Goal: Task Accomplishment & Management: Manage account settings

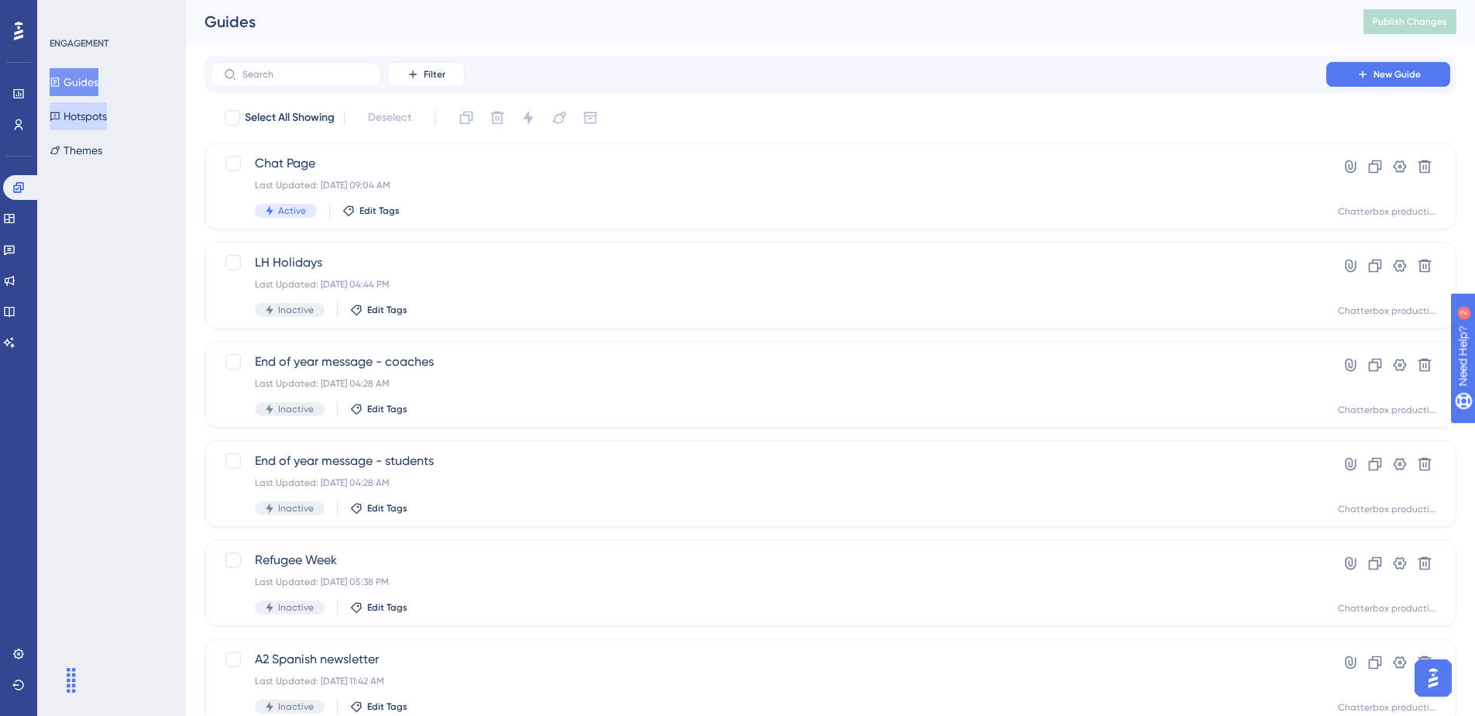
click at [102, 124] on button "Hotspots" at bounding box center [78, 116] width 57 height 28
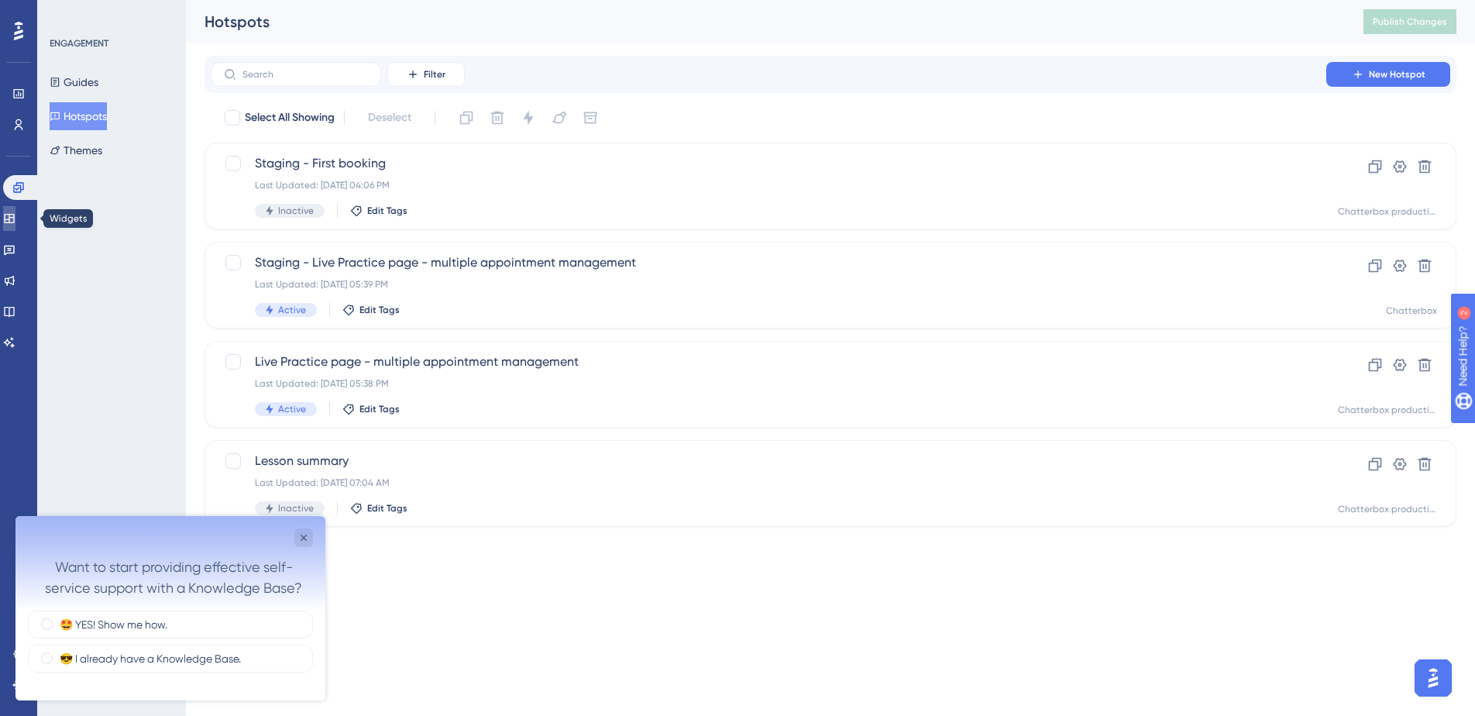
click at [15, 220] on link at bounding box center [9, 218] width 12 height 25
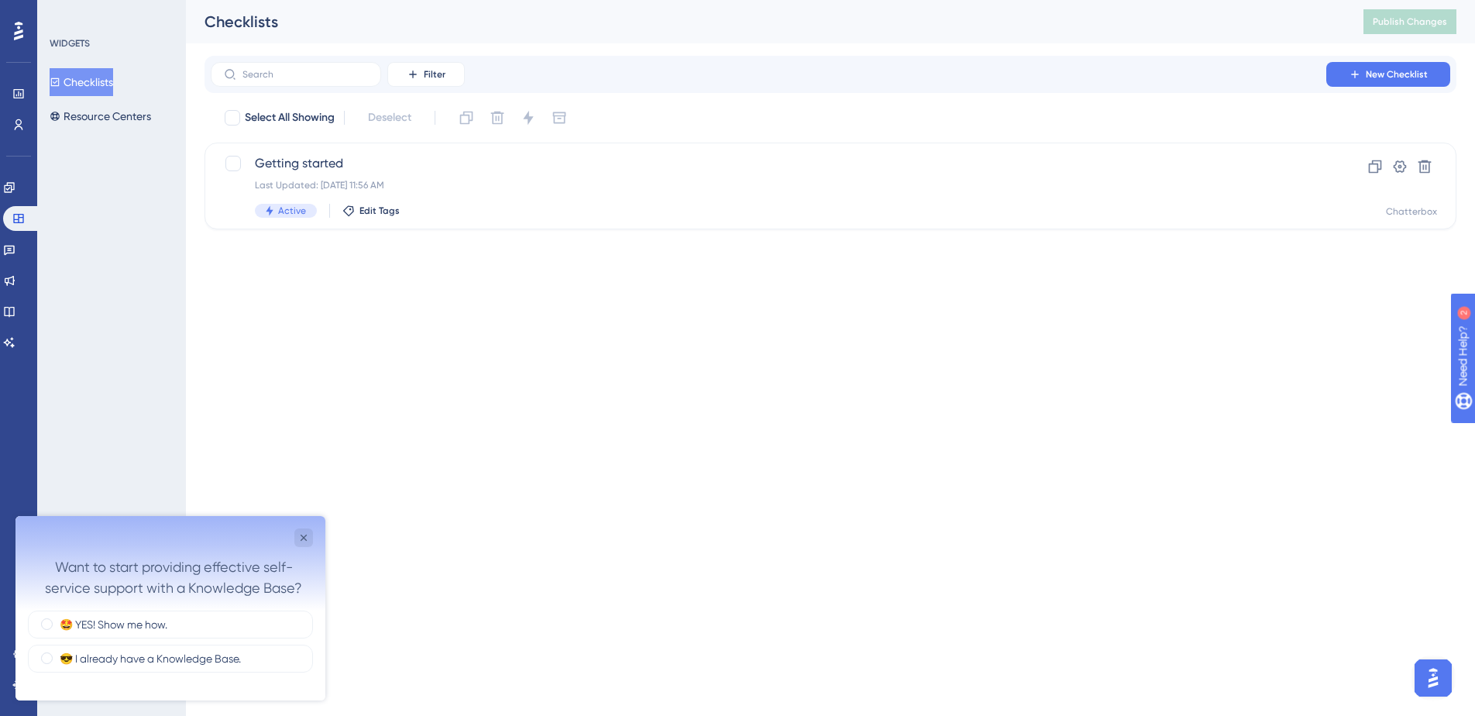
click at [22, 263] on div "Engagement Widgets Feedback Product Updates Knowledge Base AI Assistant" at bounding box center [18, 265] width 31 height 180
click at [15, 253] on icon at bounding box center [9, 251] width 11 height 10
click at [1422, 77] on button "New Survey" at bounding box center [1388, 74] width 124 height 25
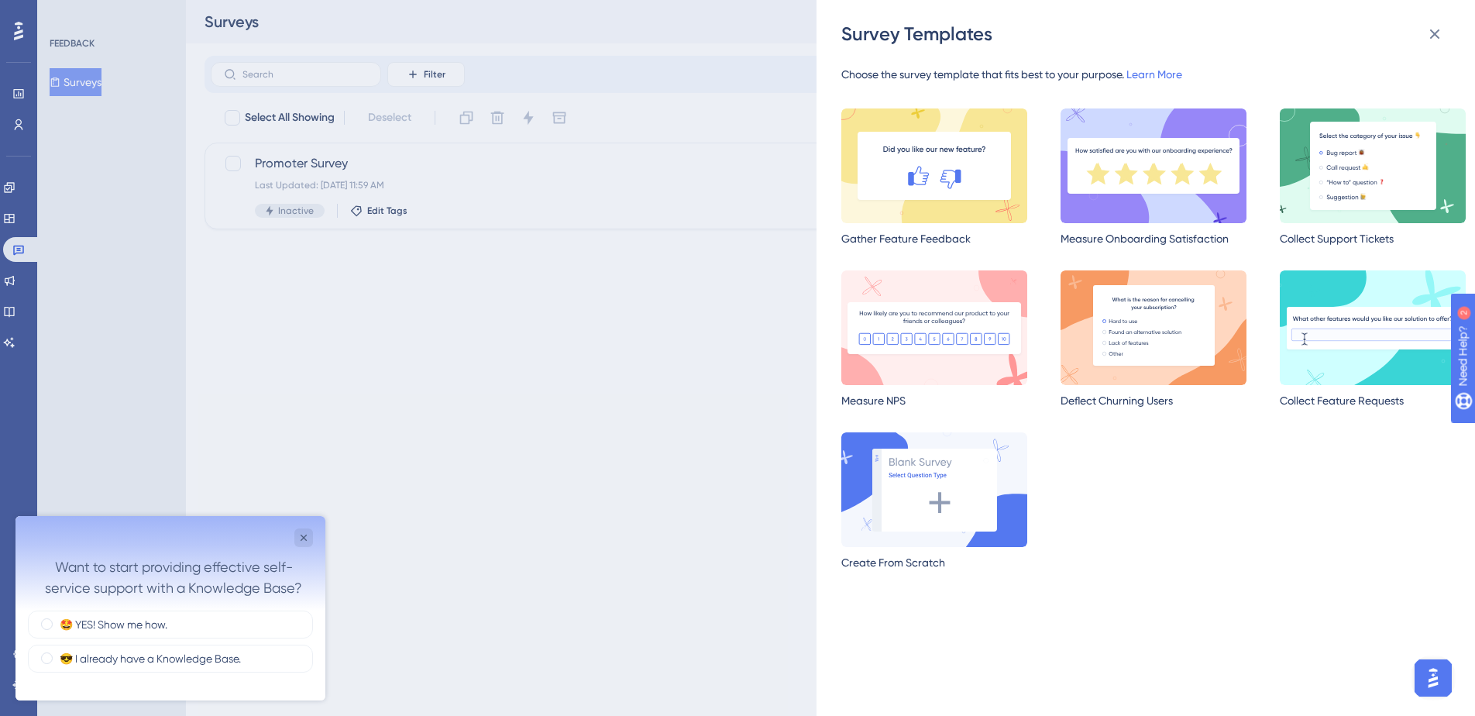
click at [602, 310] on div "Survey Templates Choose the survey template that fits best to your purpose. Lea…" at bounding box center [737, 358] width 1475 height 716
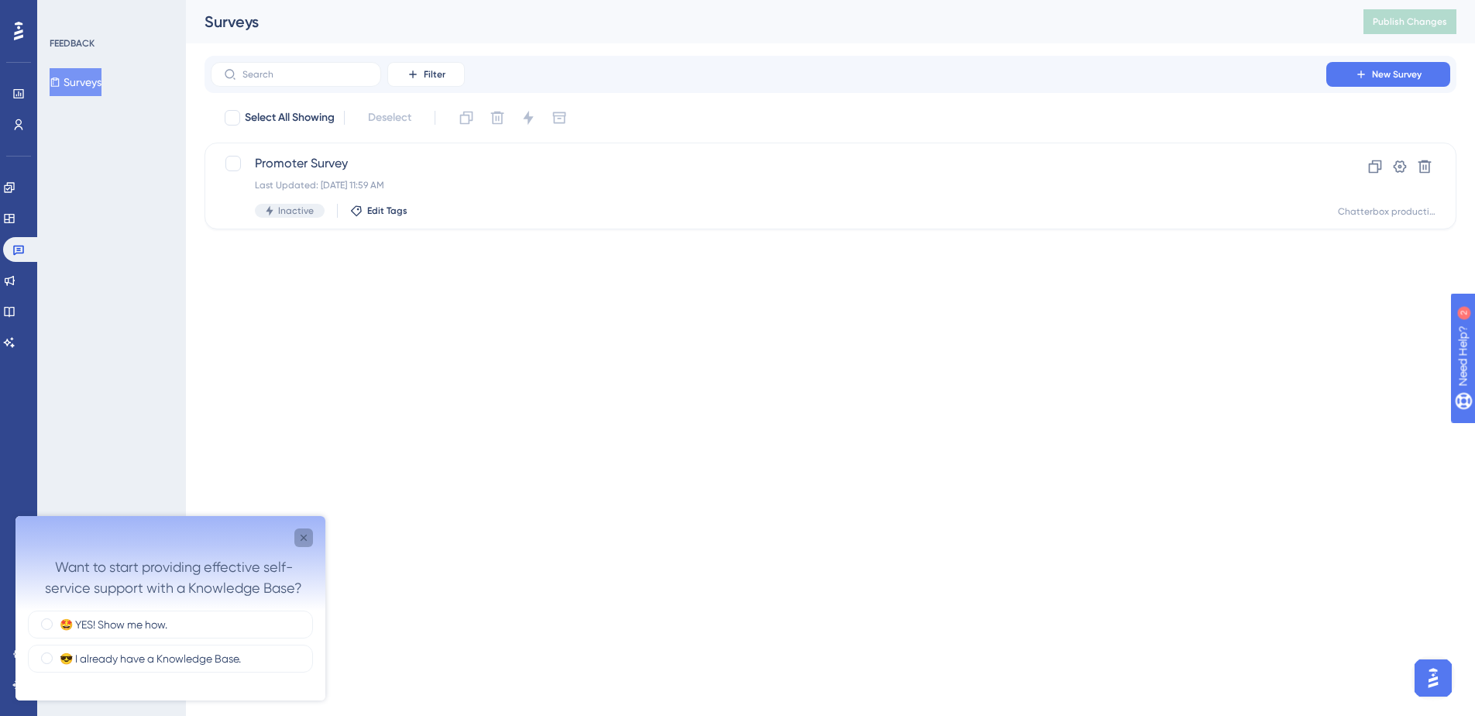
click at [304, 534] on icon "Close survey" at bounding box center [303, 537] width 12 height 12
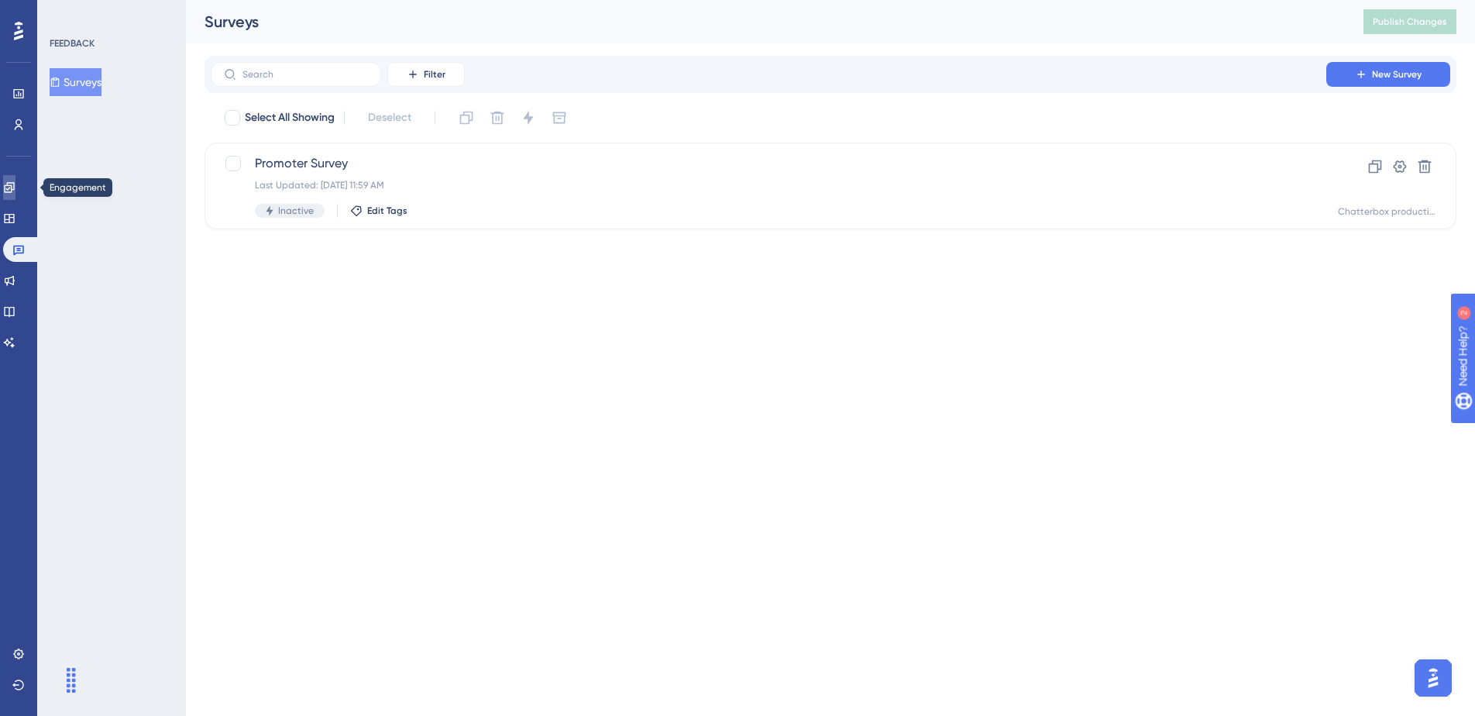
click at [15, 190] on icon at bounding box center [9, 187] width 12 height 12
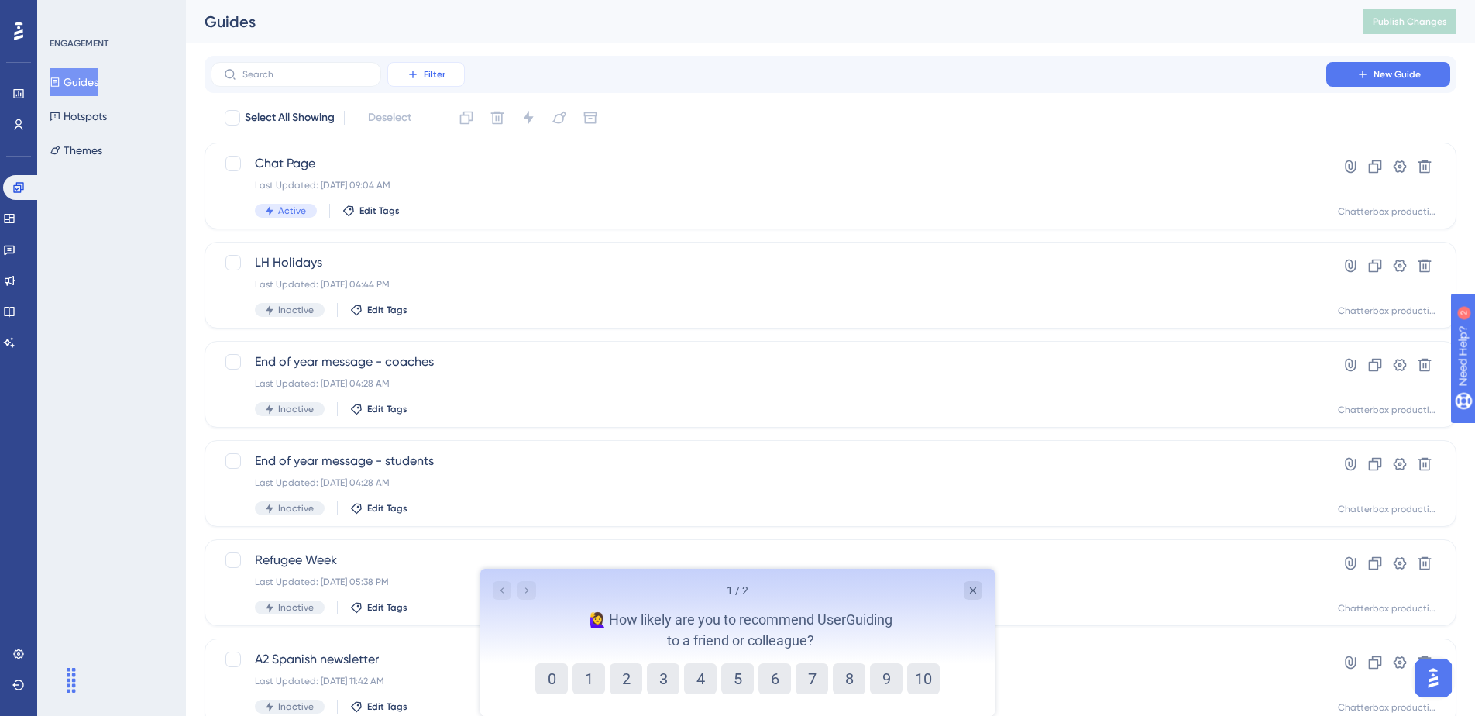
click at [425, 77] on span "Filter" at bounding box center [435, 74] width 22 height 12
click at [428, 209] on span "Status" at bounding box center [426, 211] width 32 height 19
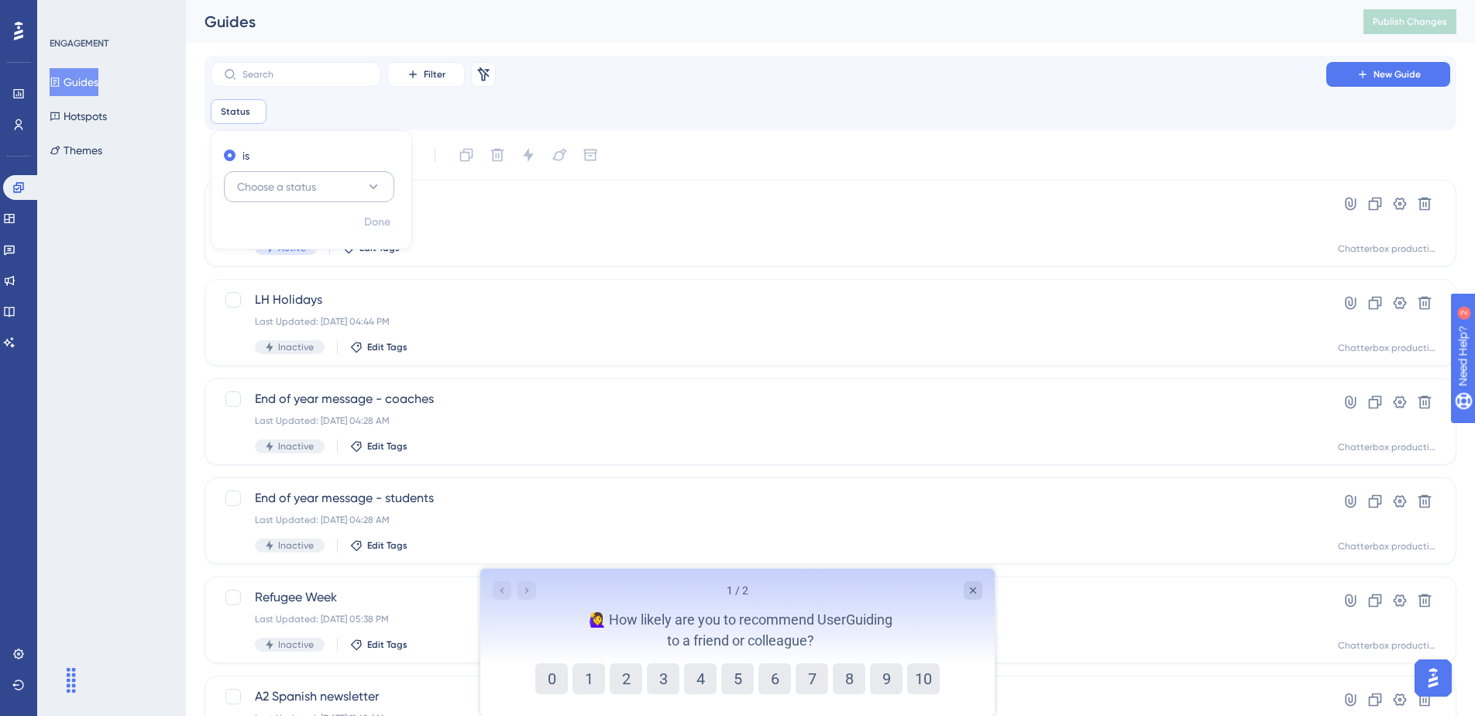
click at [273, 191] on span "Choose a status" at bounding box center [276, 186] width 79 height 19
click at [273, 229] on span "Active" at bounding box center [261, 234] width 31 height 19
click at [385, 219] on span "Done" at bounding box center [377, 222] width 26 height 19
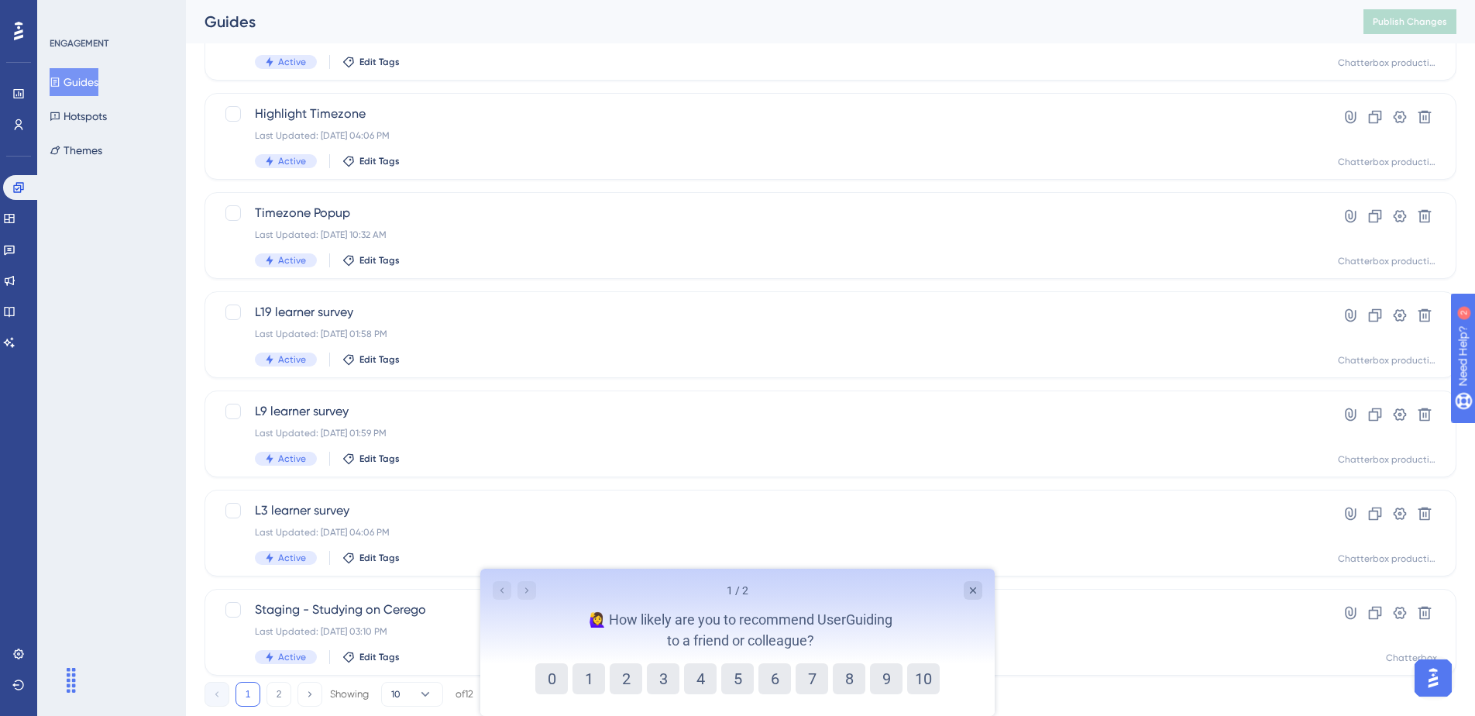
scroll to position [524, 0]
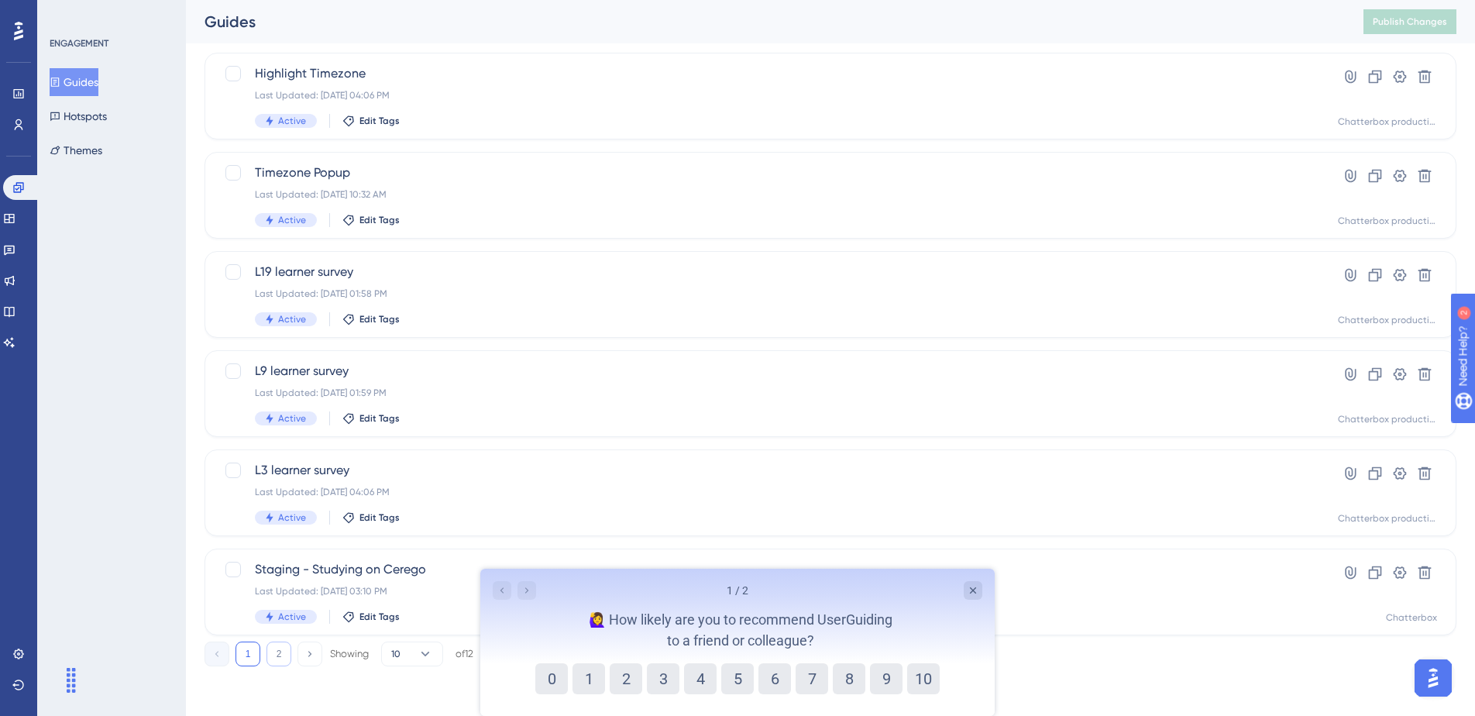
click at [280, 655] on button "2" at bounding box center [279, 653] width 25 height 25
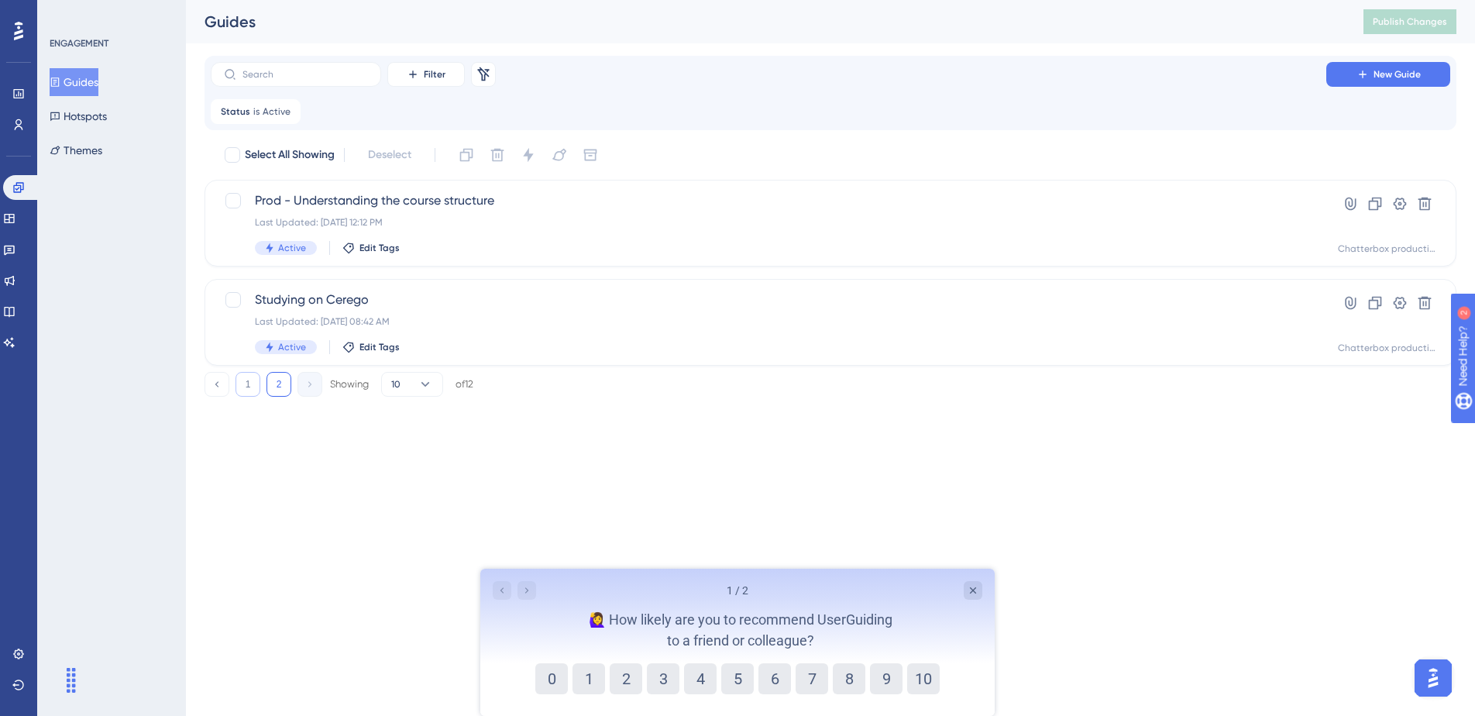
click at [255, 387] on button "1" at bounding box center [248, 384] width 25 height 25
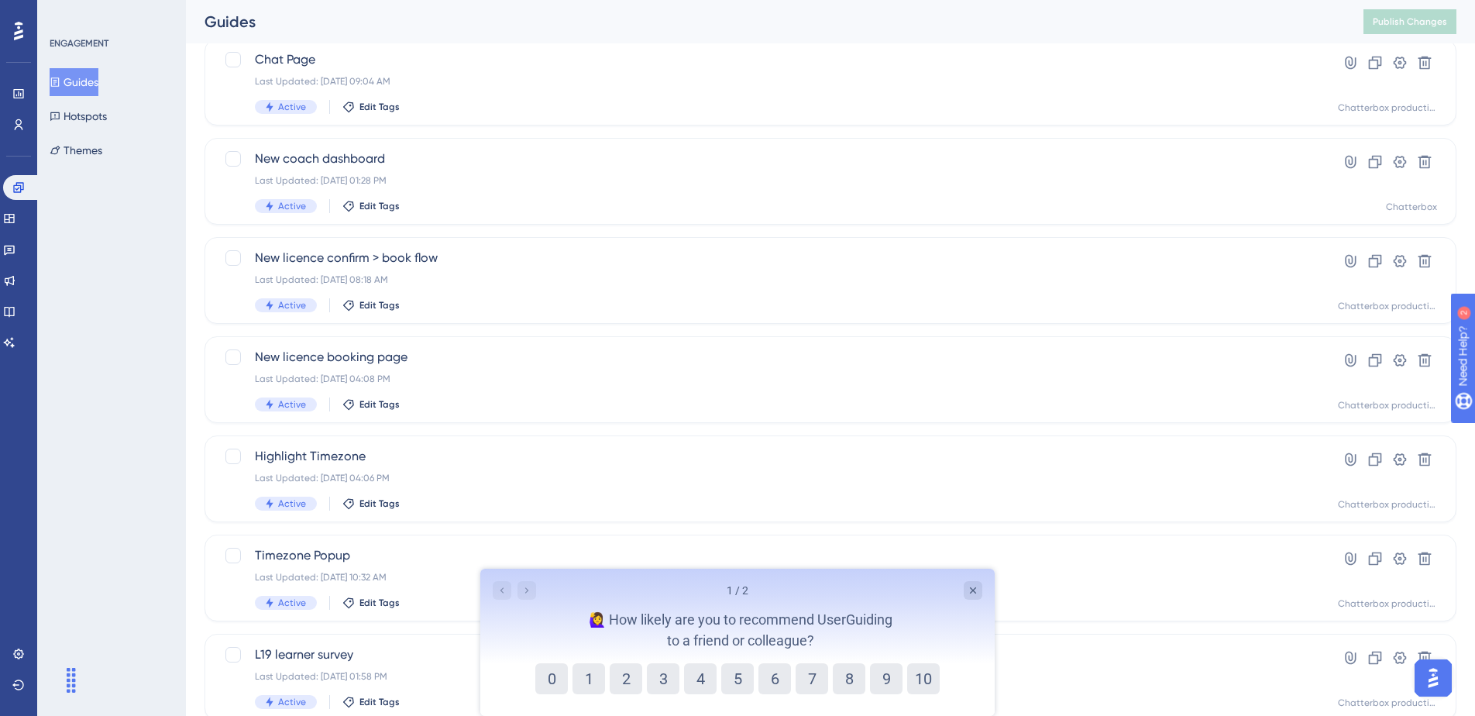
scroll to position [144, 0]
click at [439, 356] on span "New licence booking page" at bounding box center [768, 354] width 1027 height 19
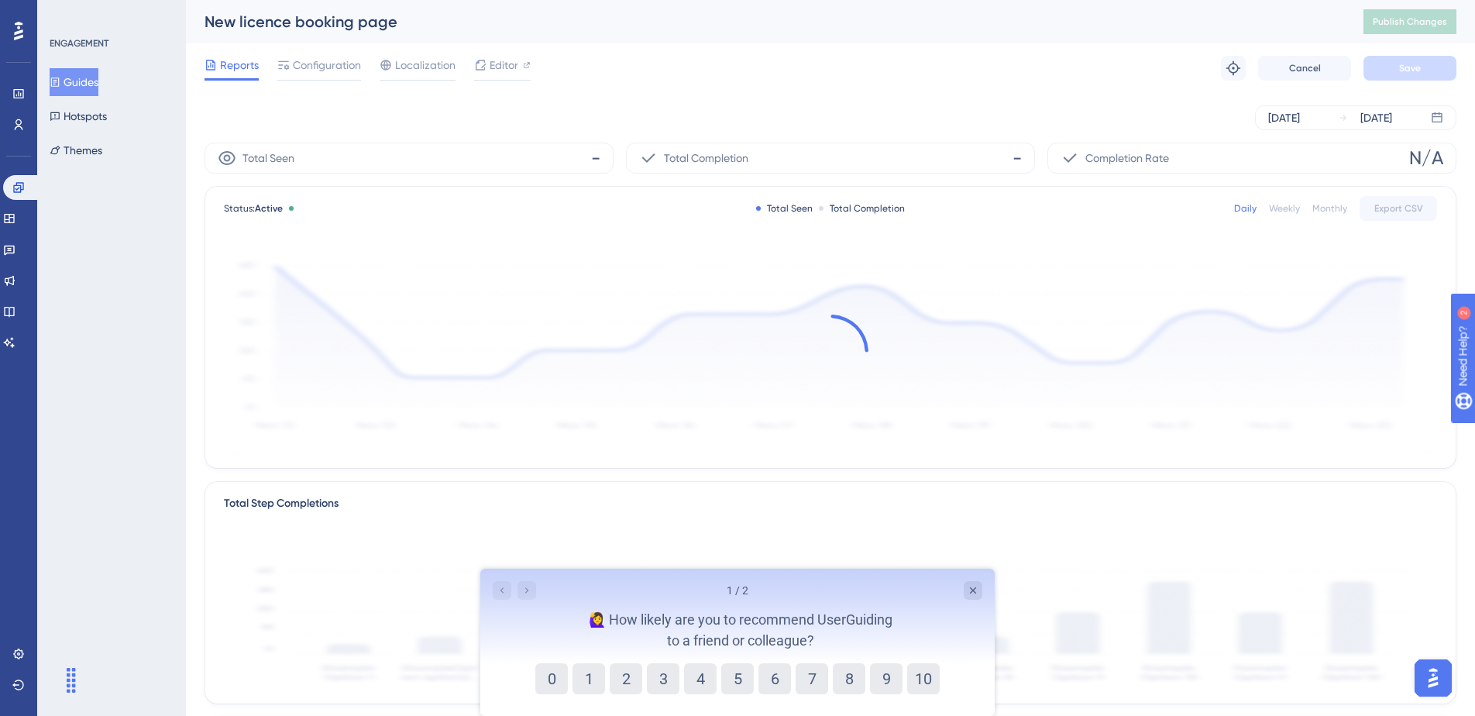
click at [983, 593] on div "1 / 2 🙋‍♀️ How likely are you to recommend UserGuiding to a friend or colleague?" at bounding box center [737, 616] width 514 height 95
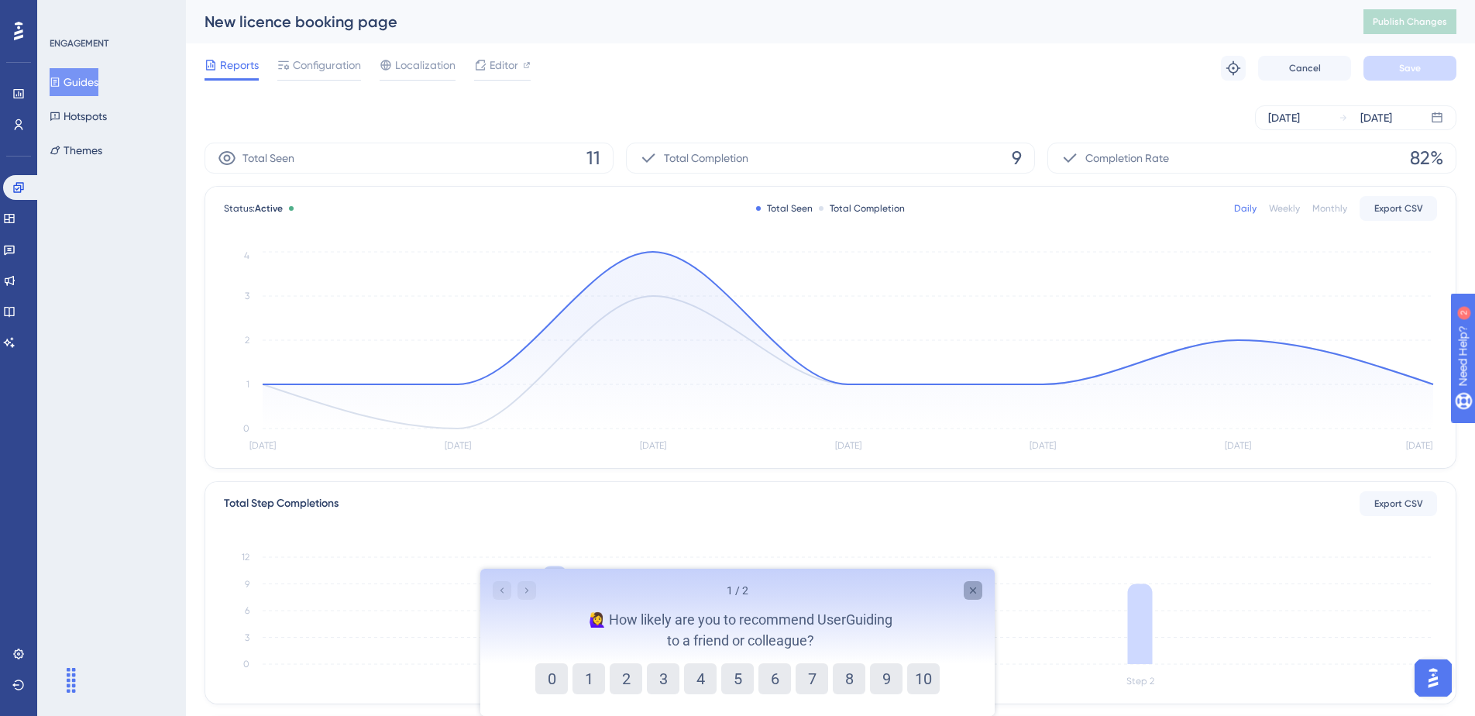
click at [974, 591] on icon "Close survey" at bounding box center [973, 590] width 6 height 6
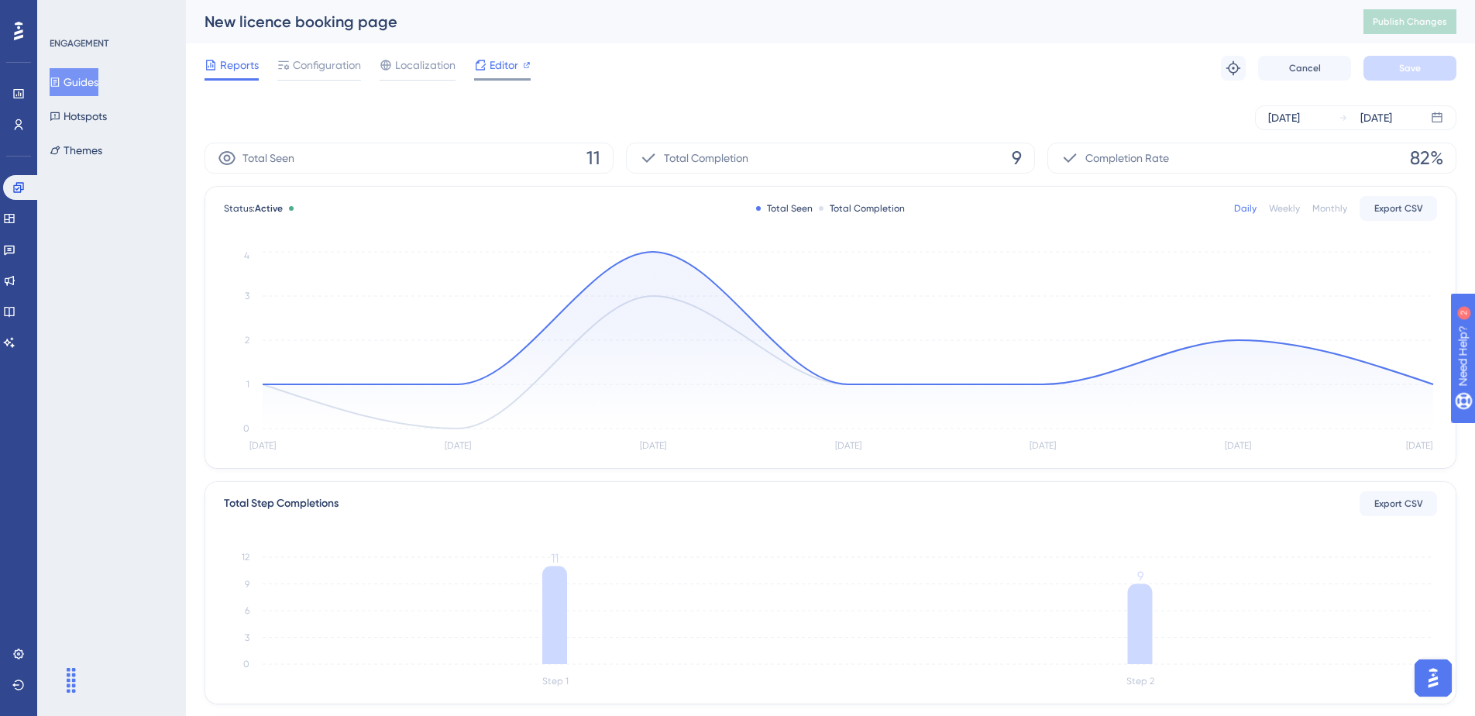
click at [493, 67] on span "Editor" at bounding box center [504, 65] width 29 height 19
click at [515, 112] on div "Aug 06 2025 Aug 12 2025" at bounding box center [831, 117] width 1252 height 25
click at [344, 62] on span "Configuration" at bounding box center [327, 65] width 68 height 19
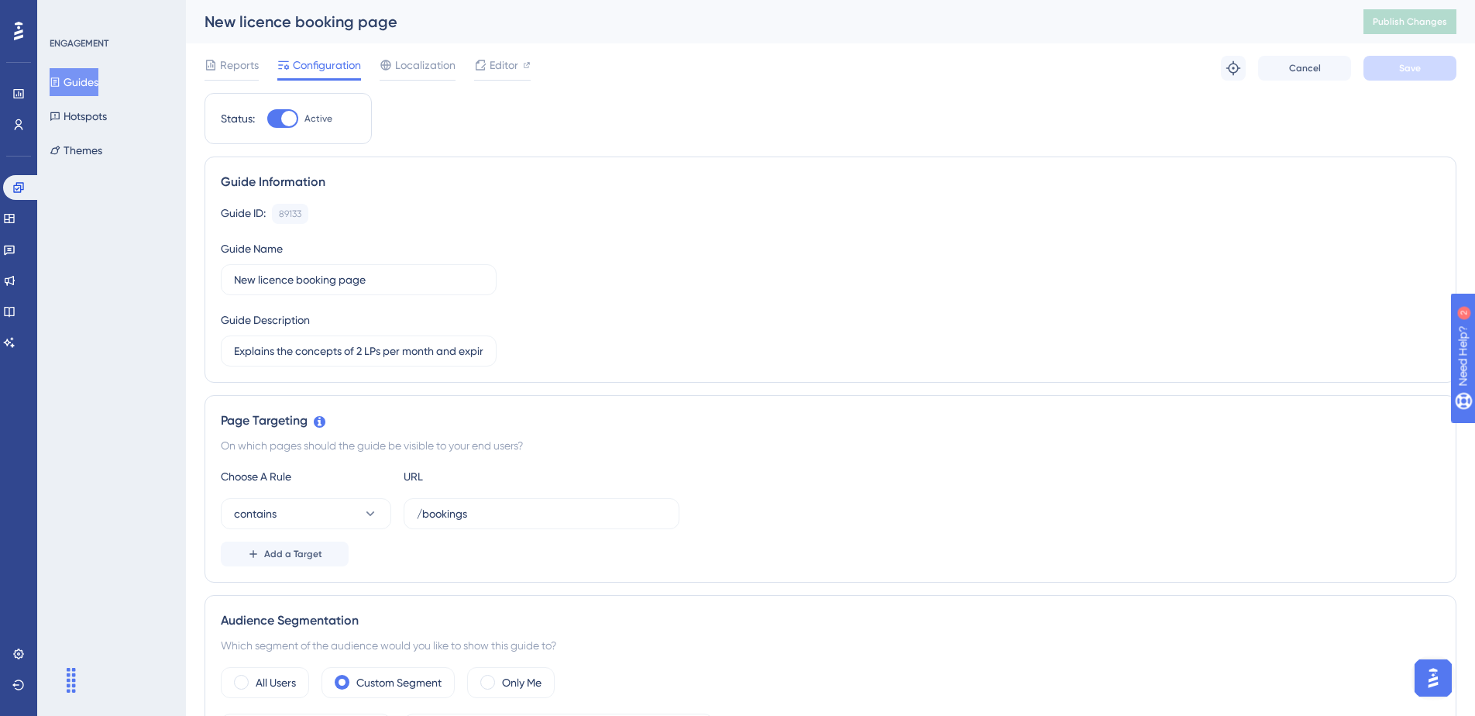
click at [76, 84] on button "Guides" at bounding box center [74, 82] width 49 height 28
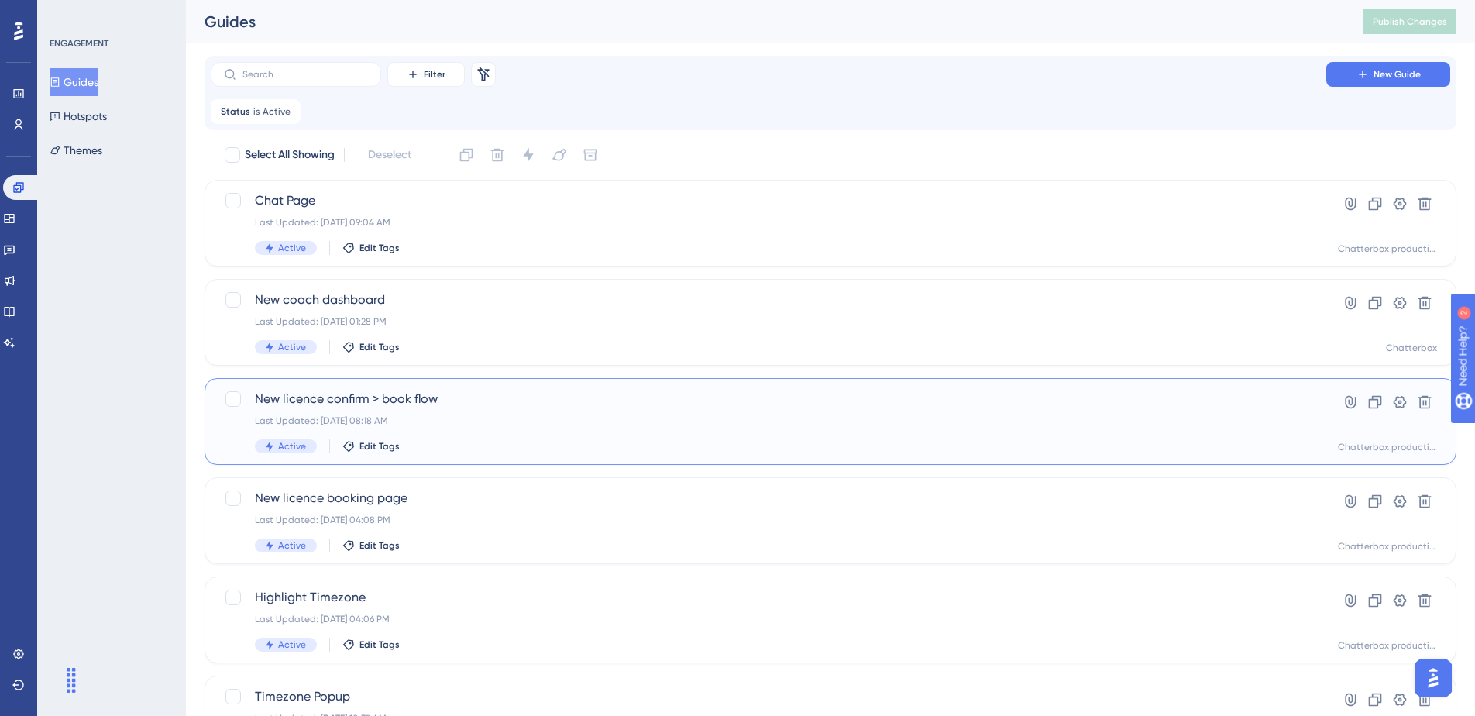
click at [483, 400] on span "New licence confirm > book flow" at bounding box center [768, 399] width 1027 height 19
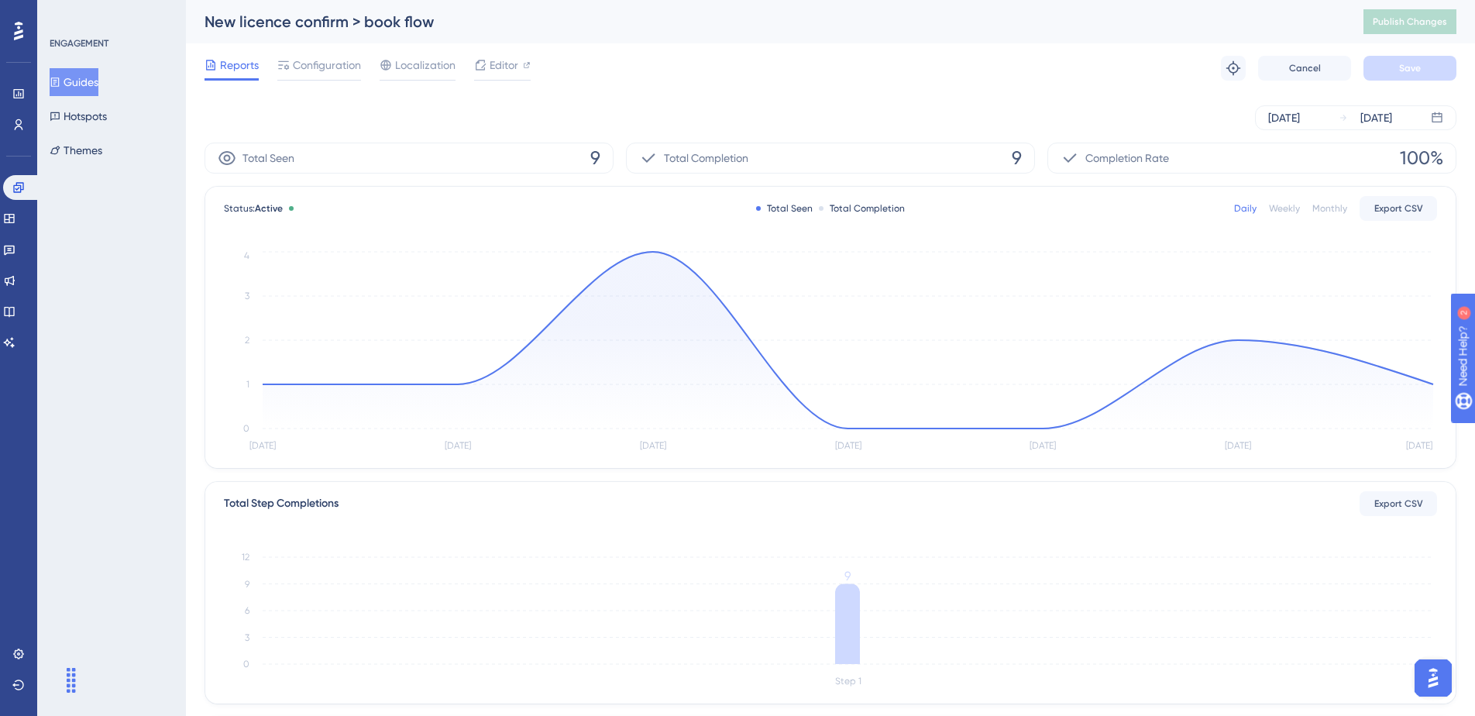
click at [325, 53] on div "Reports Configuration Localization Editor Troubleshoot Cancel Save" at bounding box center [831, 68] width 1252 height 50
click at [322, 64] on span "Configuration" at bounding box center [327, 65] width 68 height 19
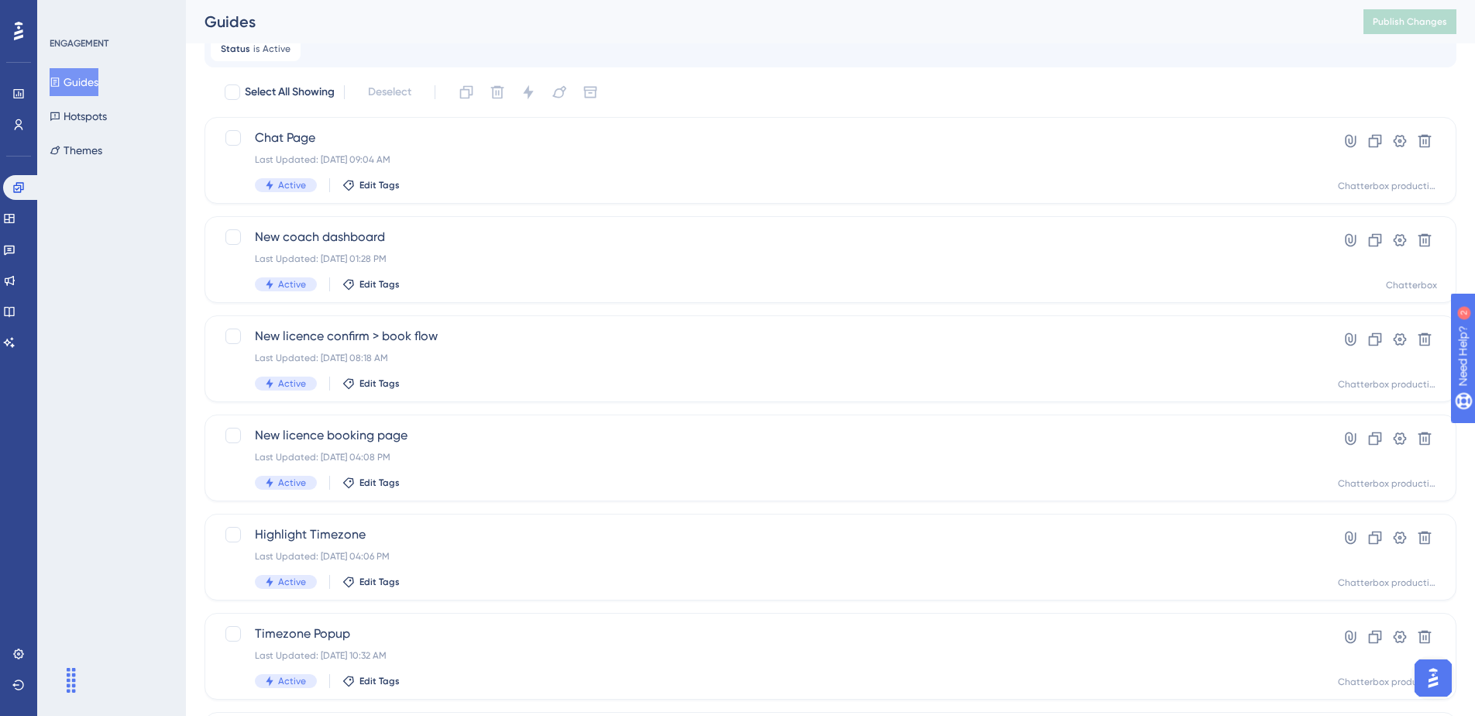
scroll to position [67, 0]
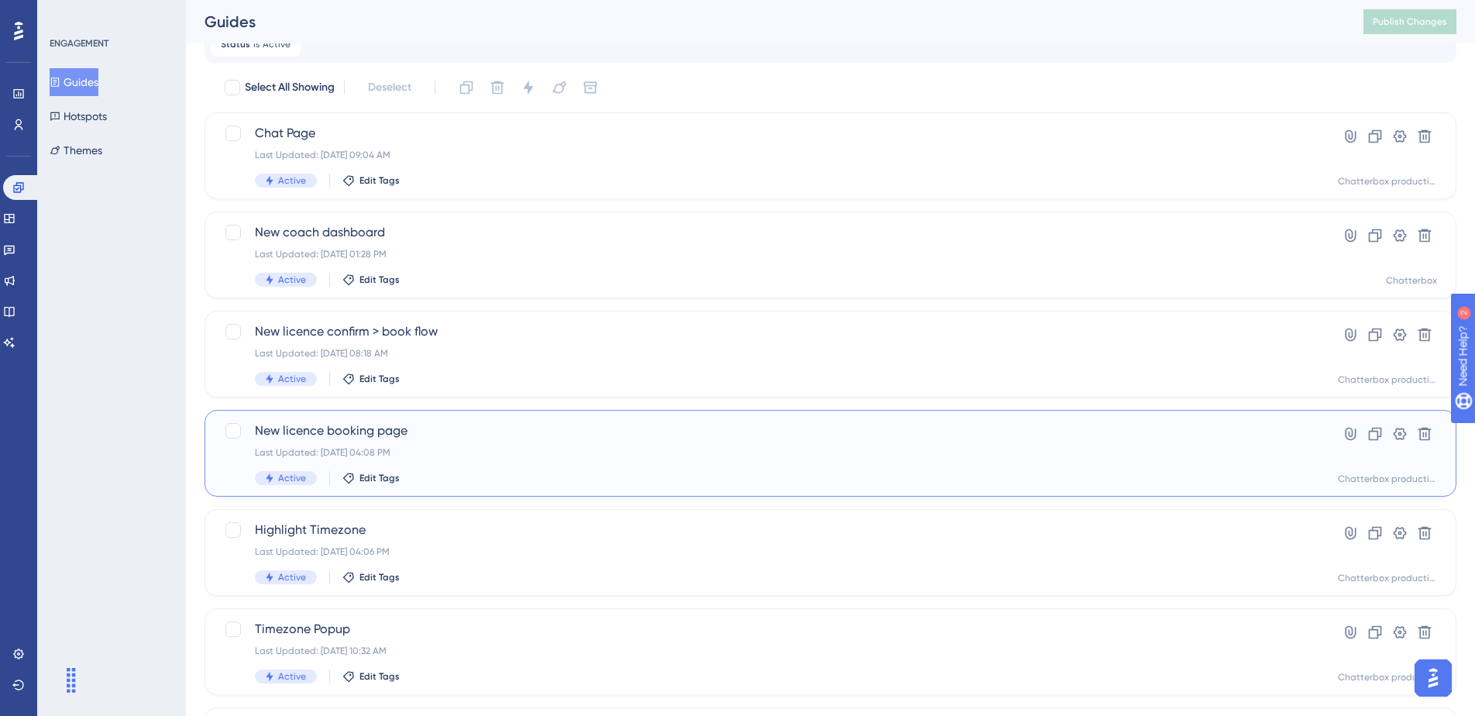
click at [468, 428] on span "New licence booking page" at bounding box center [768, 430] width 1027 height 19
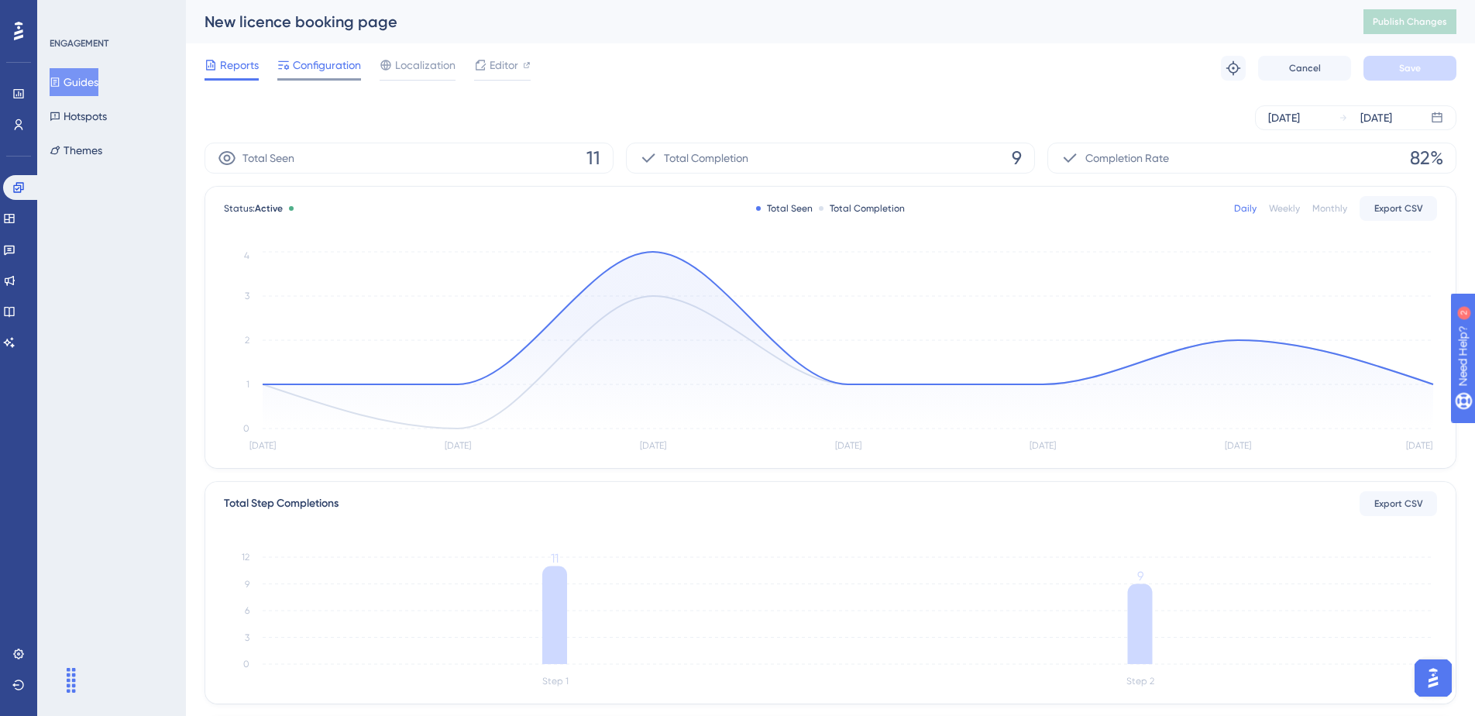
click at [339, 63] on span "Configuration" at bounding box center [327, 65] width 68 height 19
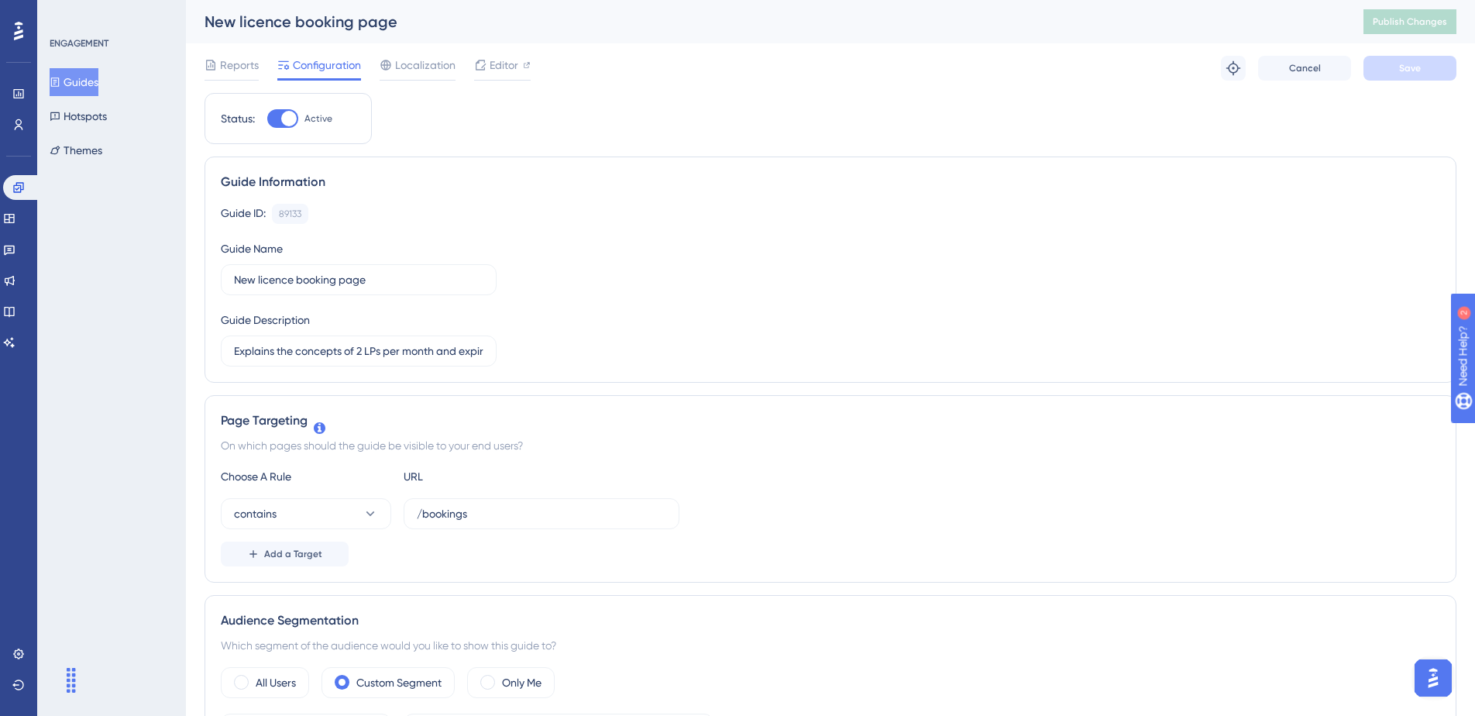
click at [3, 284] on updates "Product Updates" at bounding box center [18, 280] width 31 height 25
click at [15, 287] on link at bounding box center [9, 280] width 12 height 25
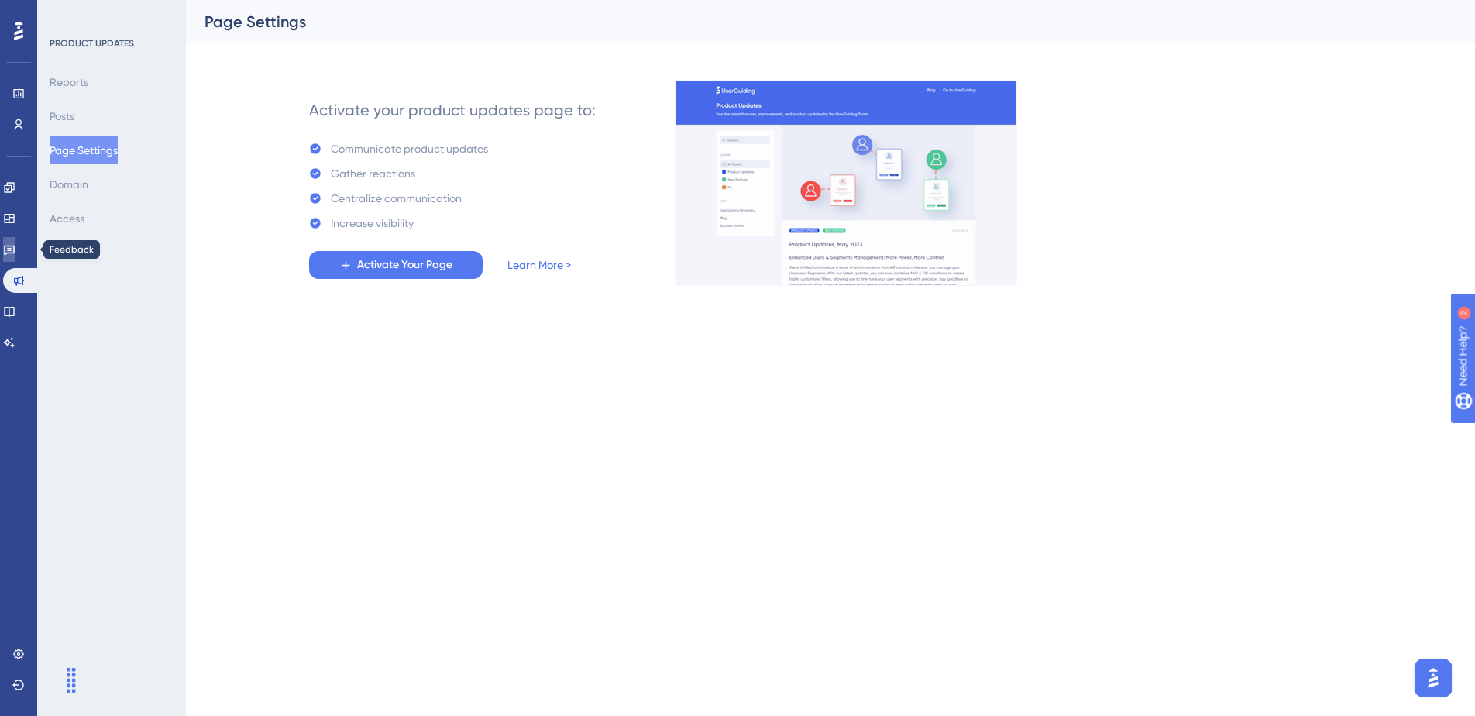
click at [15, 243] on link at bounding box center [9, 249] width 12 height 25
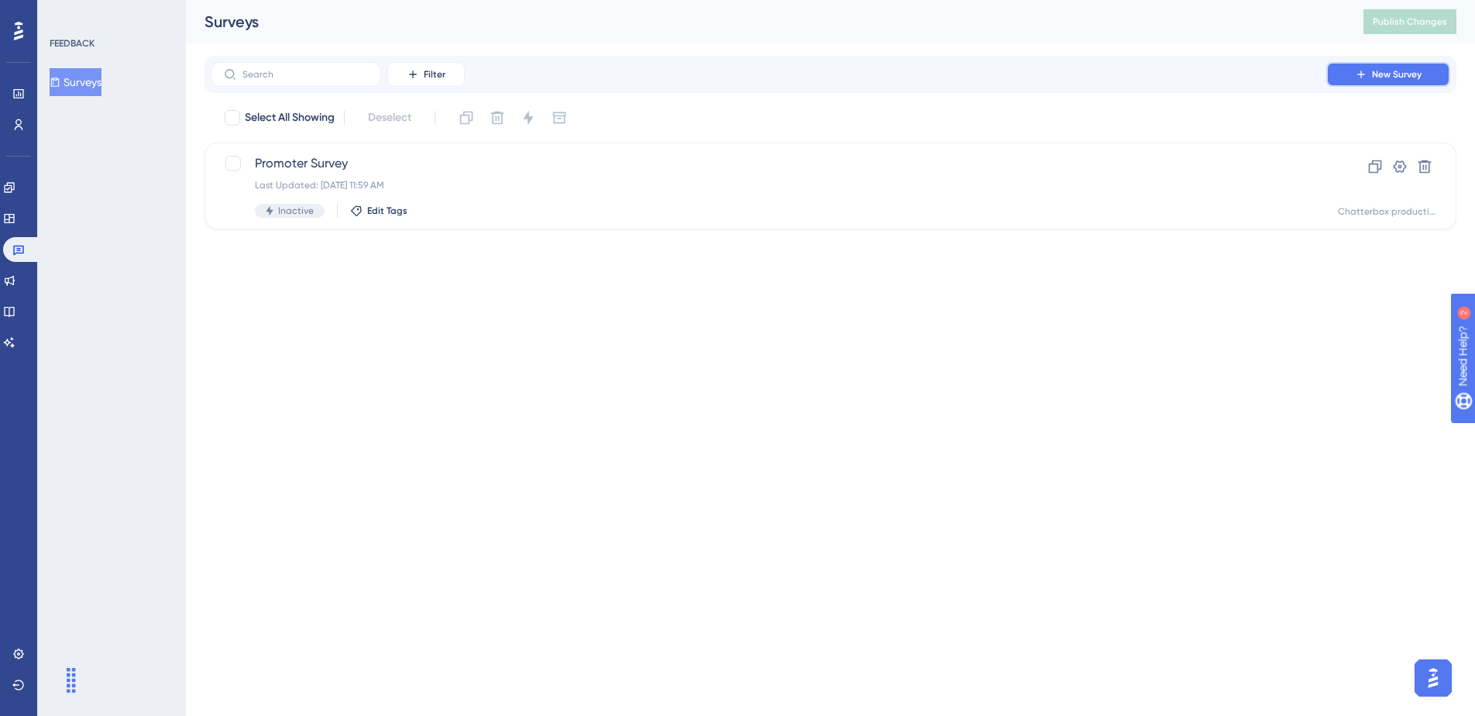
click at [1376, 78] on span "New Survey" at bounding box center [1397, 74] width 50 height 12
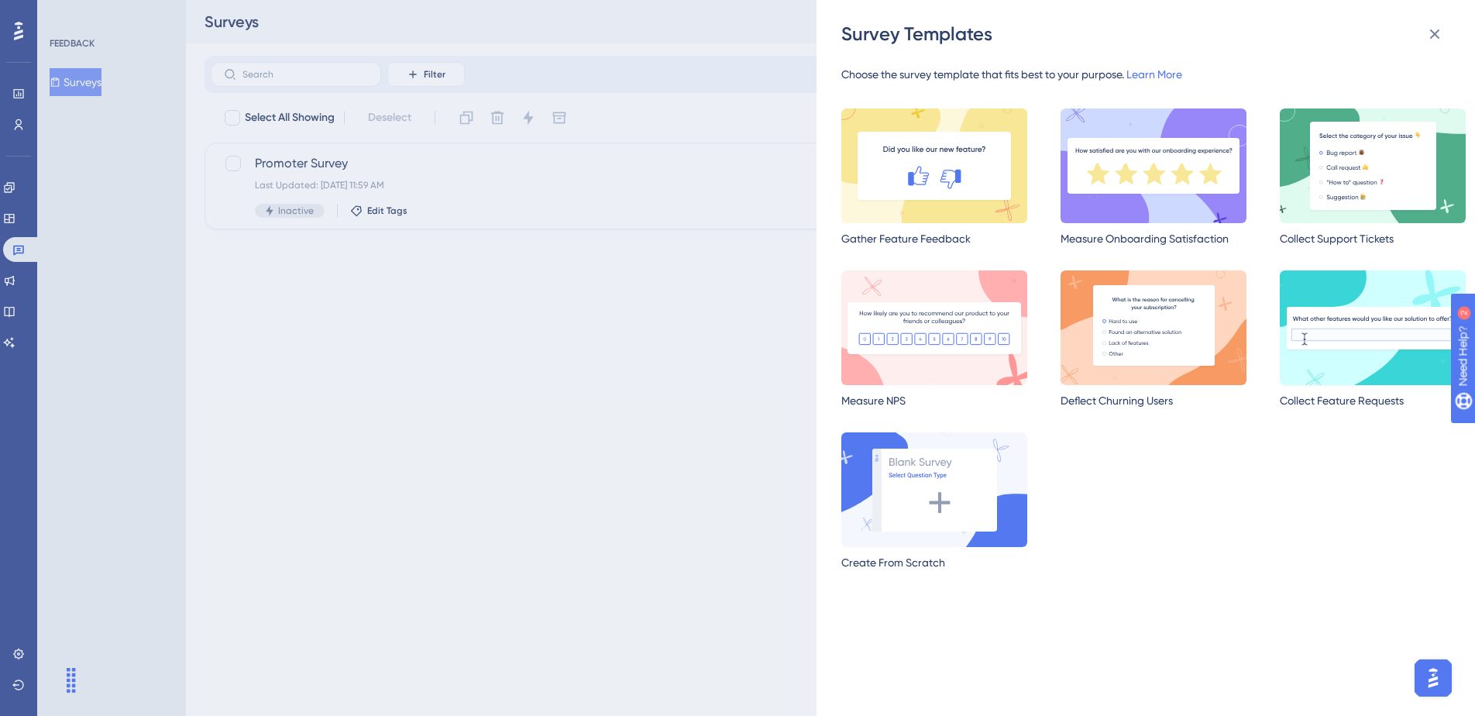
click at [1326, 335] on img at bounding box center [1373, 327] width 186 height 115
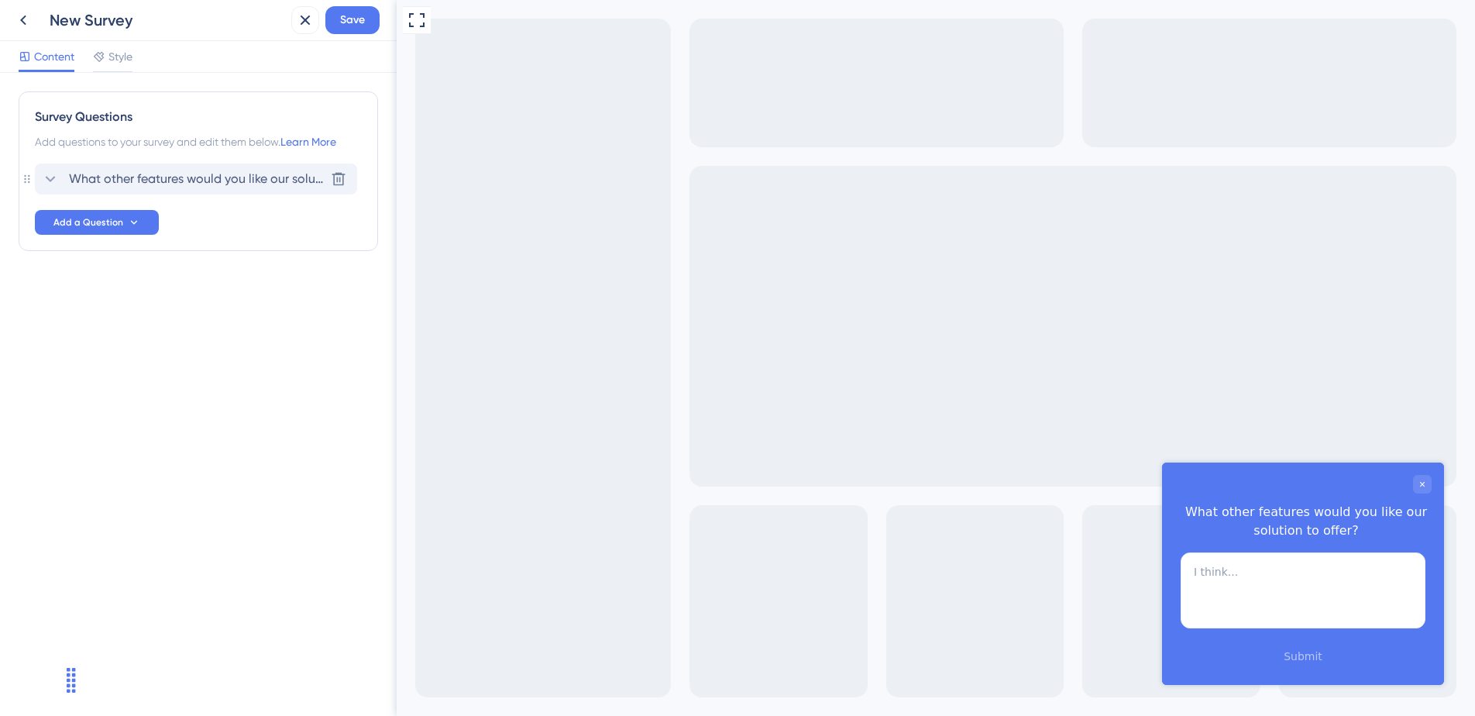
click at [209, 178] on span "What other features would you like our solution to offer?" at bounding box center [197, 179] width 256 height 19
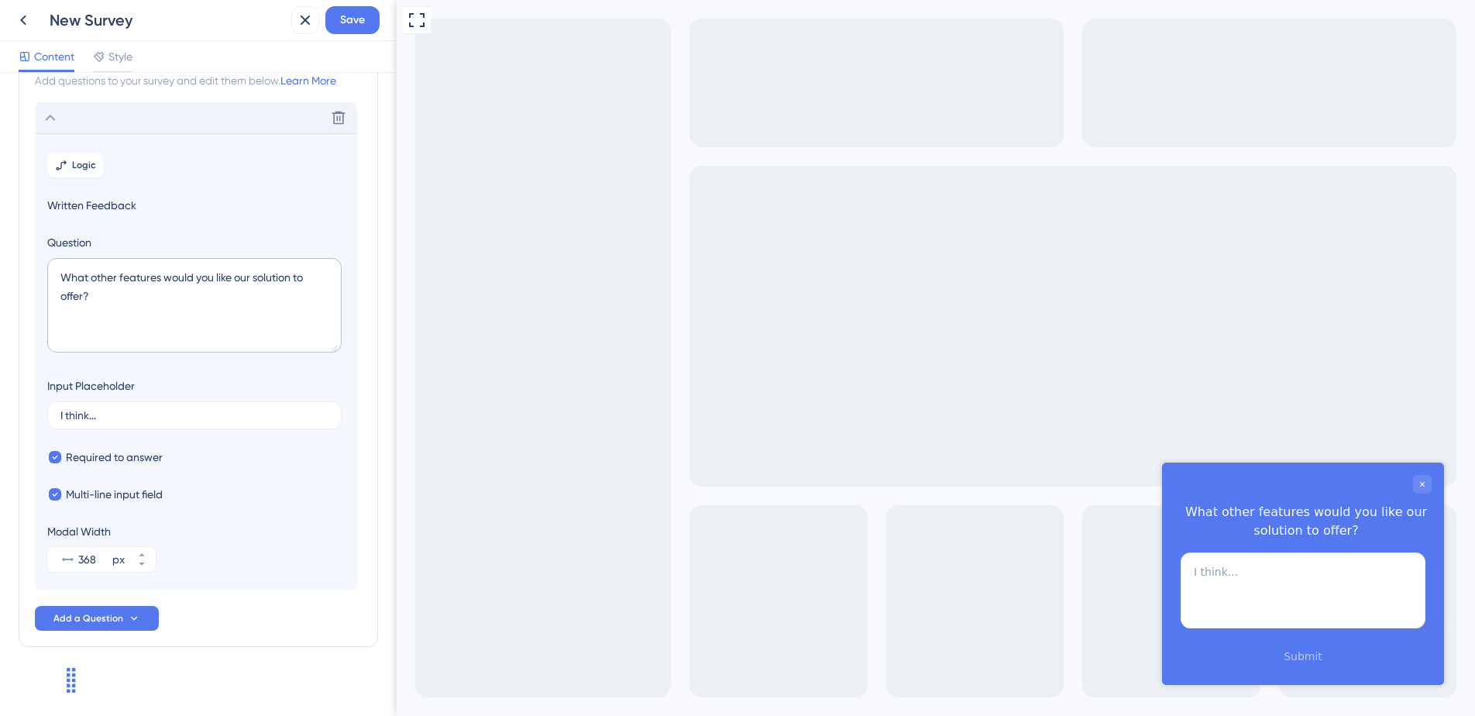
scroll to position [73, 0]
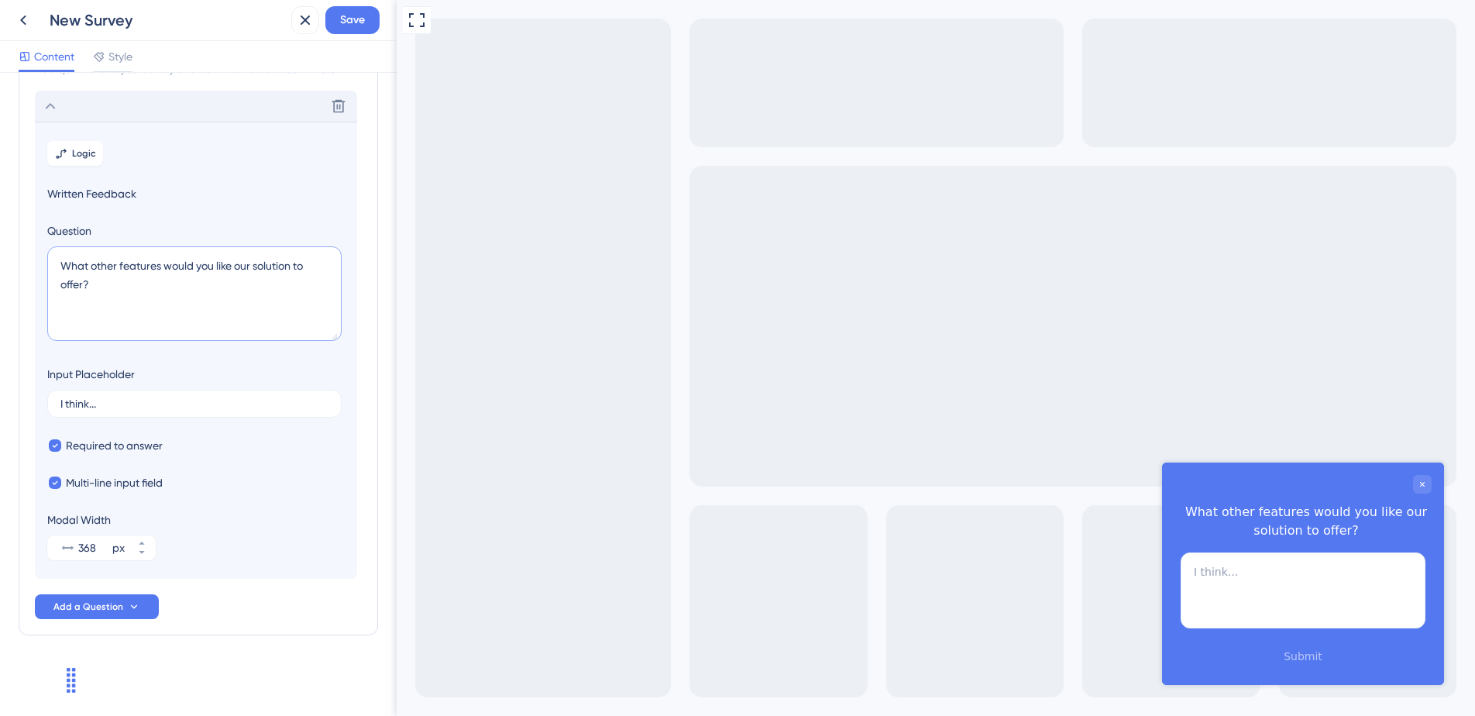
click at [166, 291] on textarea "What other features would you like our solution to offer?" at bounding box center [194, 293] width 294 height 95
paste textarea "Not finding the date and time you want? Let us know what time you'd like and we…"
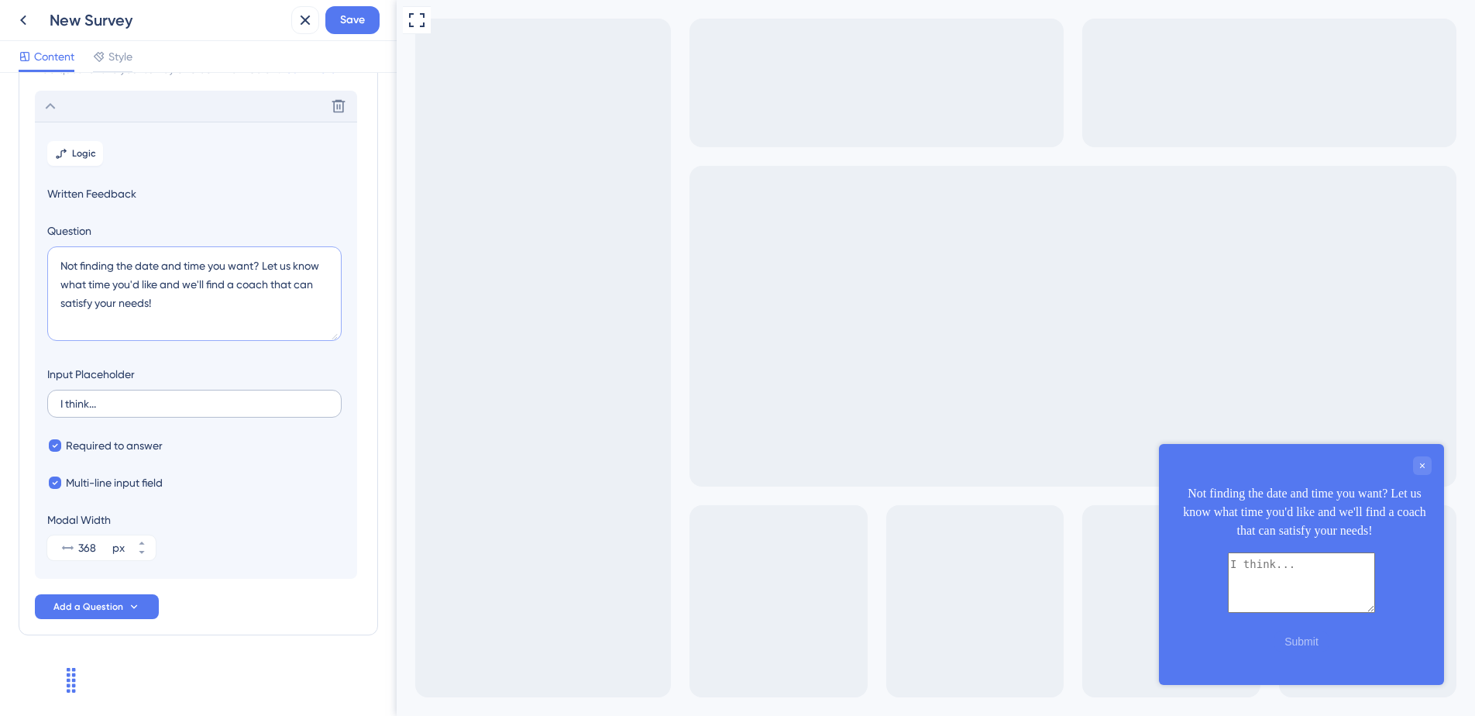
type textarea "Not finding the date and time you want? Let us know what time you'd like and we…"
click at [190, 401] on input "I think..." at bounding box center [194, 403] width 268 height 11
type input "December 9th at 10:30 (UK time)"
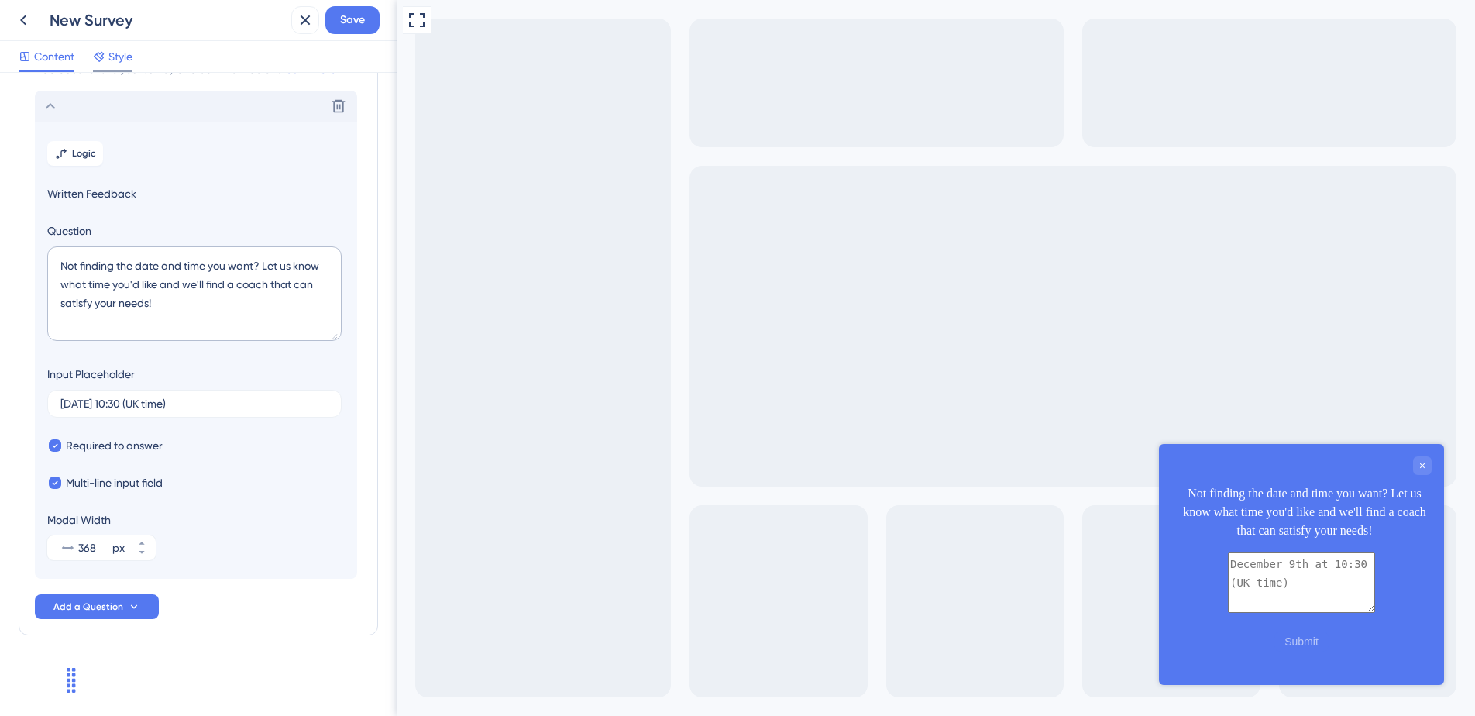
click at [132, 57] on span "Style" at bounding box center [120, 56] width 24 height 19
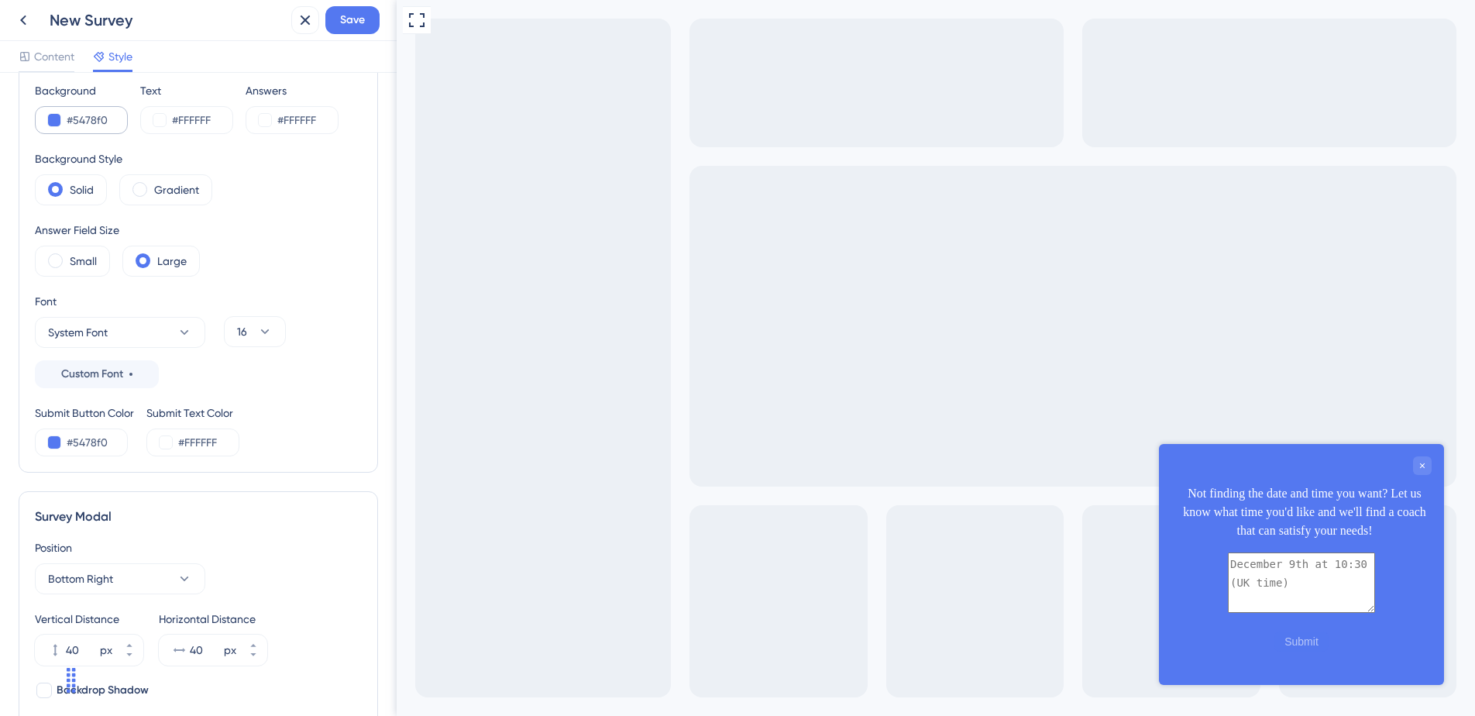
click at [88, 130] on div "#5478f0" at bounding box center [81, 120] width 93 height 28
click at [88, 126] on input "#5478f0" at bounding box center [99, 120] width 64 height 19
click at [89, 124] on input "#5478f0" at bounding box center [99, 120] width 64 height 19
paste input "69E6BB"
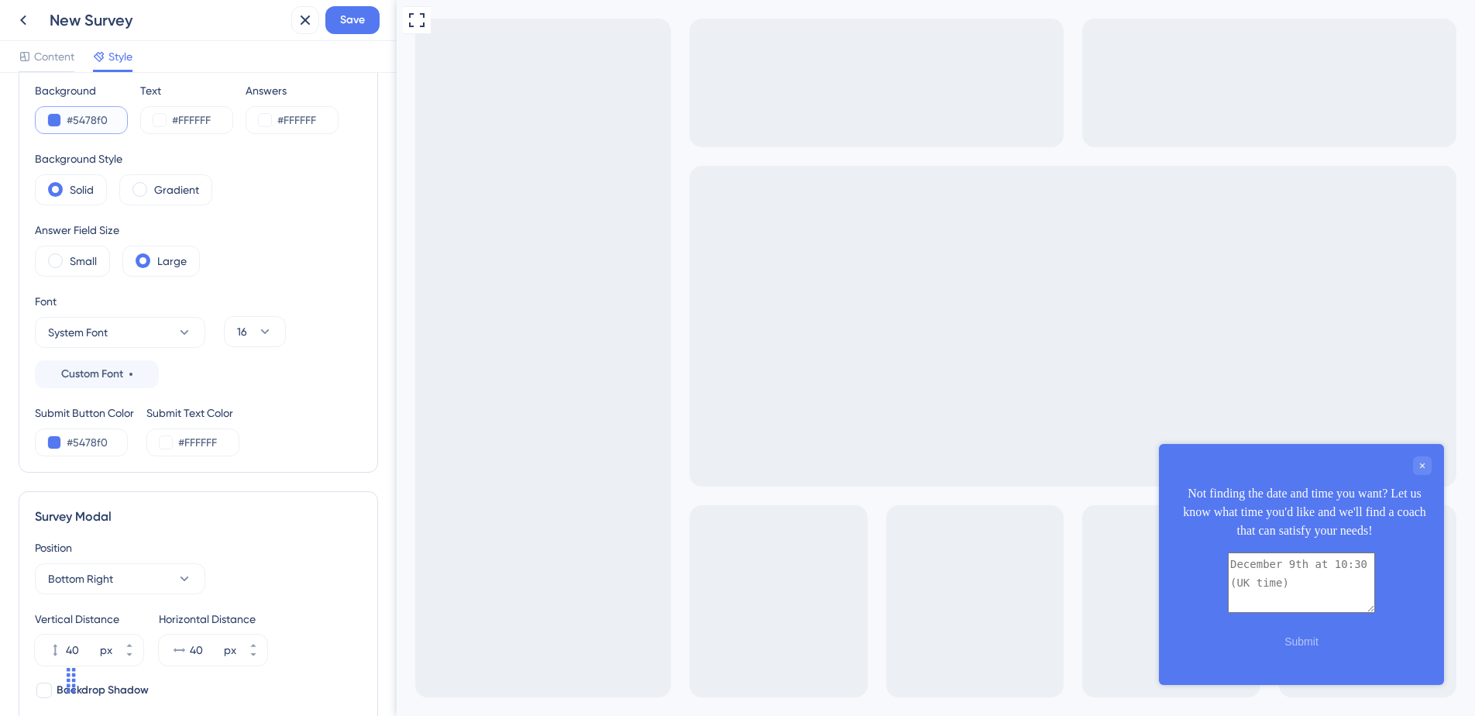
type input "#69E6BB"
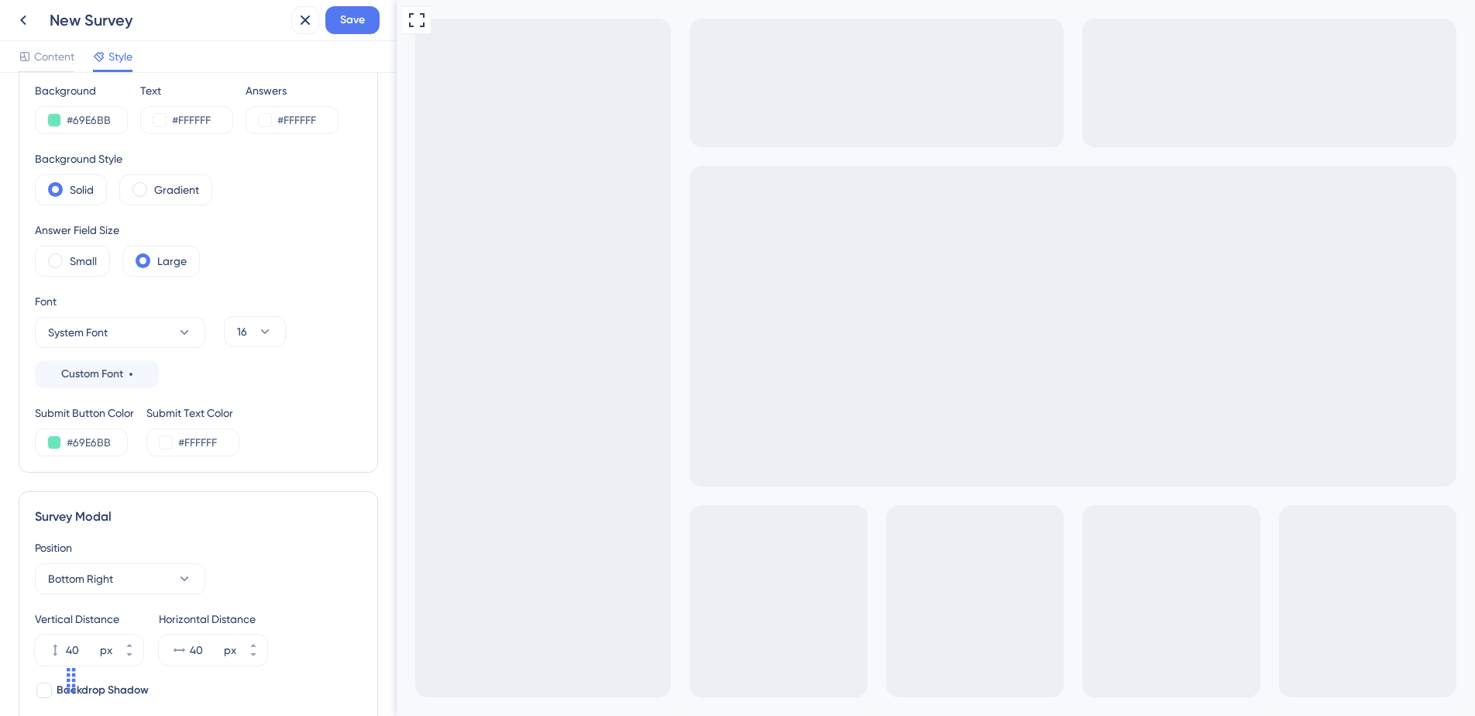
click at [198, 158] on div "Background Style" at bounding box center [123, 159] width 177 height 19
click at [205, 127] on input "#FFFFFF" at bounding box center [204, 120] width 64 height 19
click at [91, 112] on input "#69E6BB" at bounding box center [99, 120] width 64 height 19
type input "#FFF"
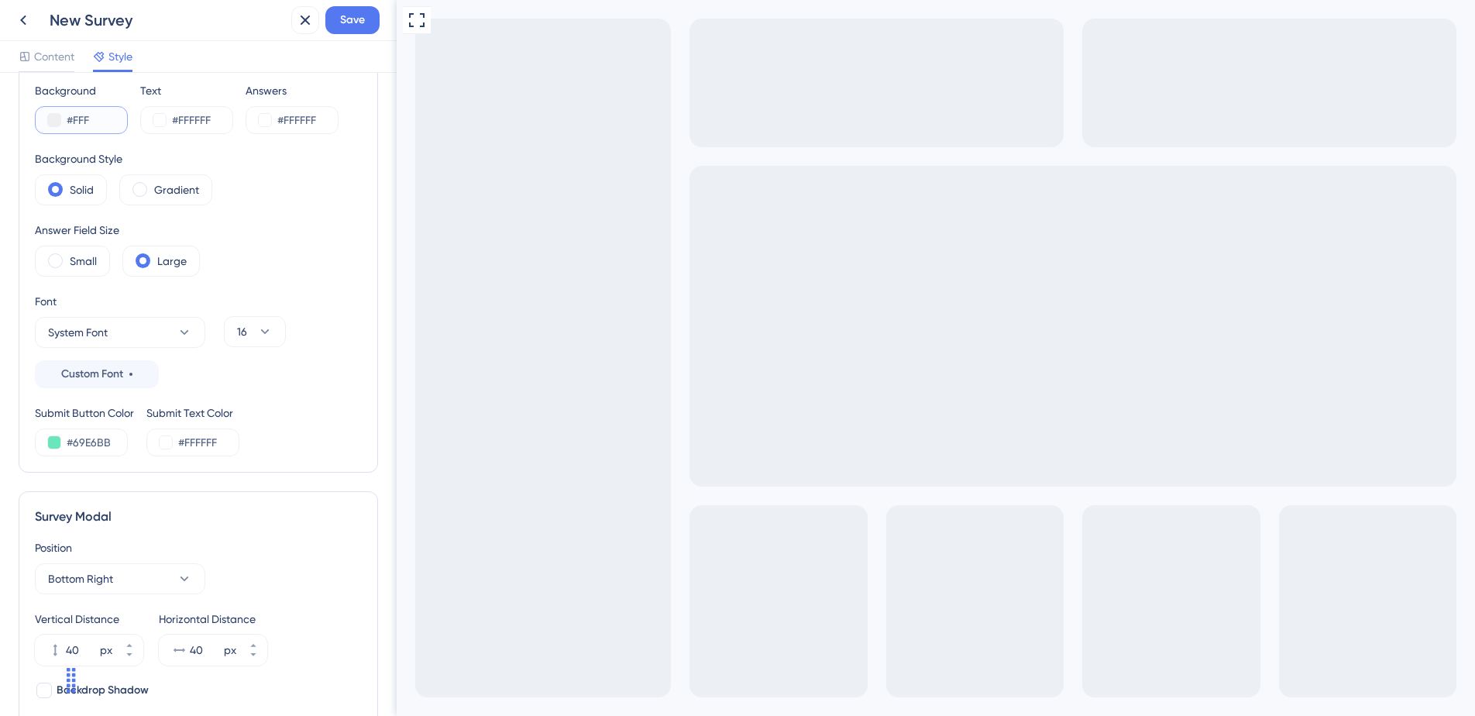
type input "#FFF"
click at [196, 120] on input "#FFFFFF" at bounding box center [204, 120] width 64 height 19
type input "#333"
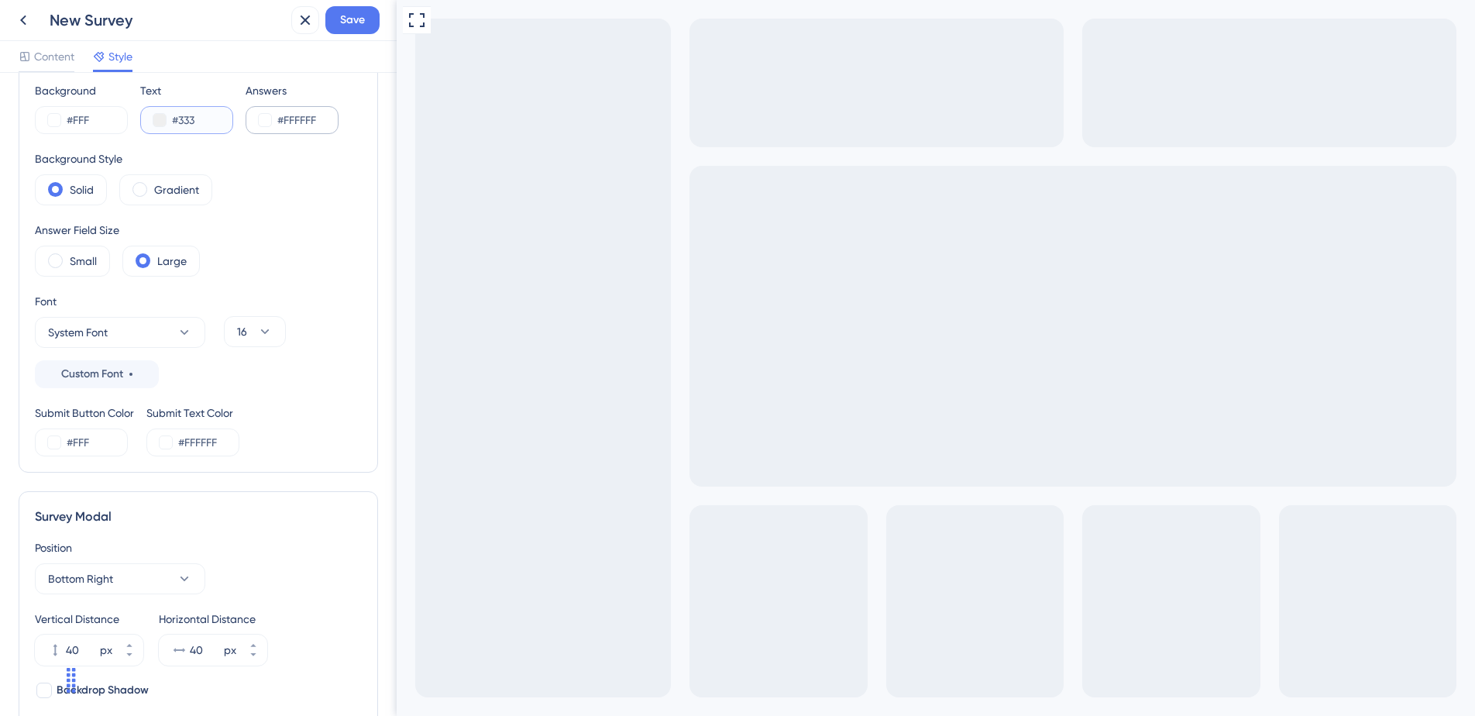
type input "#333"
click at [304, 119] on input "#FFFFFF" at bounding box center [309, 120] width 64 height 19
click at [318, 170] on div "Background Style Solid Gradient" at bounding box center [198, 178] width 327 height 56
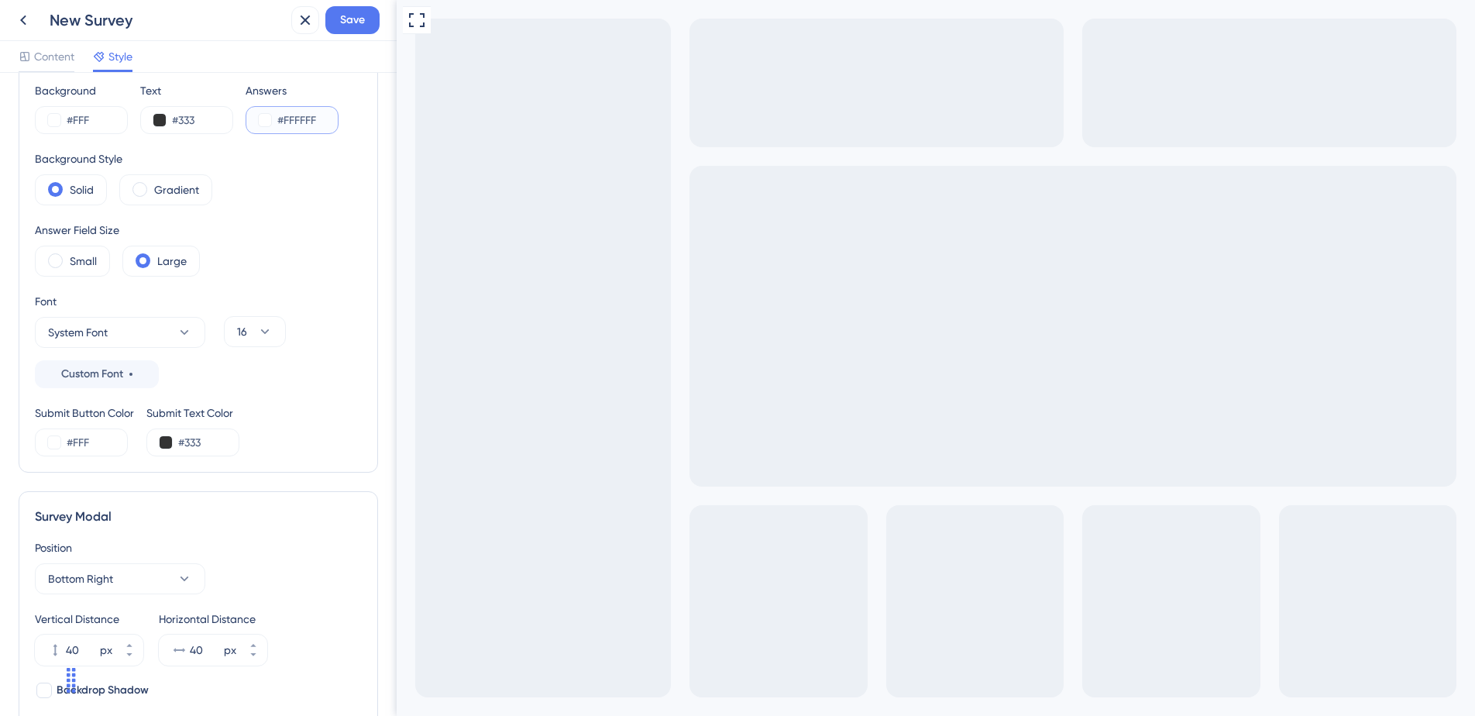
click at [302, 121] on input "#FFFFFF" at bounding box center [309, 120] width 64 height 19
paste input "0F0"
click at [343, 174] on div "Background Style Solid Gradient" at bounding box center [198, 178] width 327 height 56
click at [328, 159] on div "Background Style Solid Gradient" at bounding box center [198, 178] width 327 height 56
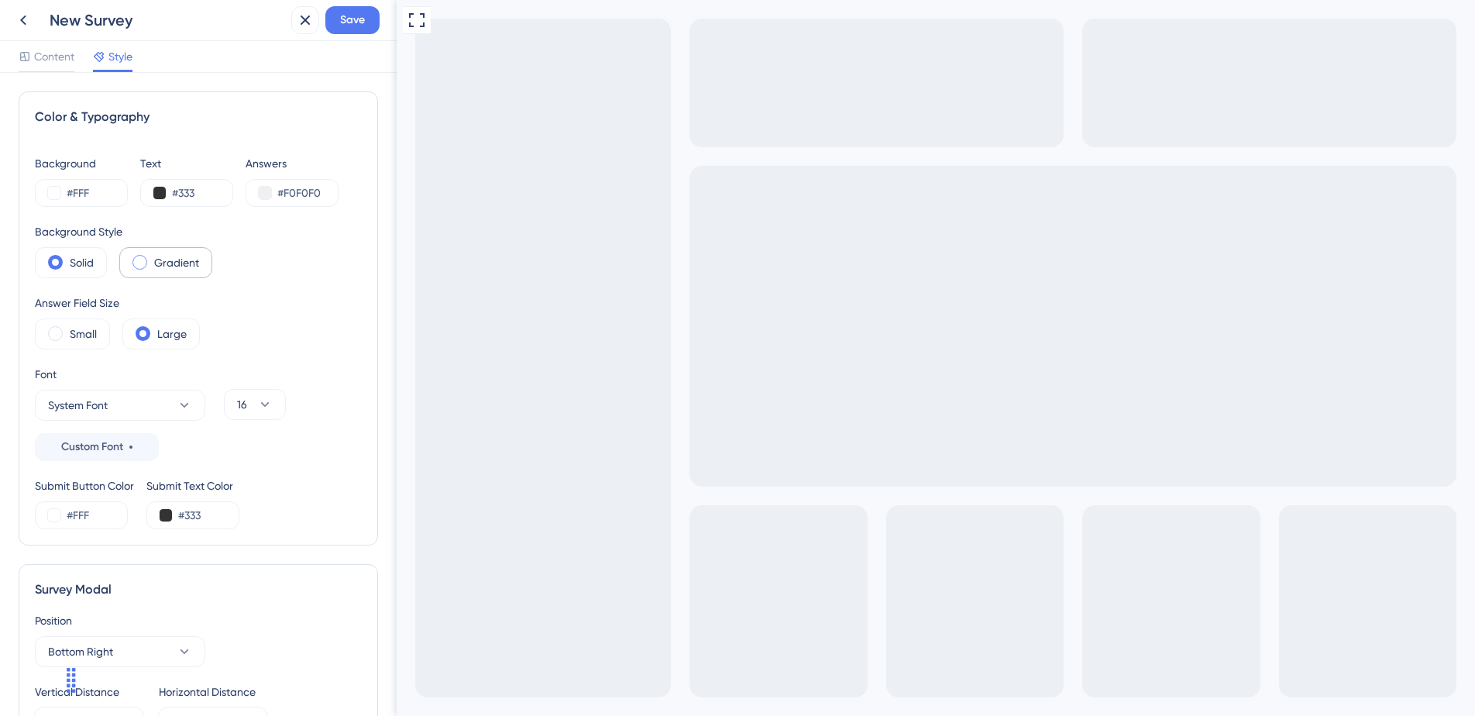
click at [135, 261] on span at bounding box center [139, 262] width 15 height 15
click at [152, 257] on input "radio" at bounding box center [152, 257] width 0 height 0
click at [135, 261] on span at bounding box center [139, 262] width 15 height 15
click at [152, 257] on input "radio" at bounding box center [152, 257] width 0 height 0
click at [43, 250] on div "Solid" at bounding box center [71, 262] width 72 height 31
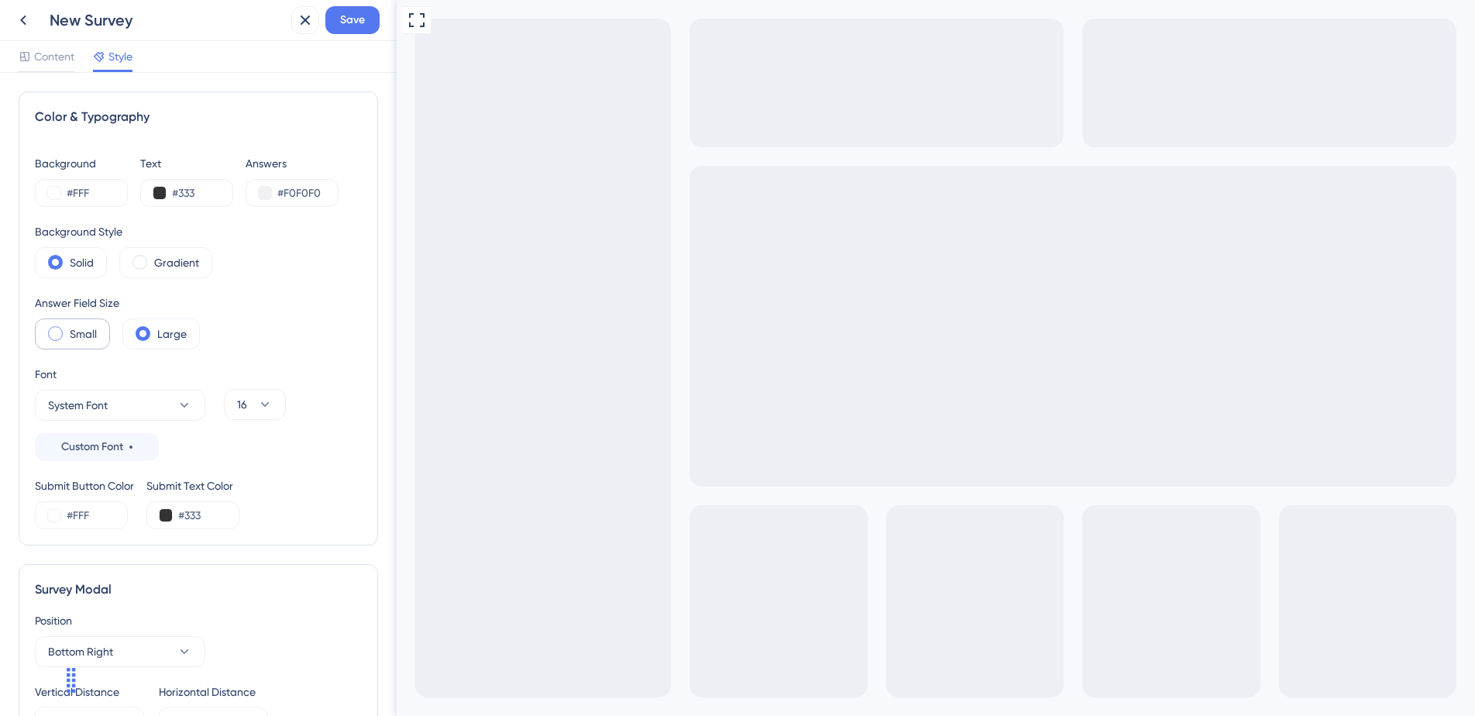
click at [93, 339] on label "Small" at bounding box center [83, 334] width 27 height 19
click at [302, 192] on input "#F0F0F0" at bounding box center [309, 193] width 64 height 19
click at [301, 277] on div "Background Style Solid Gradient" at bounding box center [198, 250] width 327 height 56
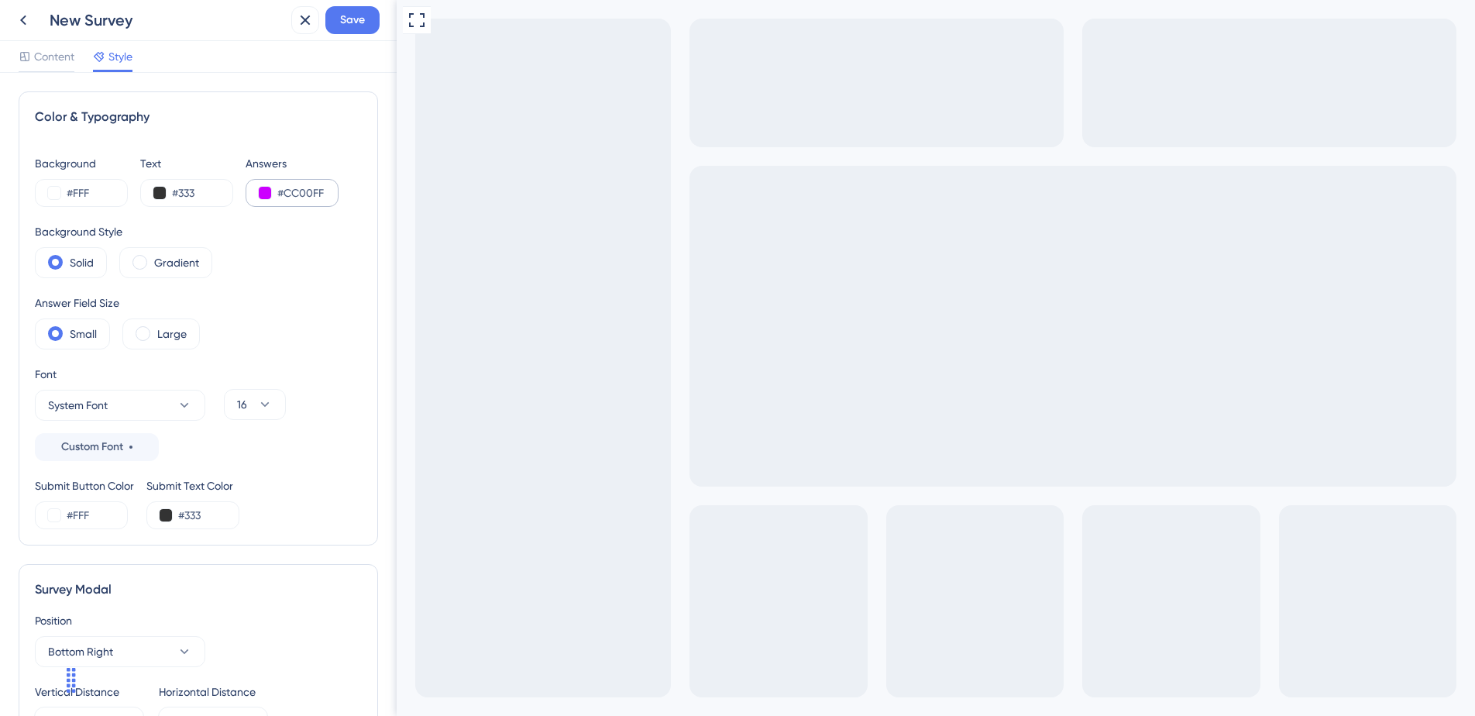
click at [294, 181] on div "#CC00FF" at bounding box center [292, 193] width 93 height 28
click at [294, 185] on input "#CC00FF" at bounding box center [309, 193] width 64 height 19
paste input "F0F0F0"
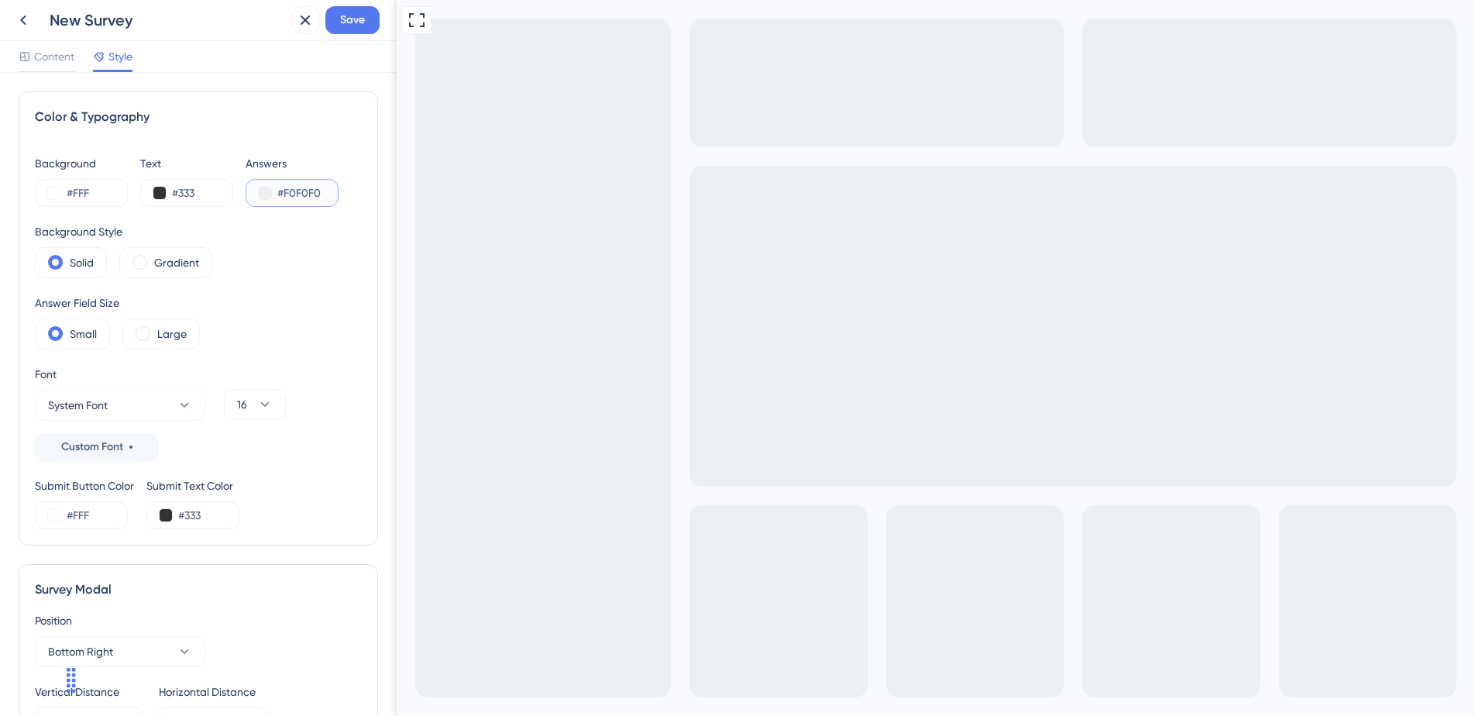
type input "#F0F0F0"
click at [301, 232] on div "Background Style Solid Gradient" at bounding box center [198, 250] width 327 height 56
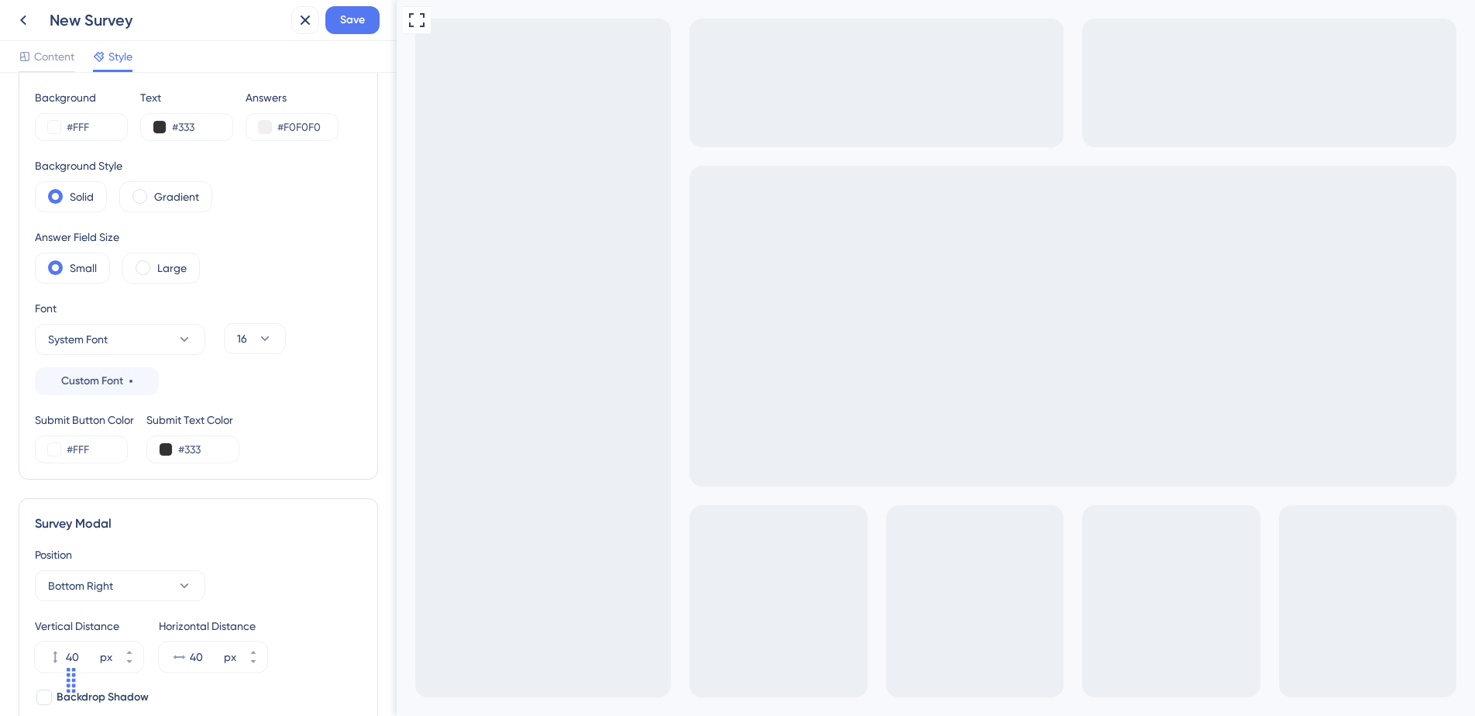
scroll to position [67, 0]
click at [76, 448] on input "#FFF" at bounding box center [99, 447] width 64 height 19
paste input "69E6BBA"
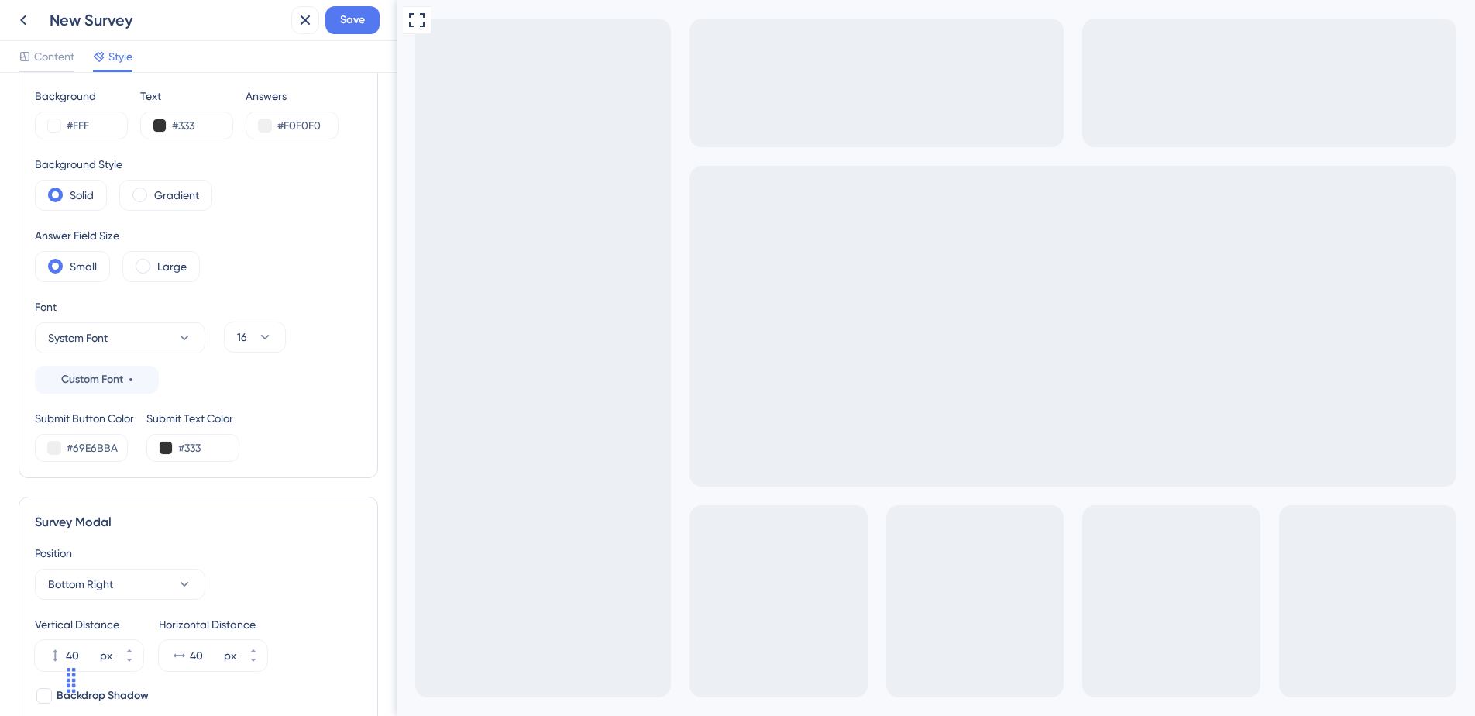
click at [148, 478] on div "Color & Typography Background #FFF Text #333 Answers #F0F0F0 Background Style S…" at bounding box center [198, 714] width 359 height 1380
click at [102, 449] on input "#69E6BBA" at bounding box center [99, 447] width 64 height 19
paste input "text"
type input "#69E6BB"
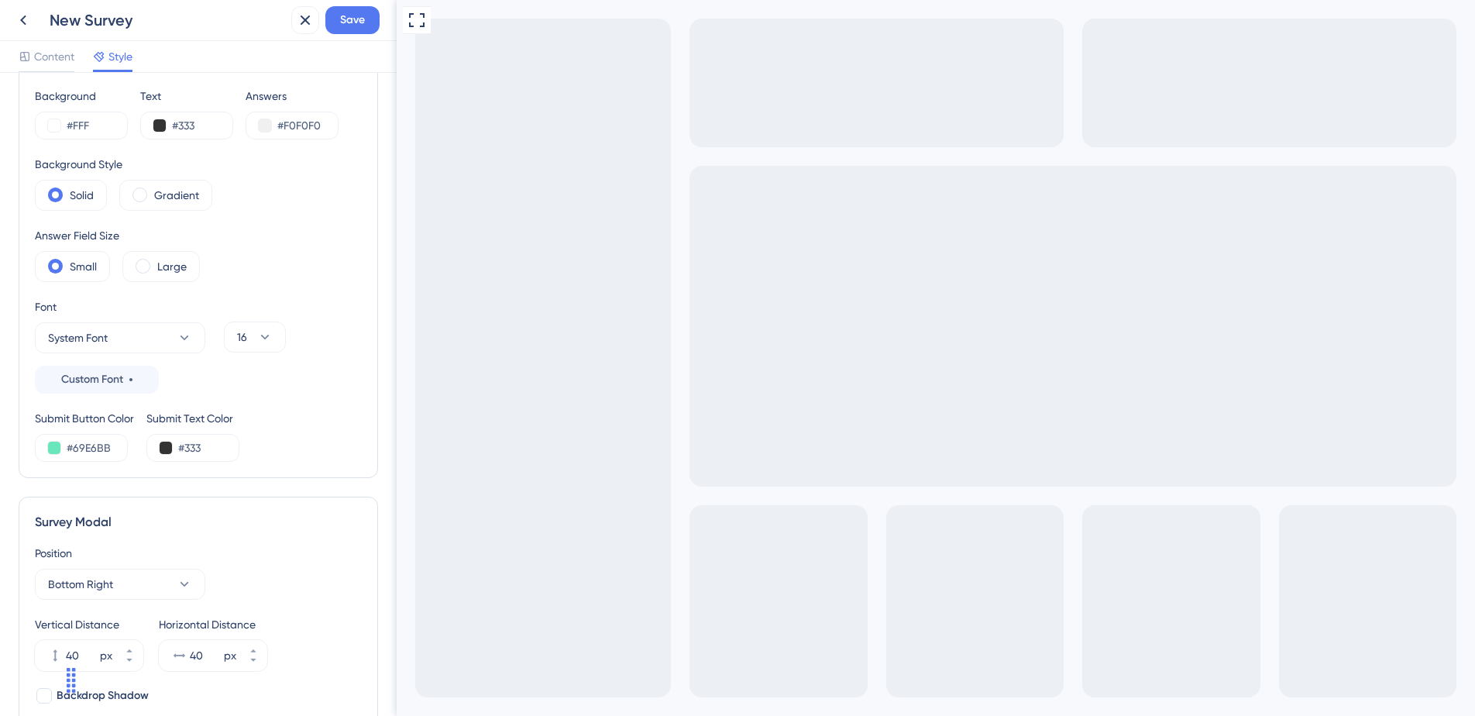
click at [134, 469] on div "Color & Typography Background #FFF Text #333 Answers #F0F0F0 Background Style S…" at bounding box center [198, 251] width 359 height 454
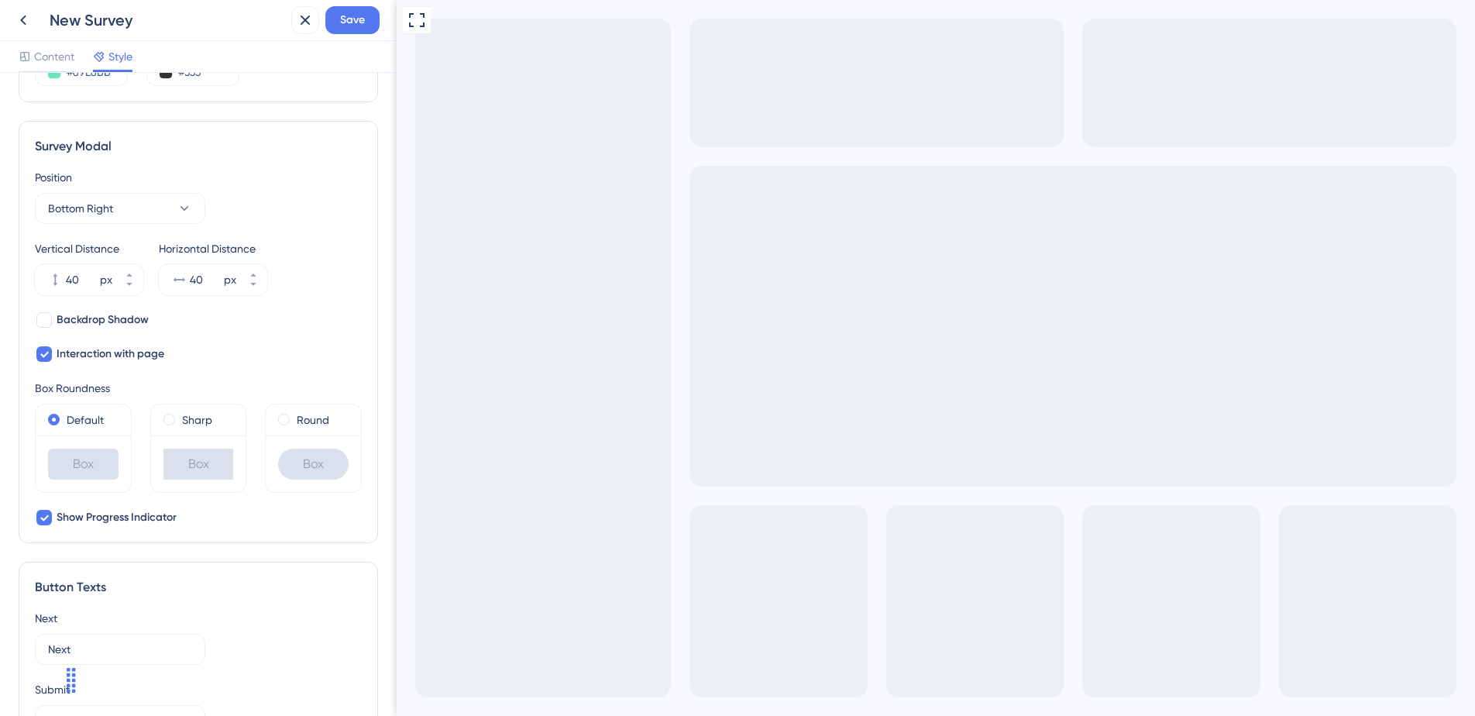
scroll to position [445, 0]
click at [168, 412] on span at bounding box center [169, 417] width 12 height 12
click at [180, 414] on input "radio" at bounding box center [180, 414] width 0 height 0
click at [234, 369] on div "Position Bottom Right Vertical Distance 40 px Horizontal Distance 40 px Backdro…" at bounding box center [198, 345] width 327 height 359
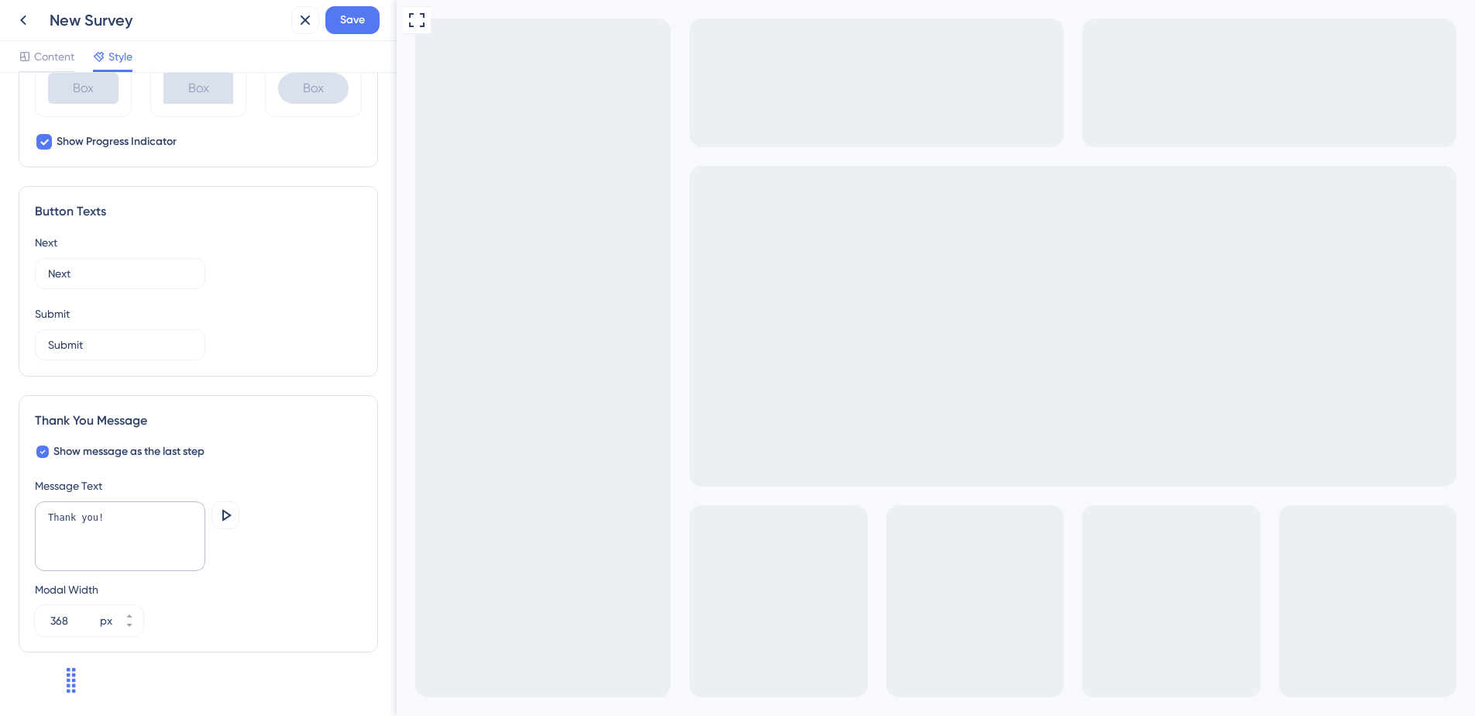
scroll to position [836, 0]
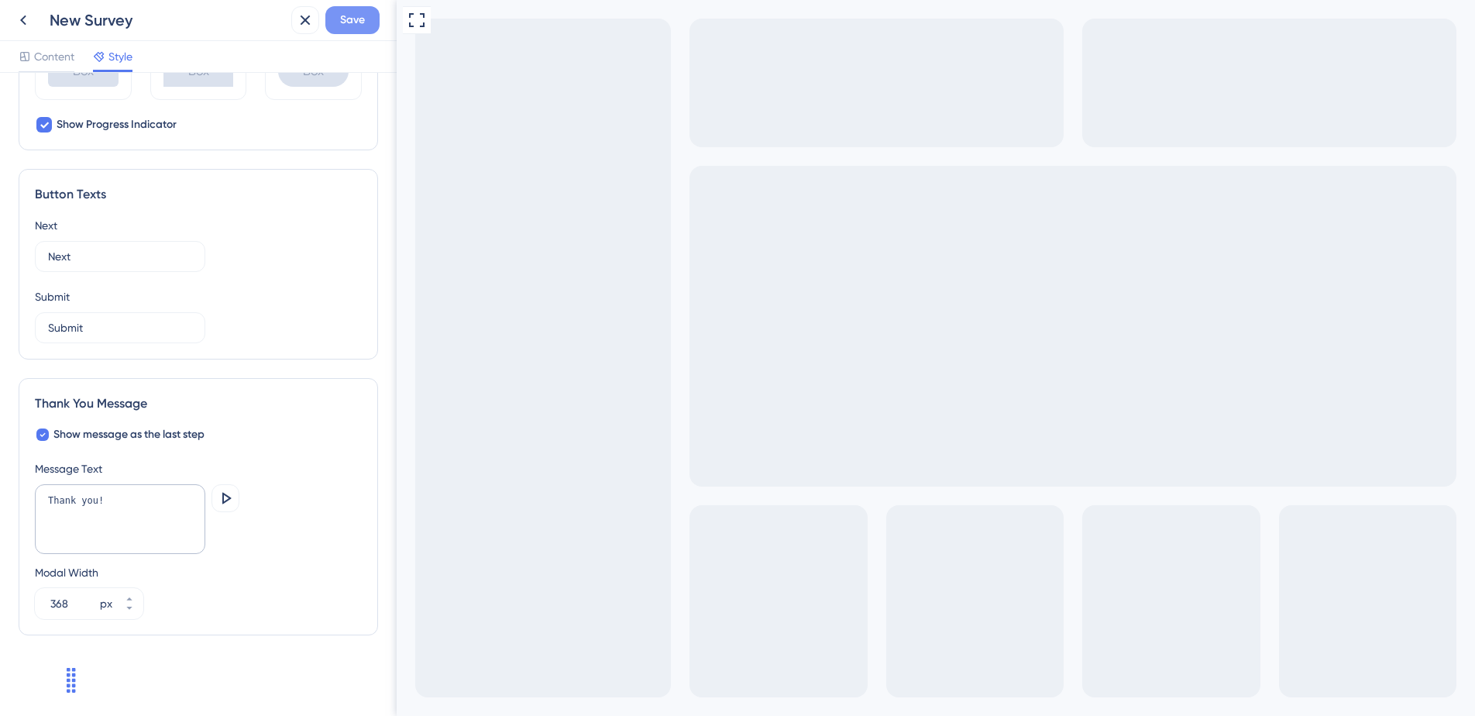
click at [353, 22] on span "Save" at bounding box center [352, 20] width 25 height 19
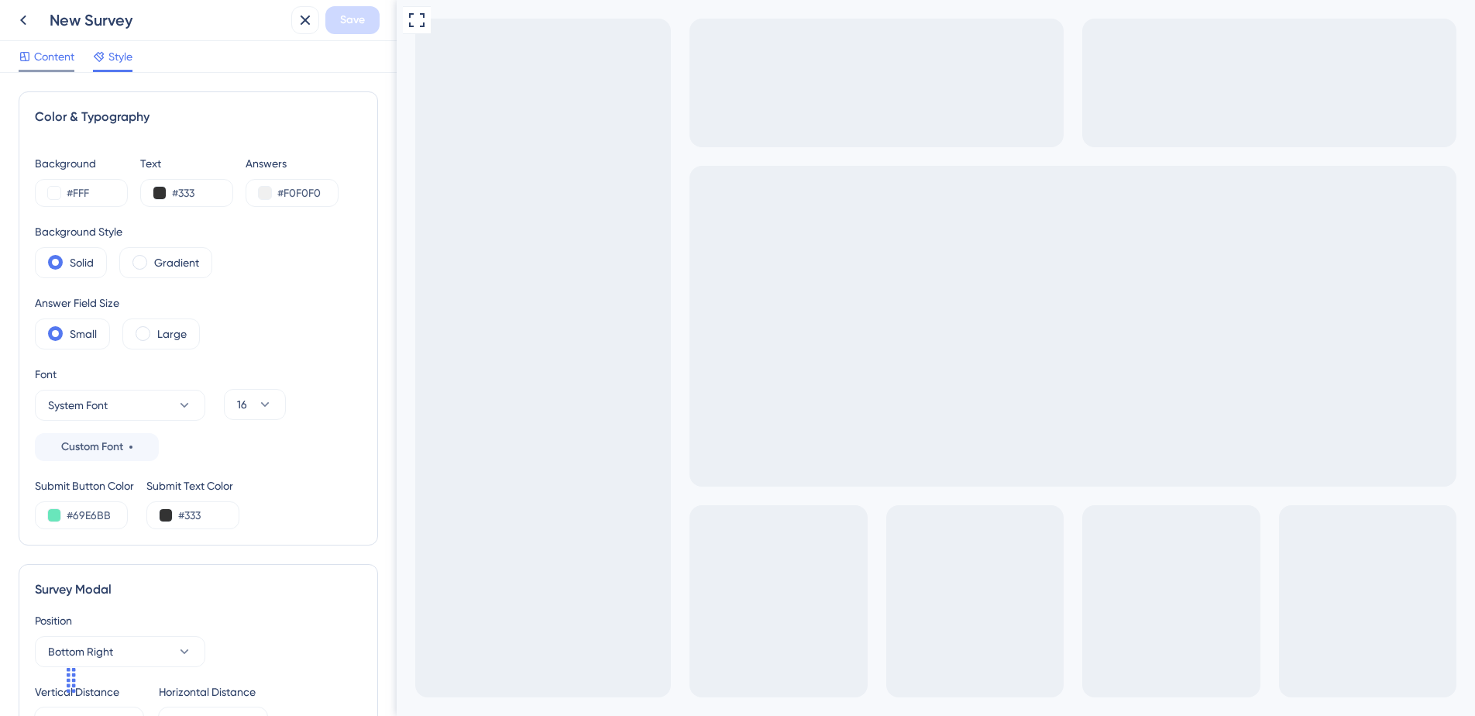
click at [46, 60] on span "Content" at bounding box center [54, 56] width 40 height 19
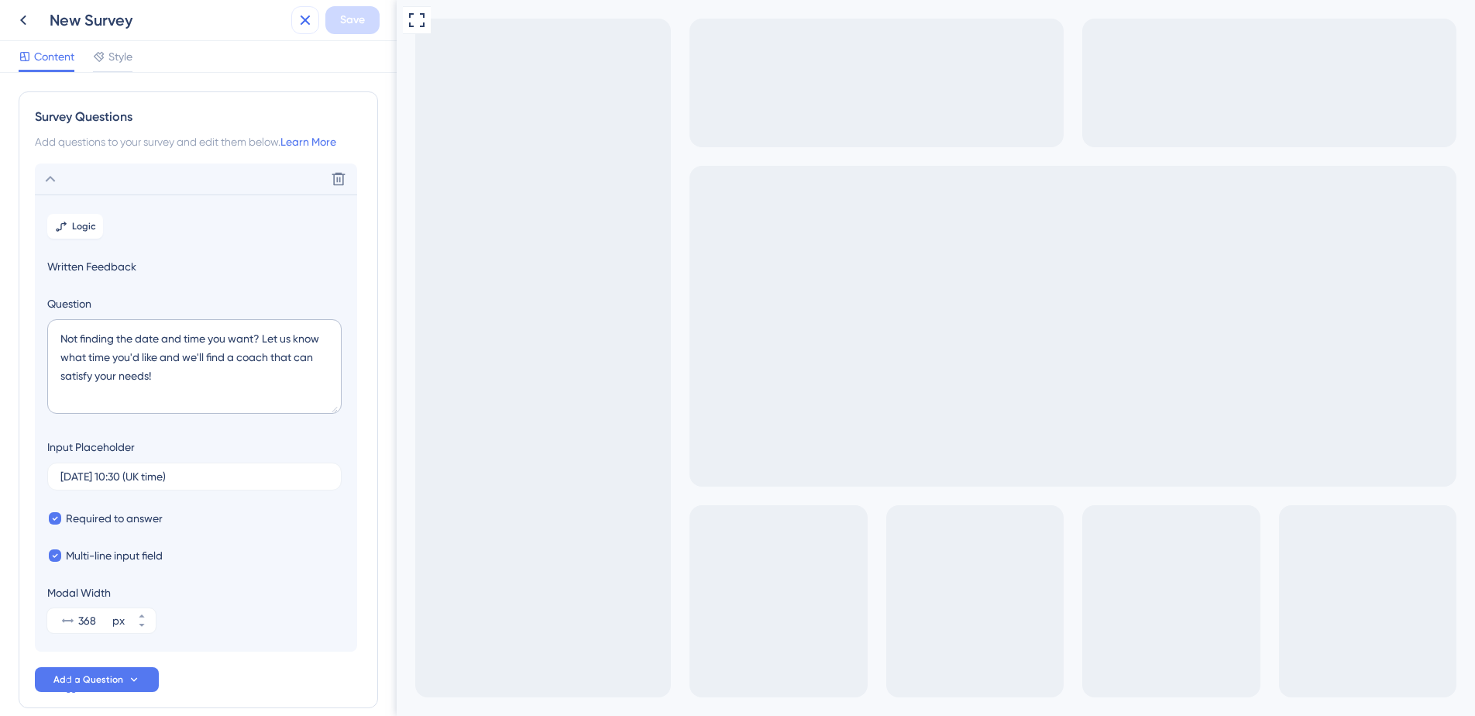
click at [296, 29] on icon at bounding box center [305, 20] width 19 height 19
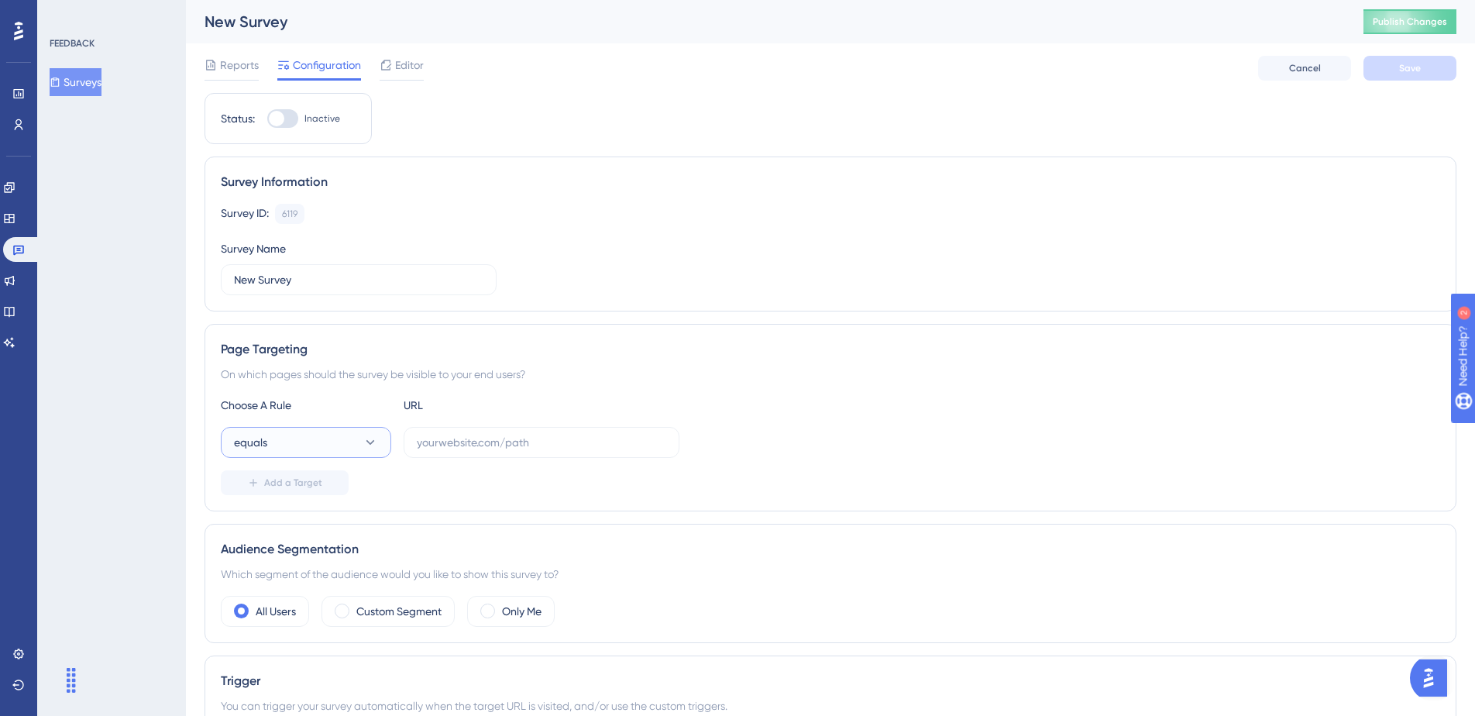
click at [301, 430] on button "equals" at bounding box center [306, 442] width 170 height 31
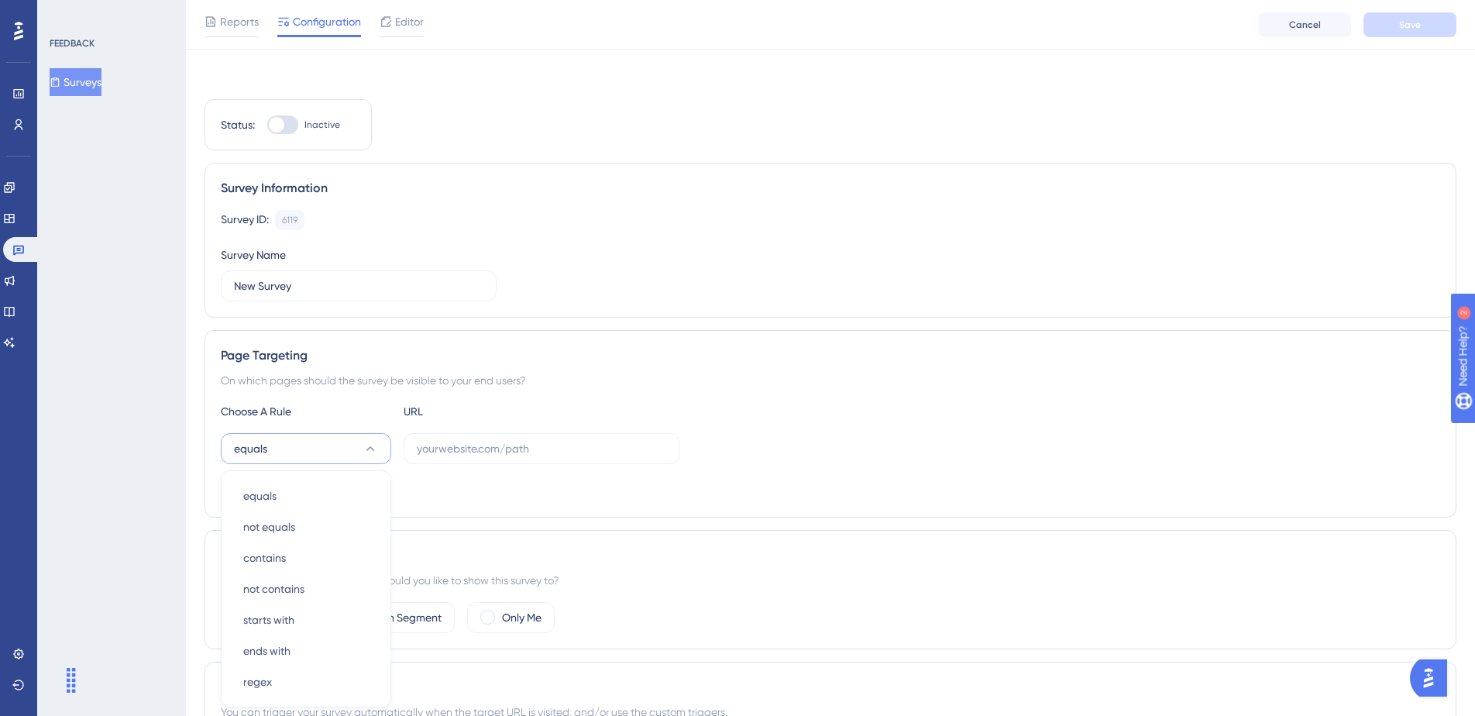
scroll to position [225, 0]
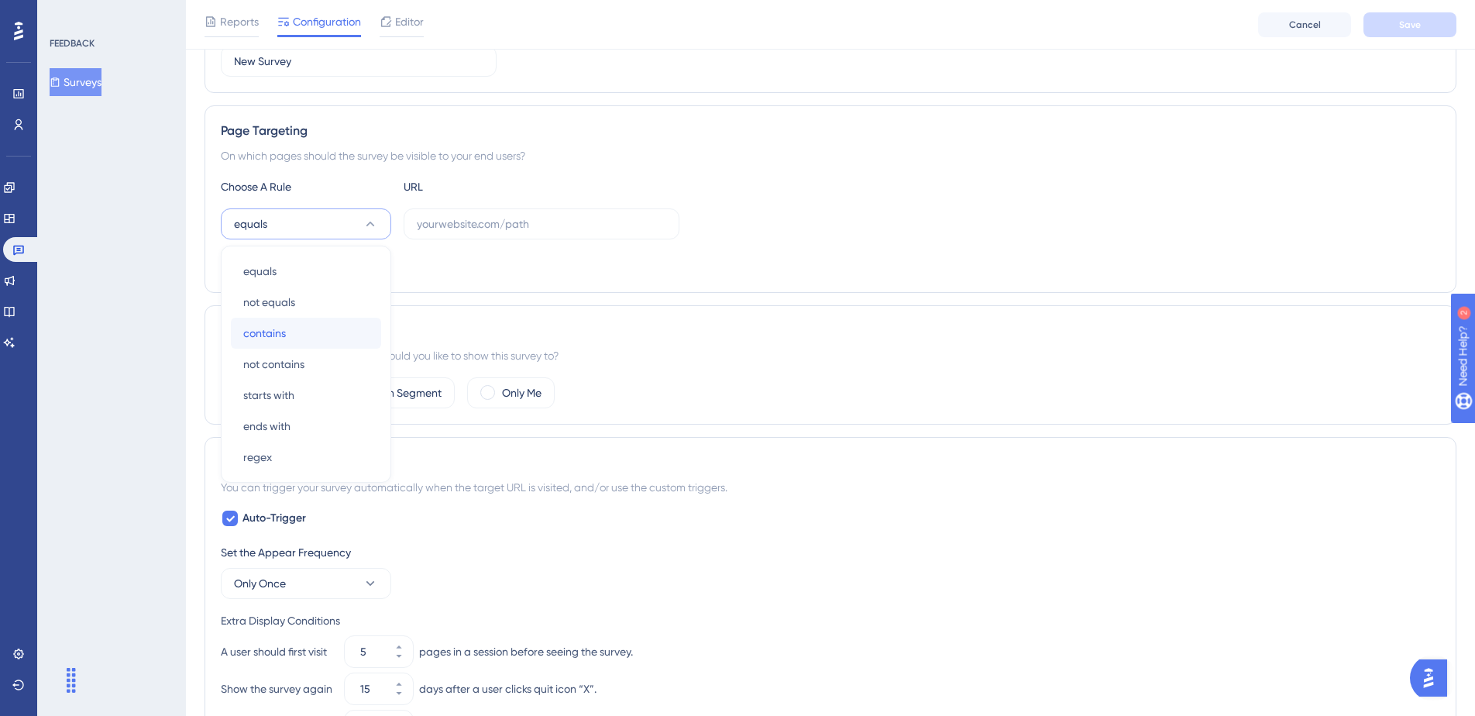
click at [323, 325] on div "contains contains" at bounding box center [306, 333] width 126 height 31
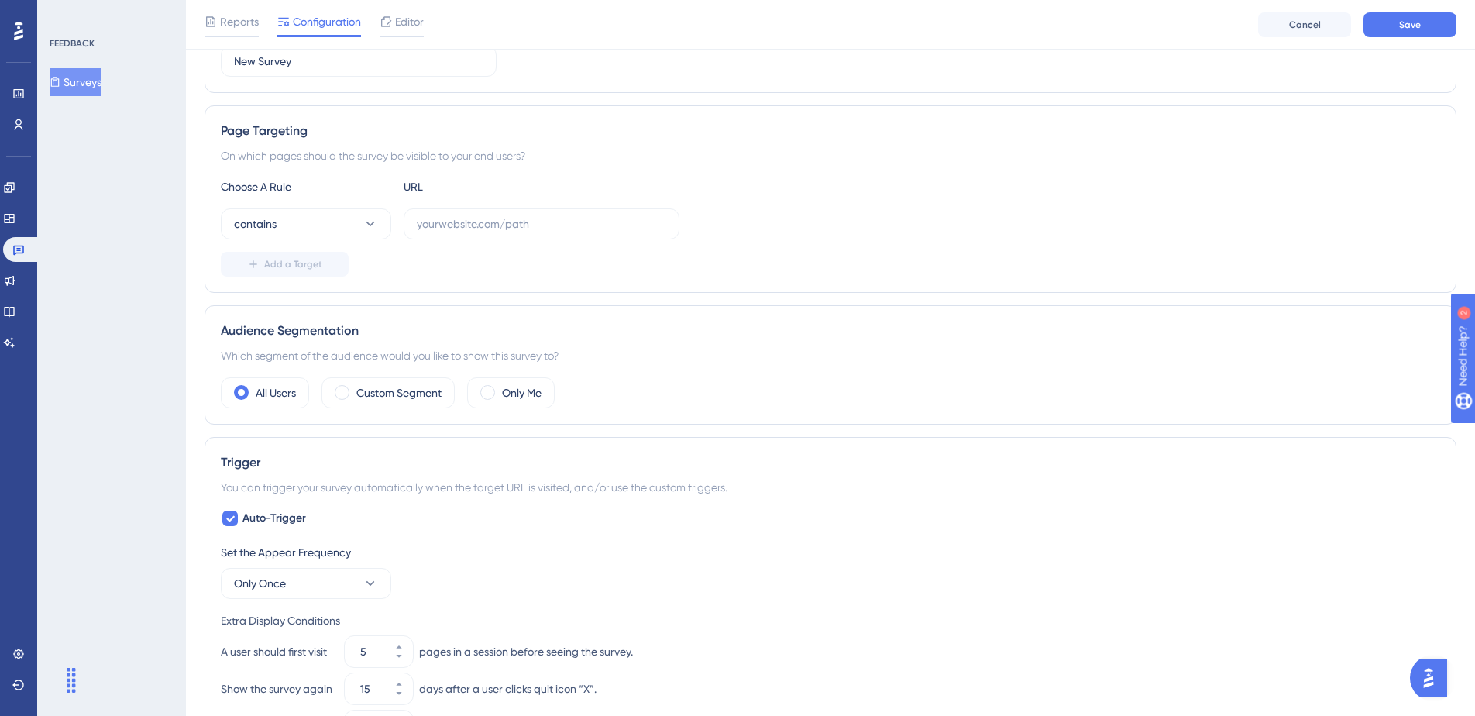
click at [335, 240] on div "Choose A Rule URL contains Add a Target" at bounding box center [830, 226] width 1219 height 99
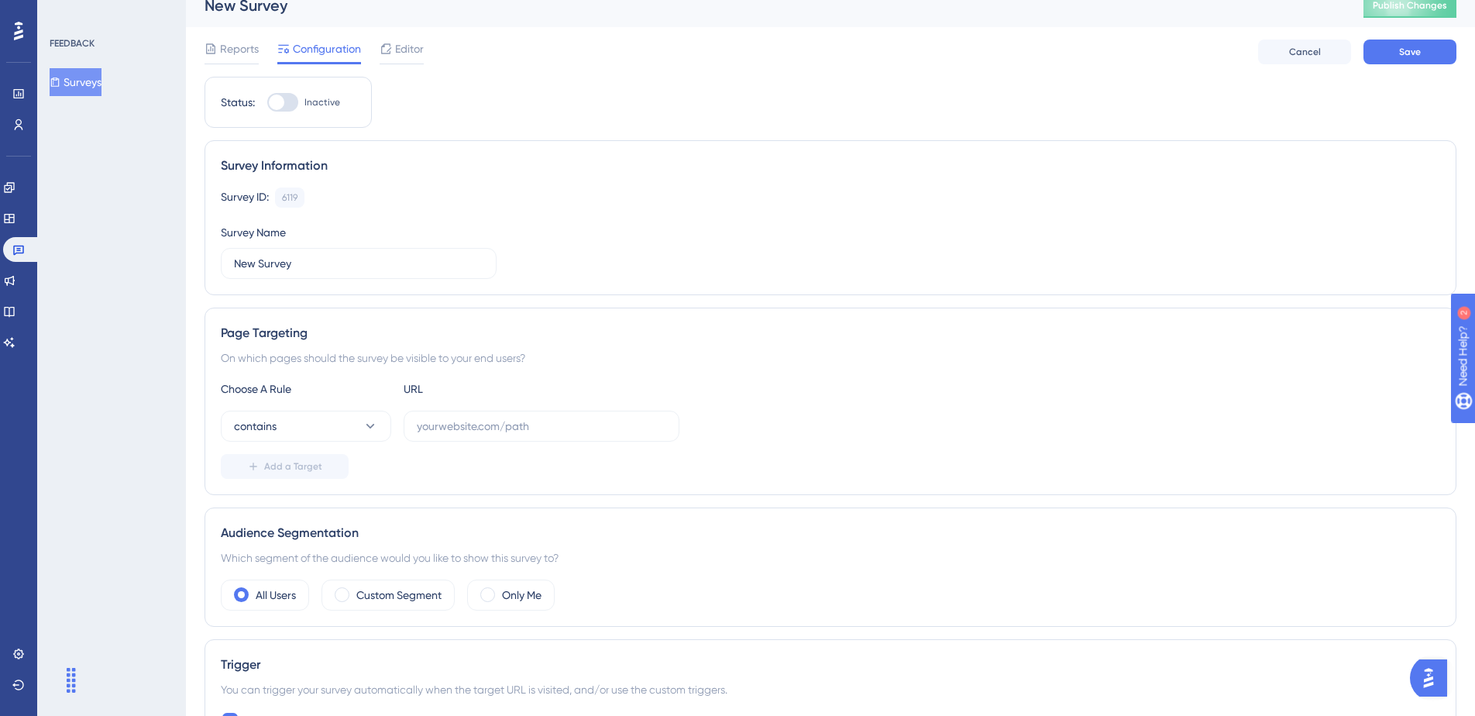
scroll to position [0, 0]
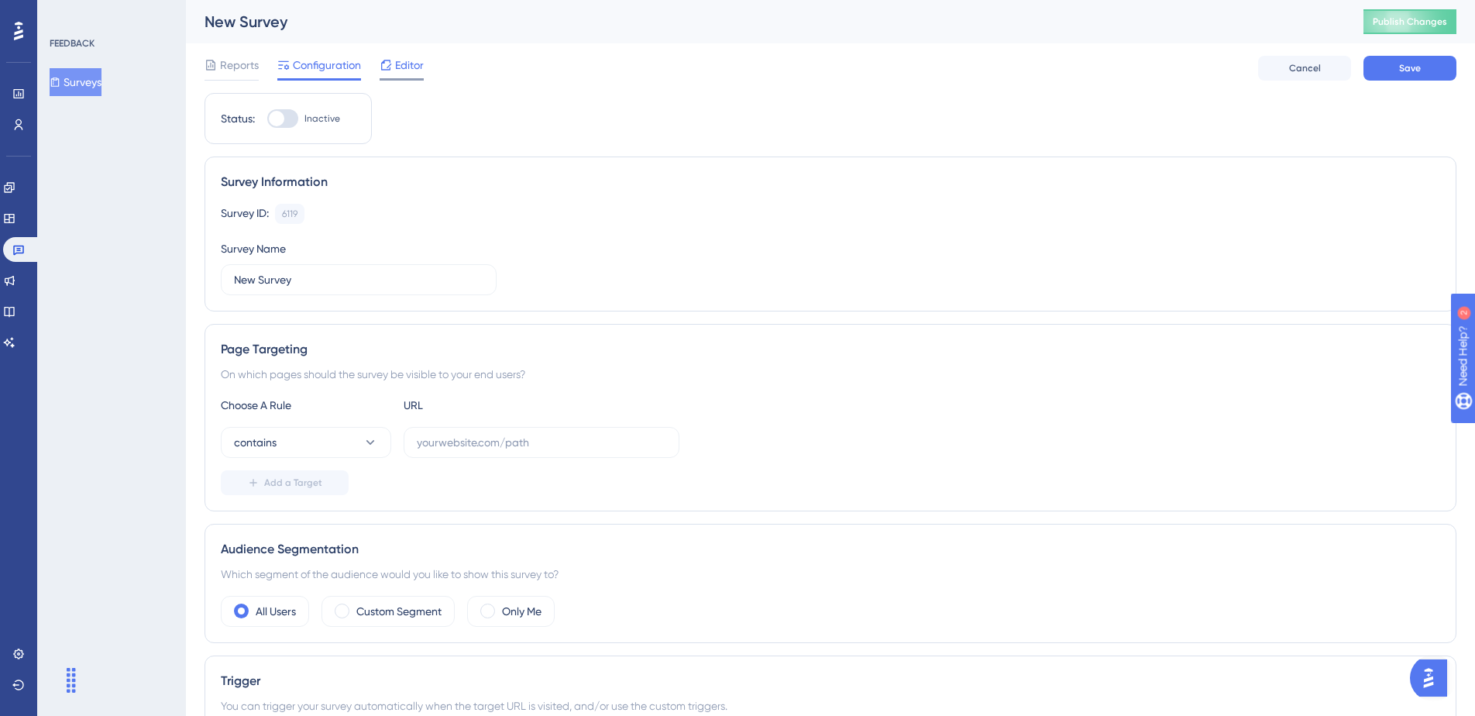
click at [404, 71] on span "Editor" at bounding box center [409, 65] width 29 height 19
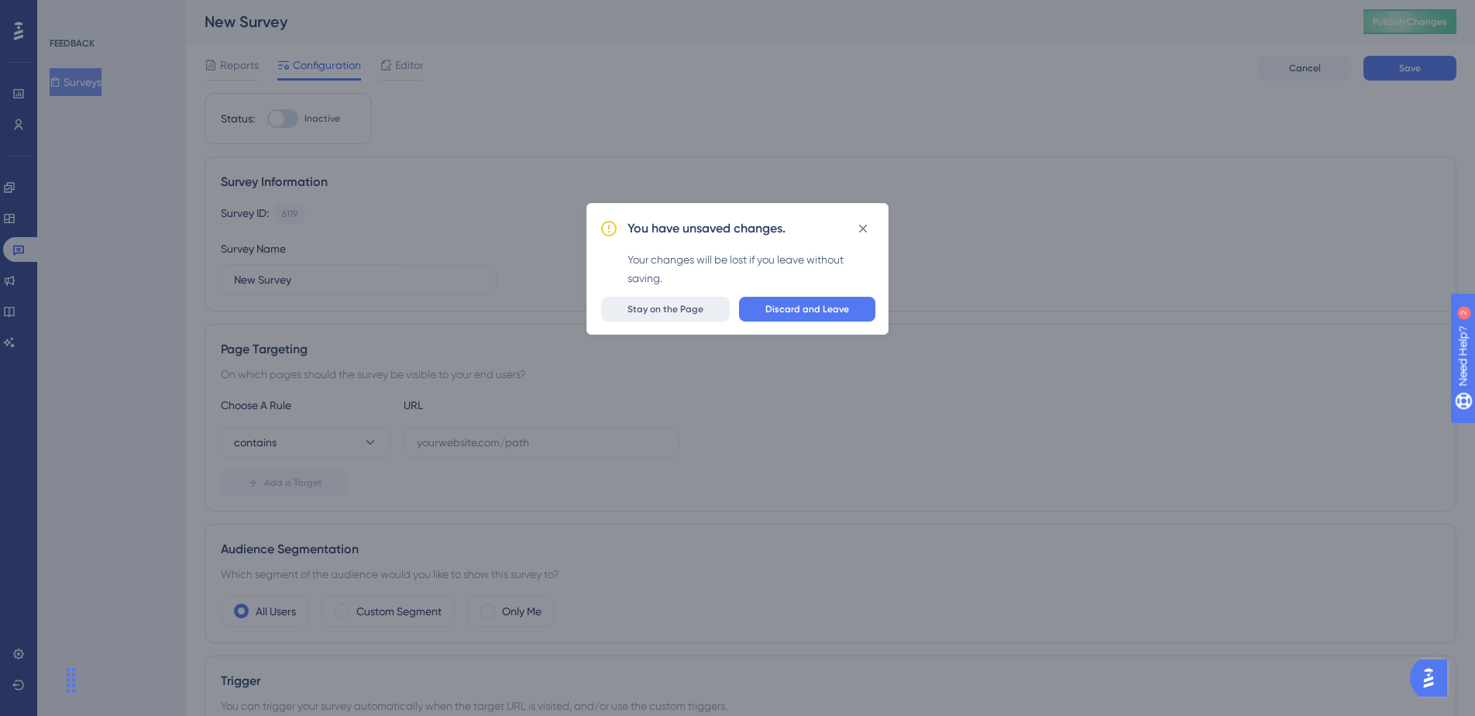
click at [691, 314] on span "Stay on the Page" at bounding box center [666, 309] width 76 height 12
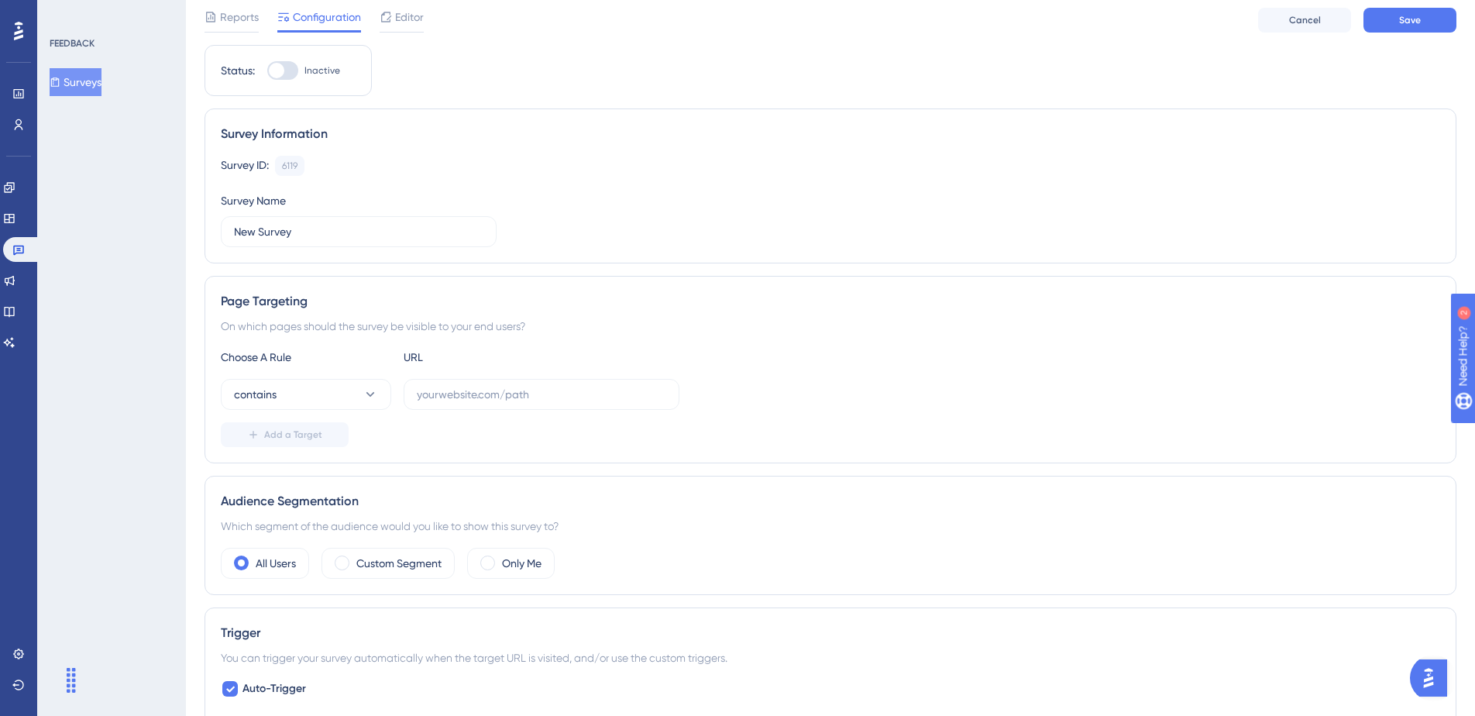
scroll to position [57, 0]
click at [362, 221] on input "New Survey" at bounding box center [358, 229] width 249 height 17
type input "Not finding the time you need?"
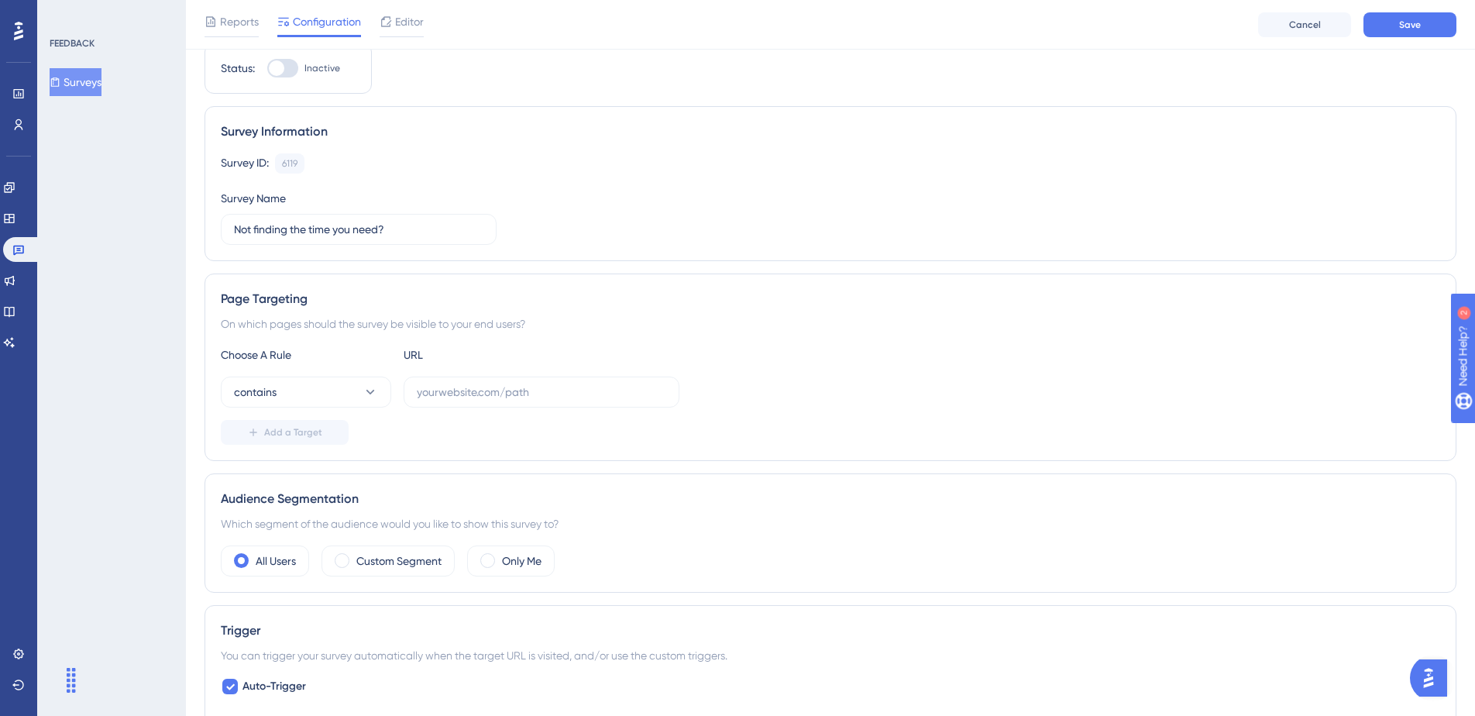
click at [480, 267] on div "Status: Inactive Survey Information Survey ID: 6119 Copy Survey Name Not findin…" at bounding box center [831, 683] width 1252 height 1280
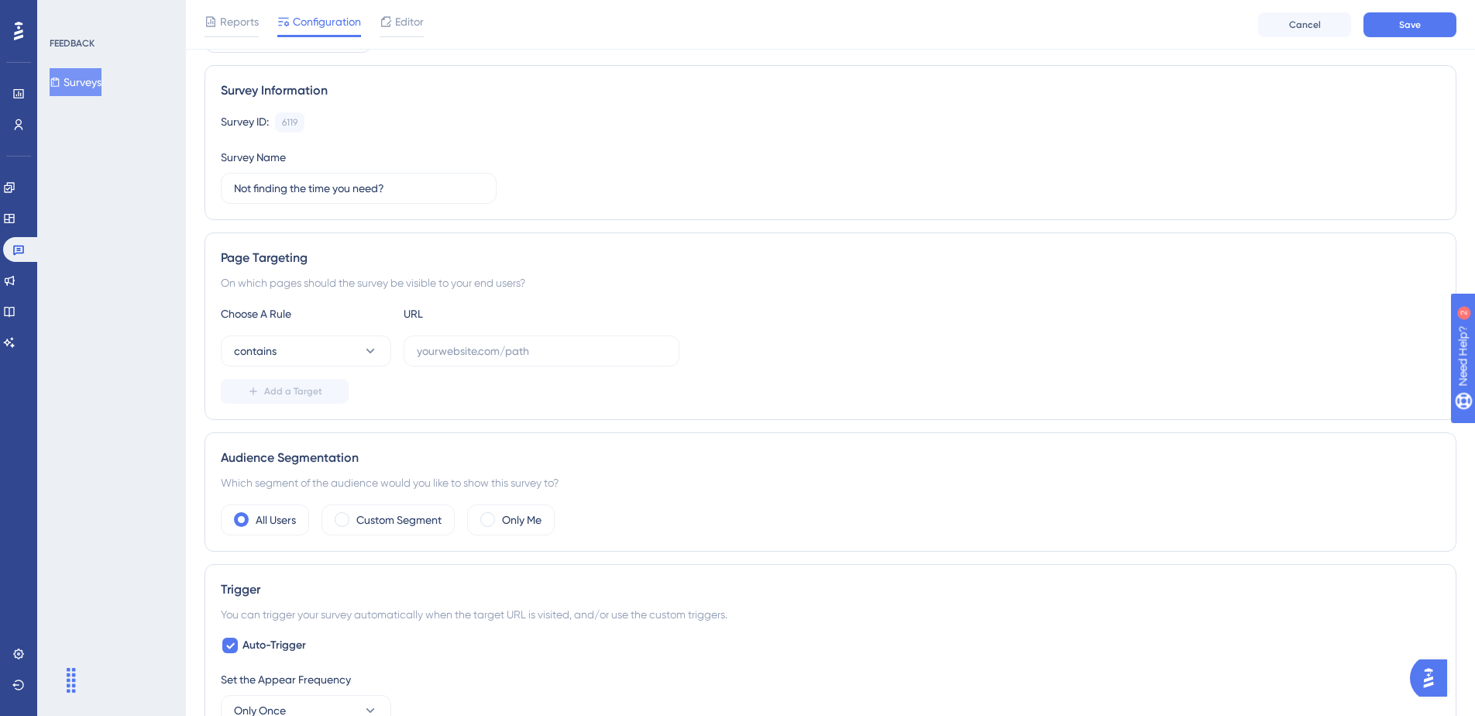
scroll to position [110, 0]
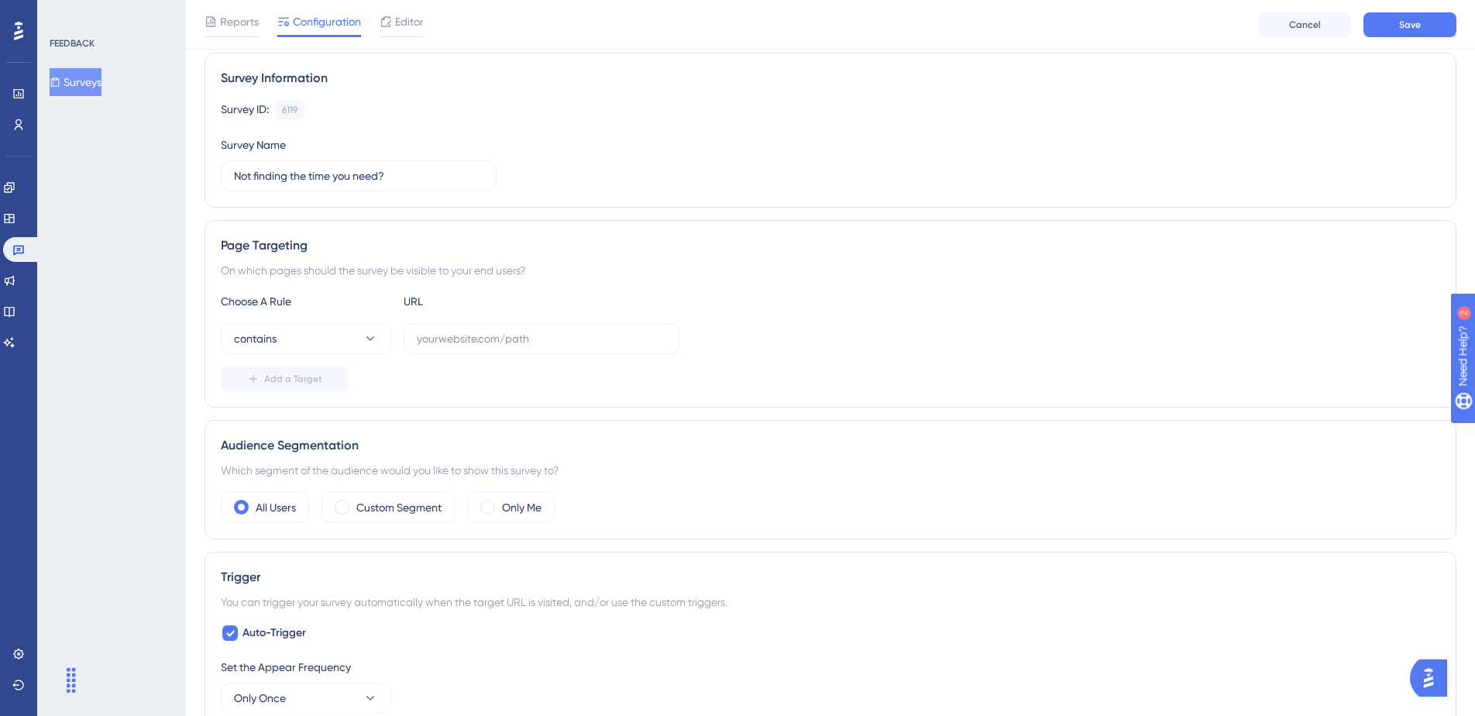
click at [461, 320] on div "Choose A Rule URL contains Add a Target" at bounding box center [830, 341] width 1219 height 99
click at [460, 328] on label at bounding box center [542, 338] width 276 height 31
click at [460, 330] on input "text" at bounding box center [541, 338] width 249 height 17
paste input "/bookings"
type input "/bookings"
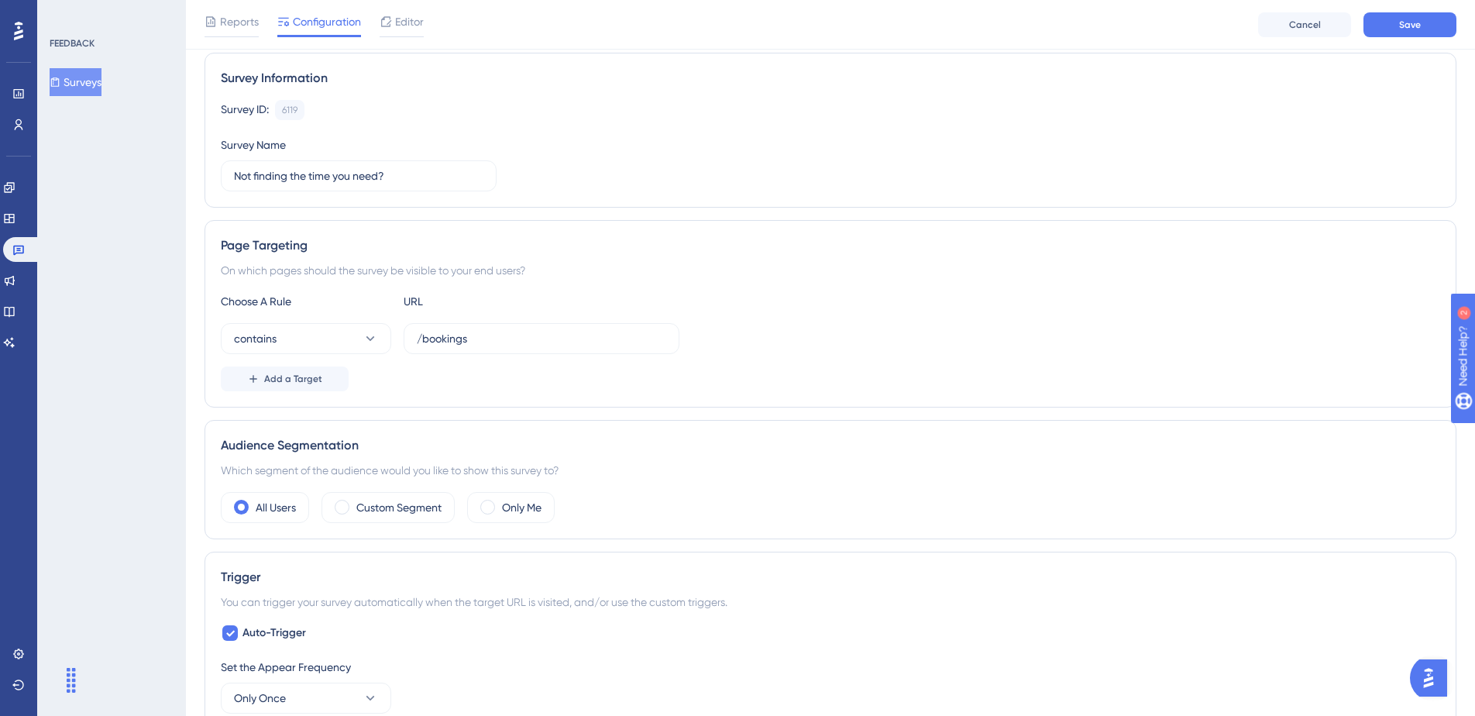
click at [769, 359] on div "Choose A Rule URL contains /bookings Add a Target" at bounding box center [830, 341] width 1219 height 99
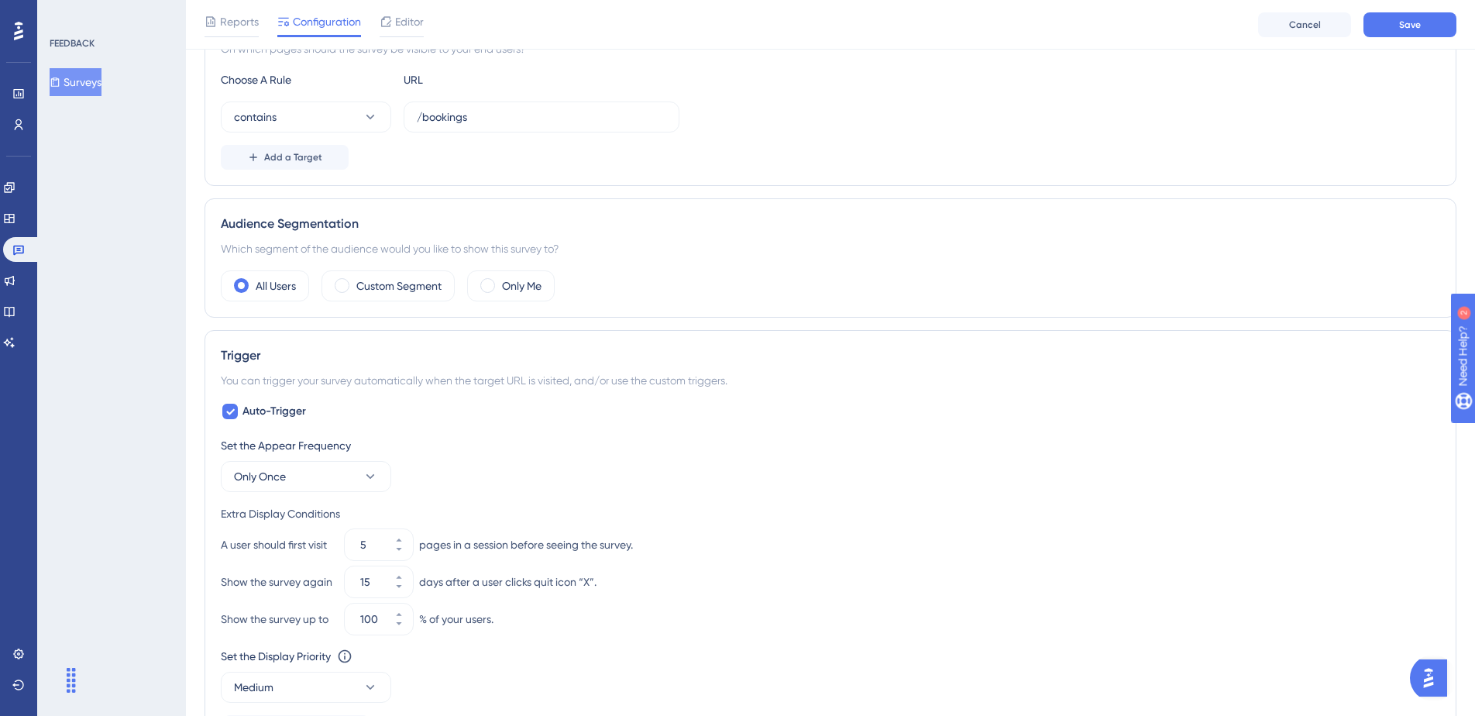
scroll to position [281, 0]
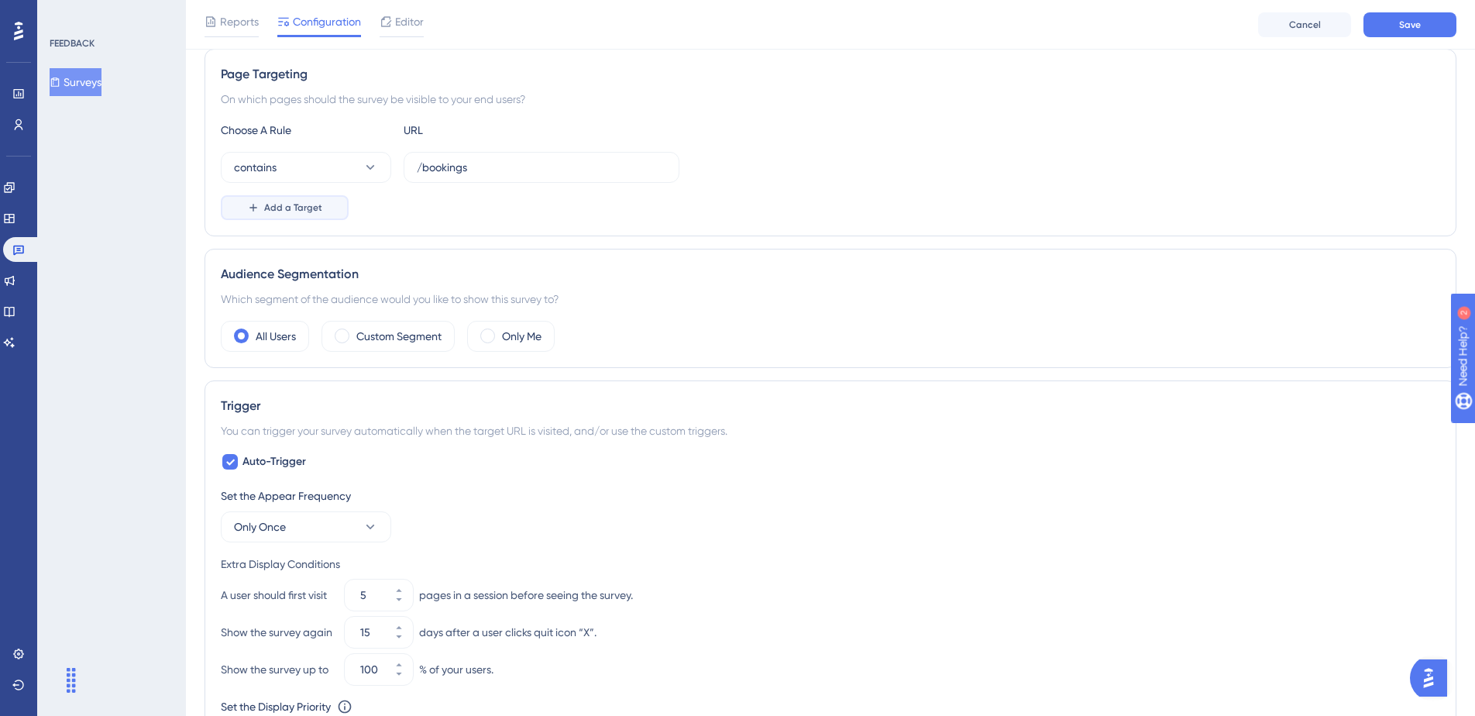
click at [304, 214] on button "Add a Target" at bounding box center [285, 207] width 128 height 25
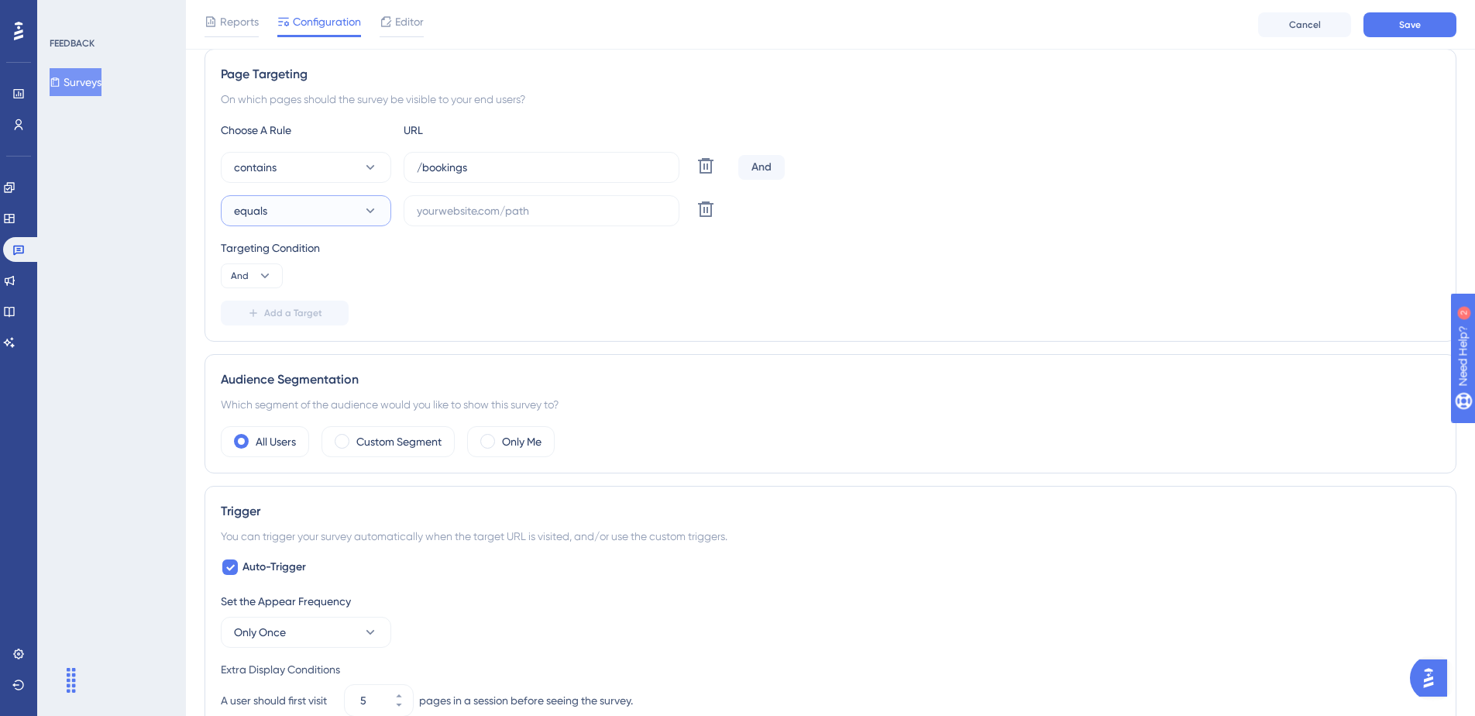
click at [311, 207] on button "equals" at bounding box center [306, 210] width 170 height 31
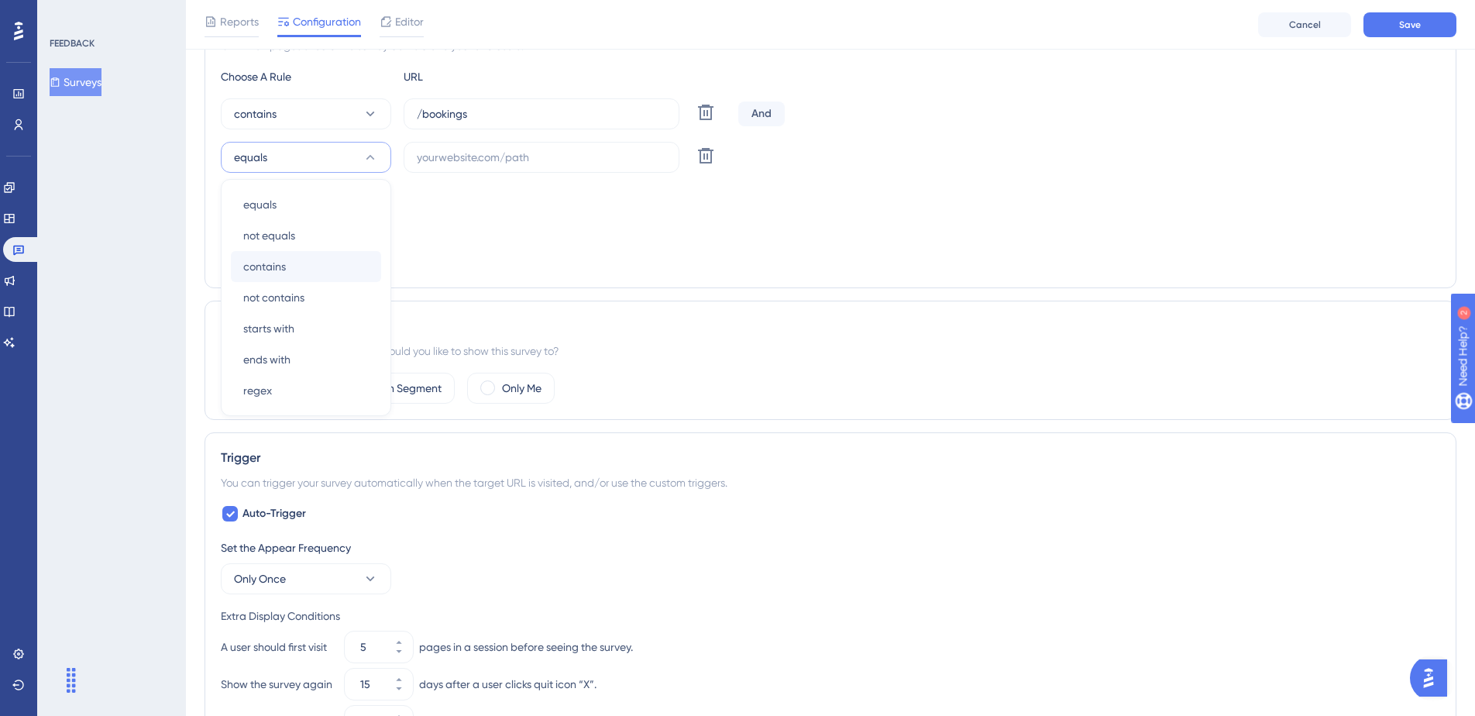
scroll to position [365, 0]
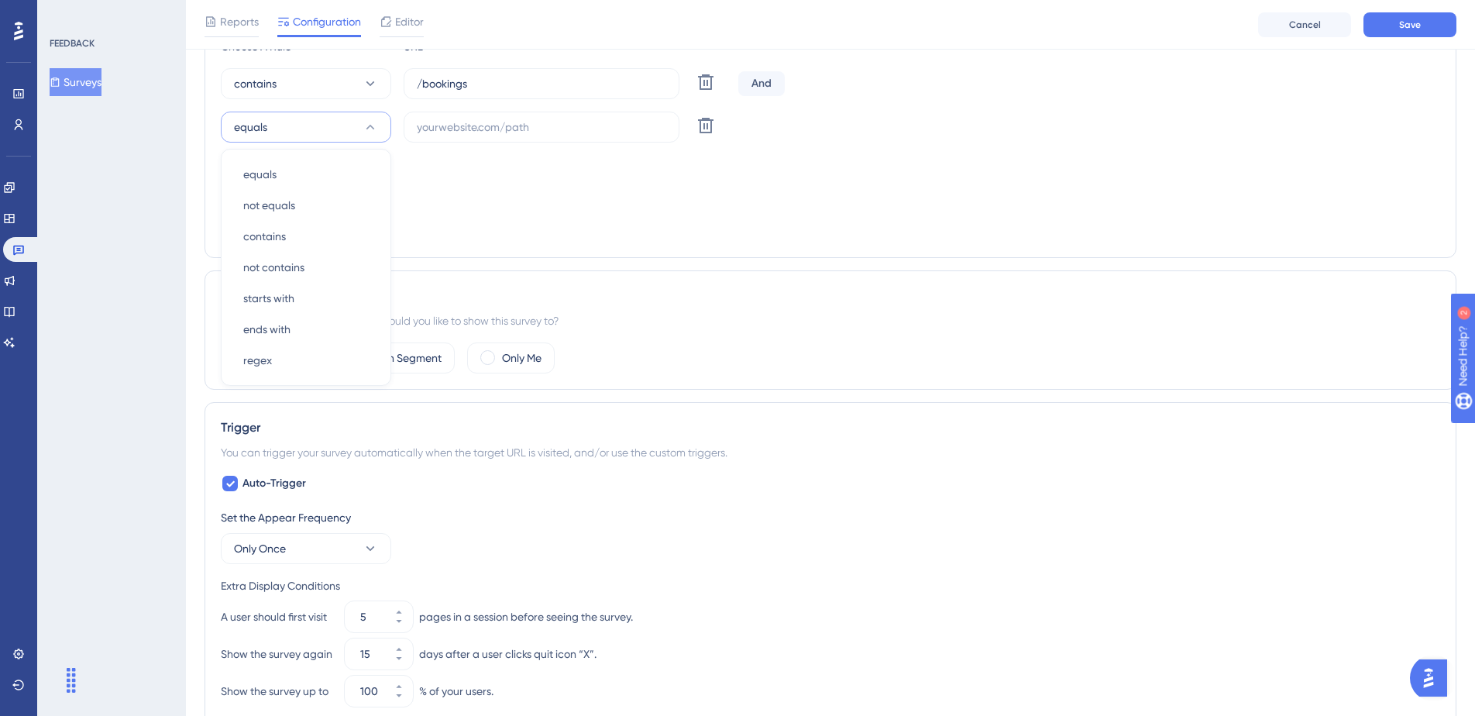
click at [703, 193] on div "Targeting Condition And" at bounding box center [830, 180] width 1219 height 50
click at [706, 91] on icon at bounding box center [705, 82] width 19 height 19
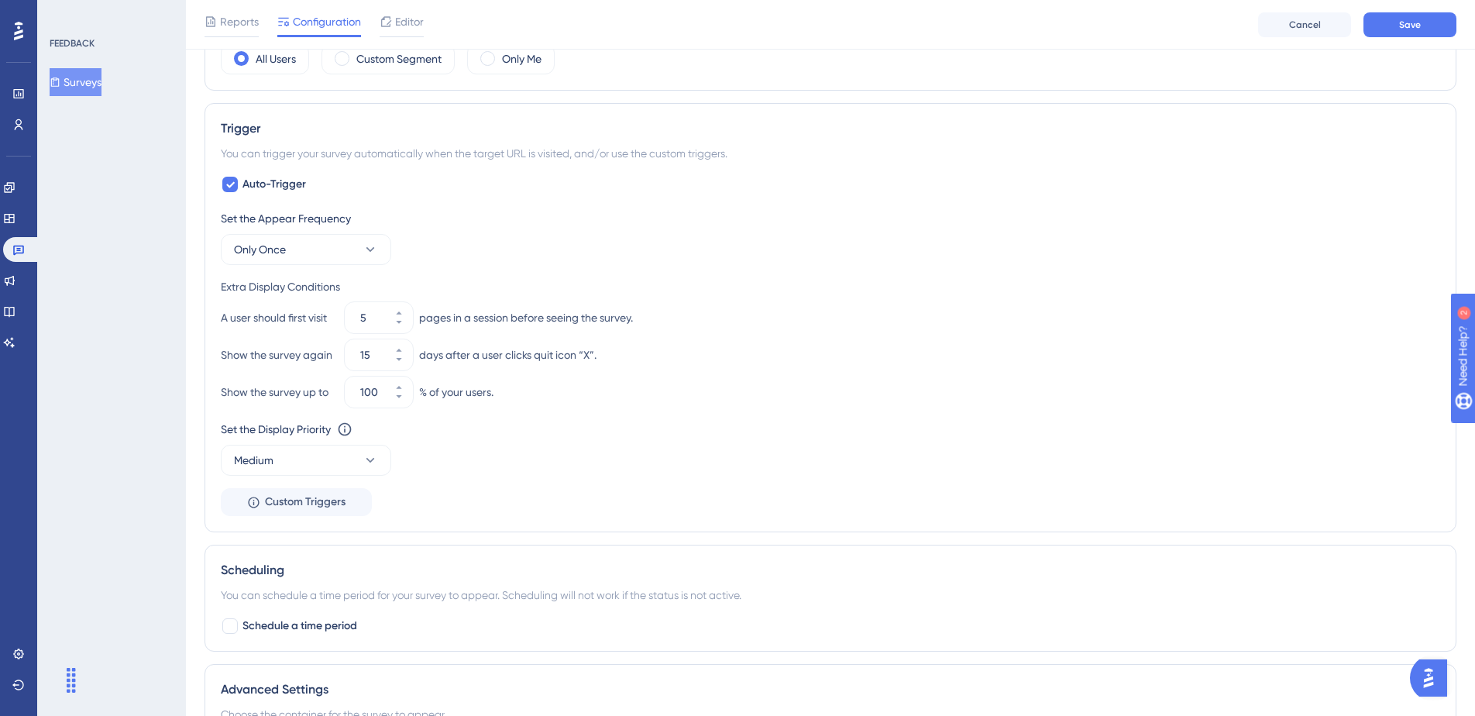
scroll to position [560, 0]
click at [325, 250] on button "Only Once" at bounding box center [306, 247] width 170 height 31
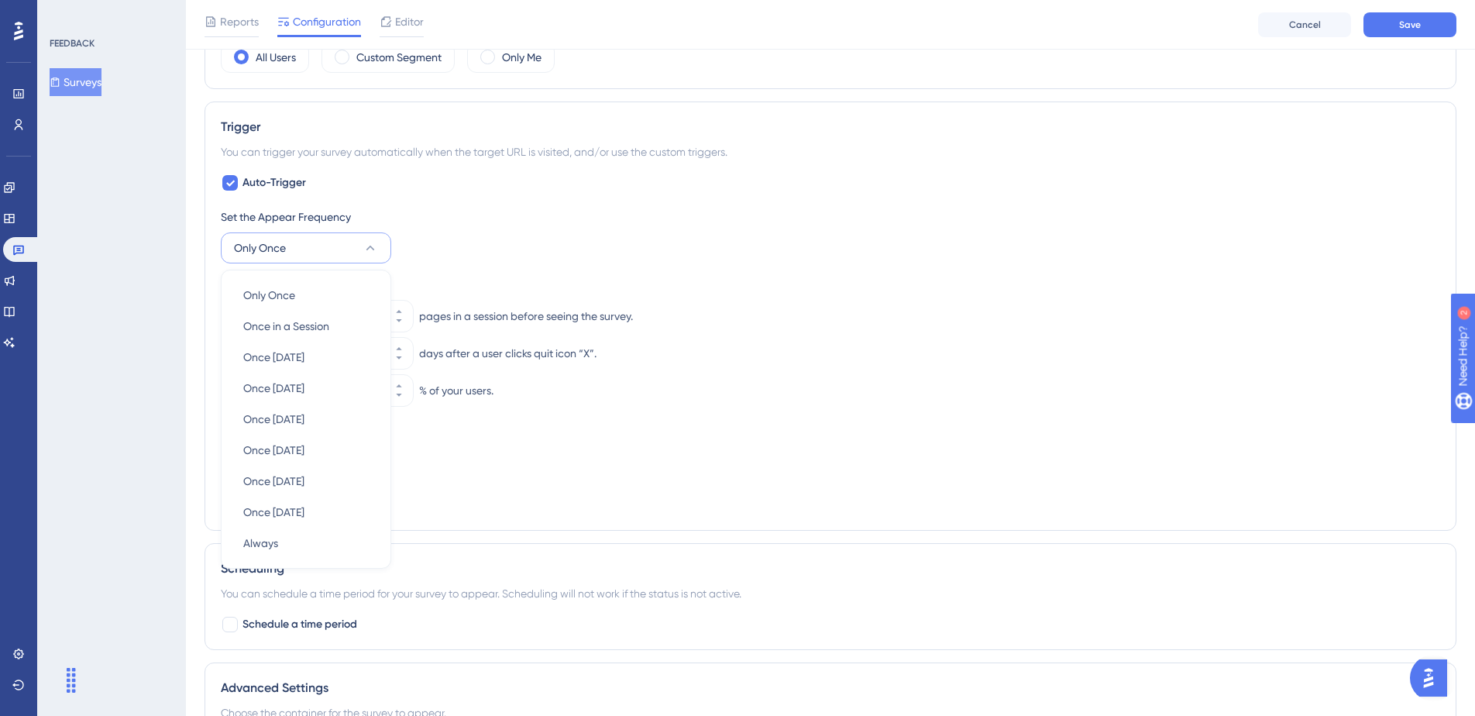
scroll to position [621, 0]
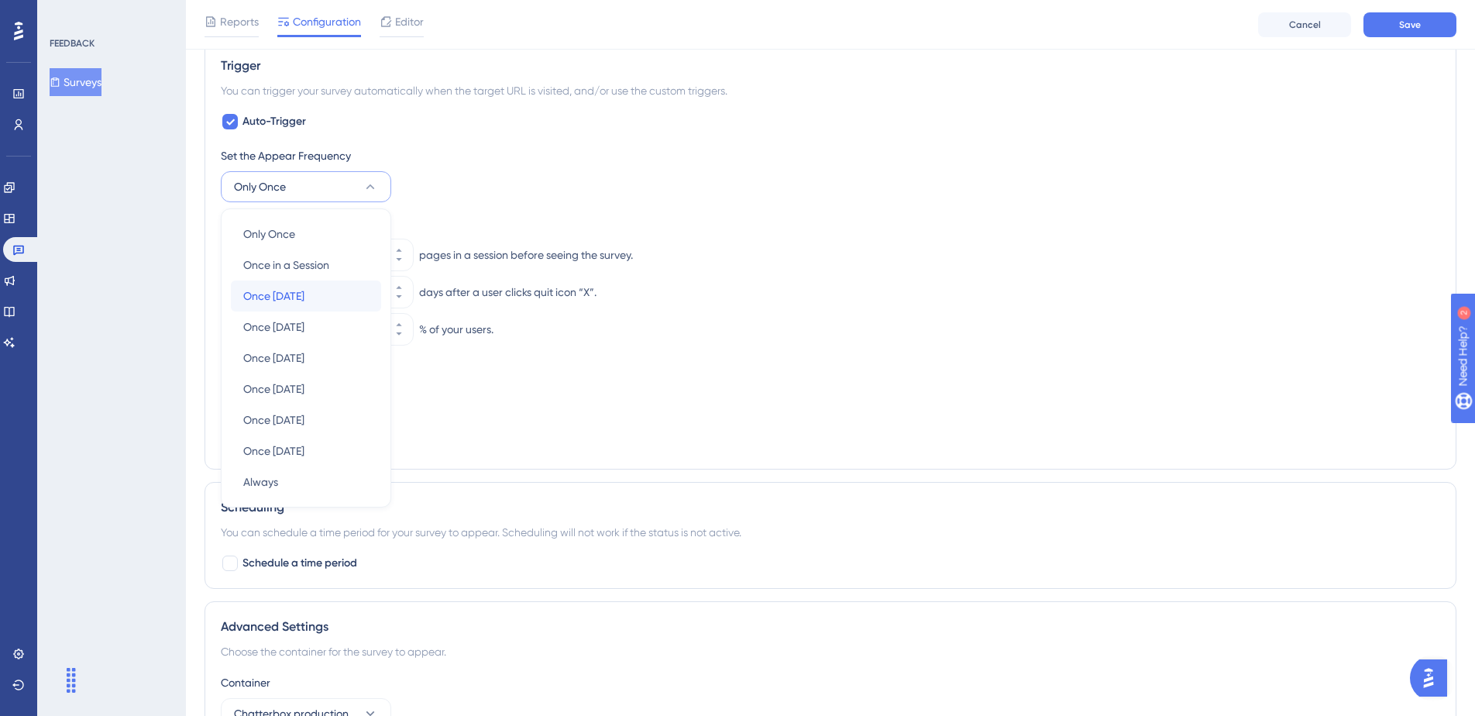
click at [337, 295] on div "Once in 1 day Once in 1 day" at bounding box center [306, 295] width 126 height 31
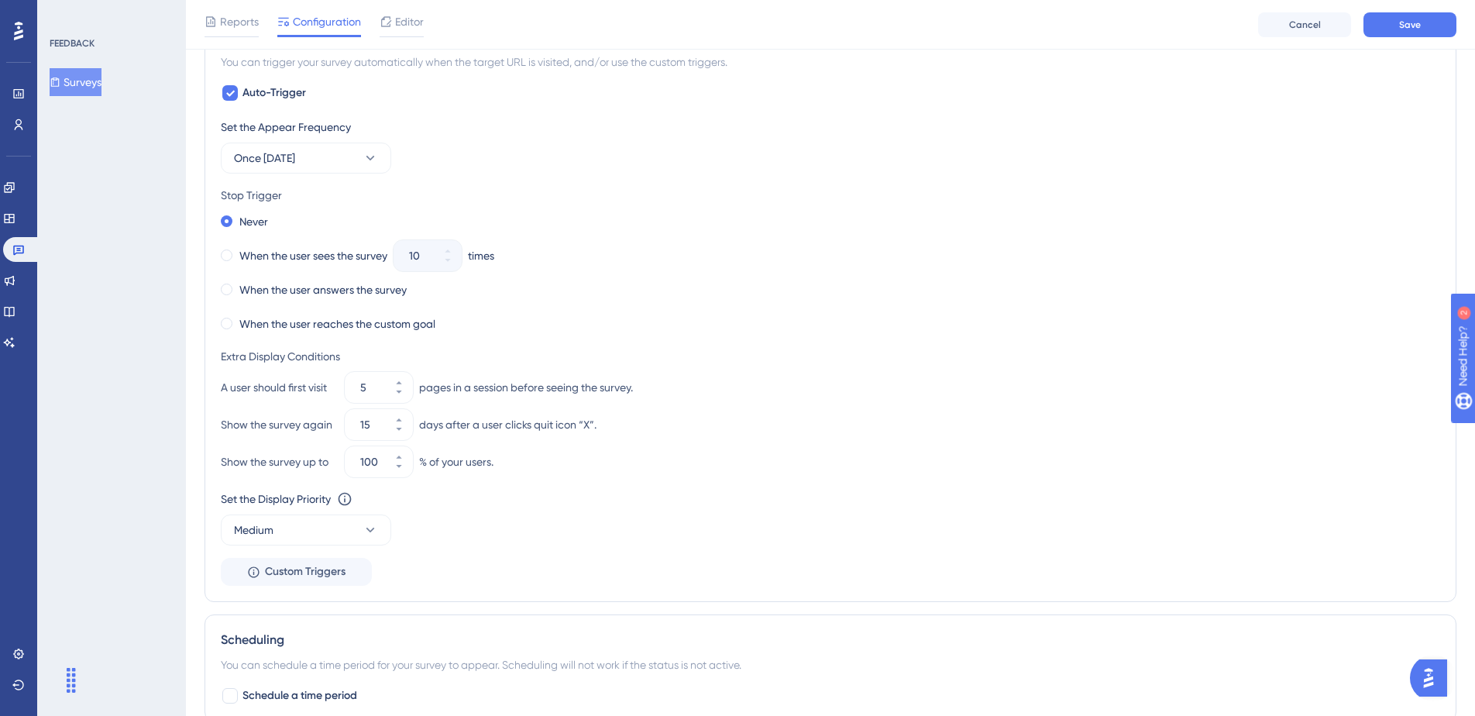
scroll to position [658, 0]
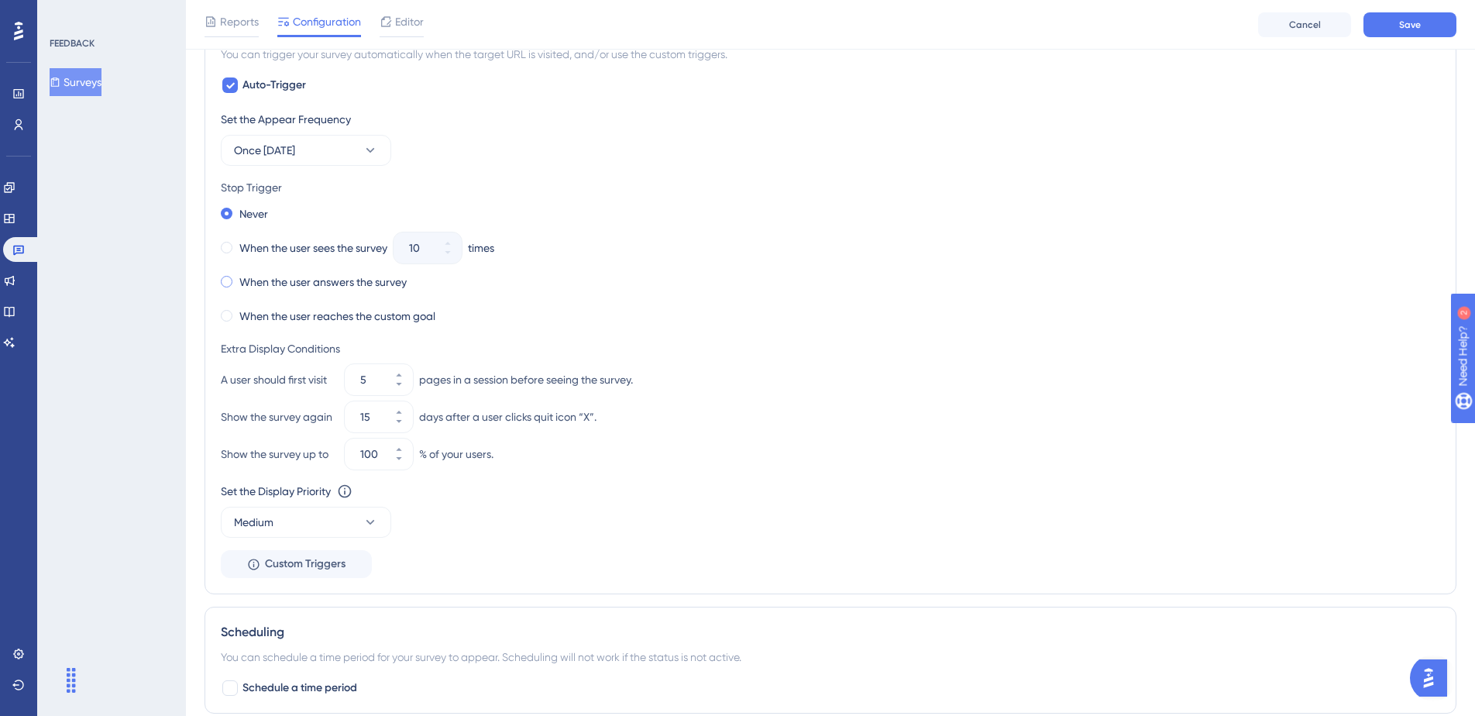
click at [356, 280] on label "When the user answers the survey" at bounding box center [322, 282] width 167 height 19
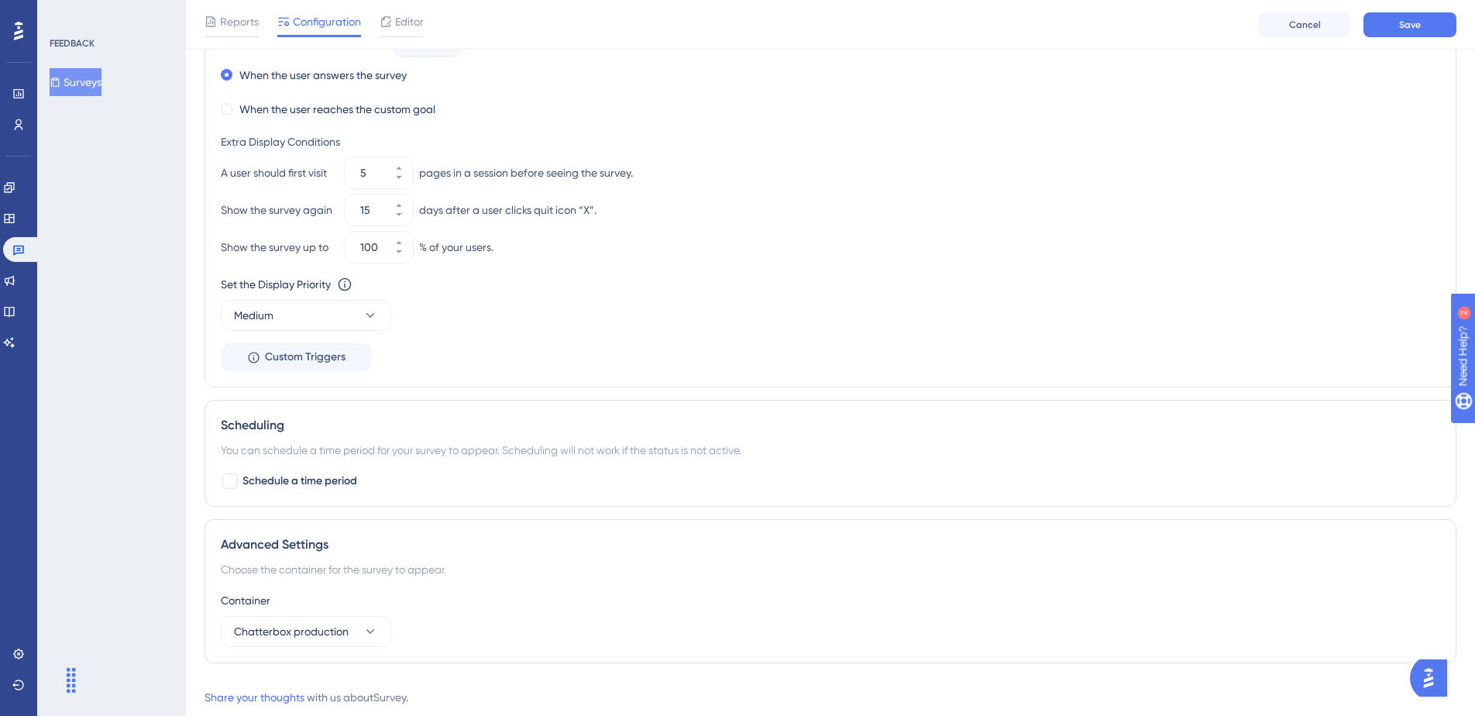
scroll to position [865, 0]
click at [342, 308] on button "Medium" at bounding box center [306, 314] width 170 height 31
click at [297, 365] on div "Low Low" at bounding box center [306, 361] width 126 height 31
click at [509, 325] on div "Set the Display Priority This option will set the display priority between auto…" at bounding box center [830, 302] width 1219 height 56
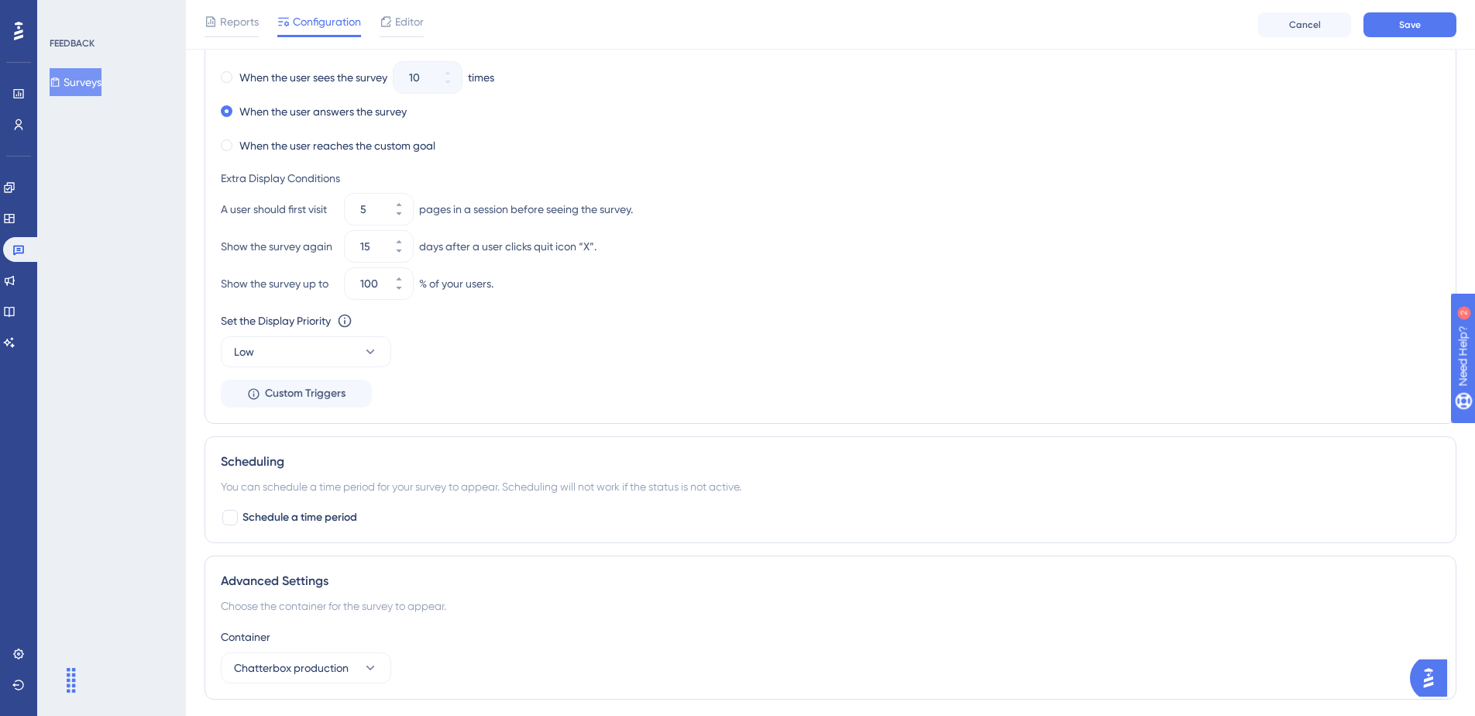
scroll to position [830, 0]
click at [397, 209] on icon at bounding box center [398, 211] width 9 height 9
type input "2"
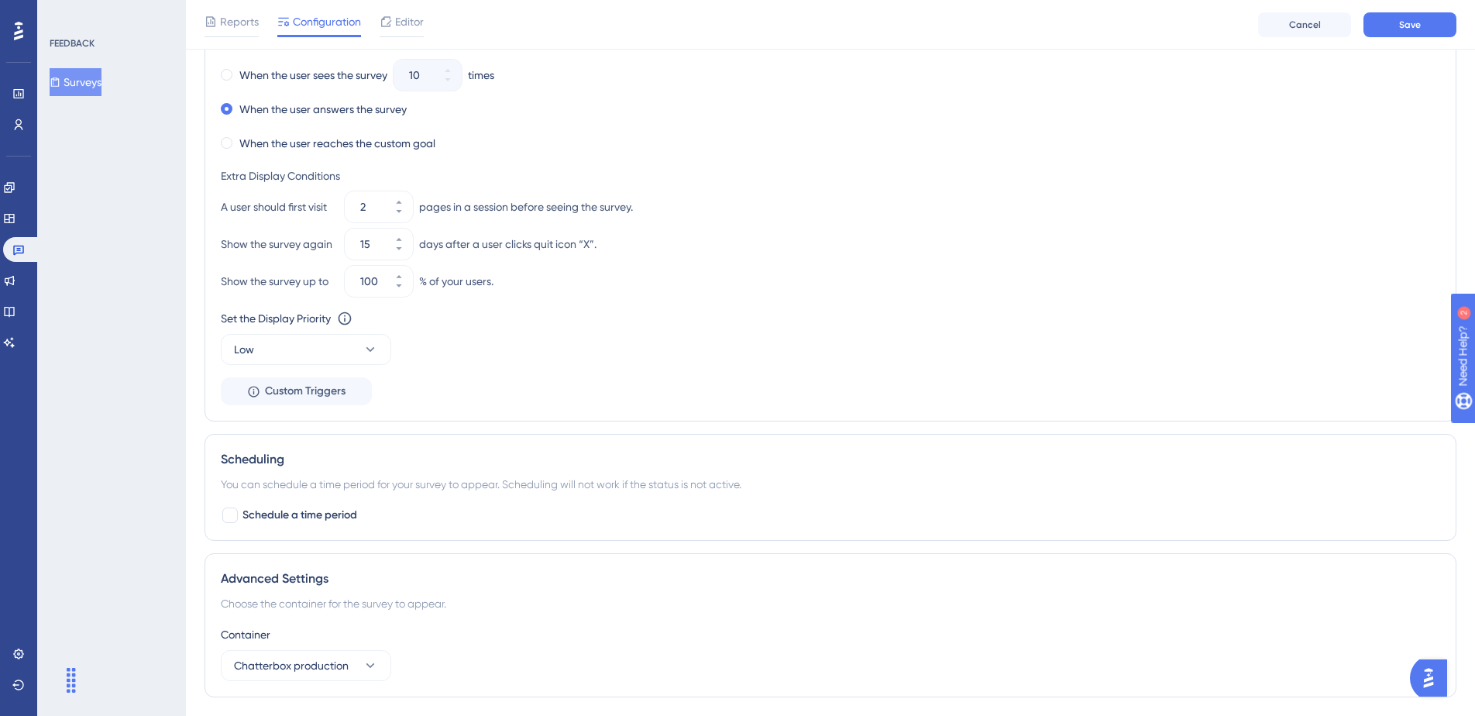
click at [731, 181] on div "Extra Display Conditions" at bounding box center [830, 176] width 1219 height 19
click at [1396, 26] on button "Save" at bounding box center [1409, 24] width 93 height 25
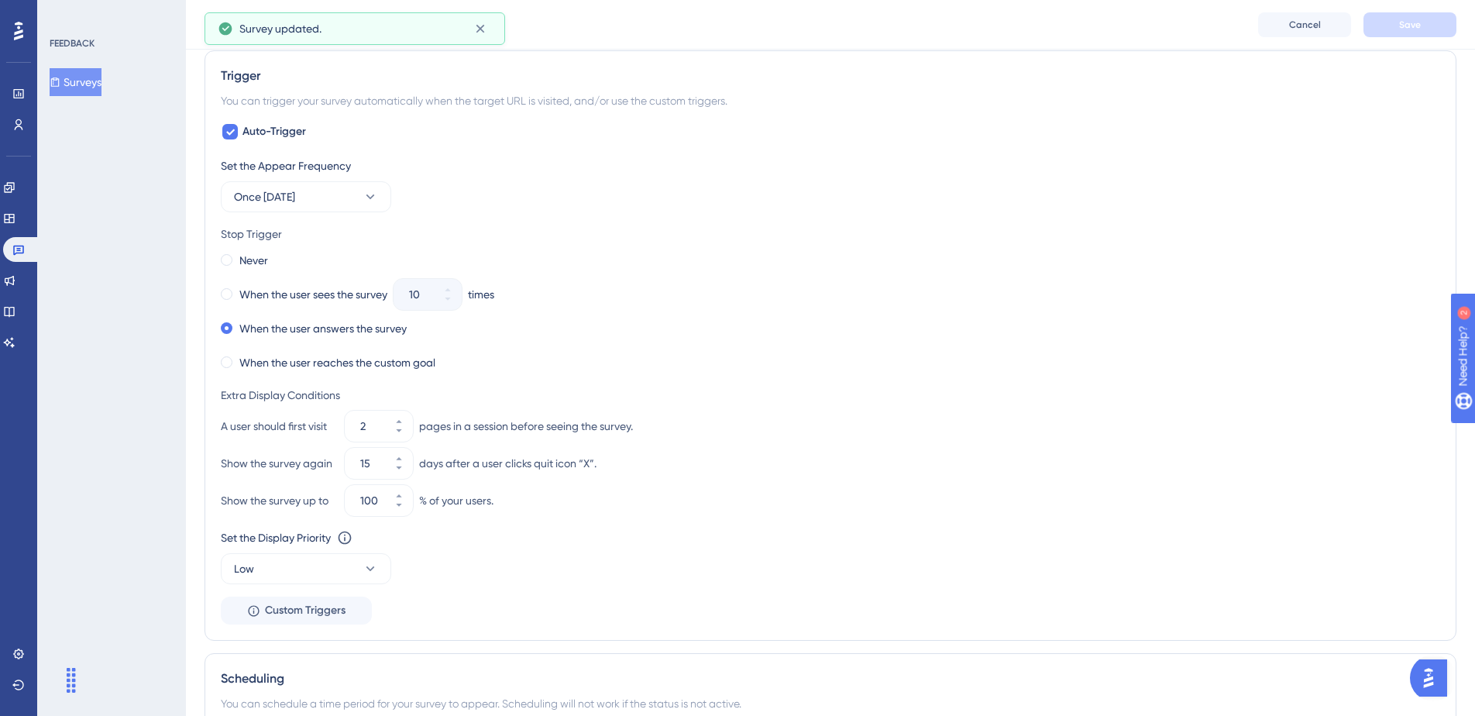
scroll to position [0, 0]
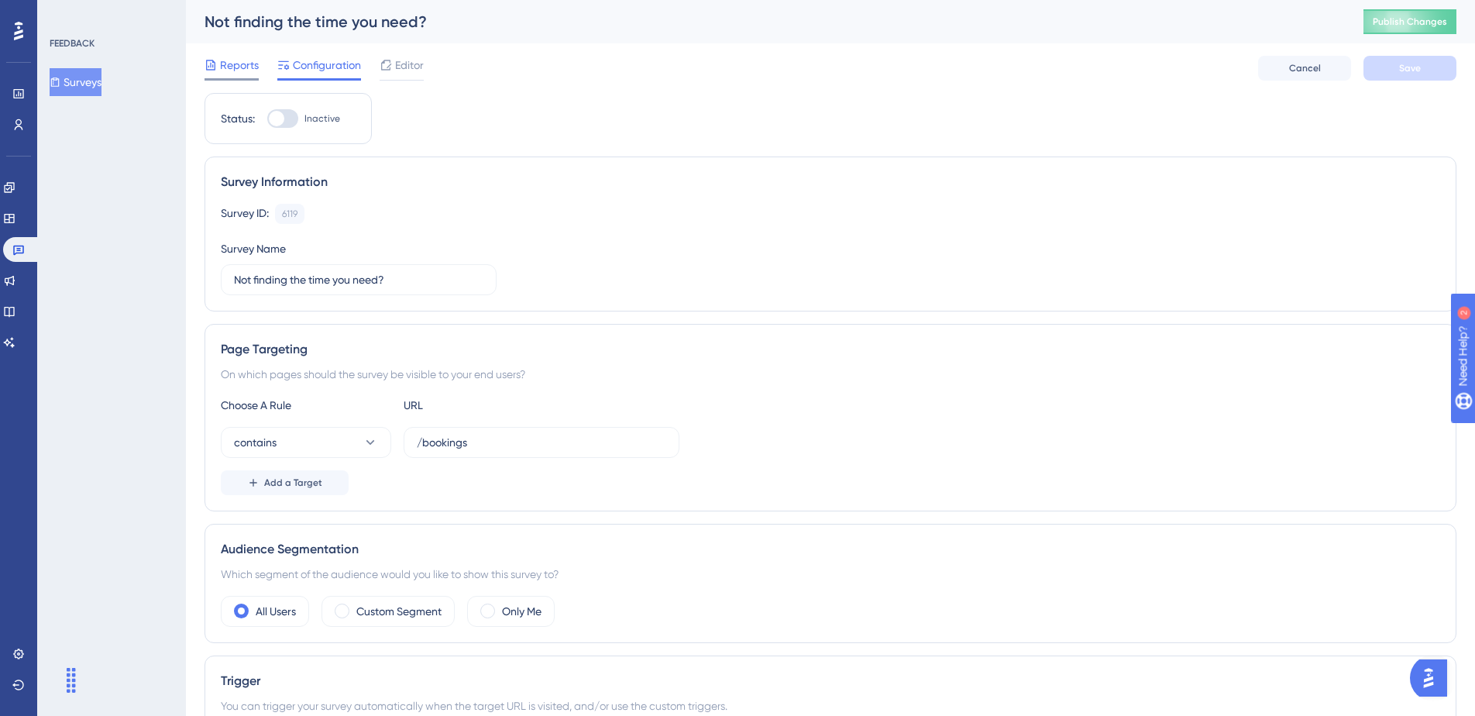
click at [236, 77] on div "Reports" at bounding box center [232, 68] width 54 height 25
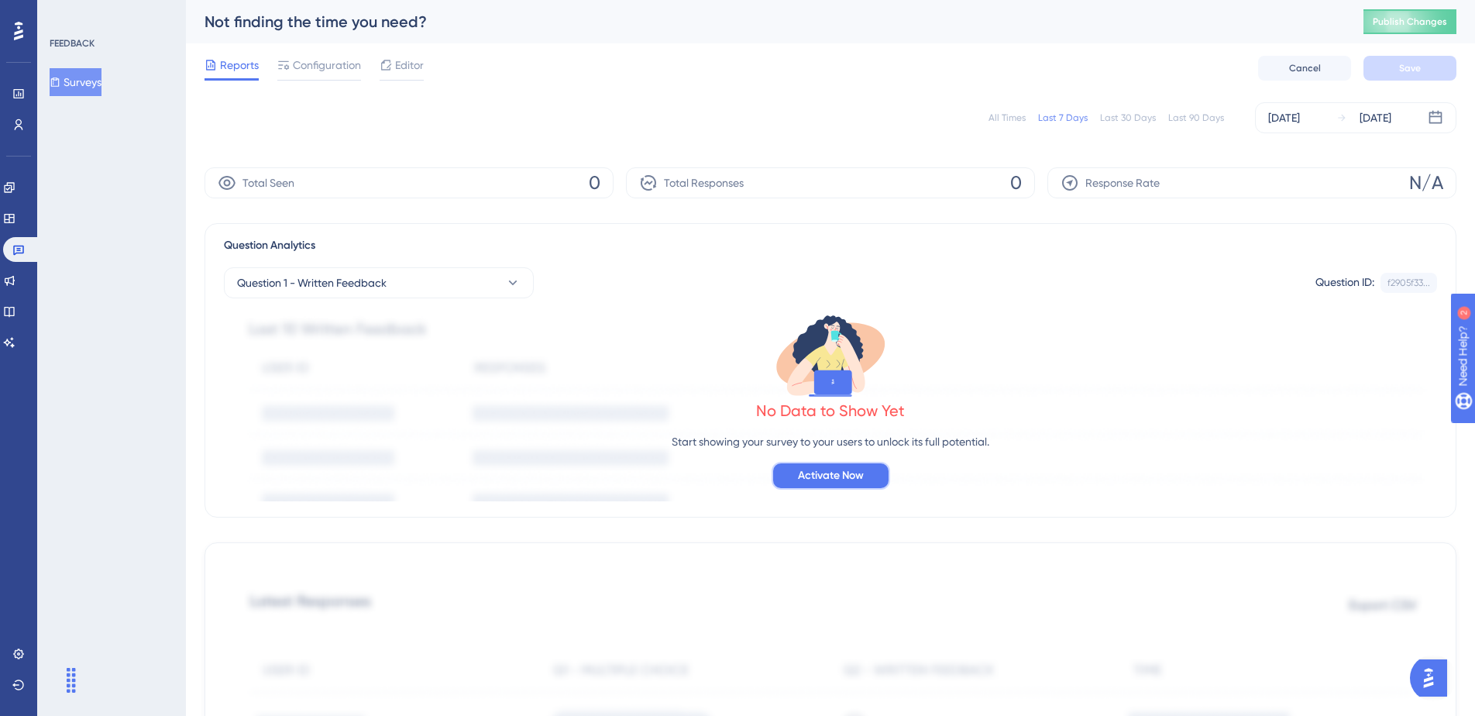
click at [824, 475] on span "Activate Now" at bounding box center [831, 475] width 66 height 19
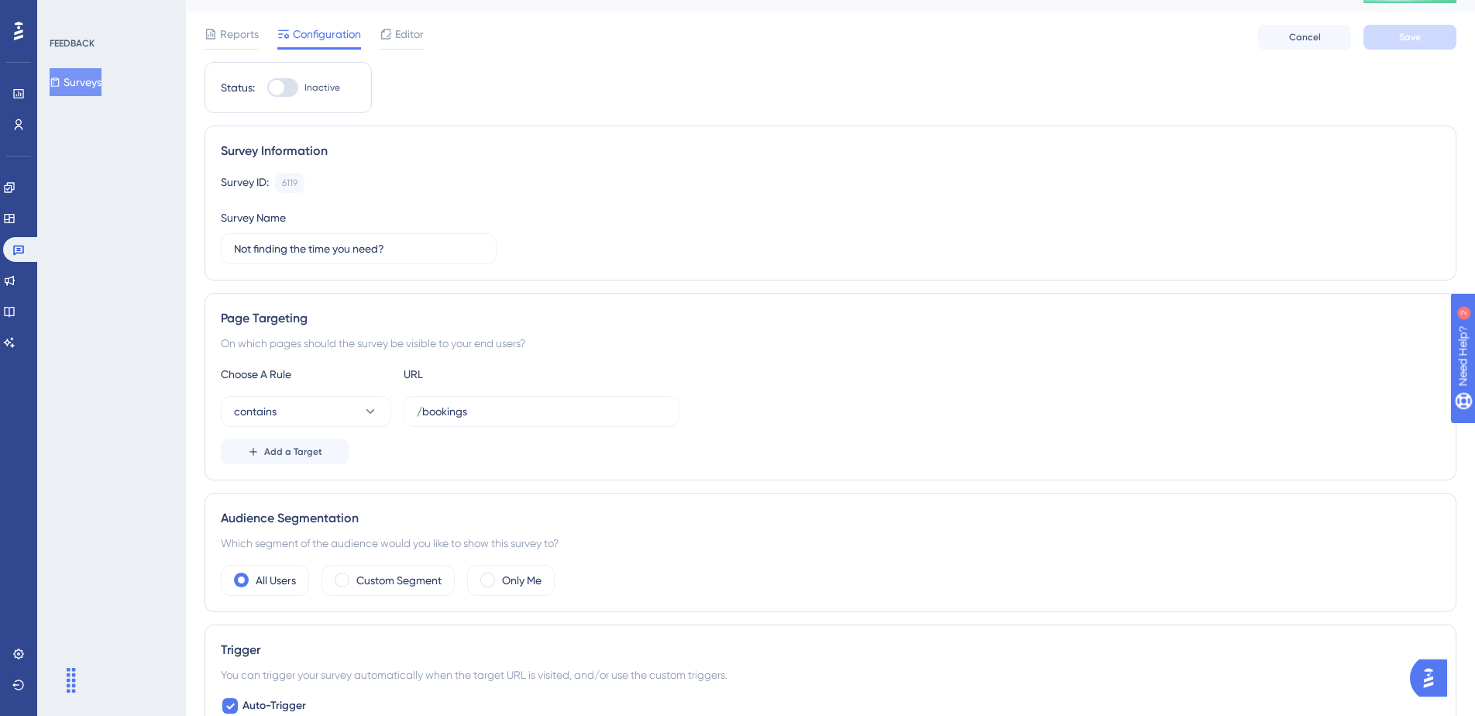
scroll to position [33, 0]
click at [281, 84] on div at bounding box center [276, 85] width 15 height 15
click at [267, 86] on input "Inactive" at bounding box center [267, 86] width 1 height 1
checkbox input "true"
click at [1412, 40] on span "Save" at bounding box center [1410, 35] width 22 height 12
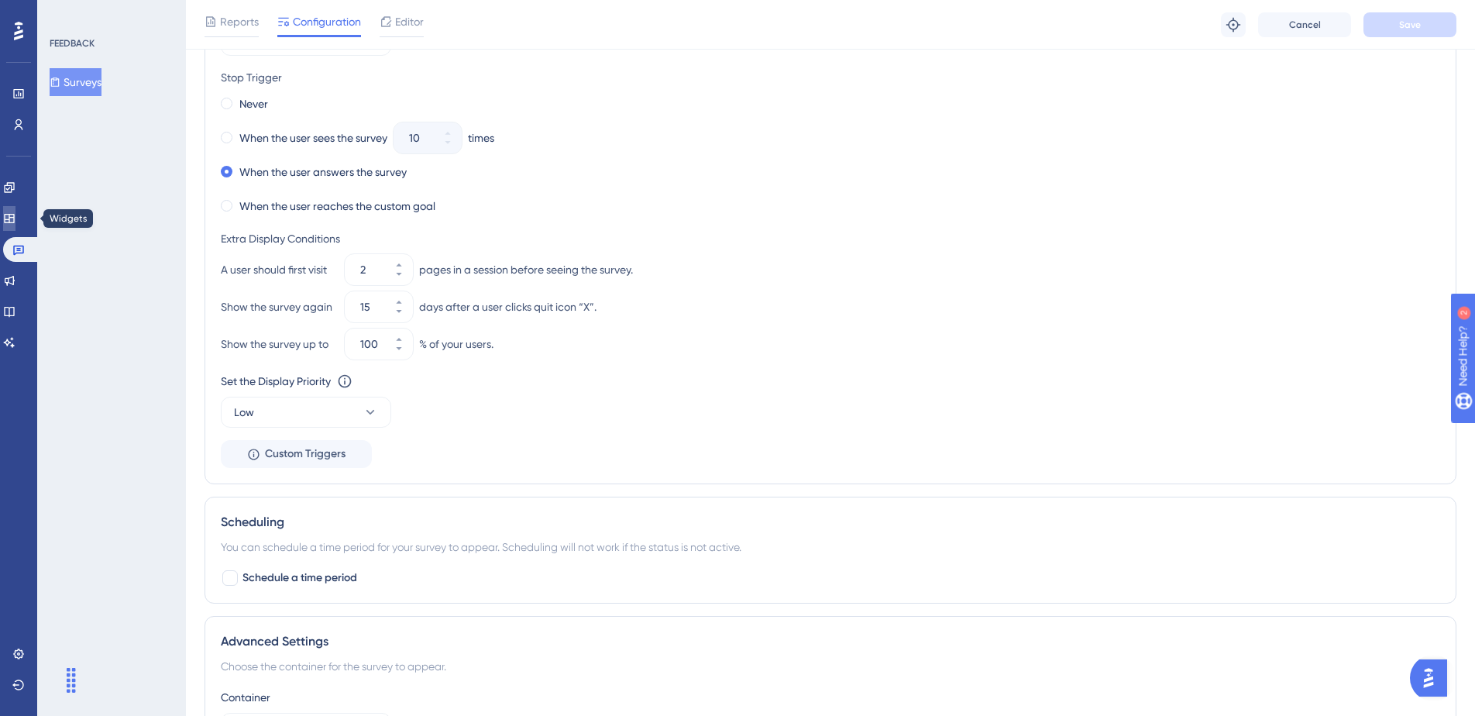
scroll to position [738, 0]
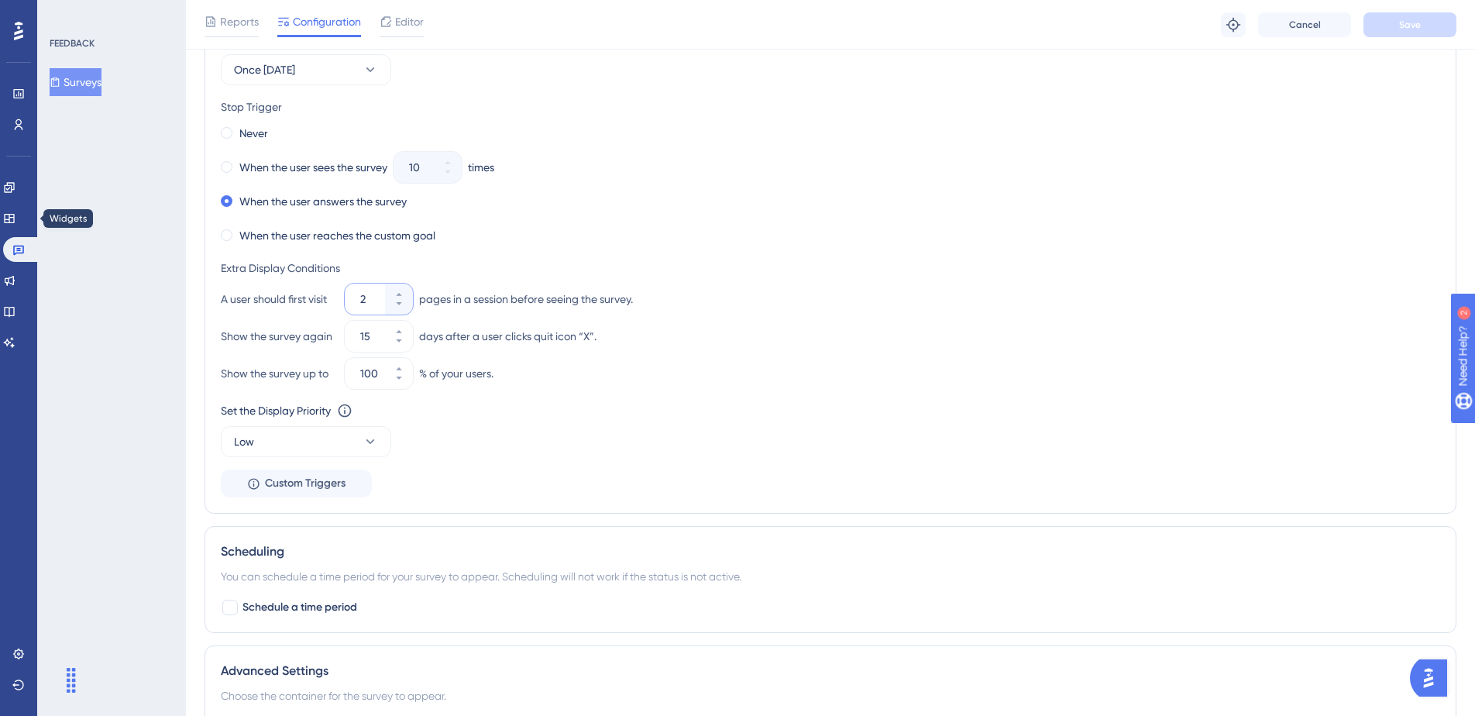
click at [371, 297] on input "2" at bounding box center [371, 299] width 22 height 19
click at [406, 305] on button "2" at bounding box center [399, 306] width 28 height 15
click at [406, 305] on button "1" at bounding box center [399, 306] width 28 height 15
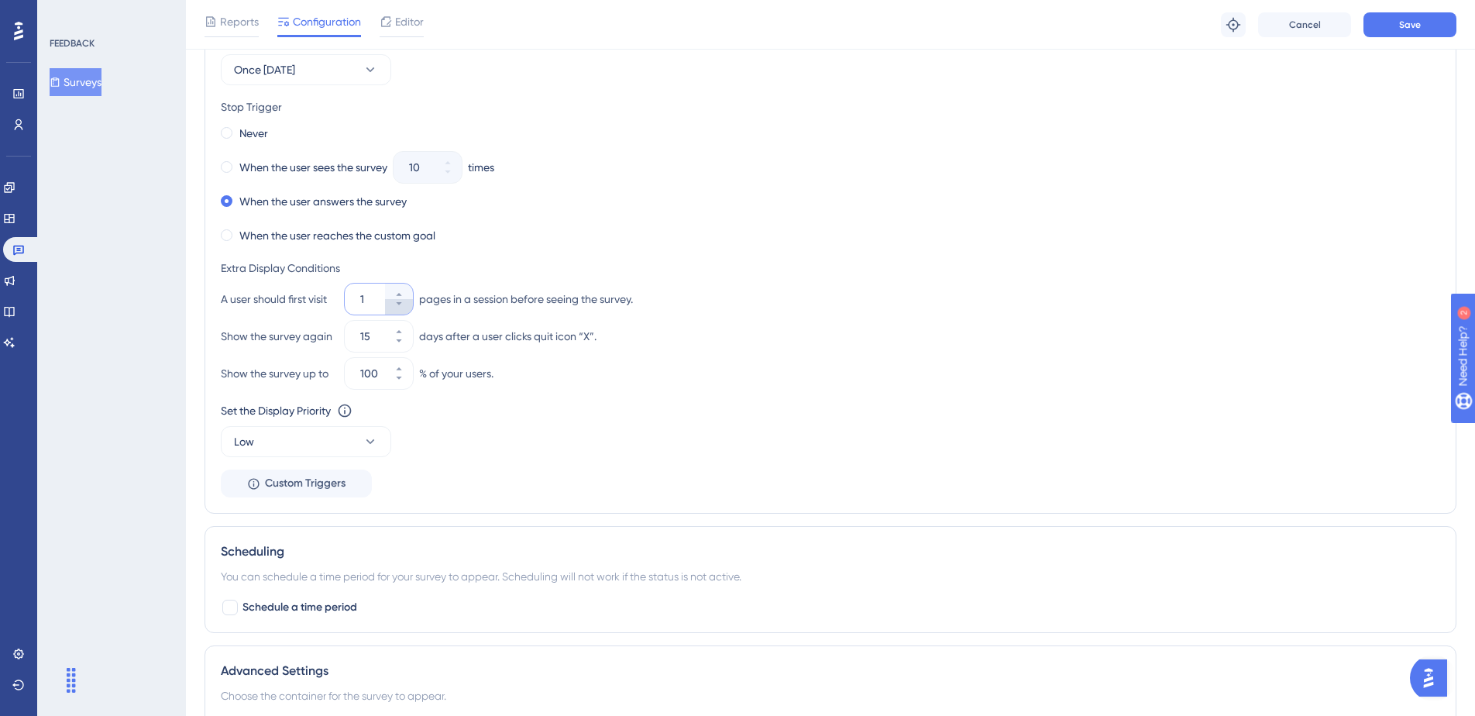
type input "1"
click at [1426, 22] on button "Save" at bounding box center [1409, 24] width 93 height 25
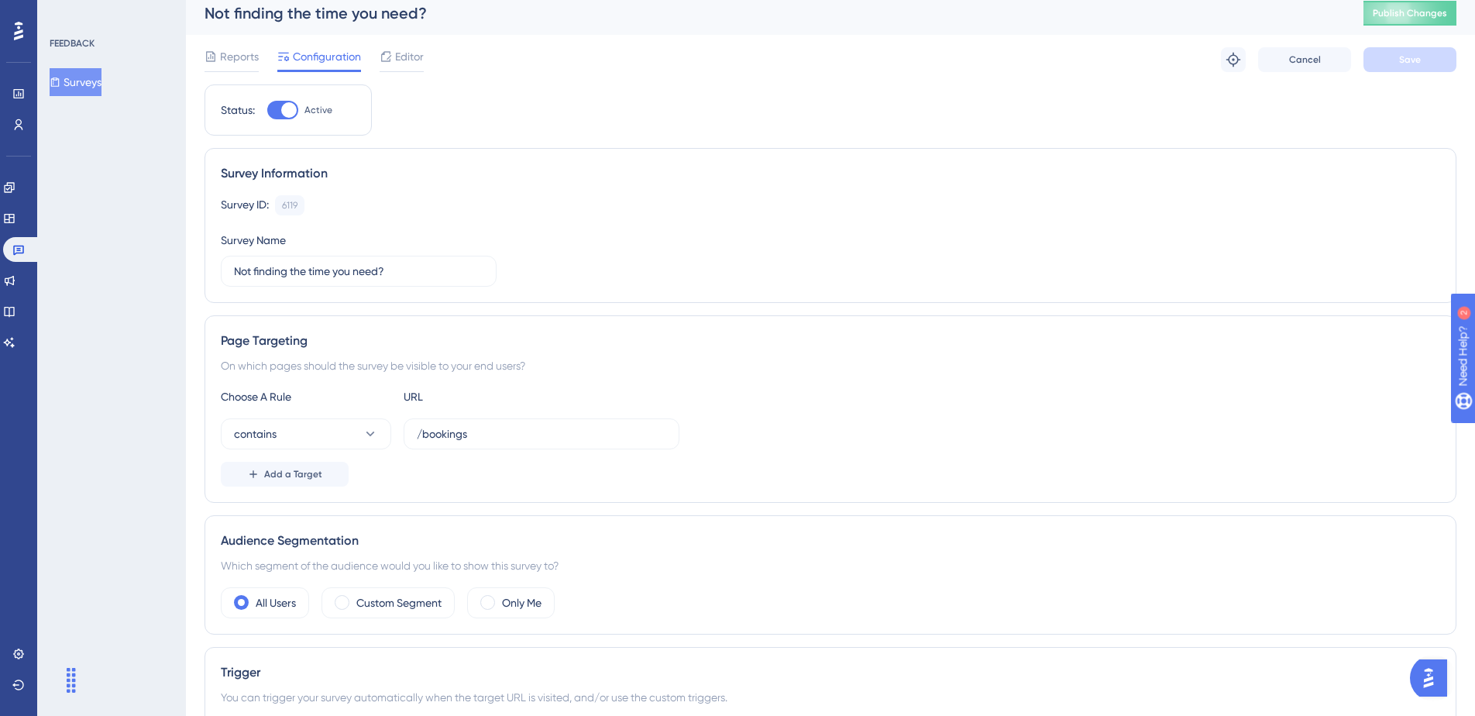
scroll to position [0, 0]
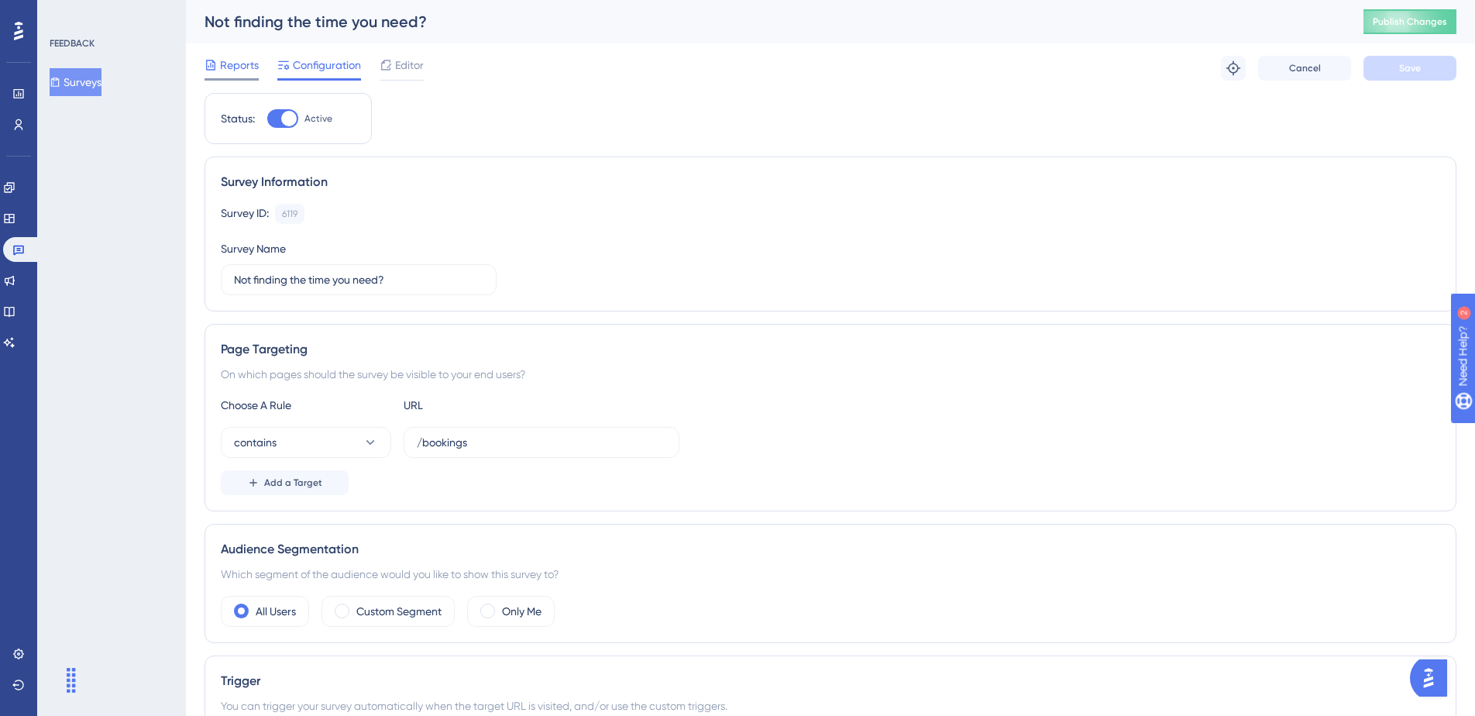
click at [230, 60] on span "Reports" at bounding box center [239, 65] width 39 height 19
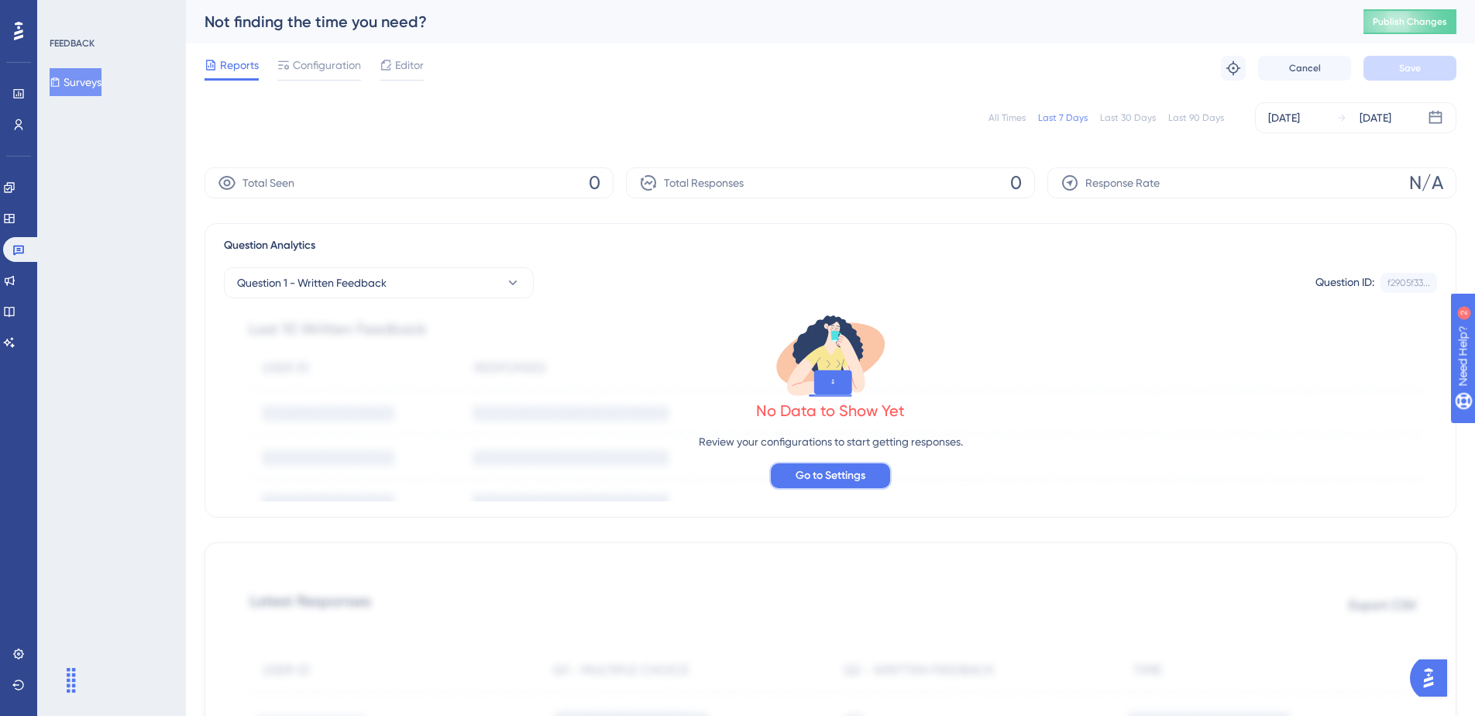
click at [810, 482] on span "Go to Settings" at bounding box center [831, 475] width 70 height 19
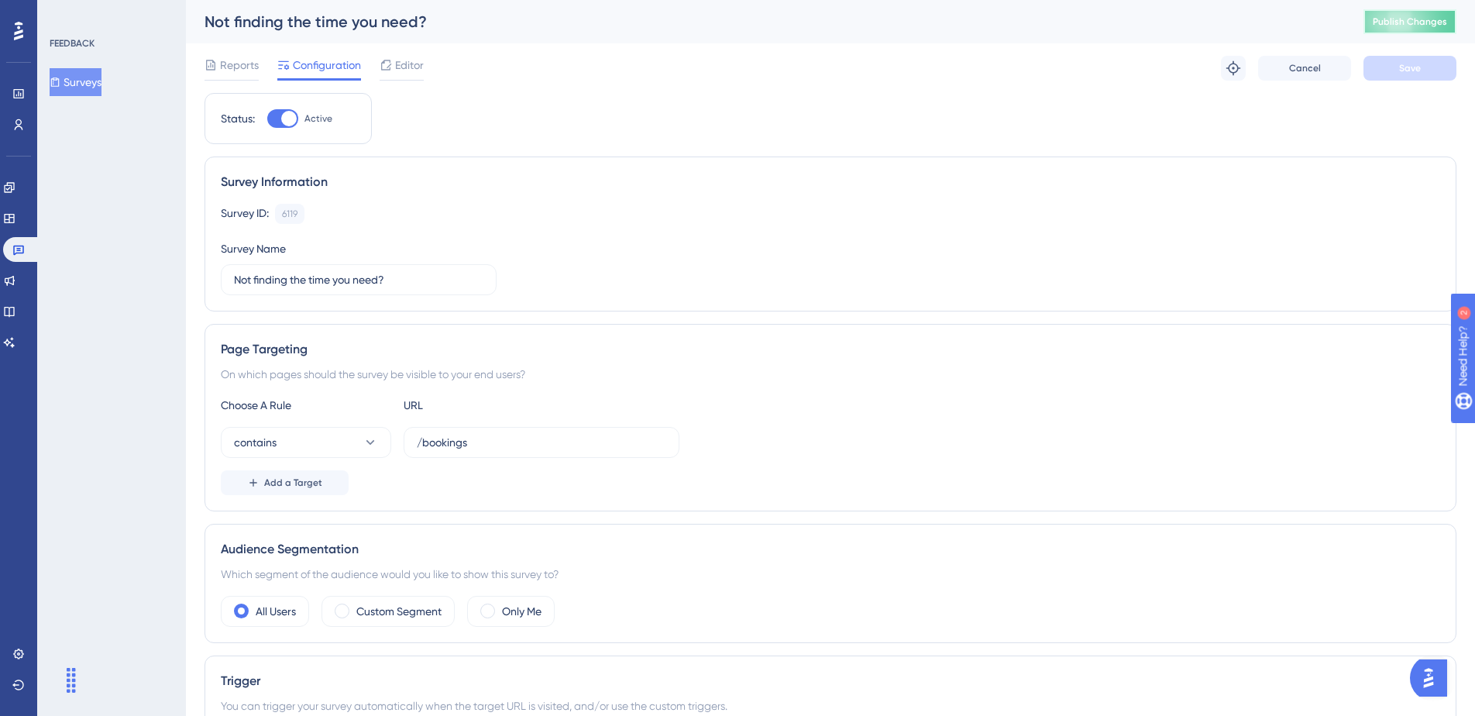
click at [1399, 16] on span "Publish Changes" at bounding box center [1410, 21] width 74 height 12
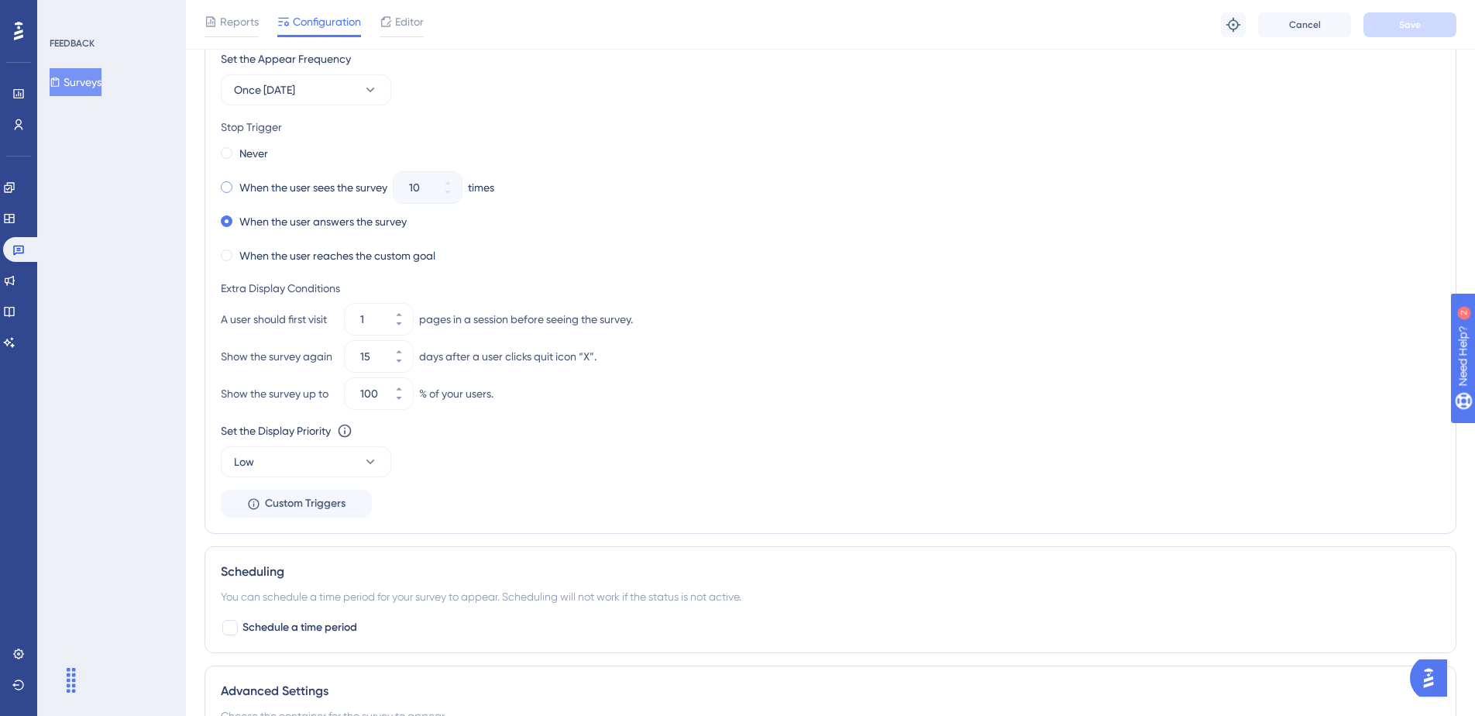
scroll to position [688, 0]
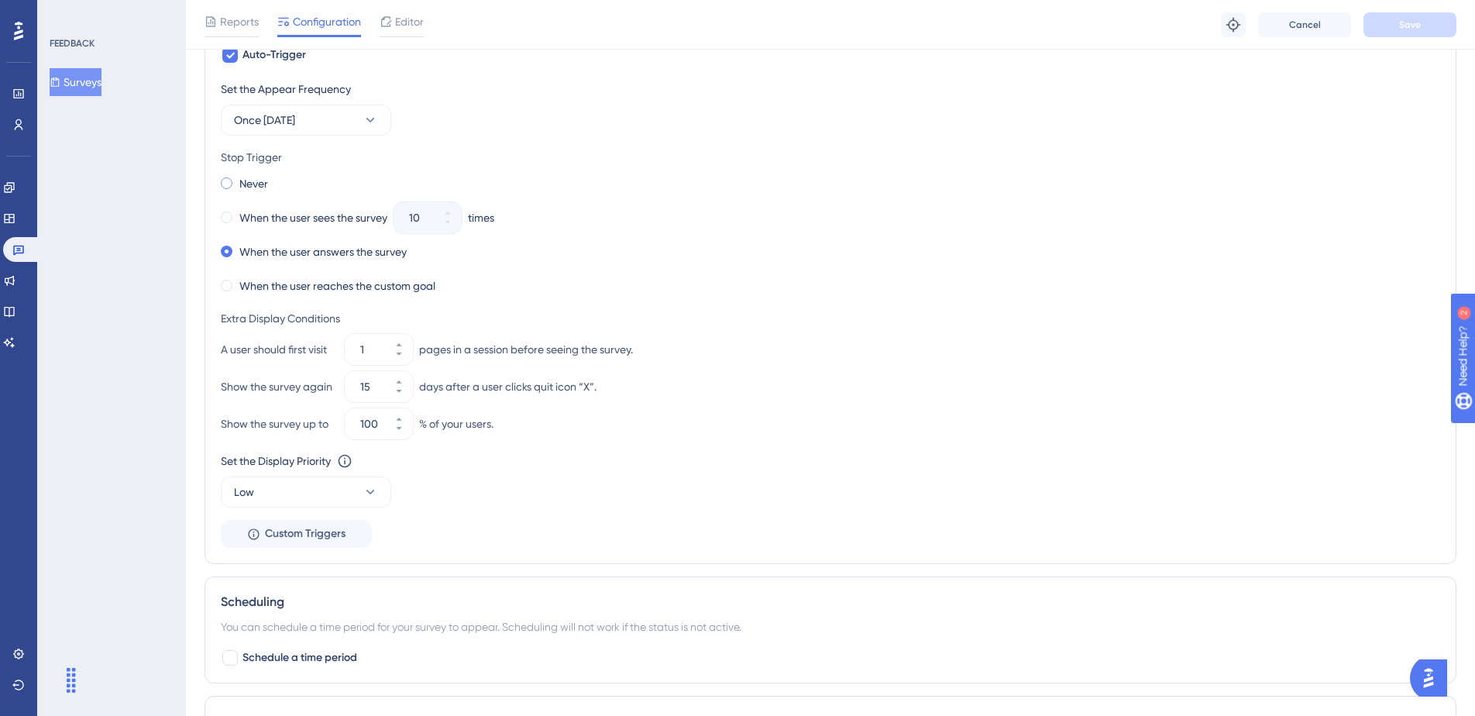
click at [235, 186] on div "Never" at bounding box center [244, 184] width 47 height 22
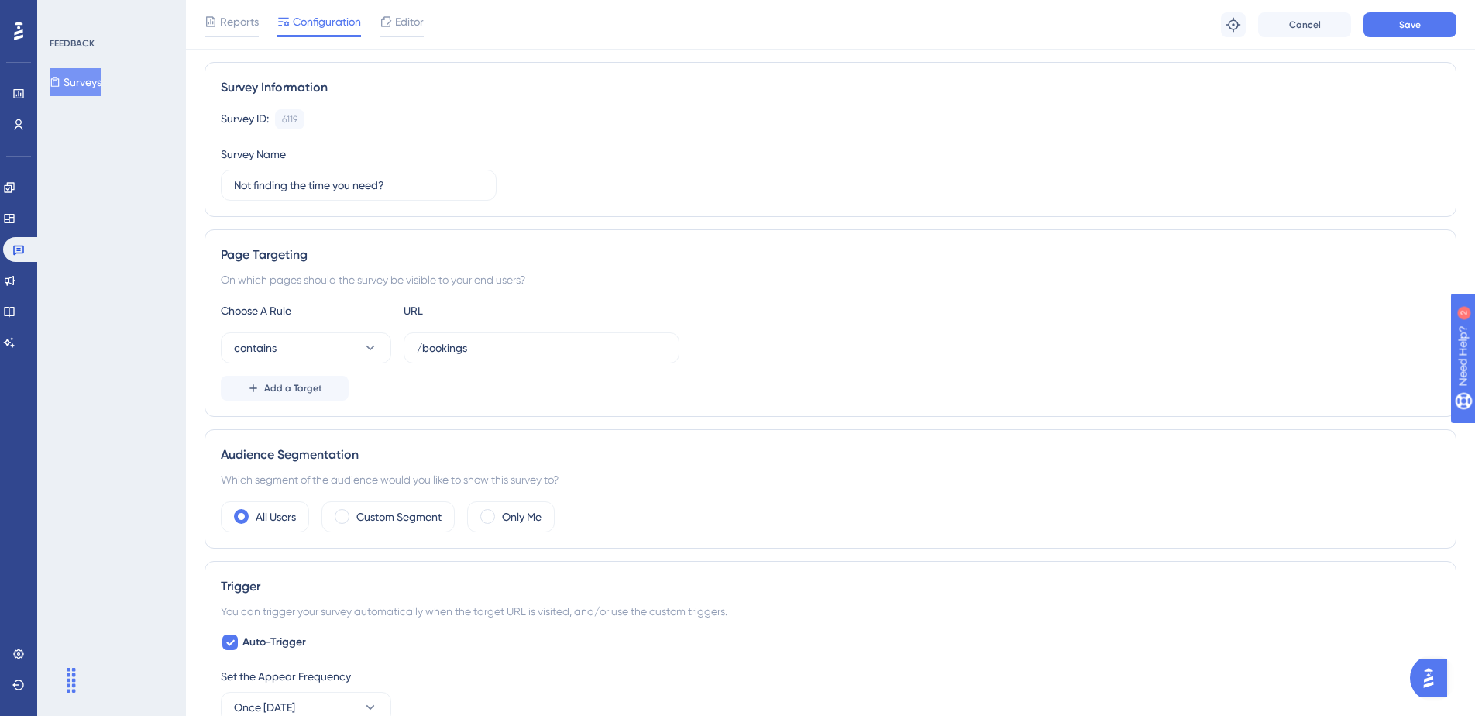
scroll to position [0, 0]
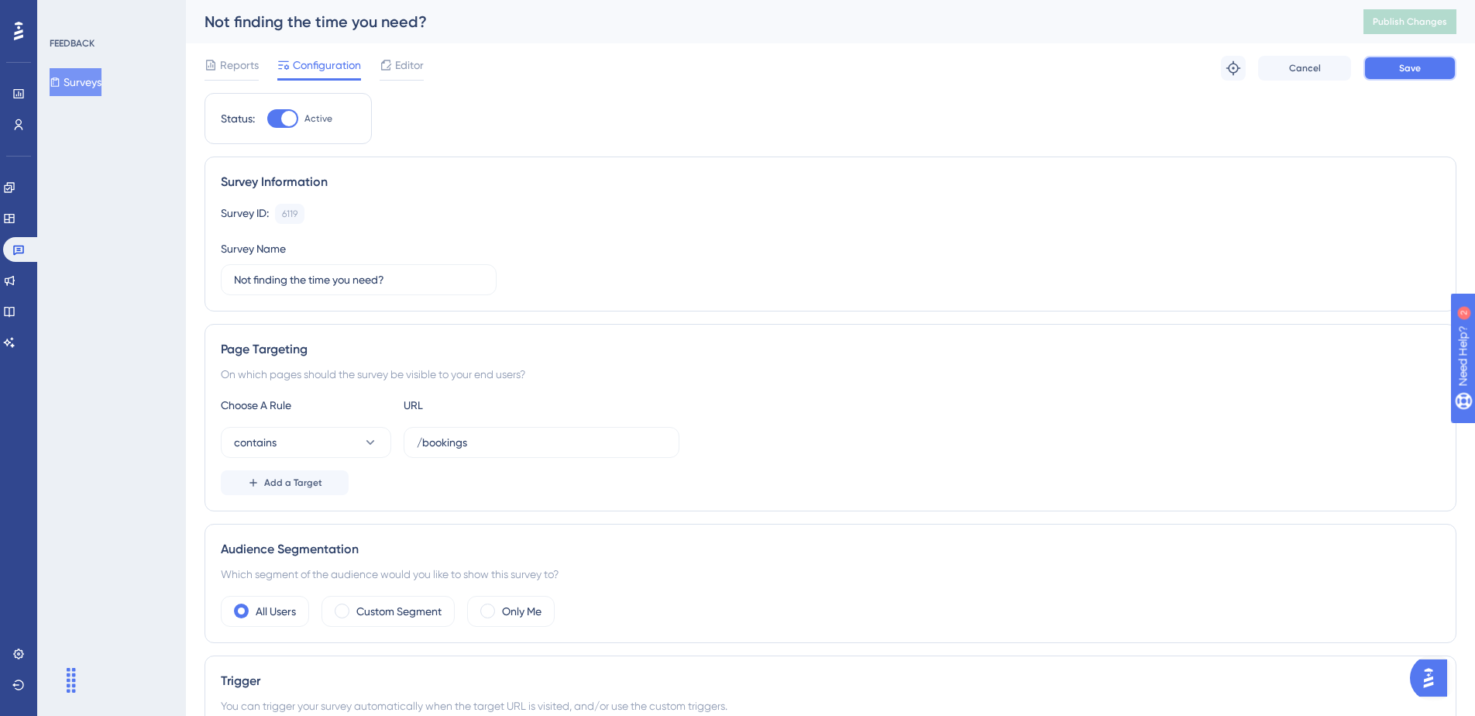
click at [1403, 59] on button "Save" at bounding box center [1409, 68] width 93 height 25
click at [1401, 29] on button "Publish Changes" at bounding box center [1409, 21] width 93 height 25
click at [229, 59] on span "Reports" at bounding box center [239, 65] width 39 height 19
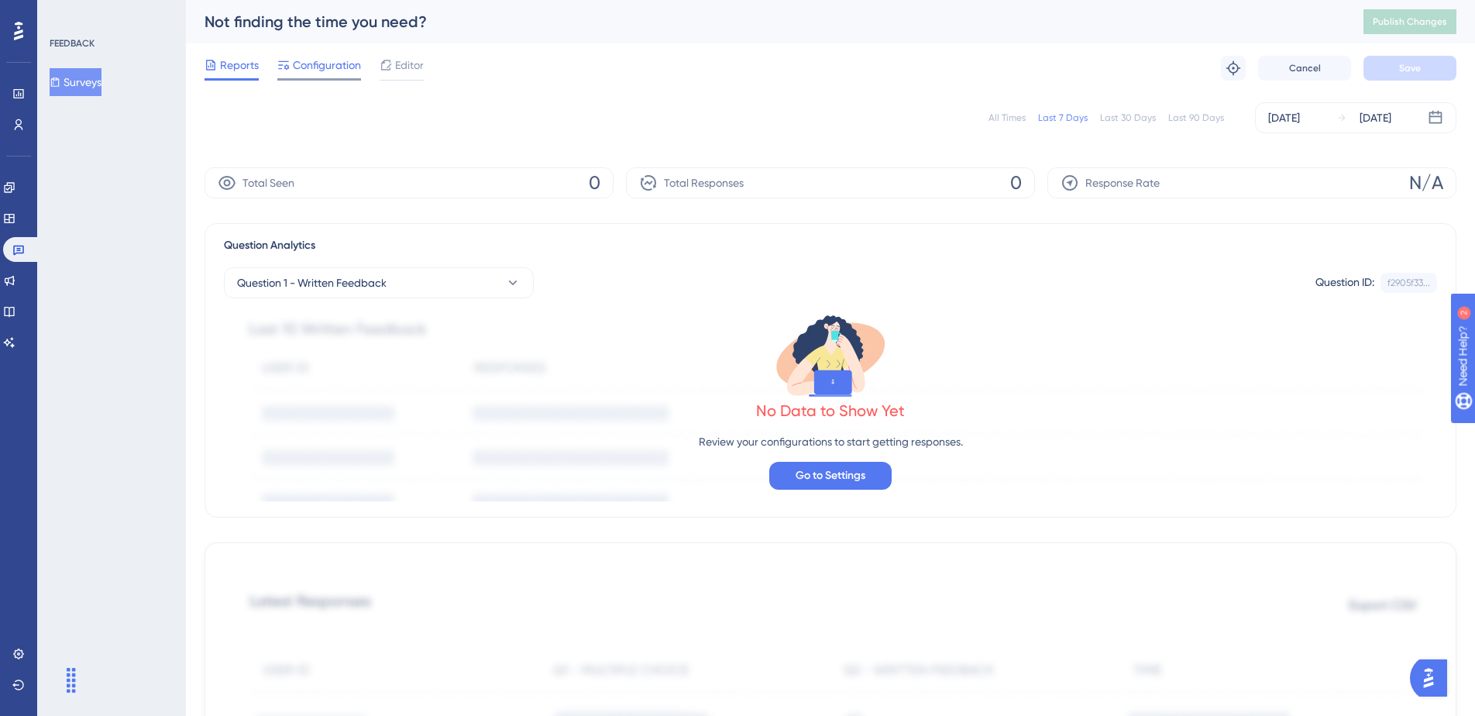
click at [319, 64] on span "Configuration" at bounding box center [327, 65] width 68 height 19
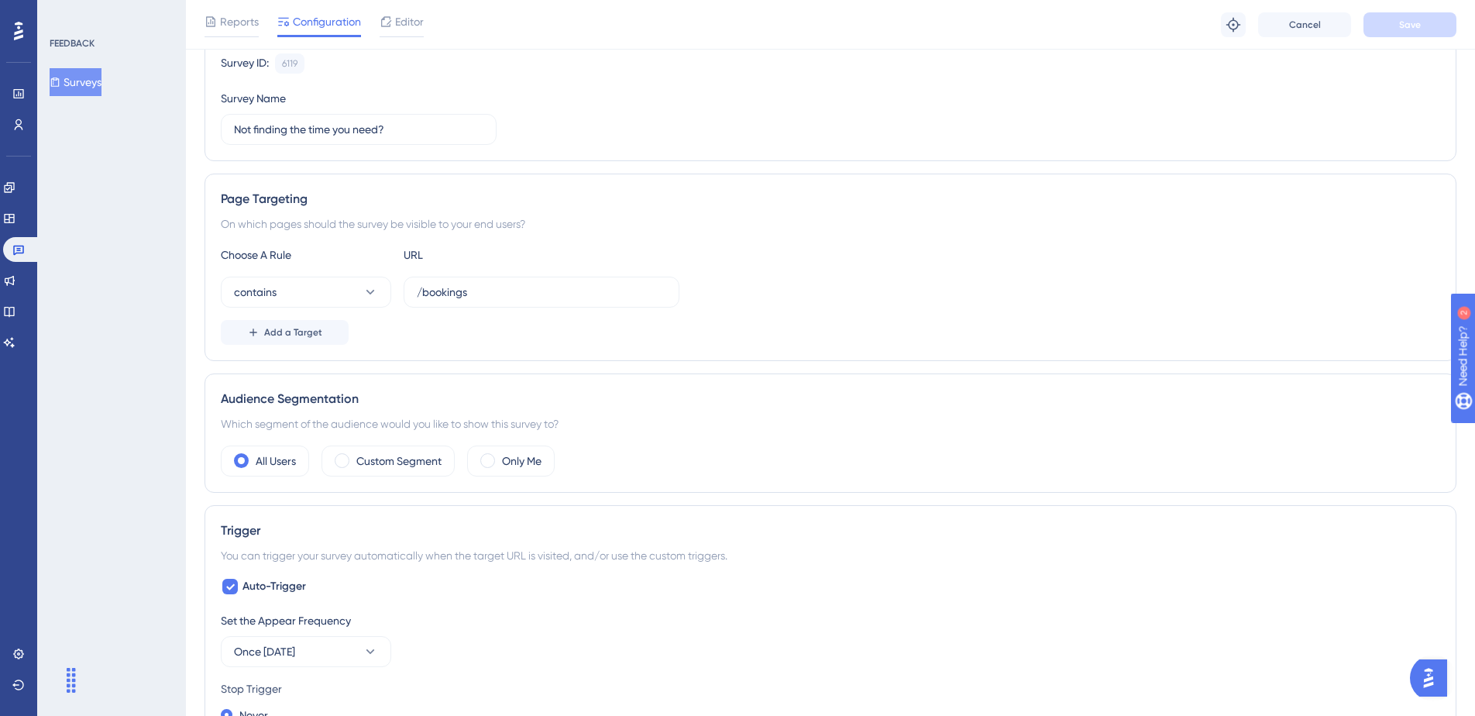
scroll to position [166, 0]
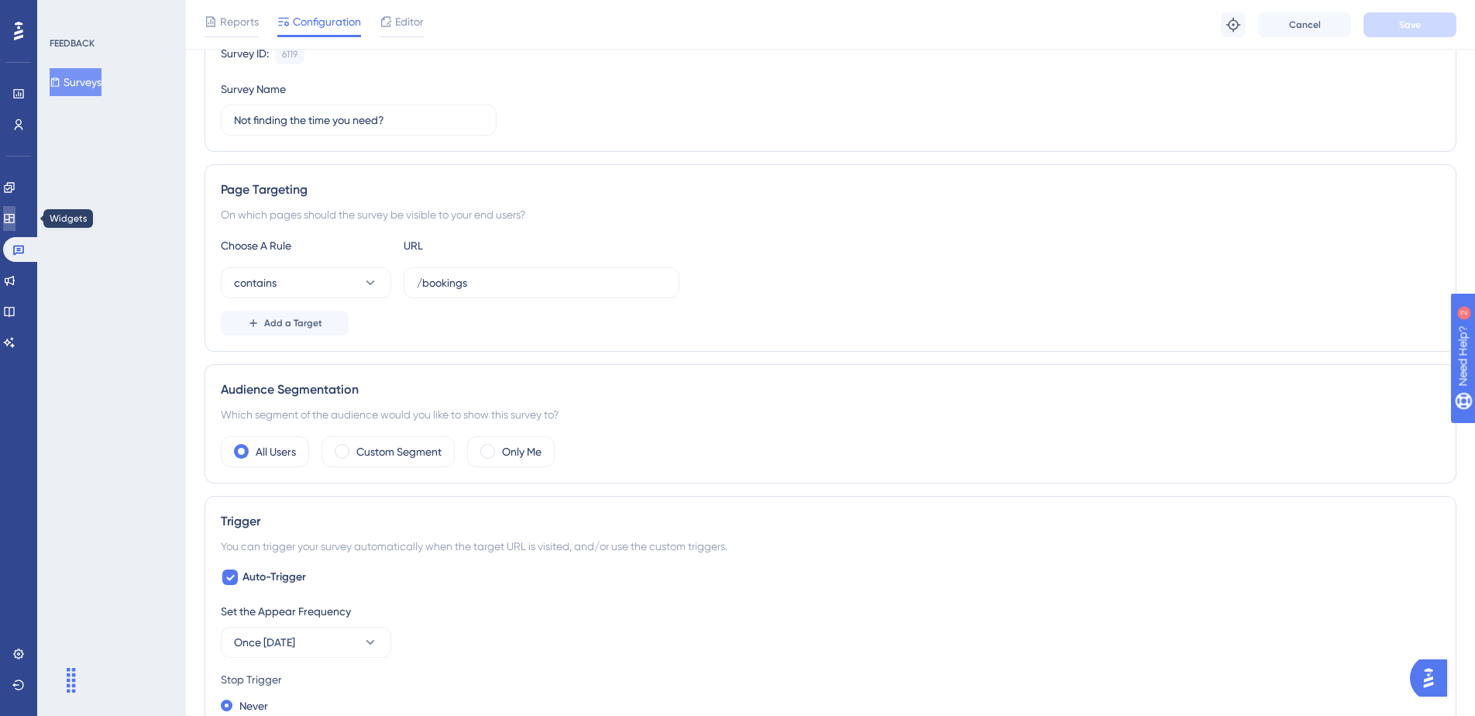
click at [15, 212] on icon at bounding box center [9, 218] width 12 height 12
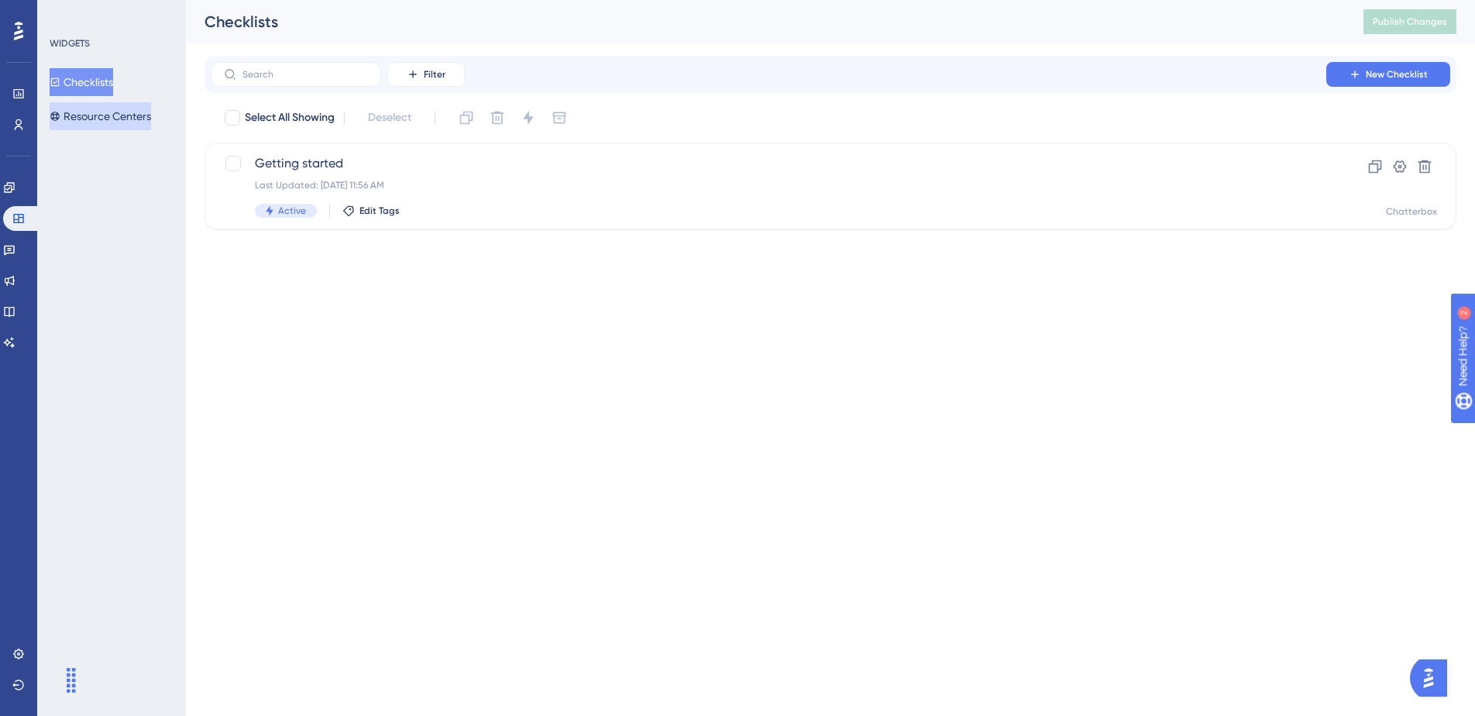
click at [130, 108] on button "Resource Centers" at bounding box center [100, 116] width 101 height 28
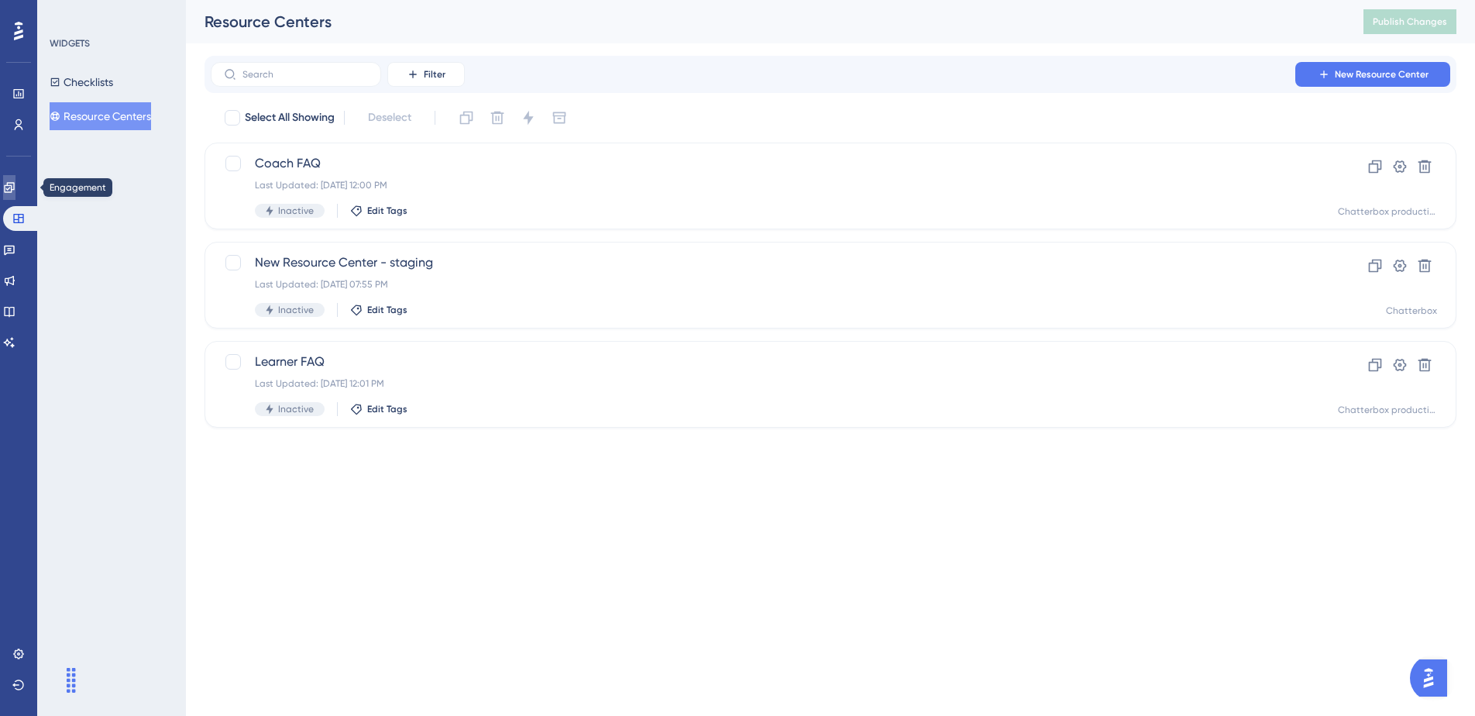
click at [15, 184] on icon at bounding box center [9, 187] width 12 height 12
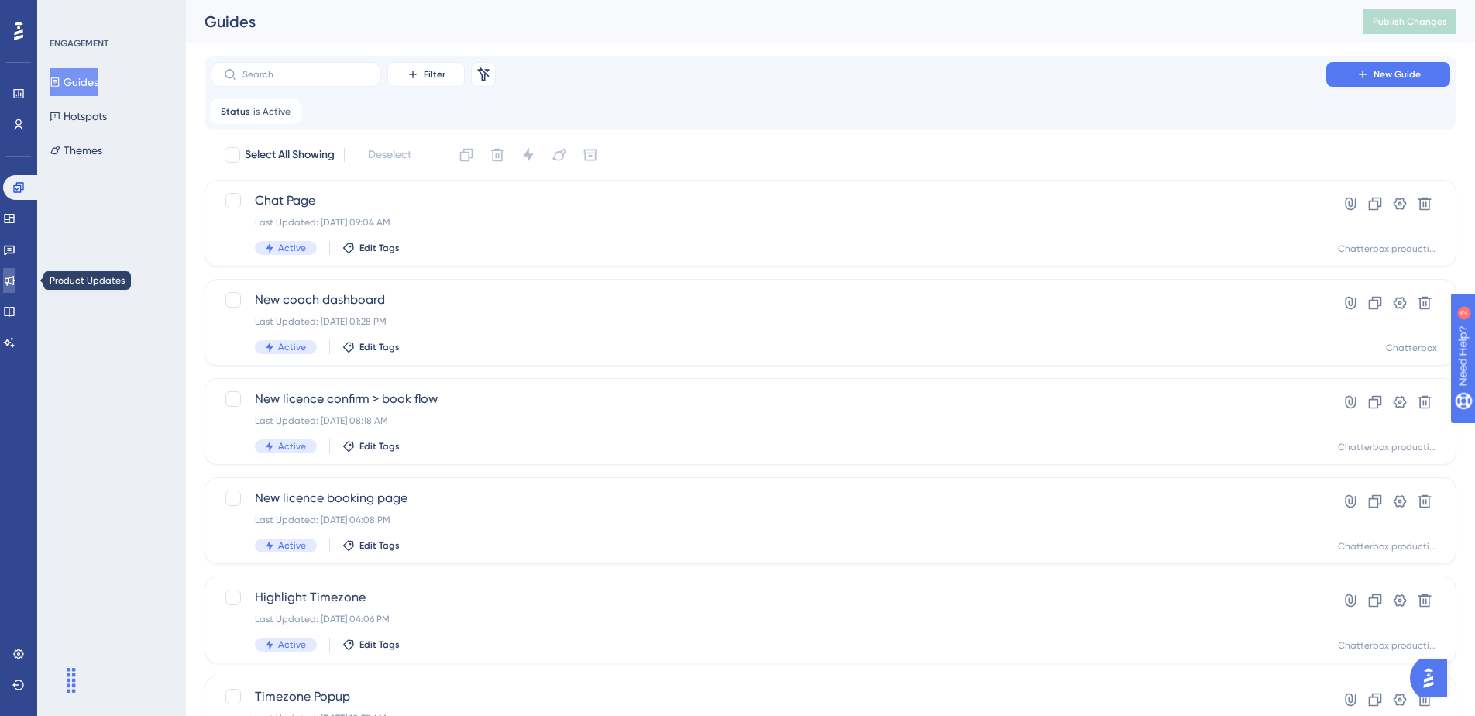
click at [15, 290] on link at bounding box center [9, 280] width 12 height 25
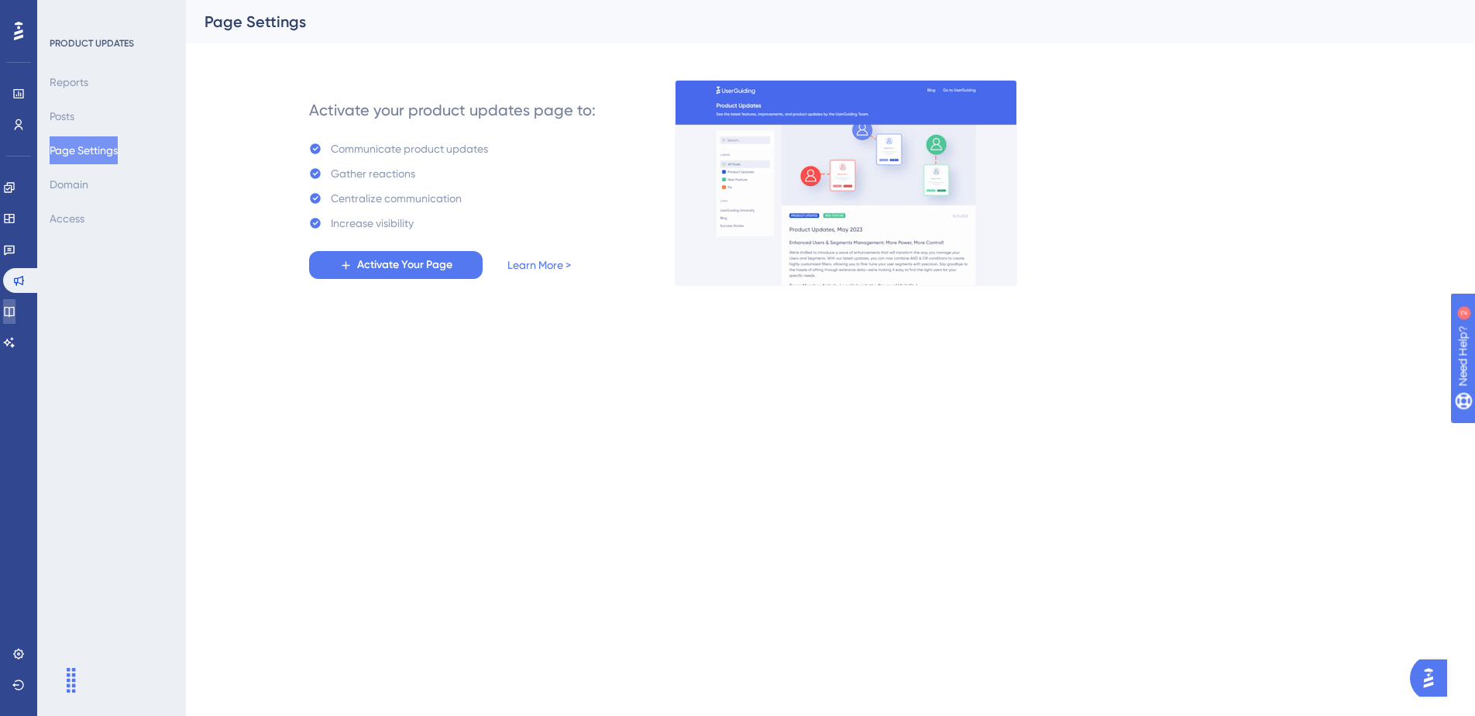
click at [15, 299] on link at bounding box center [9, 311] width 12 height 25
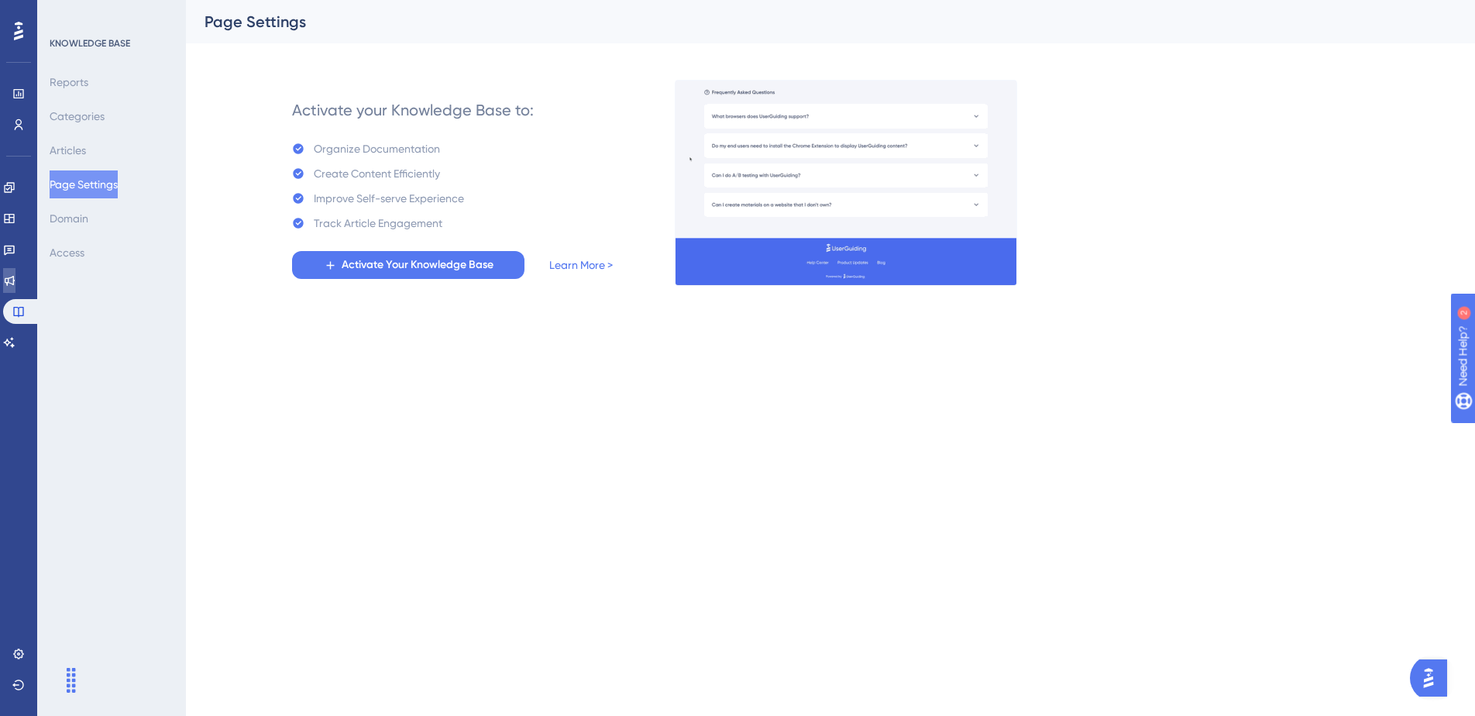
click at [15, 273] on link at bounding box center [9, 280] width 12 height 25
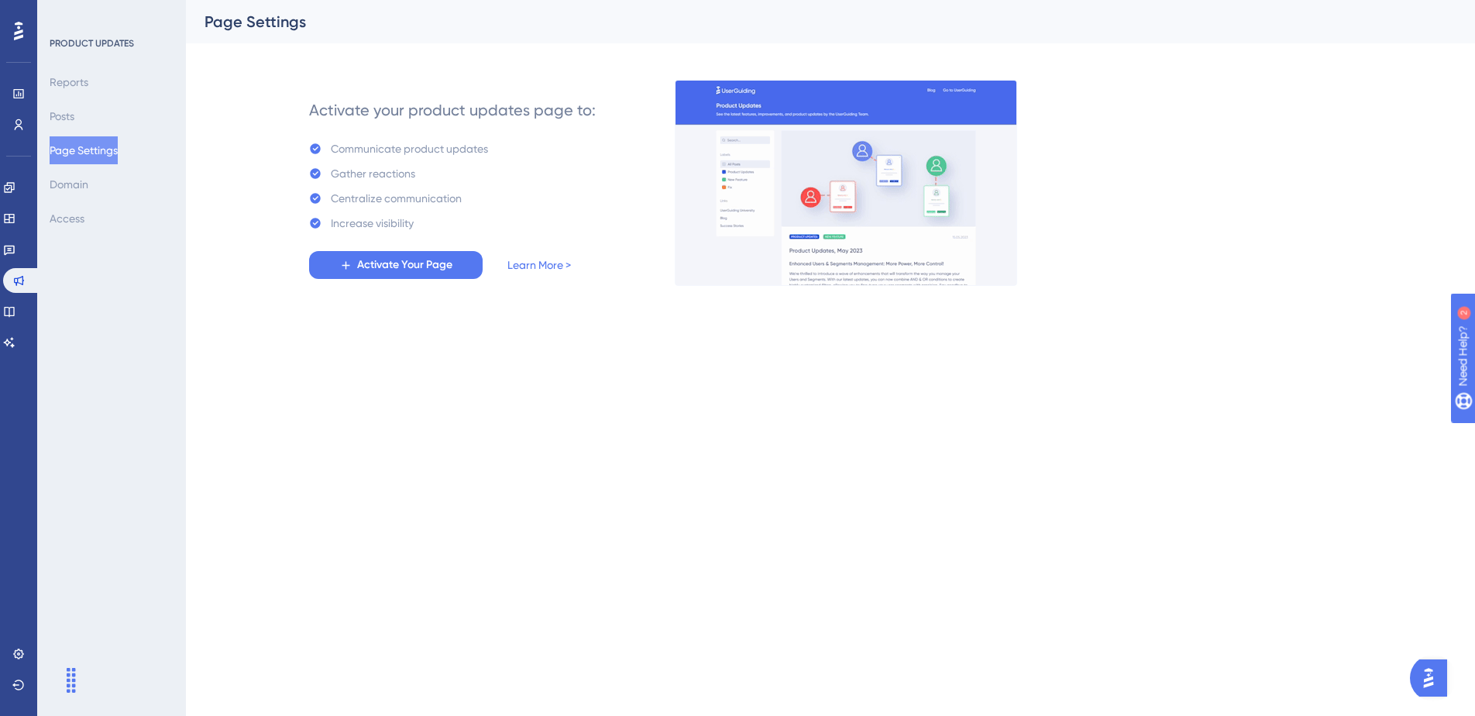
click at [26, 263] on div "Engagement Widgets Feedback Product Updates Knowledge Base AI Assistant" at bounding box center [18, 265] width 31 height 180
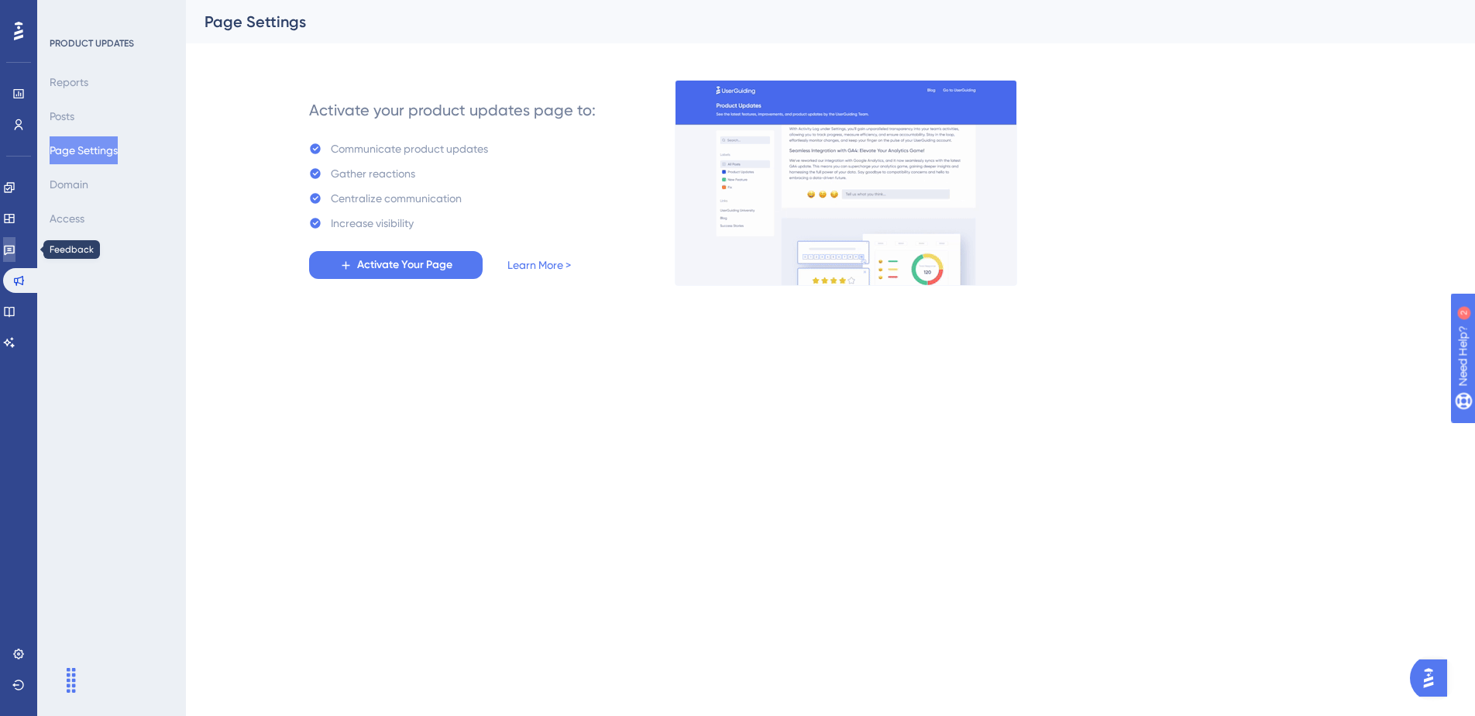
click at [15, 256] on link at bounding box center [9, 249] width 12 height 25
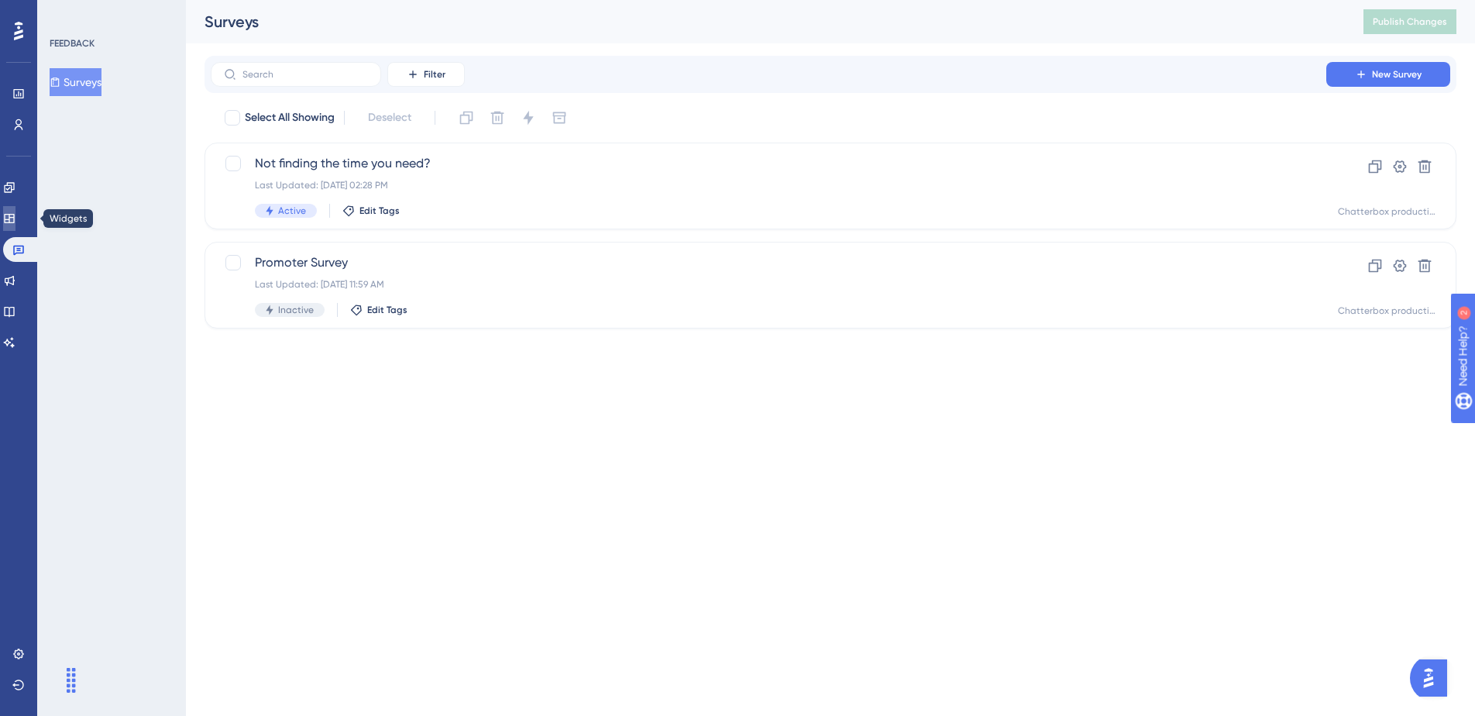
click at [15, 230] on link at bounding box center [9, 218] width 12 height 25
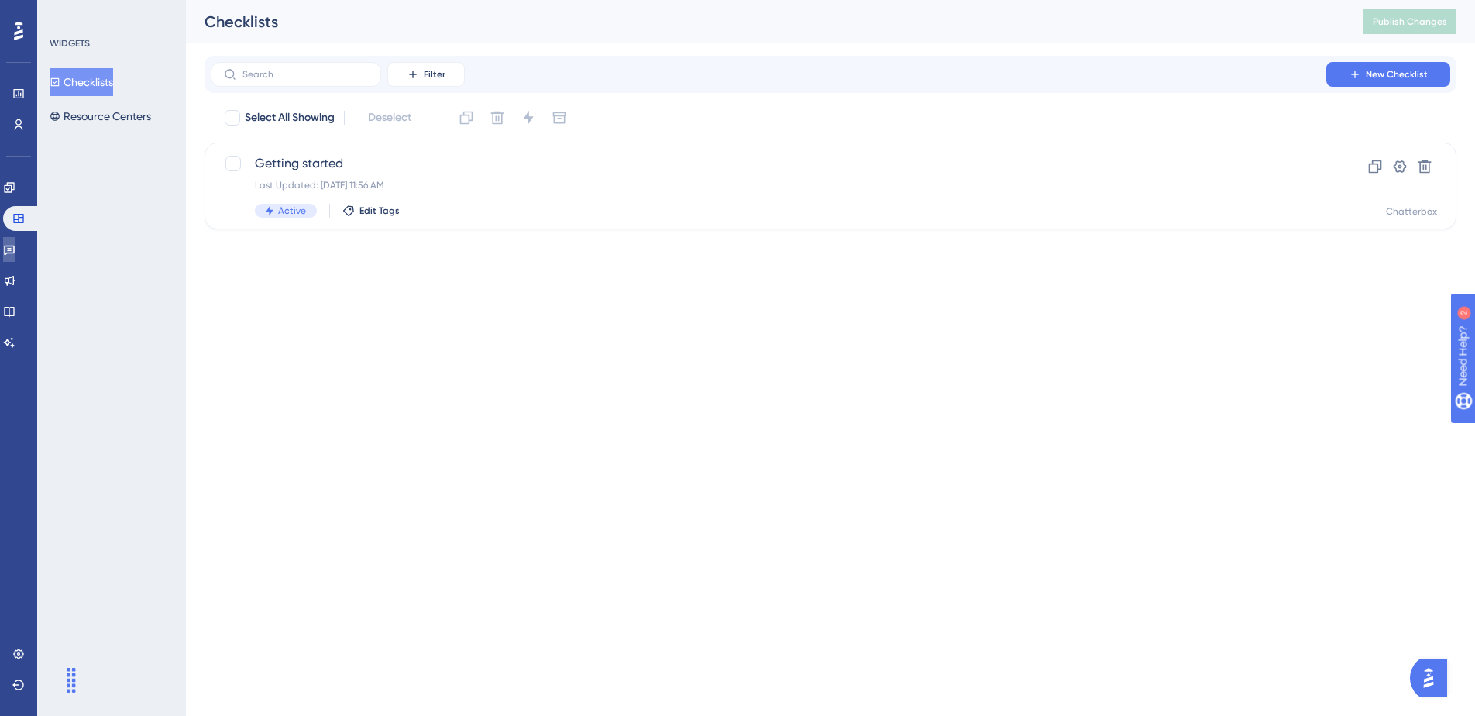
click at [15, 247] on icon at bounding box center [9, 249] width 12 height 12
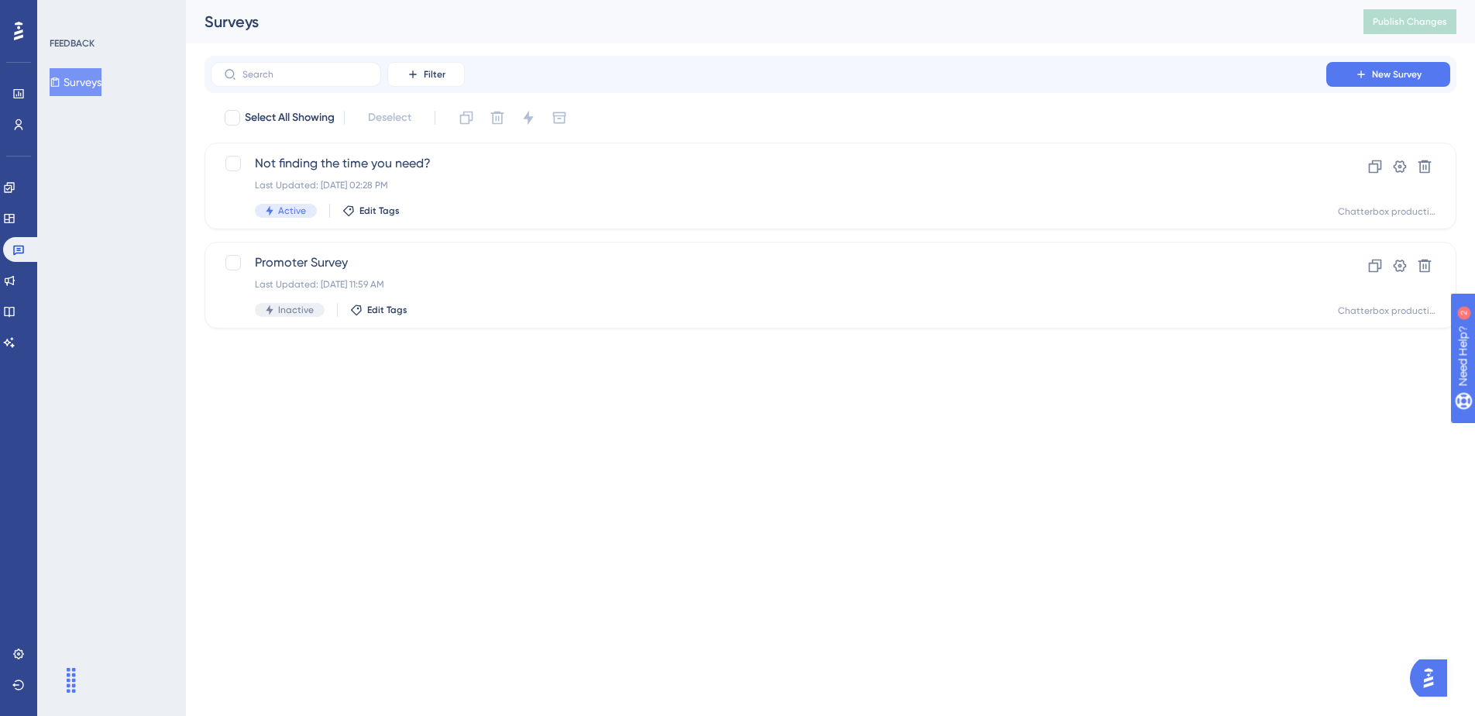
click at [91, 91] on button "Surveys" at bounding box center [76, 82] width 52 height 28
click at [407, 255] on span "Promoter Survey" at bounding box center [768, 262] width 1027 height 19
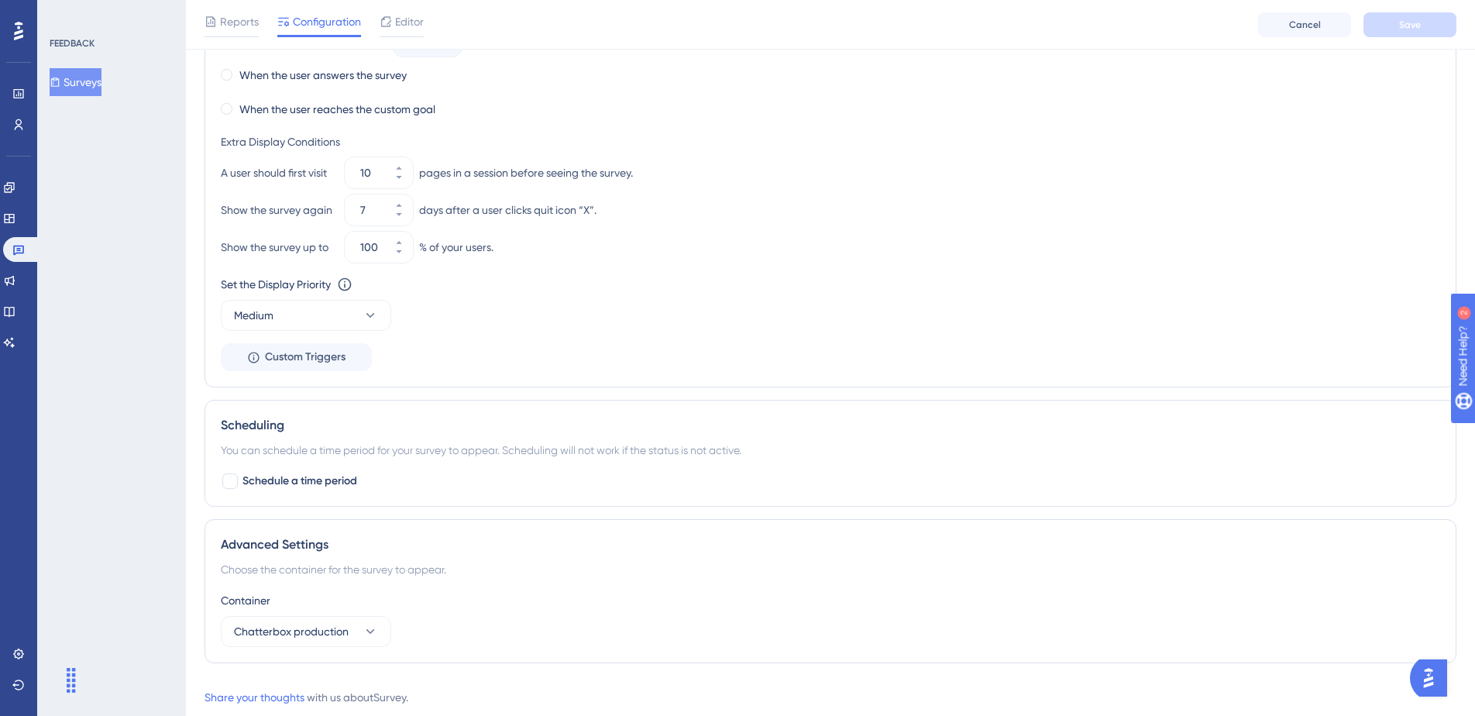
scroll to position [989, 0]
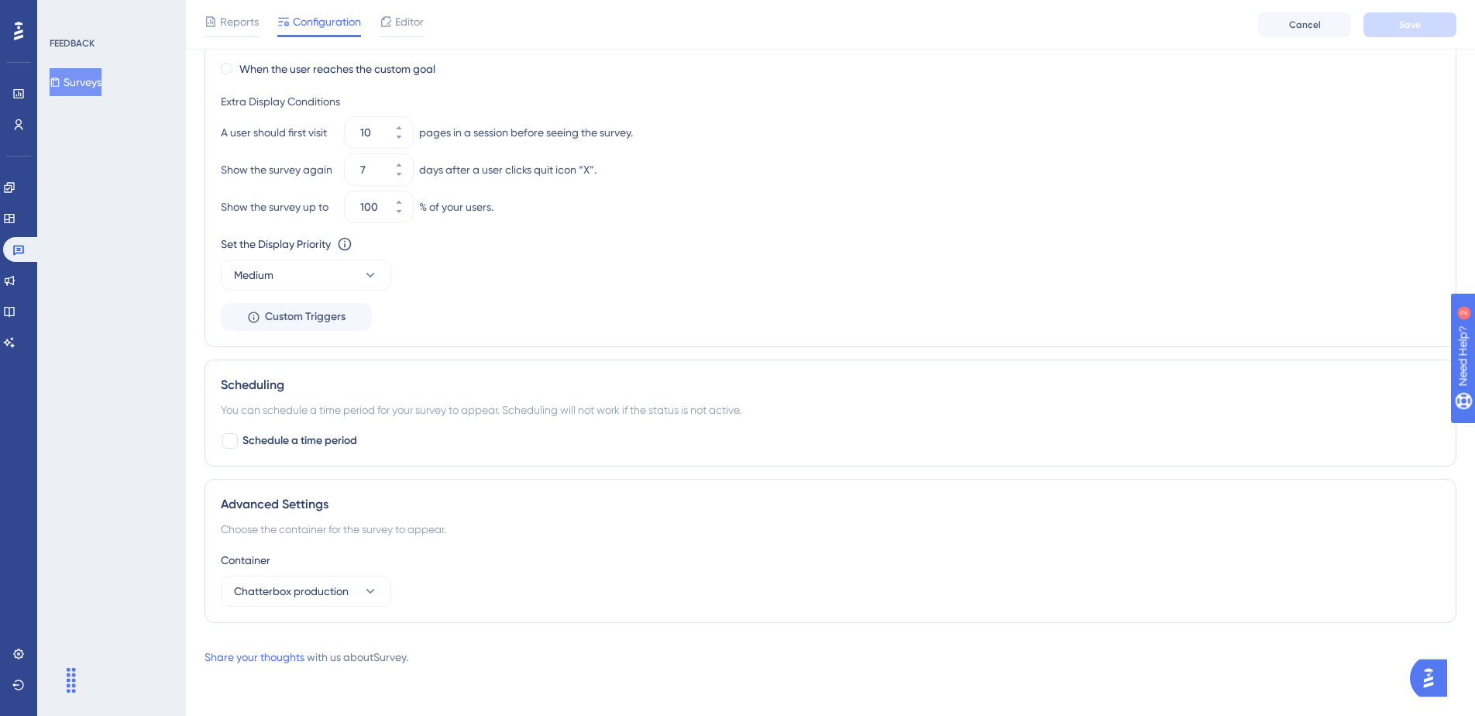
click at [157, 295] on div "FEEDBACK Surveys" at bounding box center [111, 358] width 149 height 716
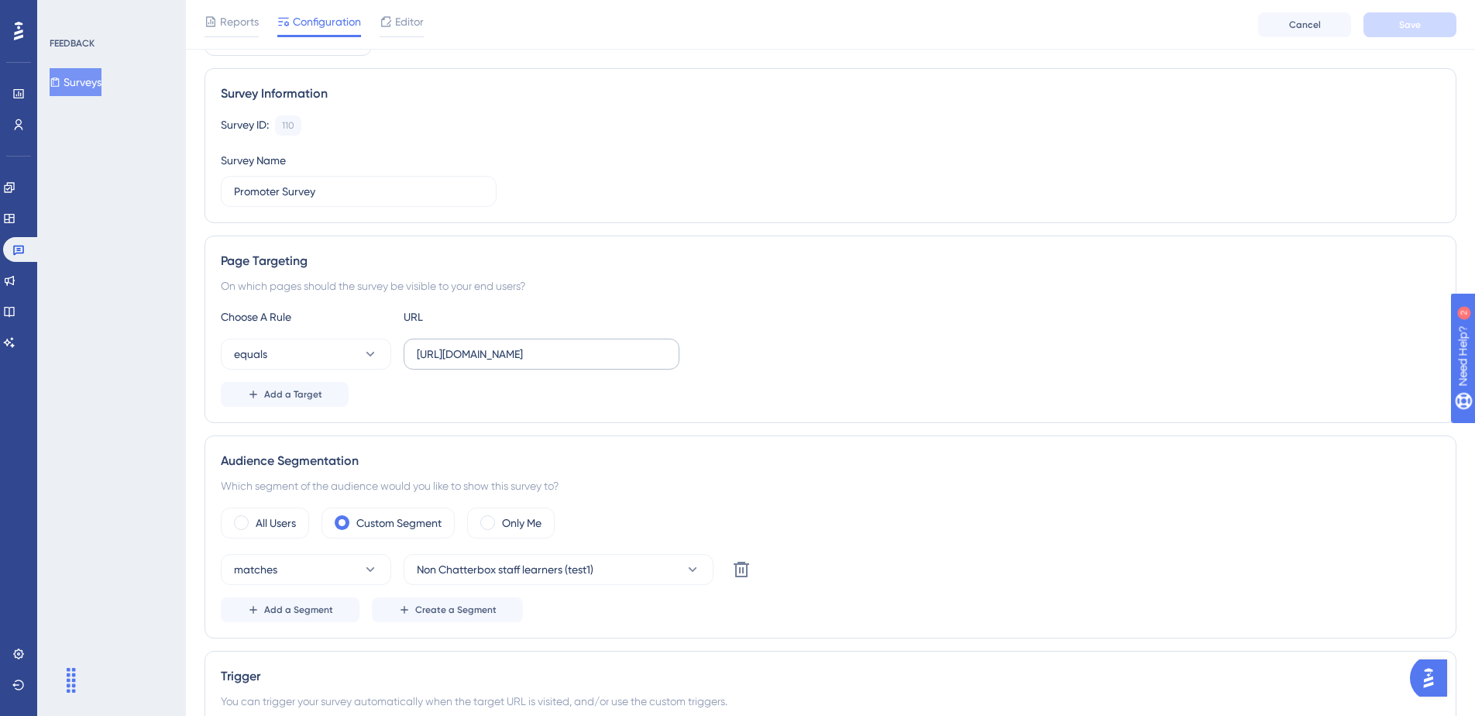
scroll to position [171, 0]
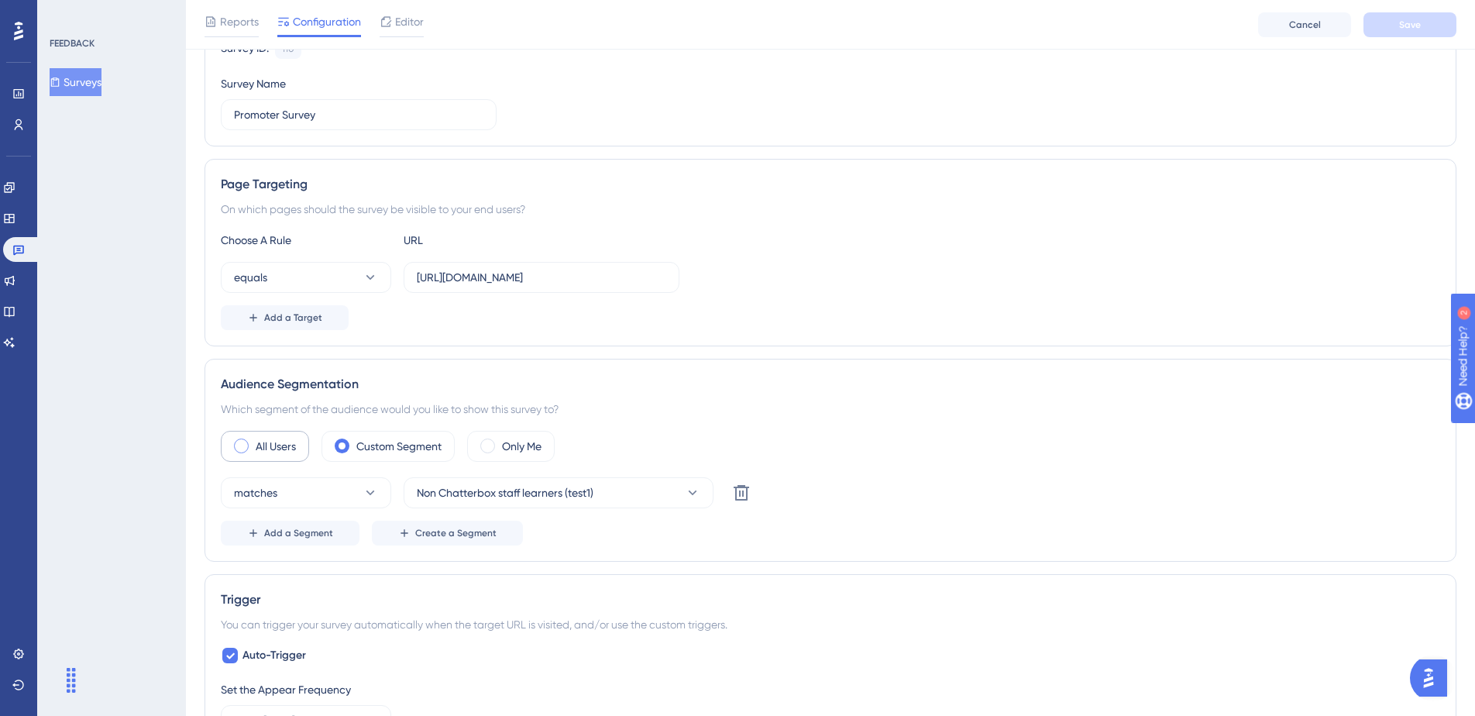
click at [291, 438] on label "All Users" at bounding box center [276, 446] width 40 height 19
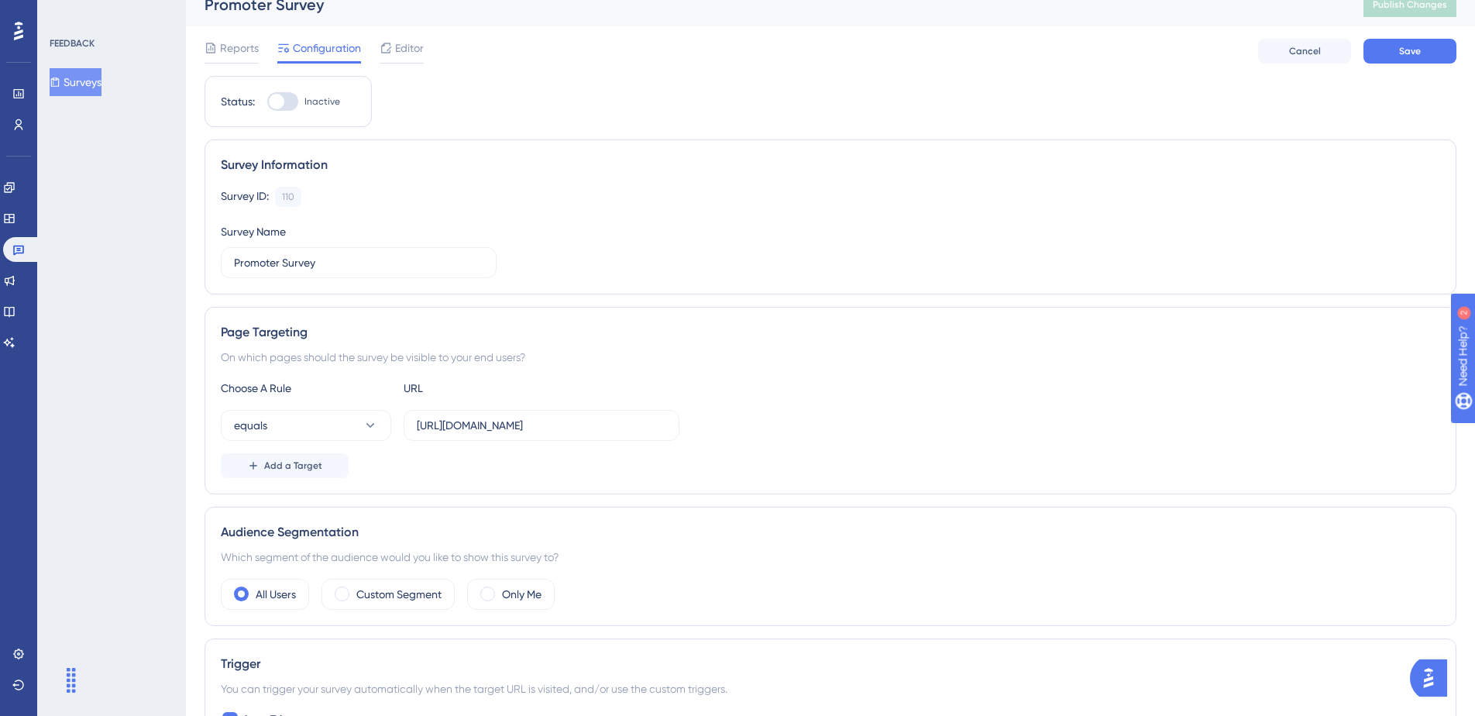
scroll to position [0, 0]
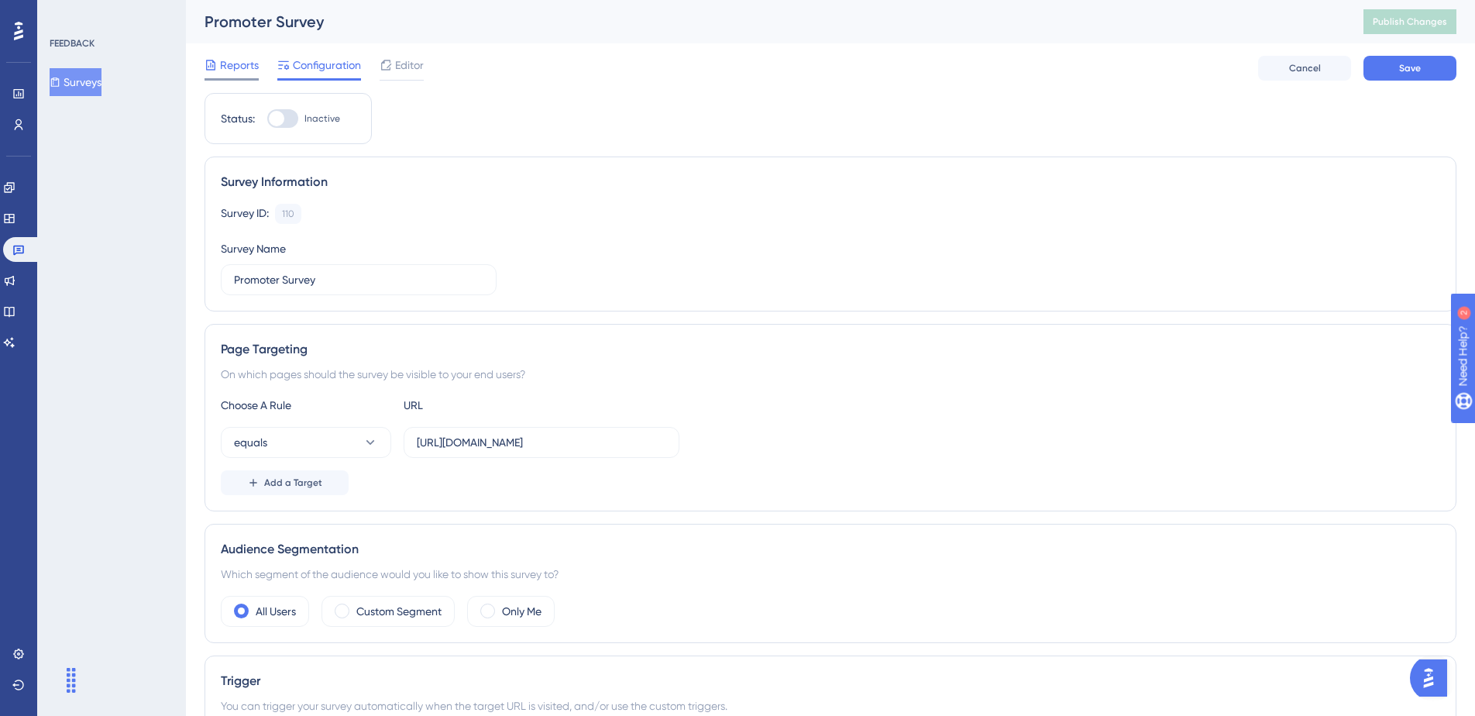
click at [236, 65] on span "Reports" at bounding box center [239, 65] width 39 height 19
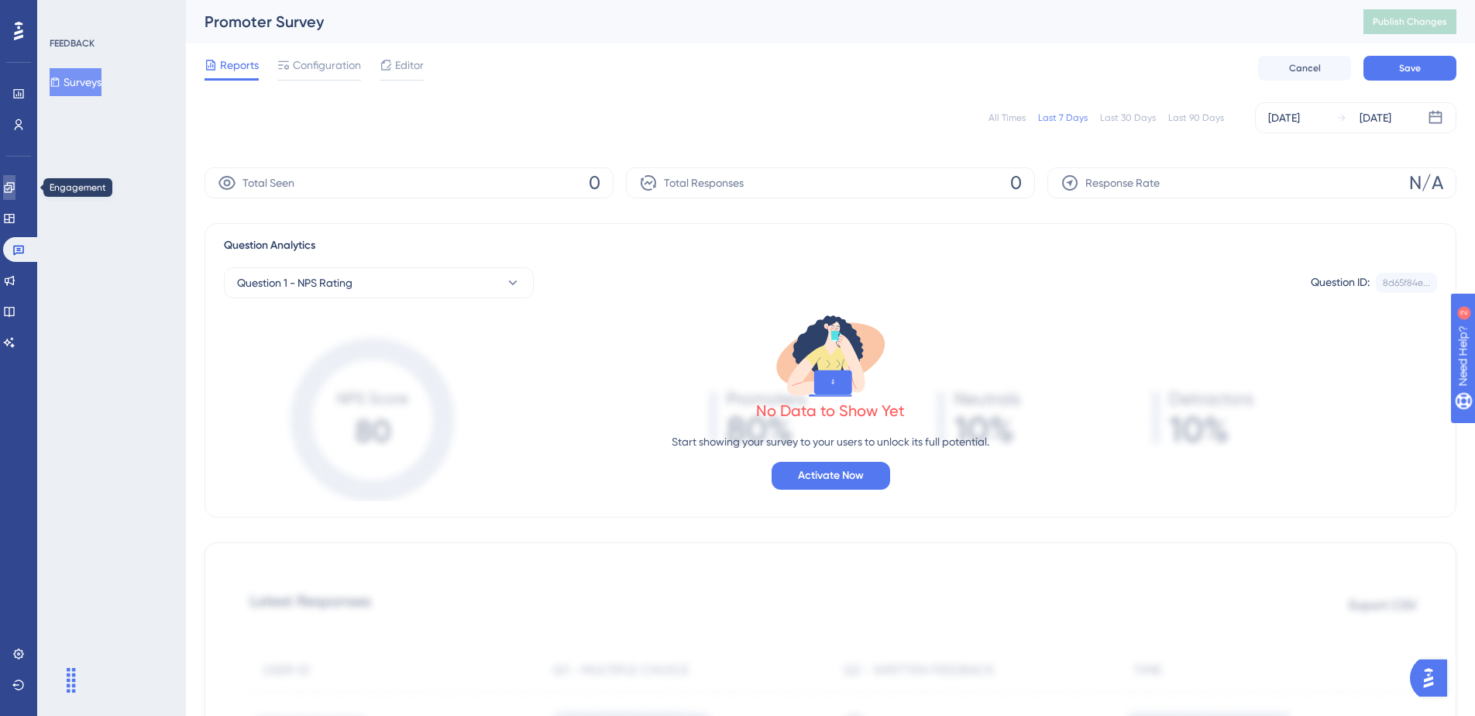
click at [15, 188] on link at bounding box center [9, 187] width 12 height 25
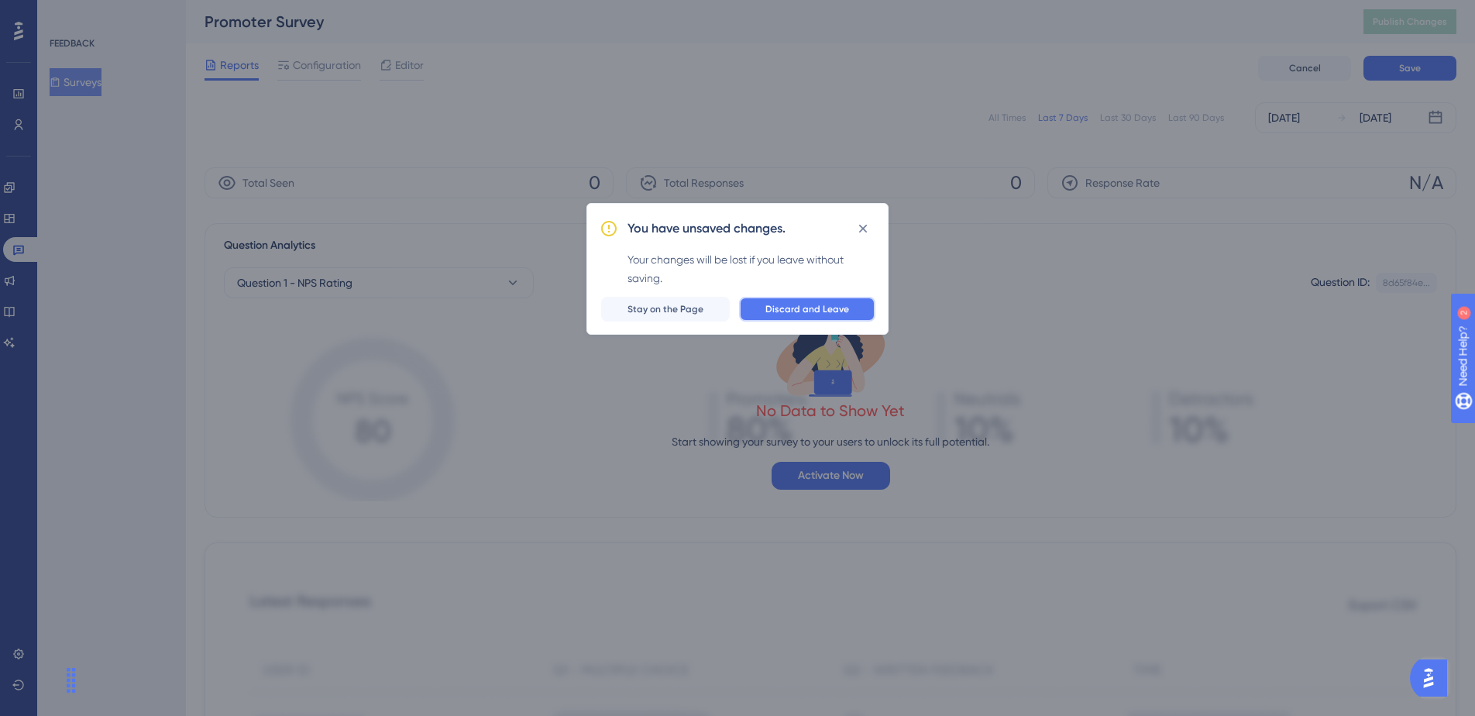
click at [793, 313] on span "Discard and Leave" at bounding box center [807, 309] width 84 height 12
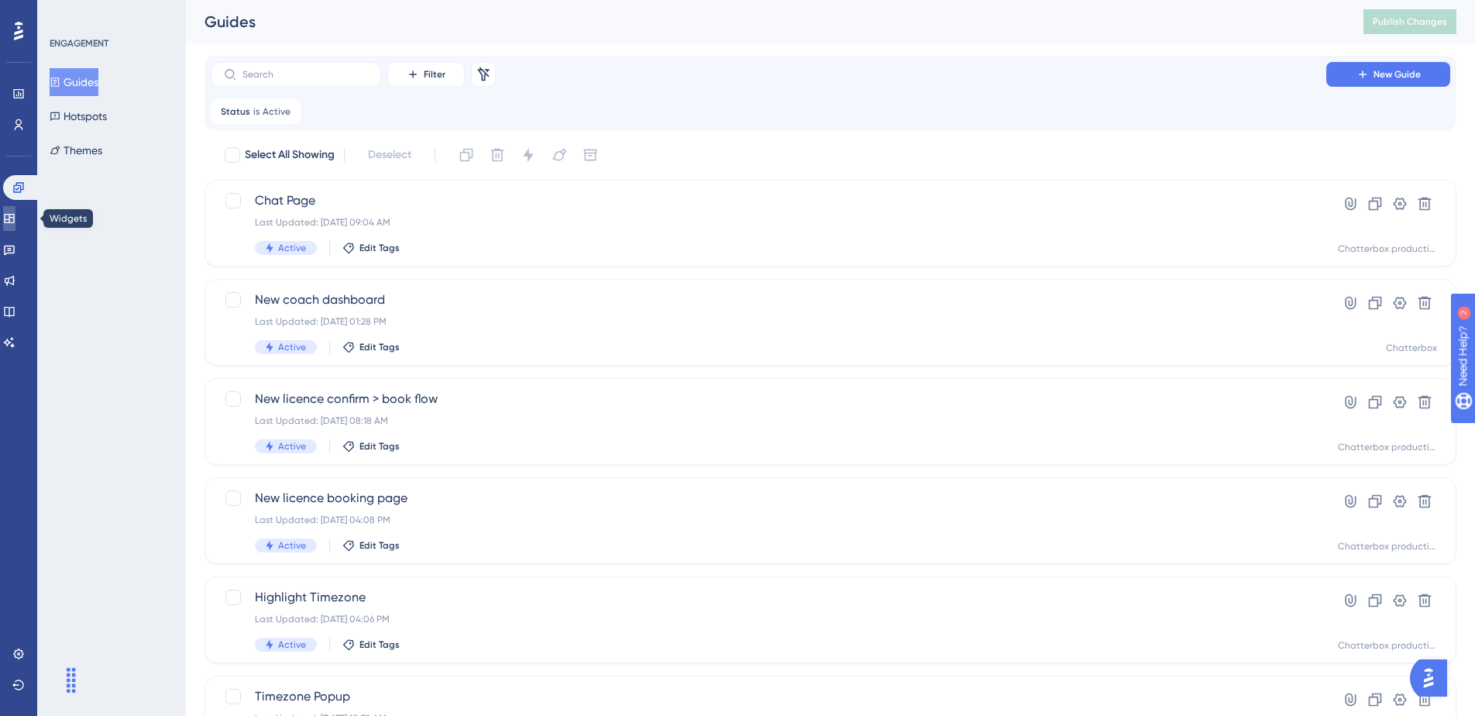
click at [10, 212] on link at bounding box center [9, 218] width 12 height 25
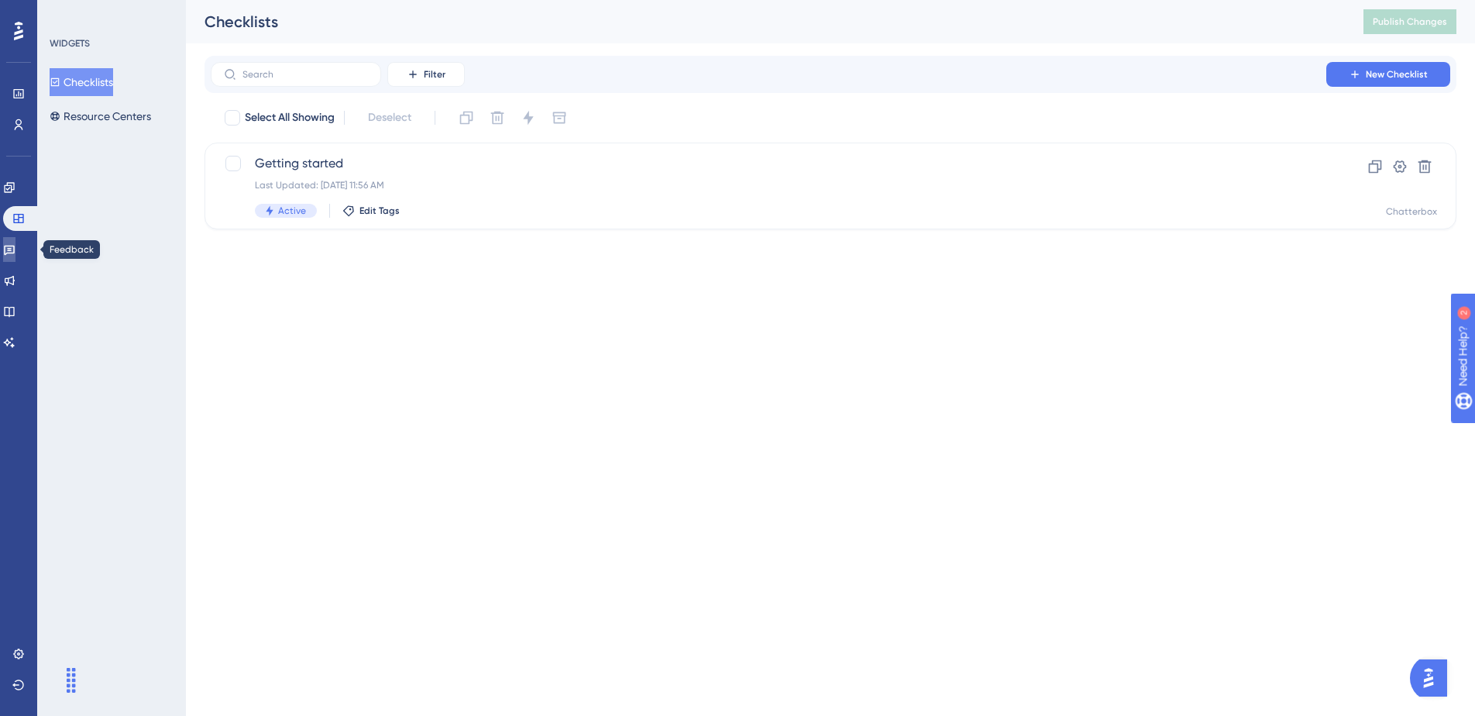
click at [15, 255] on icon at bounding box center [9, 249] width 12 height 12
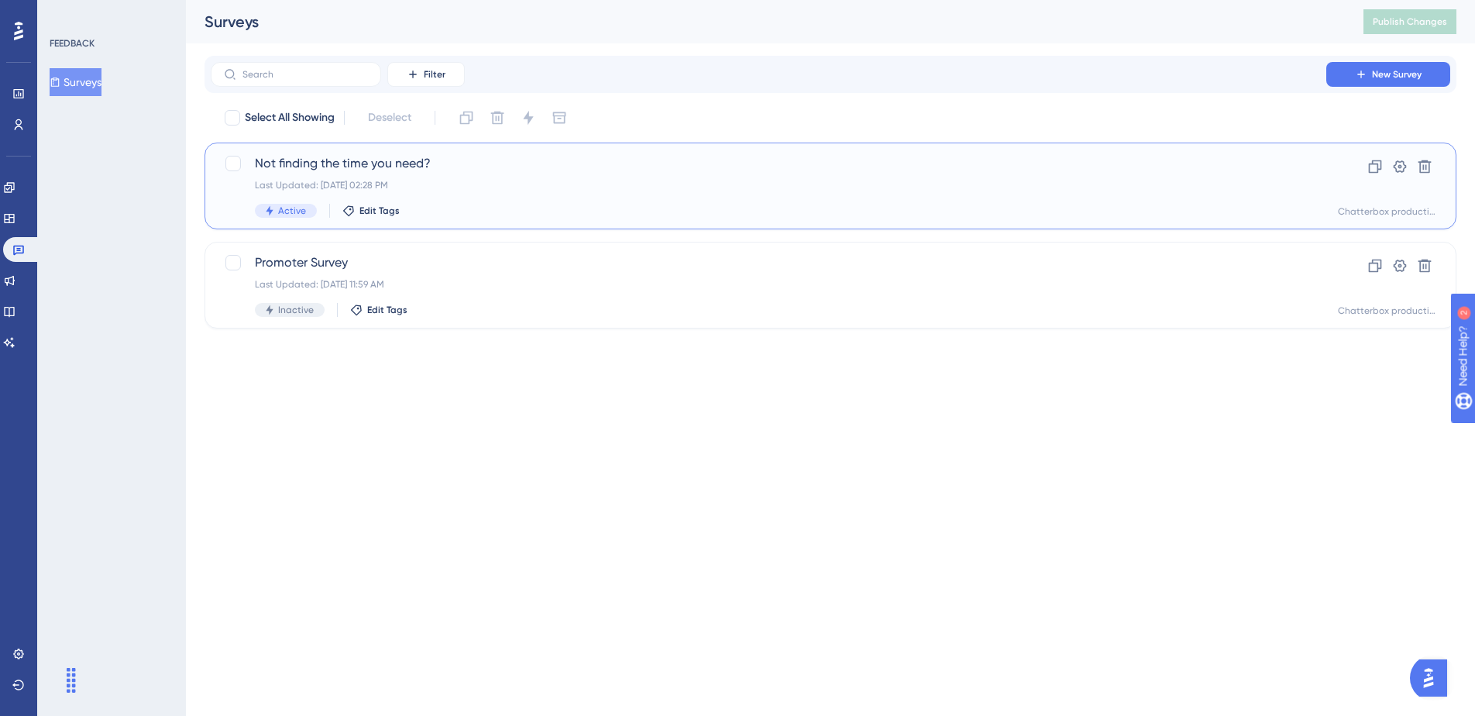
click at [411, 170] on span "Not finding the time you need?" at bounding box center [768, 163] width 1027 height 19
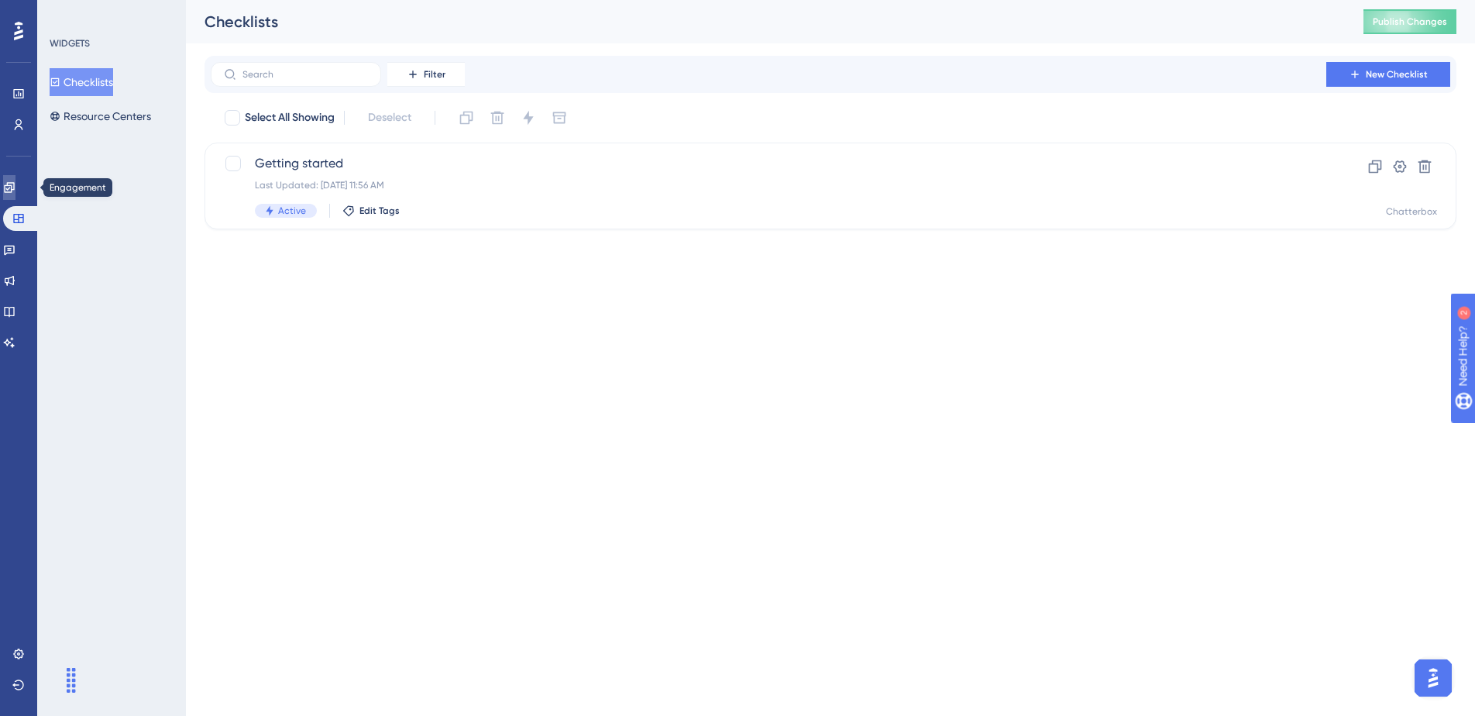
click at [14, 185] on icon at bounding box center [9, 187] width 10 height 10
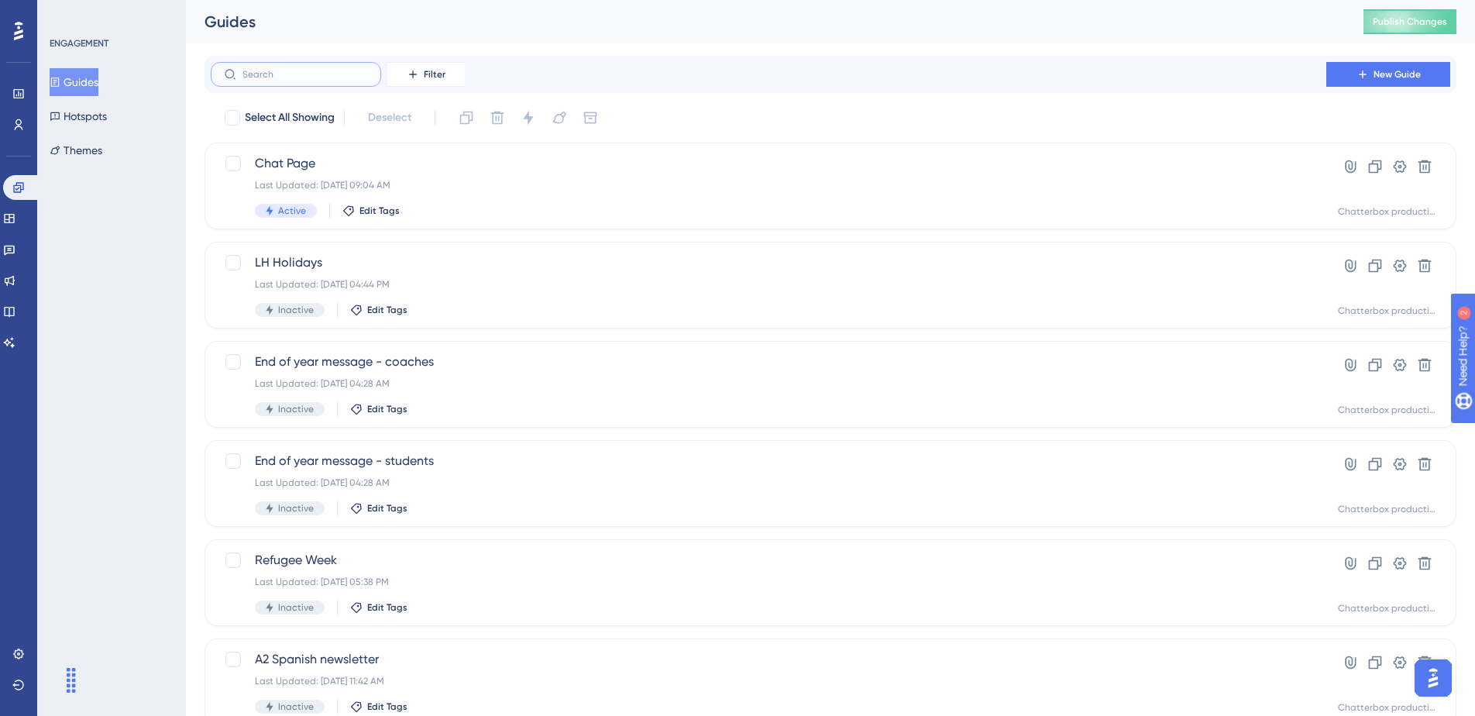
click at [353, 70] on input "text" at bounding box center [305, 74] width 126 height 11
click at [408, 70] on icon at bounding box center [413, 74] width 12 height 12
click at [428, 215] on span "Status" at bounding box center [426, 211] width 32 height 19
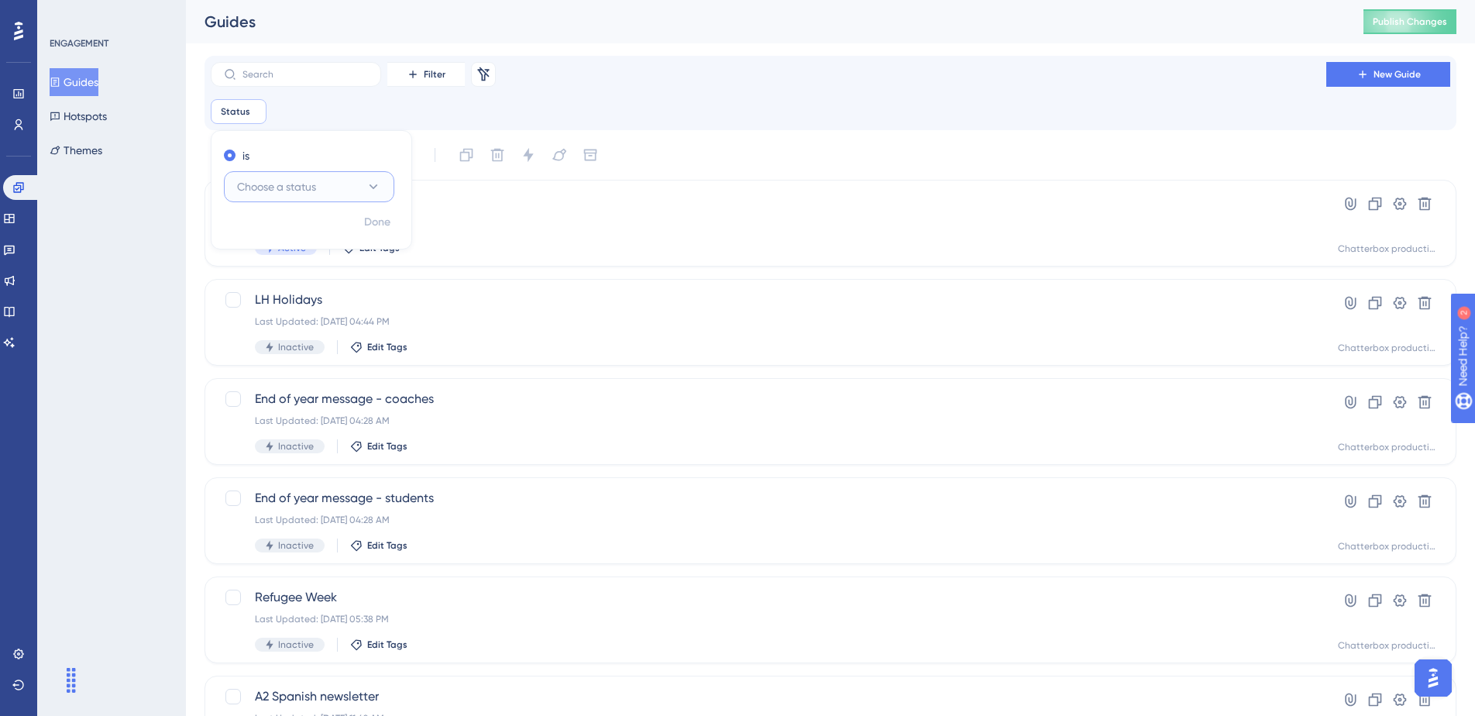
click at [303, 174] on button "Choose a status" at bounding box center [309, 186] width 170 height 31
click at [291, 228] on div "Active Active" at bounding box center [309, 233] width 126 height 31
click at [395, 229] on button "Done" at bounding box center [377, 222] width 43 height 28
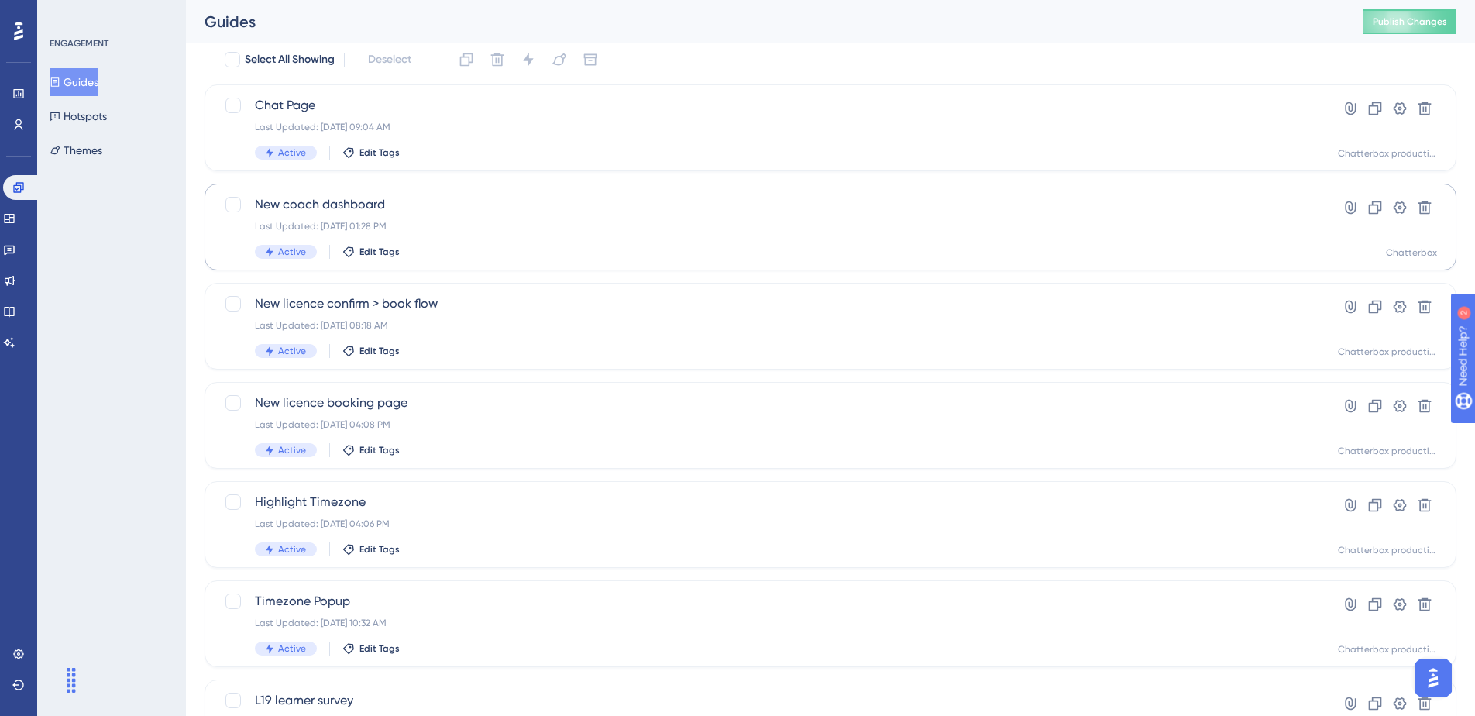
scroll to position [96, 0]
click at [363, 296] on span "New licence confirm > book flow" at bounding box center [768, 303] width 1027 height 19
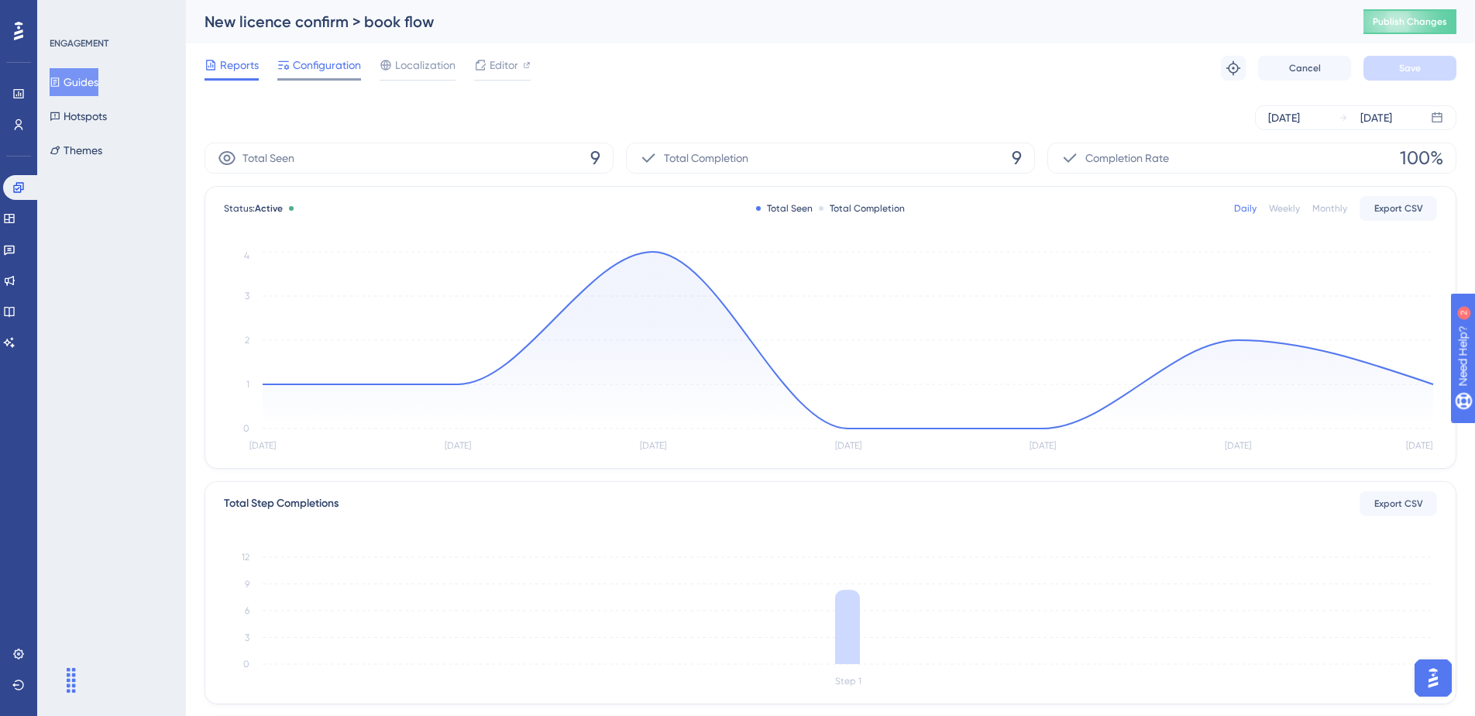
click at [278, 59] on icon at bounding box center [283, 65] width 12 height 12
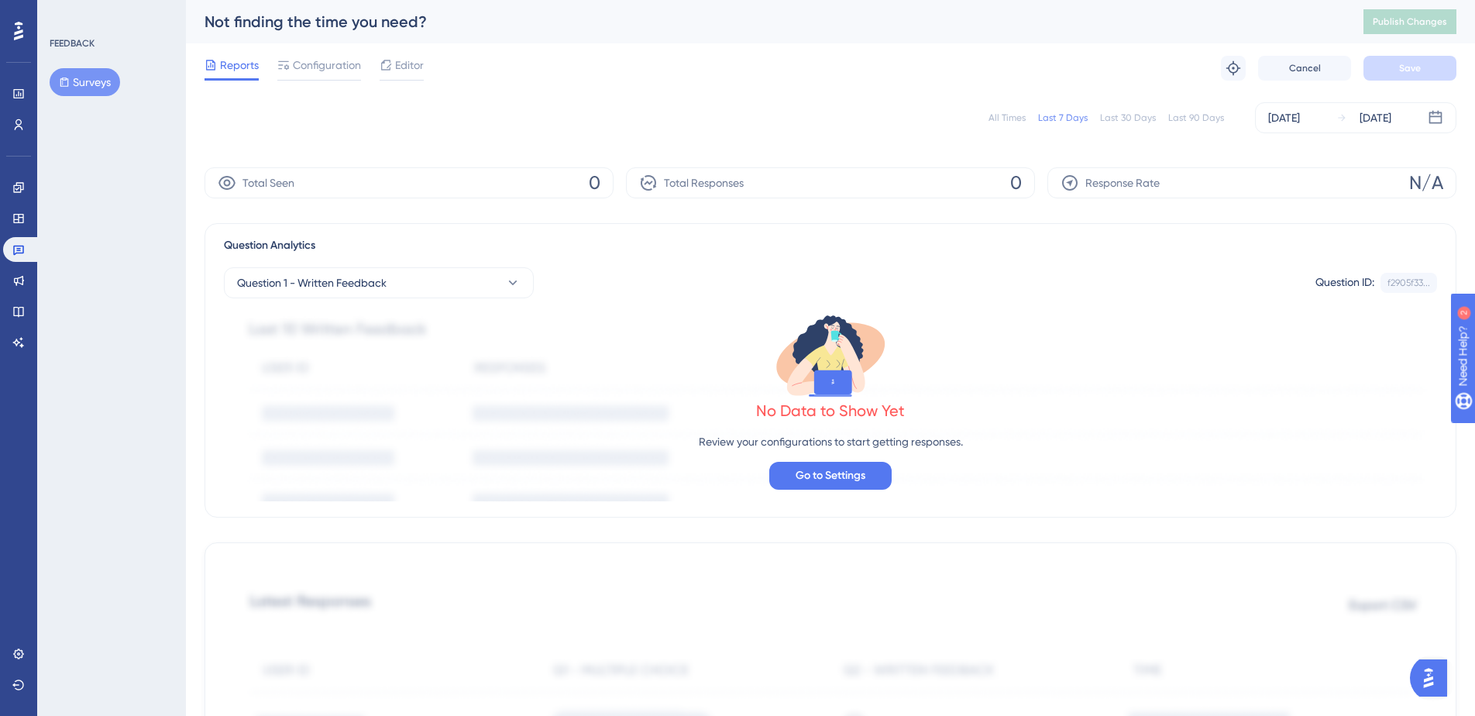
click at [403, 200] on div "All Times Last 7 Days Last 30 Days Last 90 Days Aug 12 2025 Aug 12 2025 Total S…" at bounding box center [831, 695] width 1252 height 1204
click at [391, 195] on div "Total Seen 0" at bounding box center [409, 182] width 409 height 31
click at [355, 279] on span "Question 1 - Written Feedback" at bounding box center [312, 282] width 150 height 19
click at [362, 370] on span "Question 1 - Written Feedback" at bounding box center [321, 377] width 150 height 19
click at [348, 70] on span "Configuration" at bounding box center [327, 65] width 68 height 19
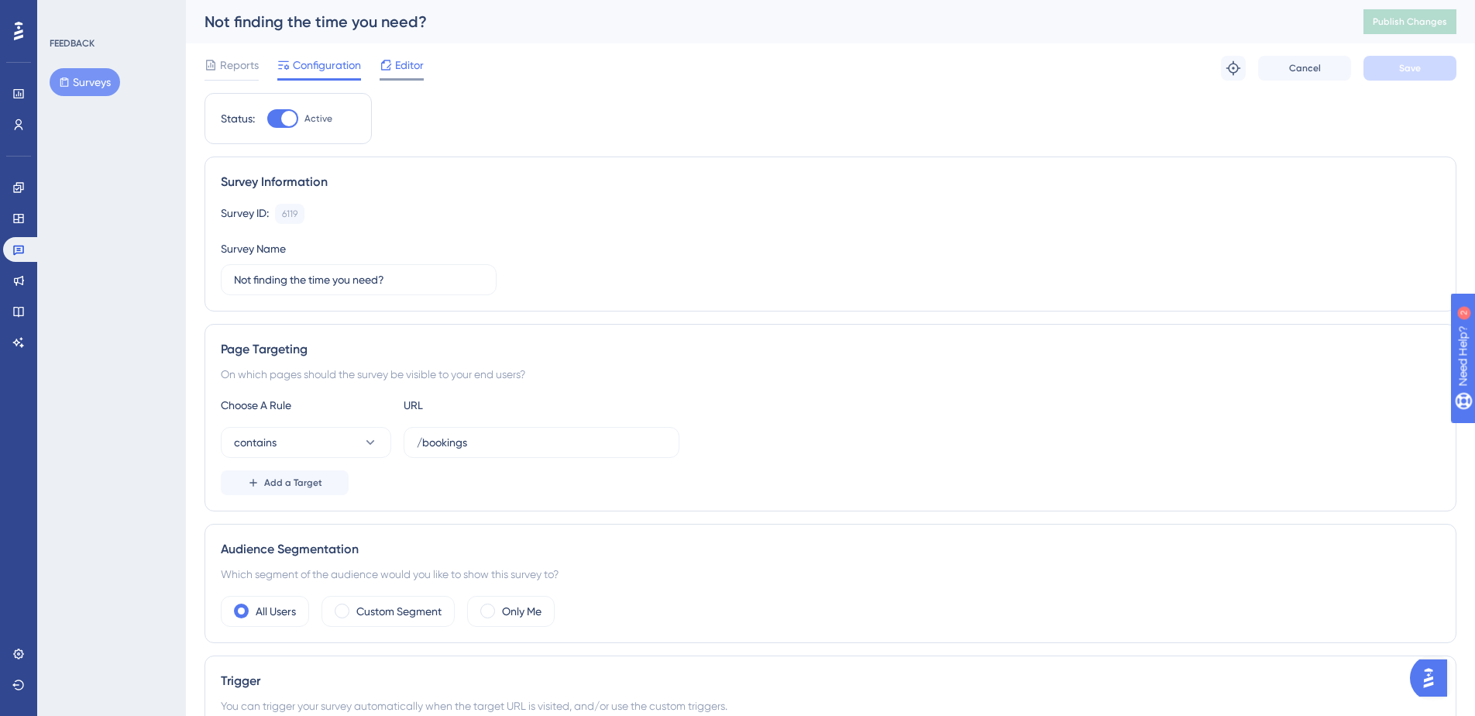
click at [406, 68] on span "Editor" at bounding box center [409, 65] width 29 height 19
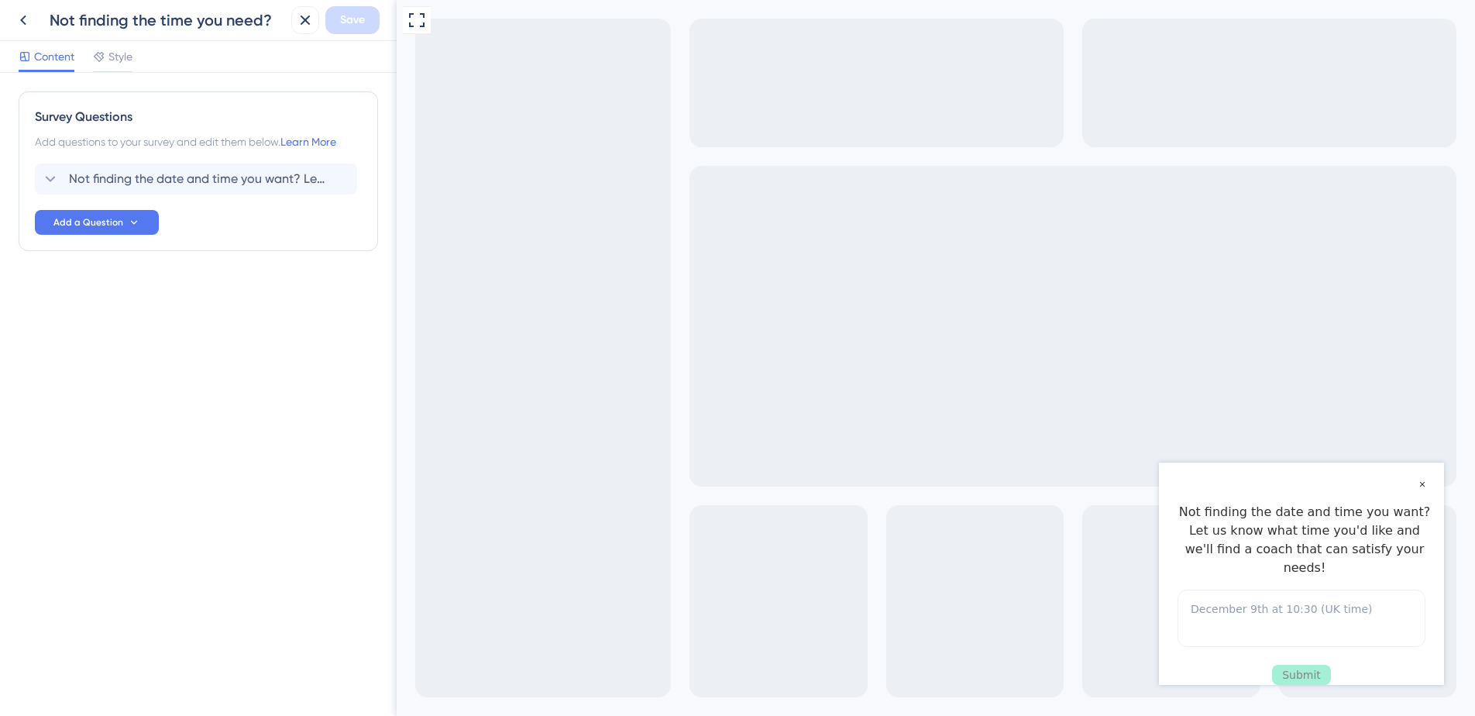
click at [136, 74] on div "Survey Questions Add questions to your survey and edit them below. Learn More N…" at bounding box center [198, 394] width 397 height 643
click at [127, 60] on span "Style" at bounding box center [120, 56] width 24 height 19
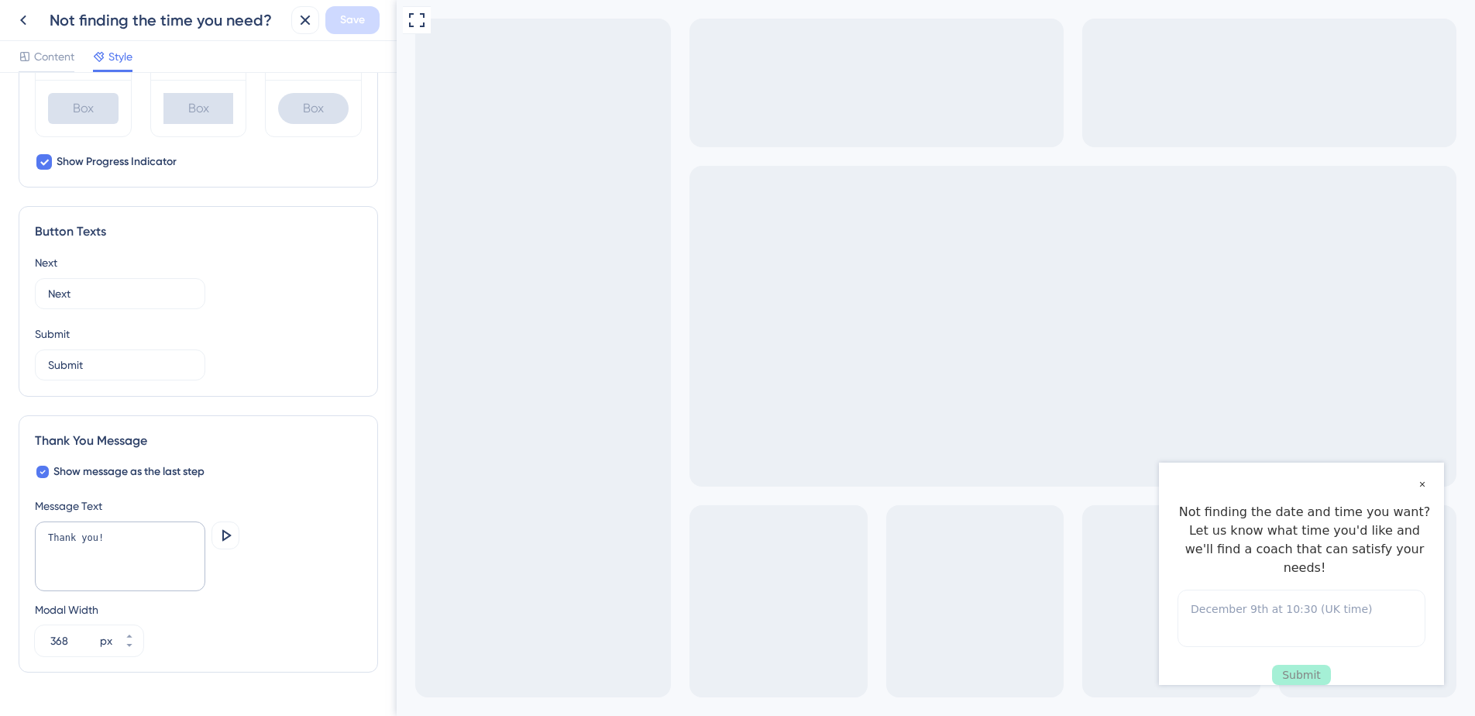
scroll to position [836, 0]
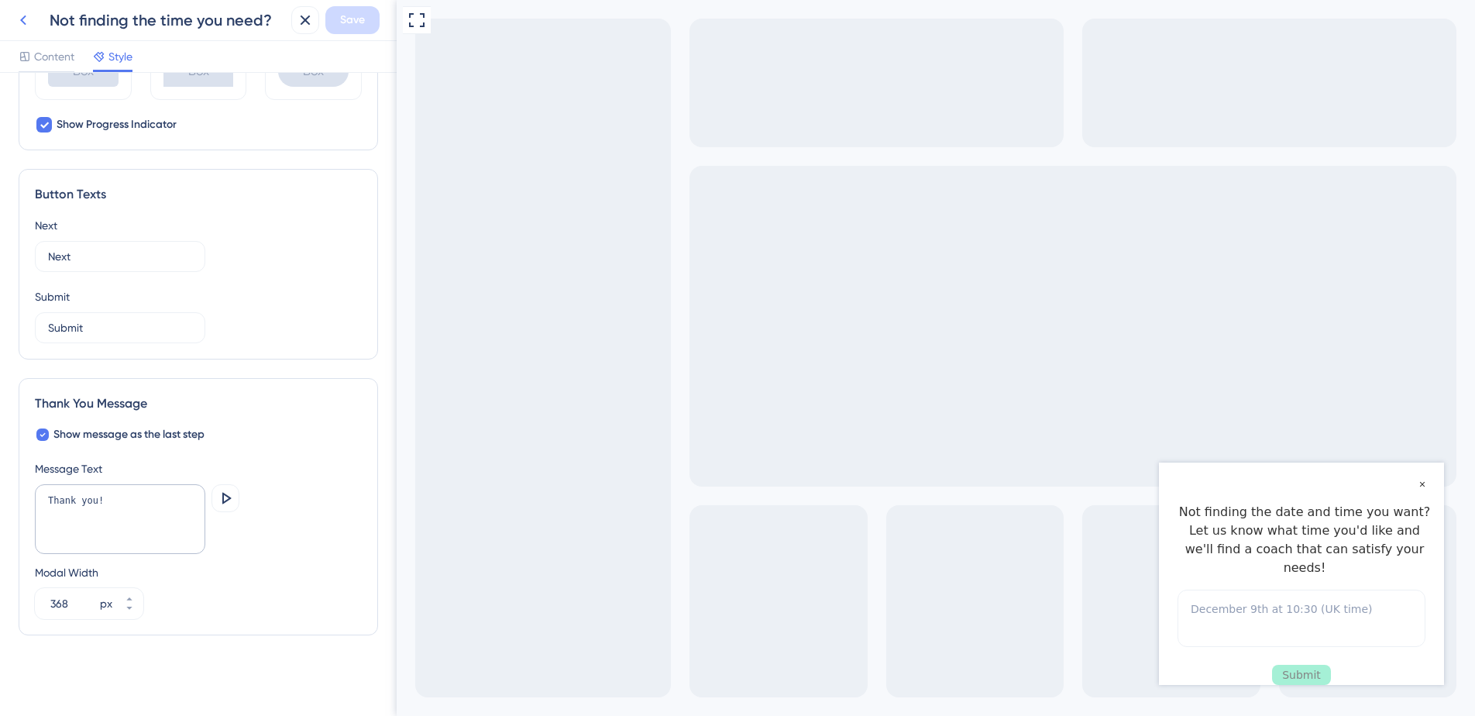
click at [30, 16] on icon at bounding box center [23, 20] width 19 height 19
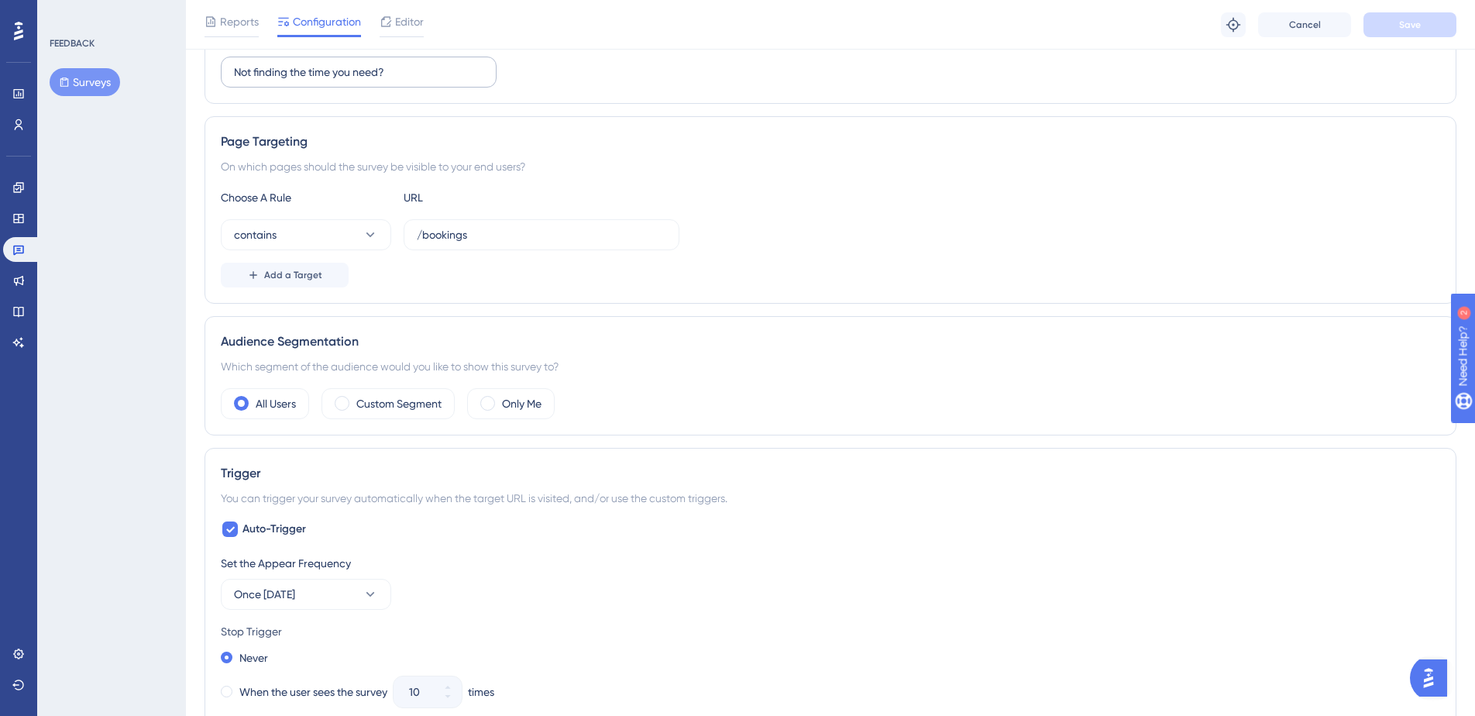
scroll to position [215, 0]
click at [355, 248] on button "contains" at bounding box center [306, 233] width 170 height 31
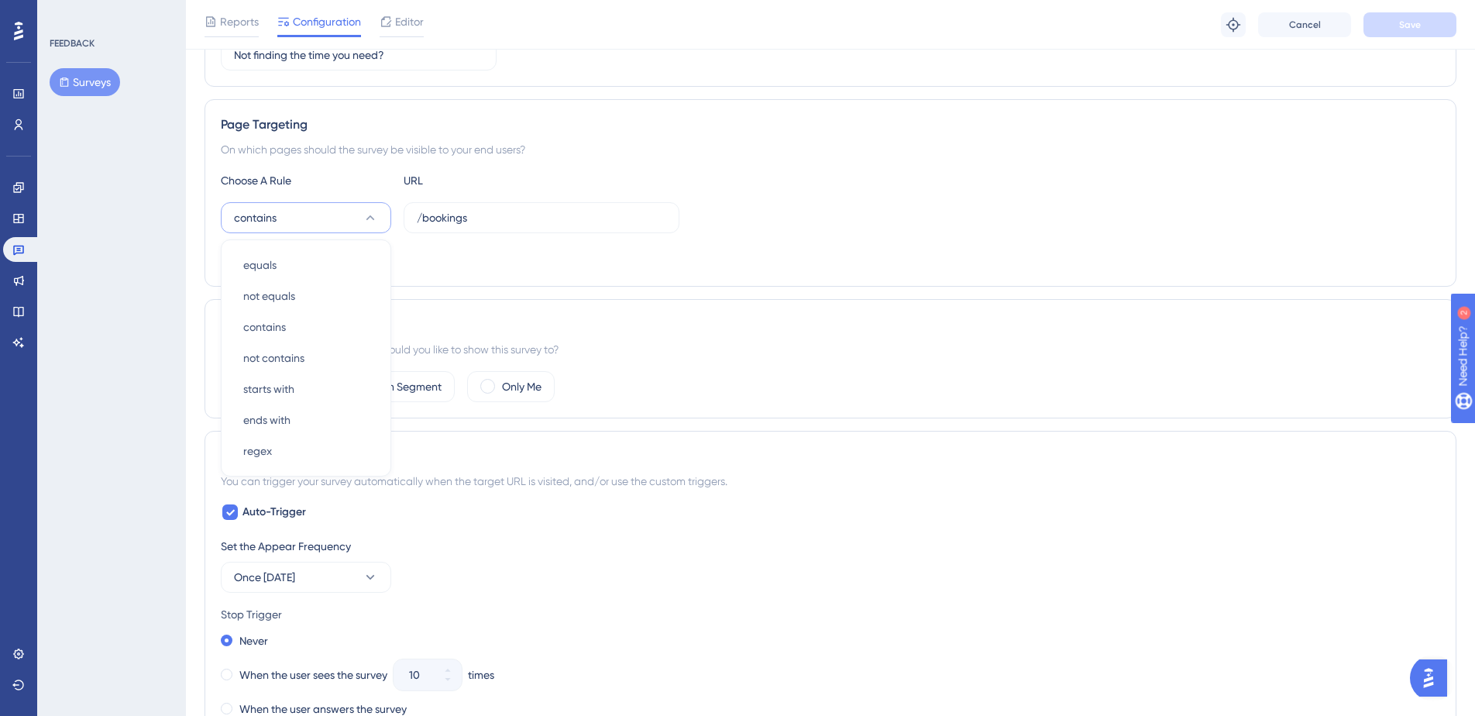
click at [432, 267] on div "Add a Target" at bounding box center [830, 258] width 1219 height 25
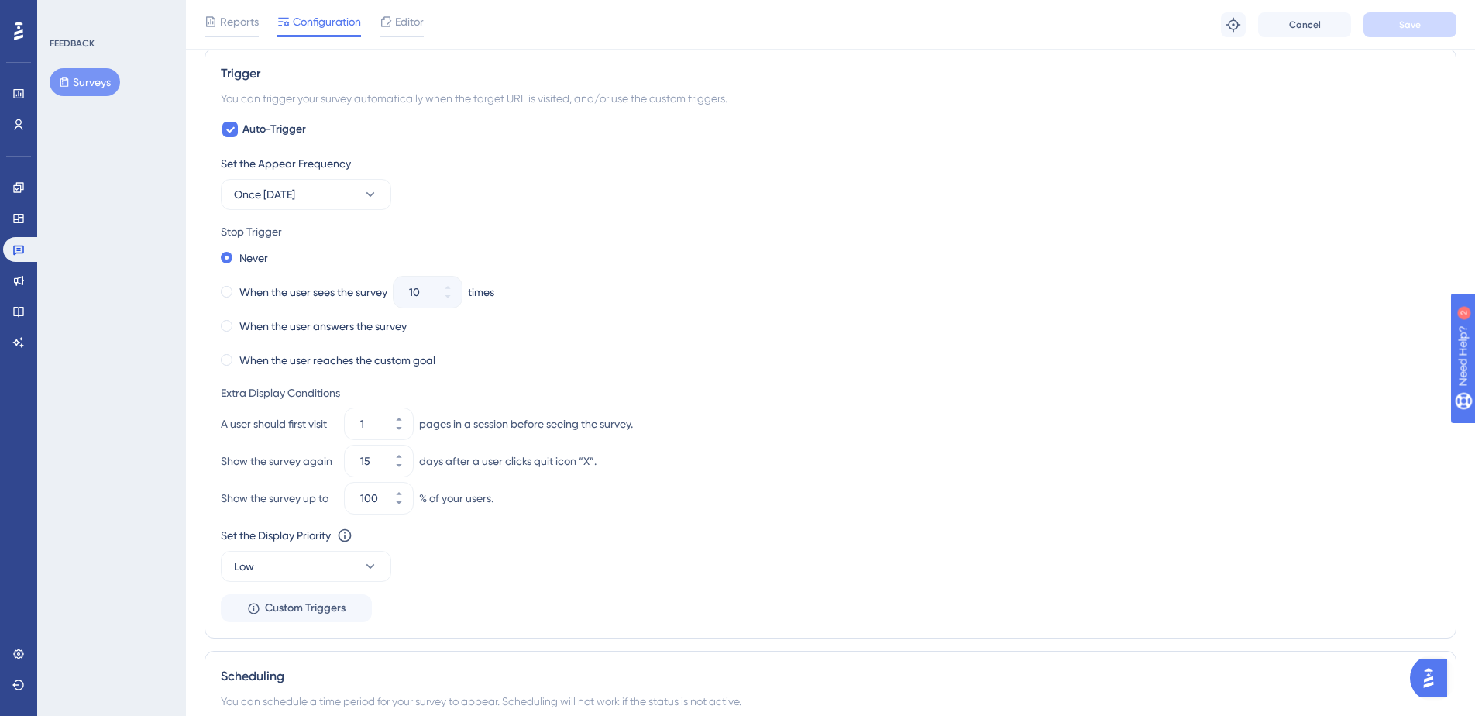
scroll to position [647, 0]
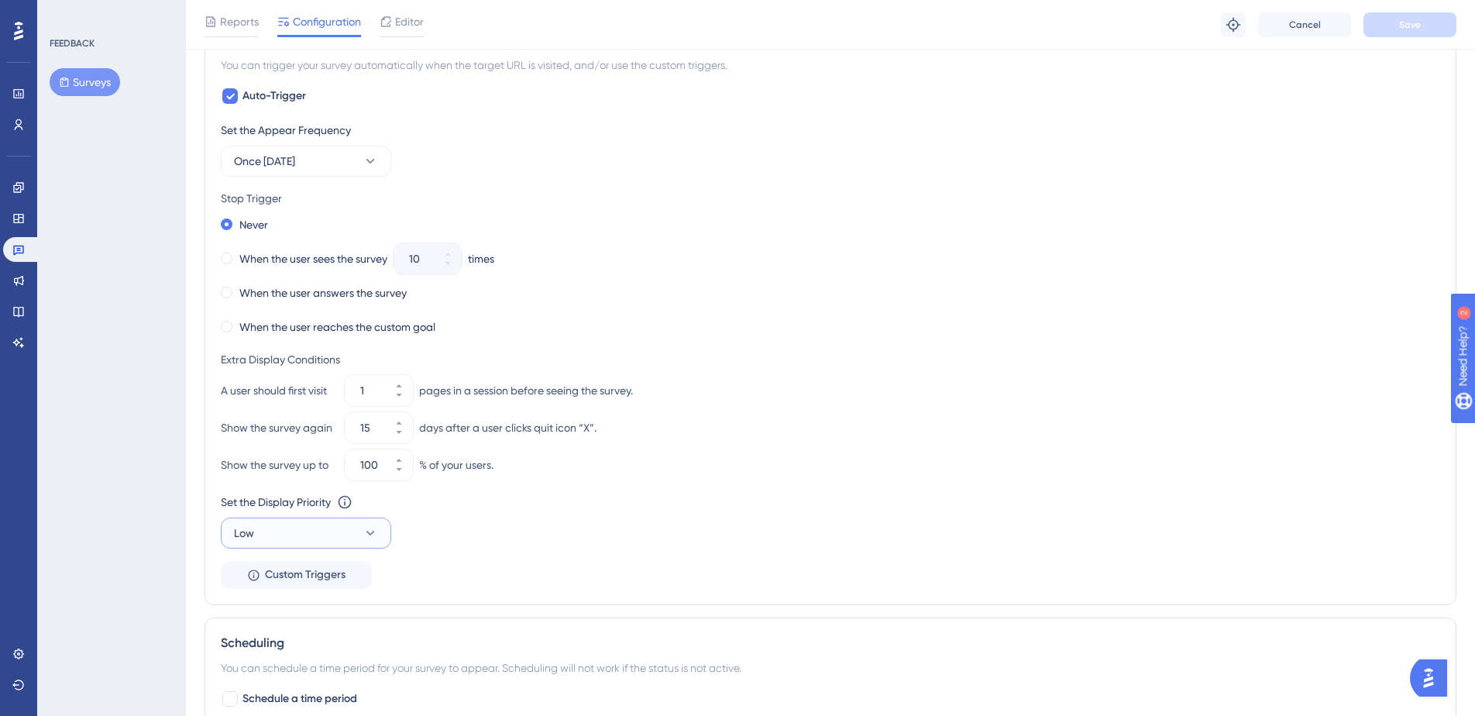
click at [287, 524] on button "Low" at bounding box center [306, 533] width 170 height 31
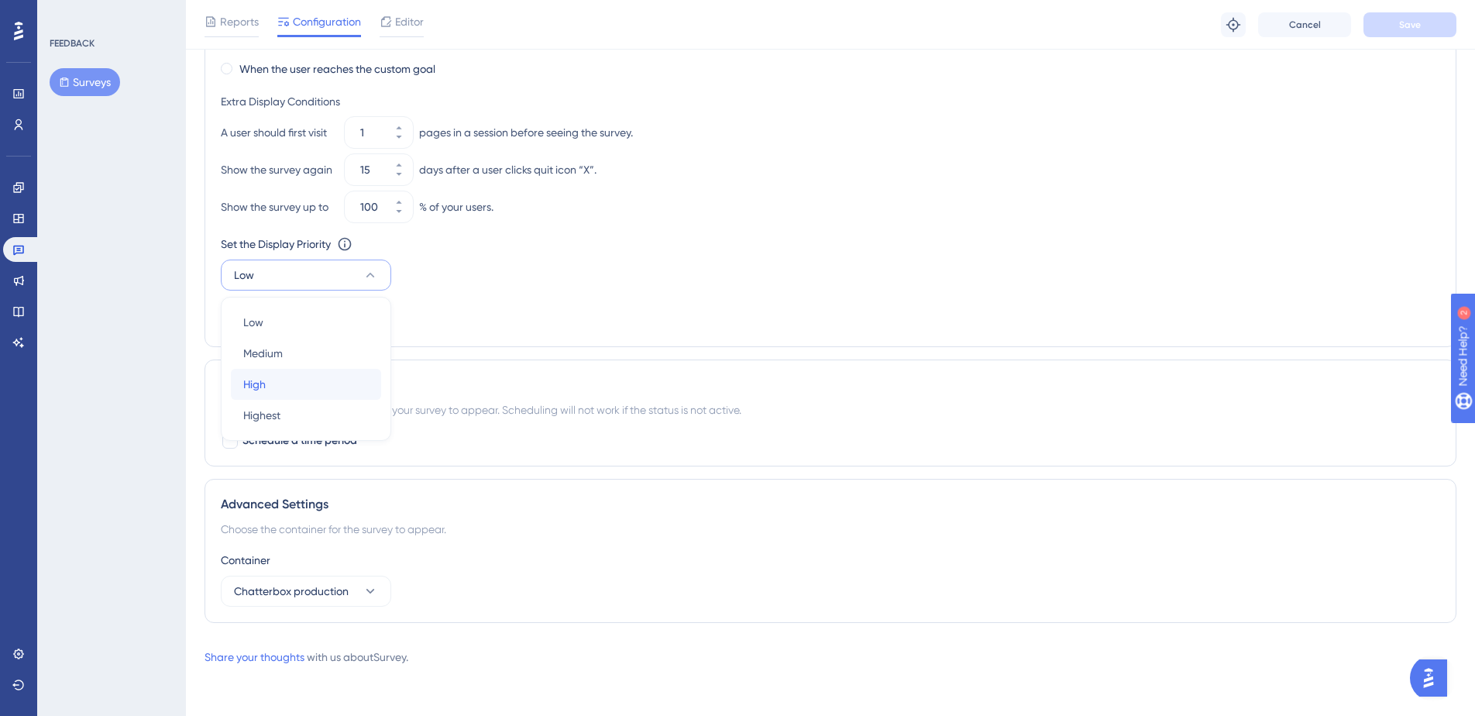
click at [278, 388] on div "High High" at bounding box center [306, 384] width 126 height 31
click at [1386, 32] on button "Save" at bounding box center [1409, 24] width 93 height 25
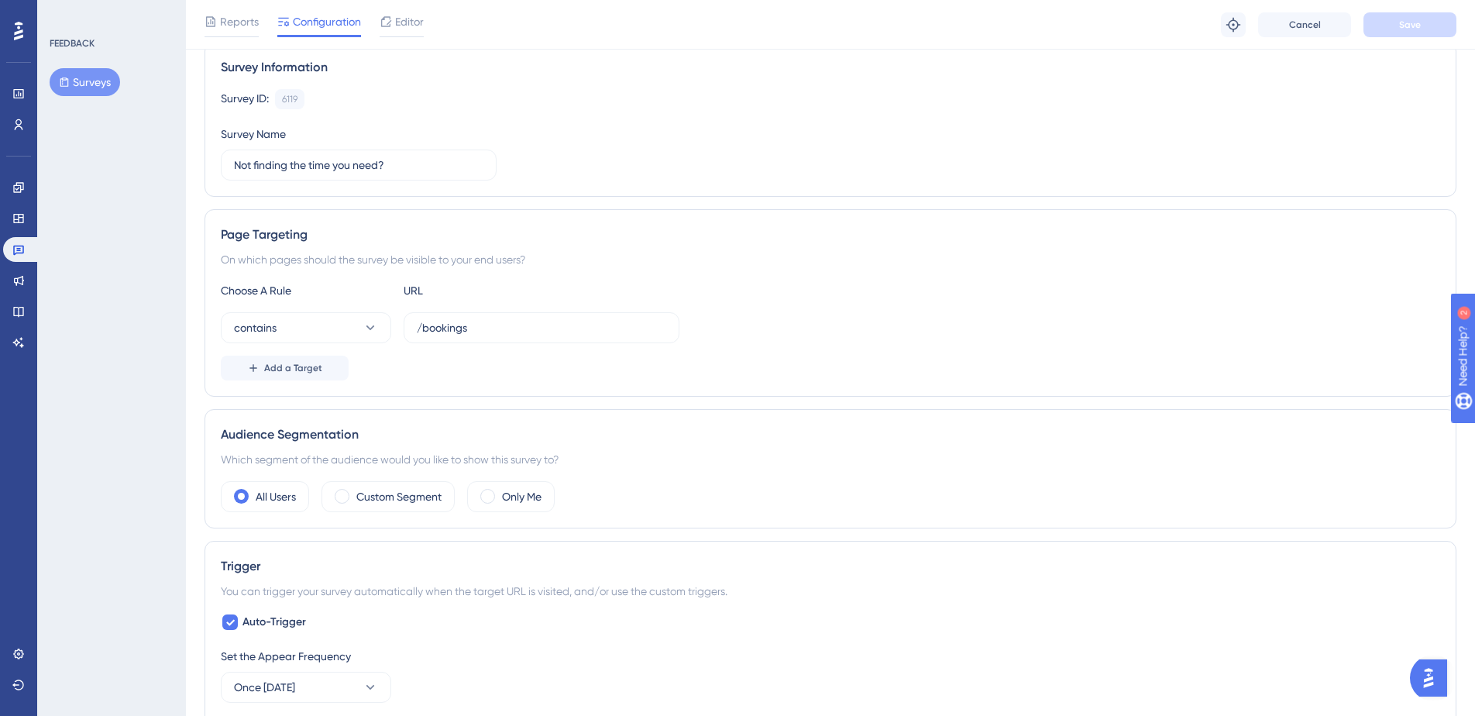
scroll to position [0, 0]
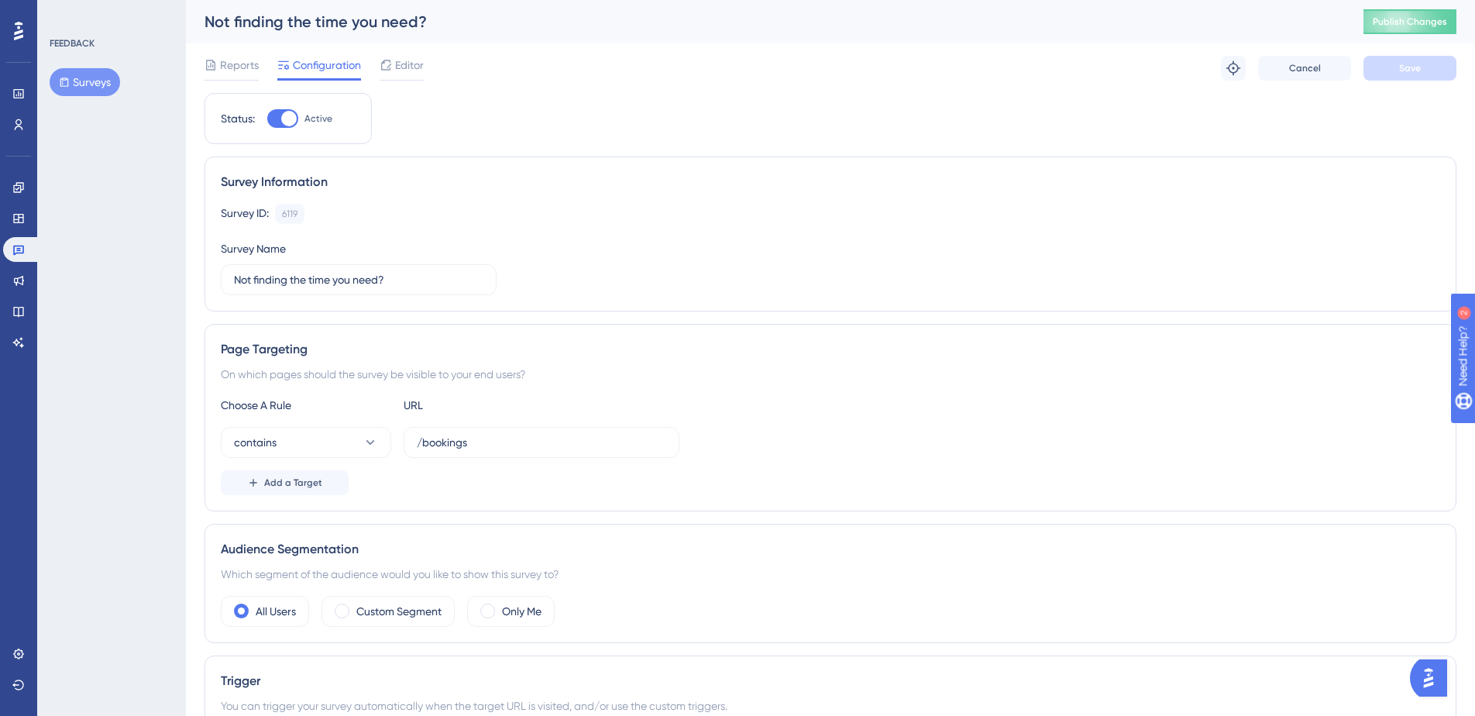
click at [329, 74] on div "Configuration" at bounding box center [319, 68] width 84 height 25
click at [291, 211] on div "6119" at bounding box center [289, 214] width 15 height 12
click at [1401, 18] on span "Publish Changes" at bounding box center [1410, 21] width 74 height 12
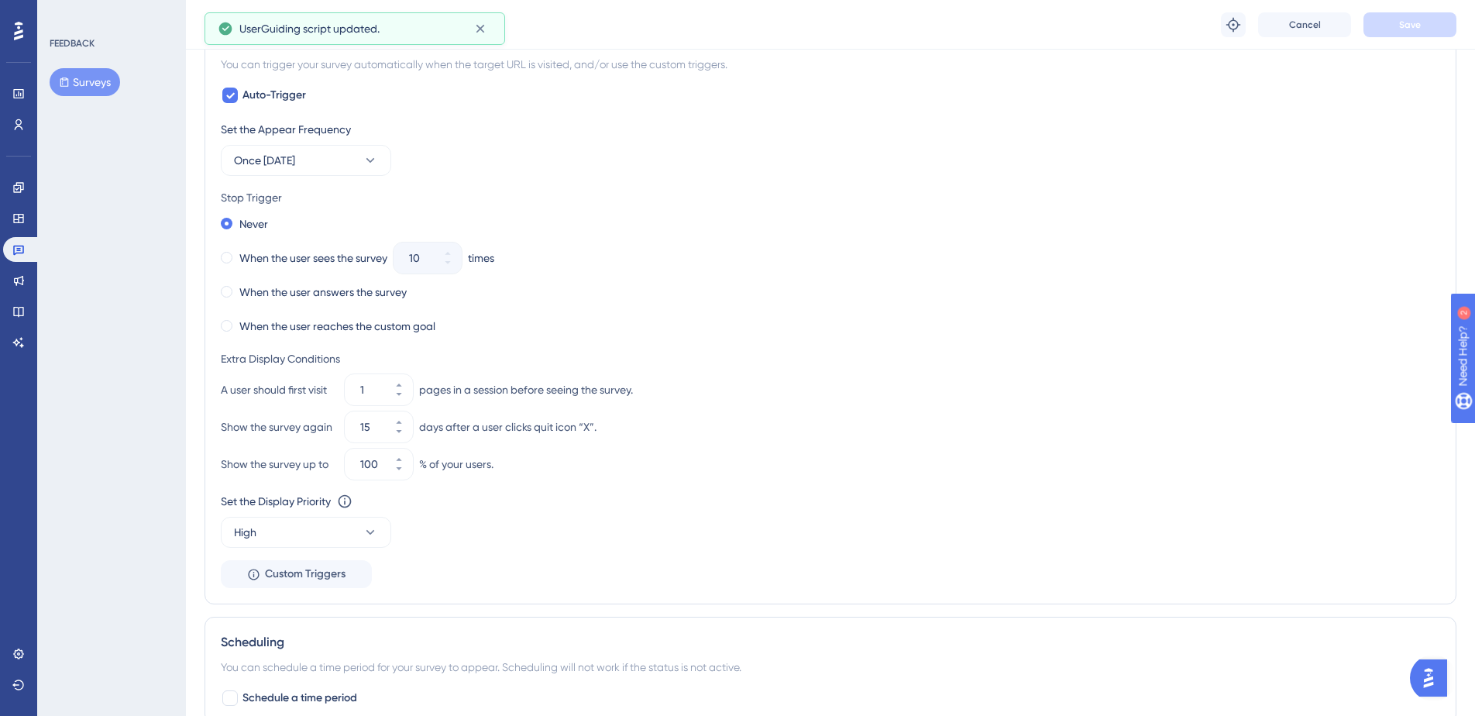
scroll to position [644, 0]
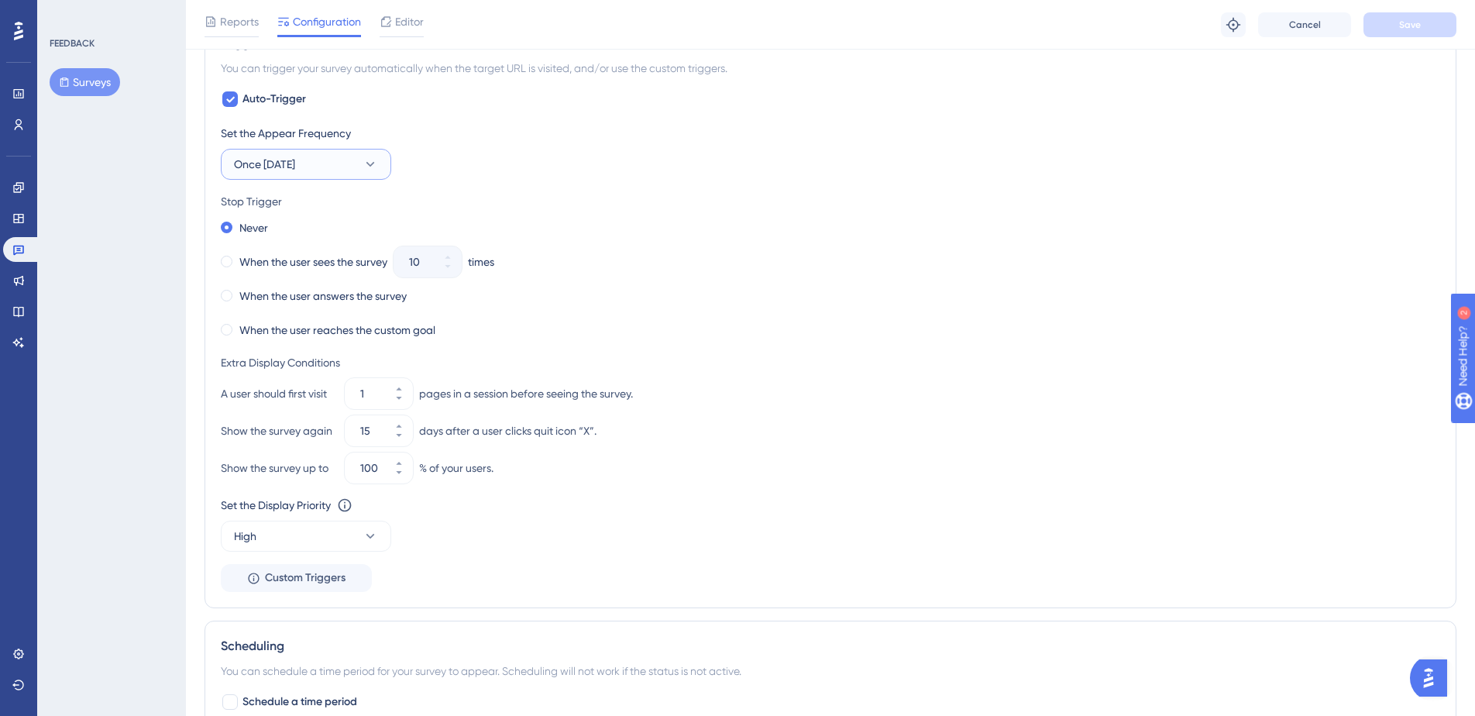
click at [352, 163] on button "Once in 1 day" at bounding box center [306, 164] width 170 height 31
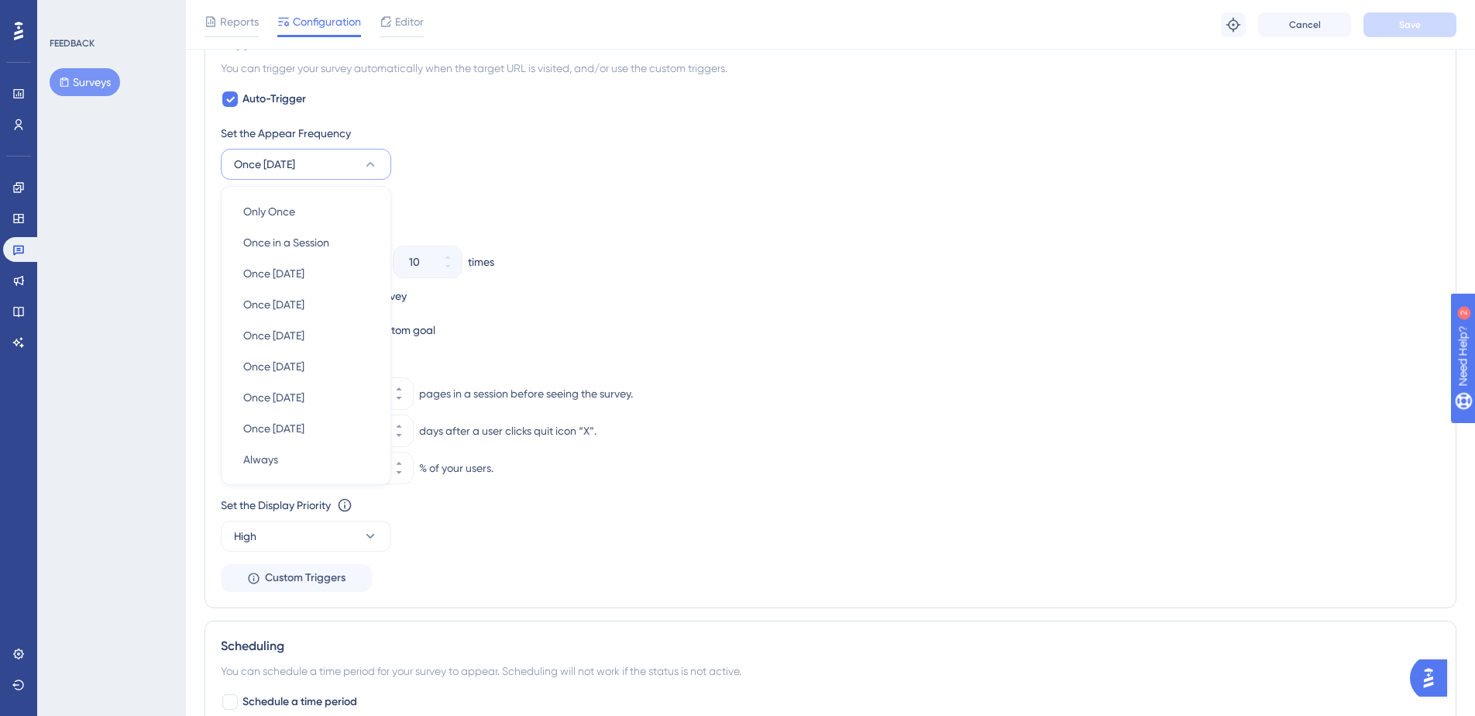
scroll to position [621, 0]
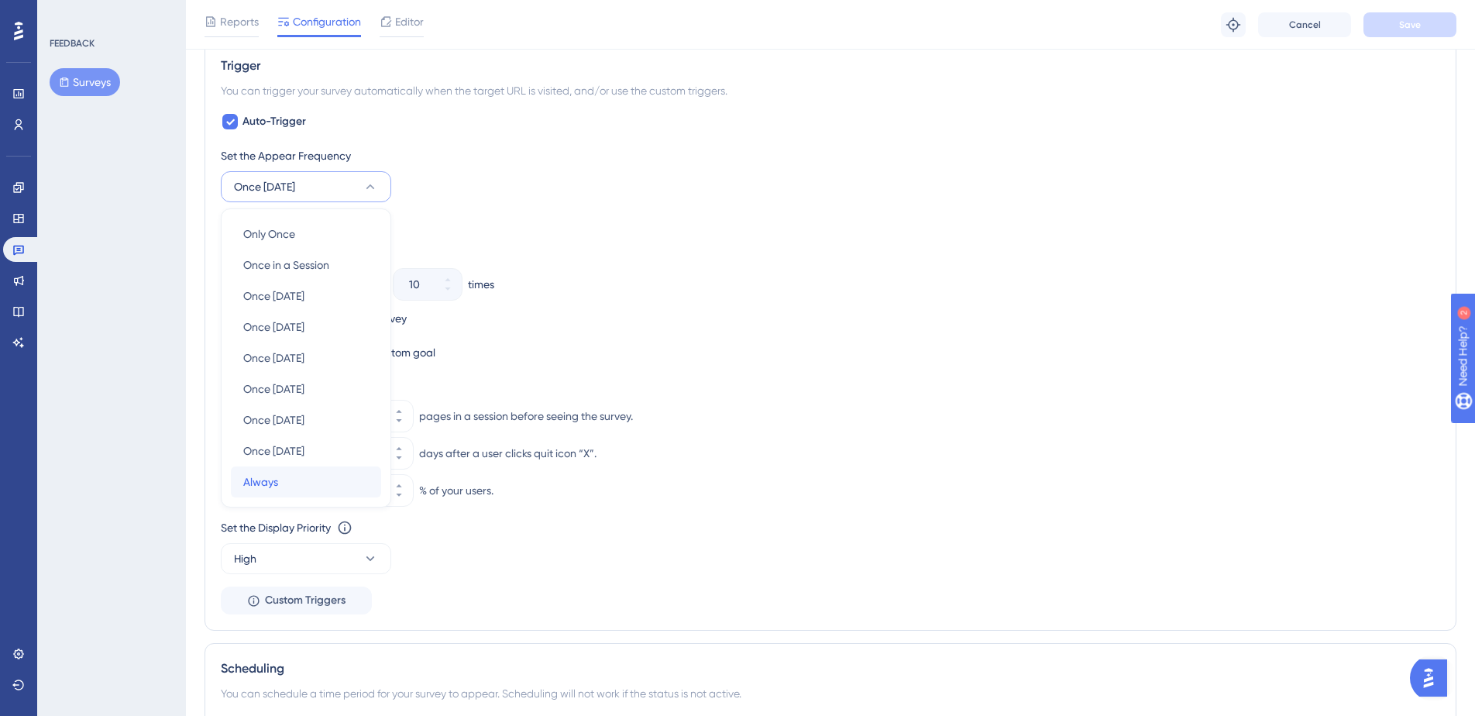
click at [278, 473] on div "Always Always" at bounding box center [306, 481] width 126 height 31
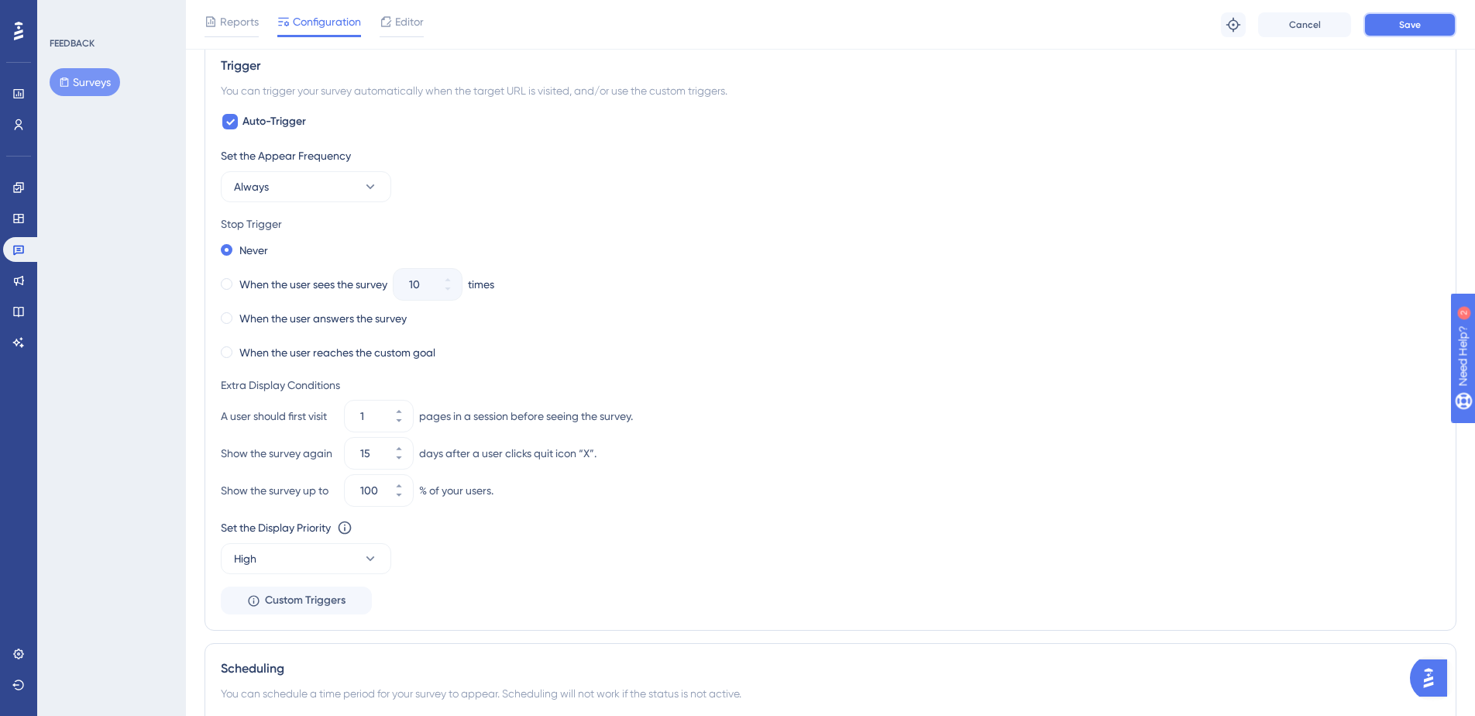
click at [1405, 32] on button "Save" at bounding box center [1409, 24] width 93 height 25
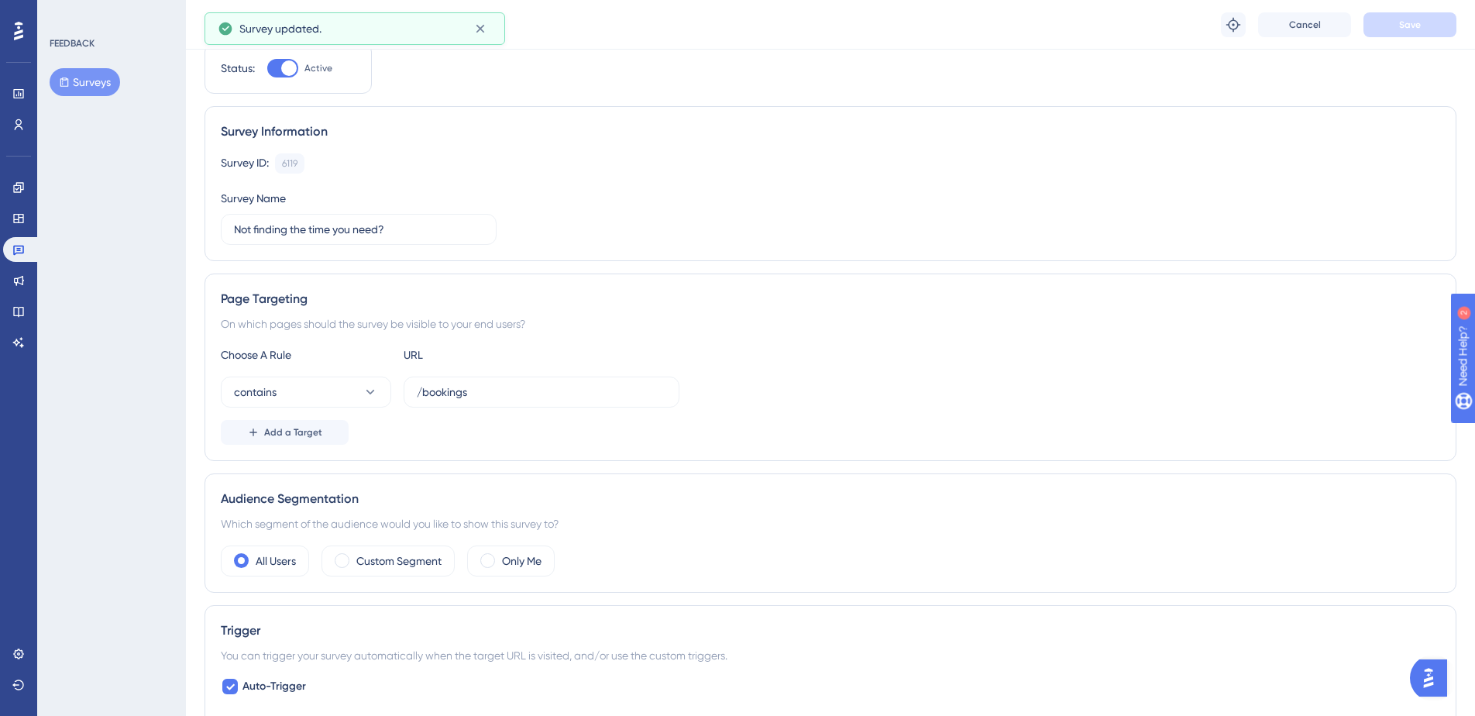
scroll to position [0, 0]
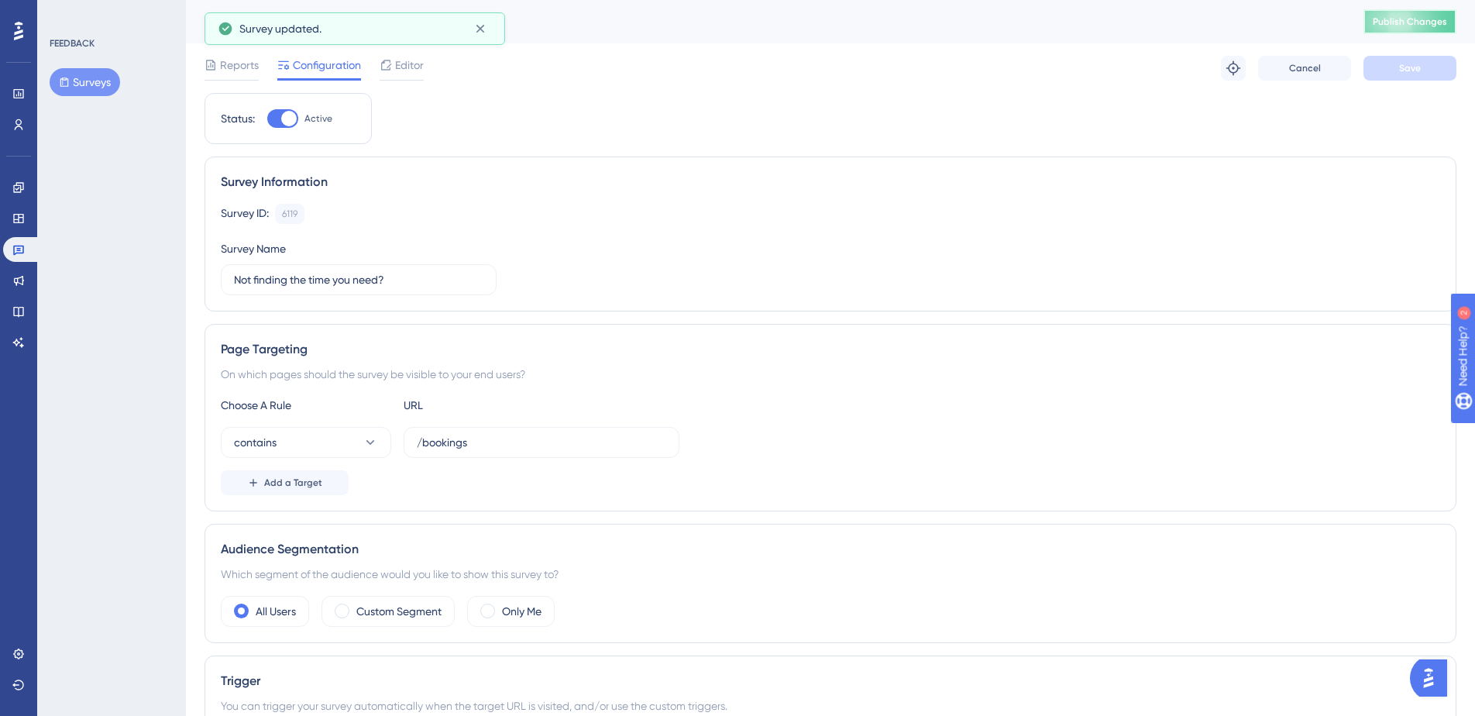
click at [1429, 30] on button "Publish Changes" at bounding box center [1409, 21] width 93 height 25
click at [382, 74] on div at bounding box center [386, 65] width 12 height 19
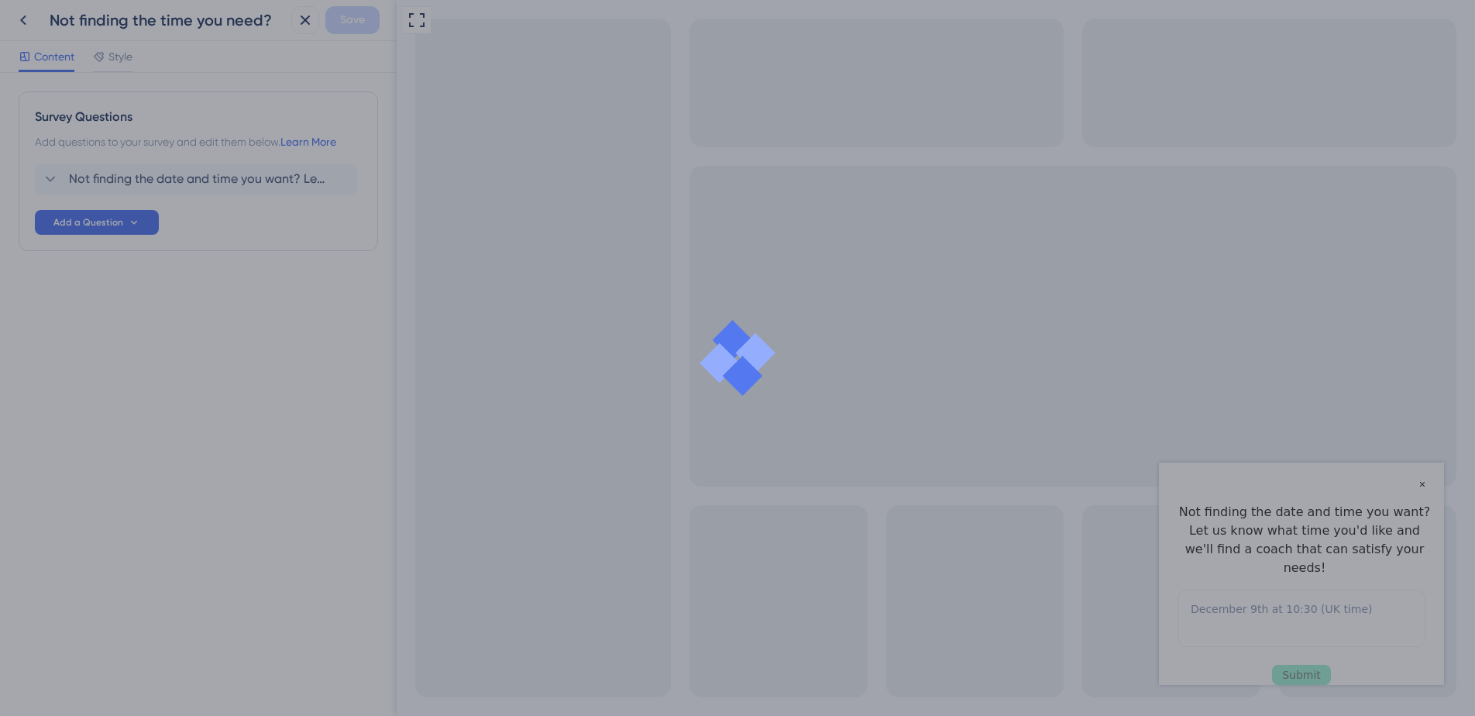
click at [191, 174] on div at bounding box center [737, 358] width 1475 height 716
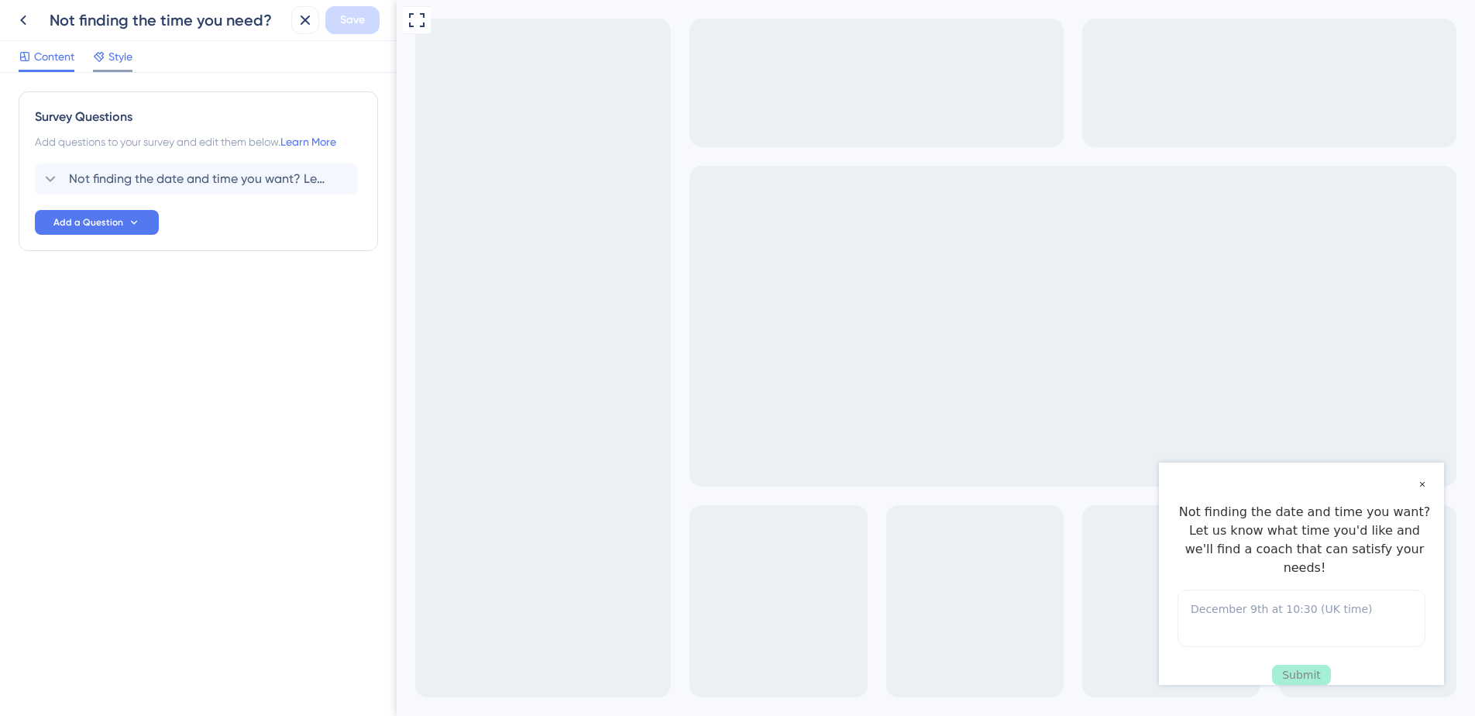
click at [122, 62] on span "Style" at bounding box center [120, 56] width 24 height 19
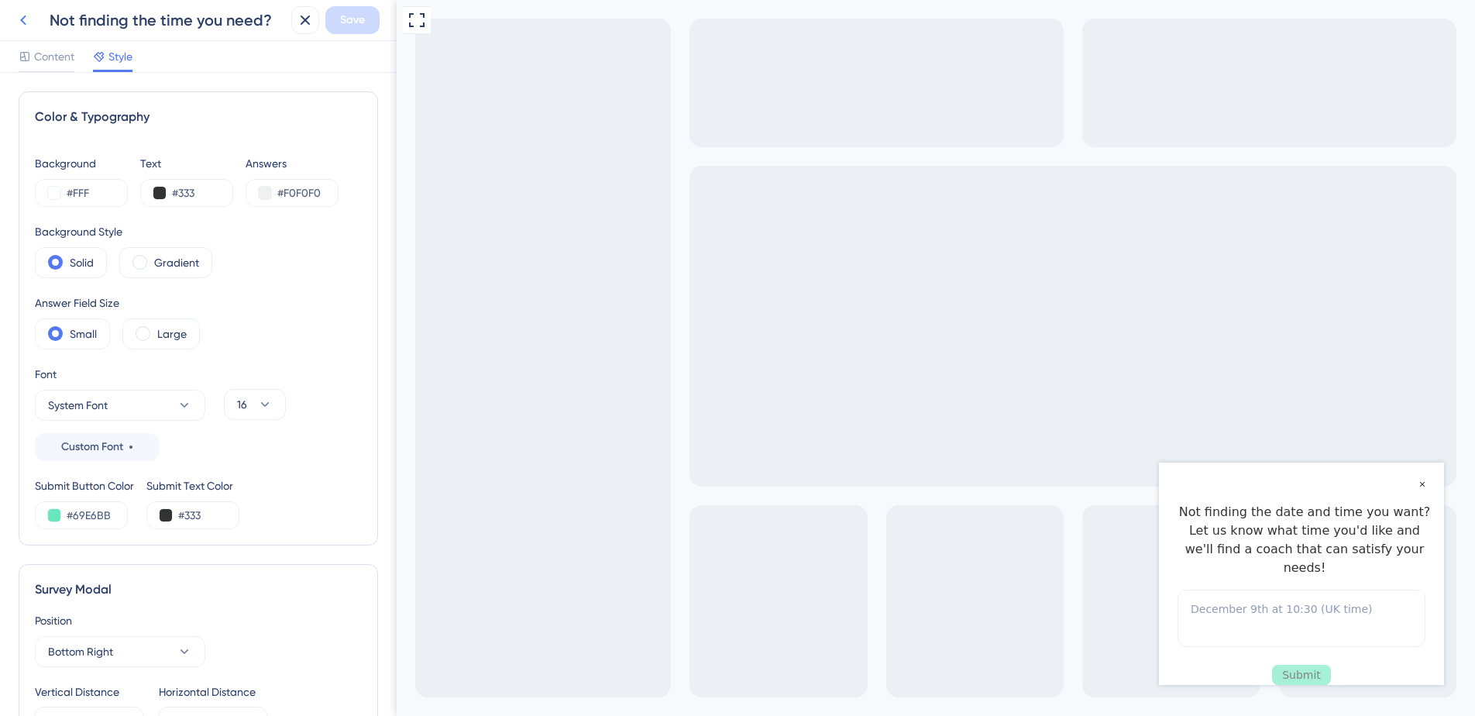
click at [22, 12] on icon at bounding box center [23, 20] width 19 height 19
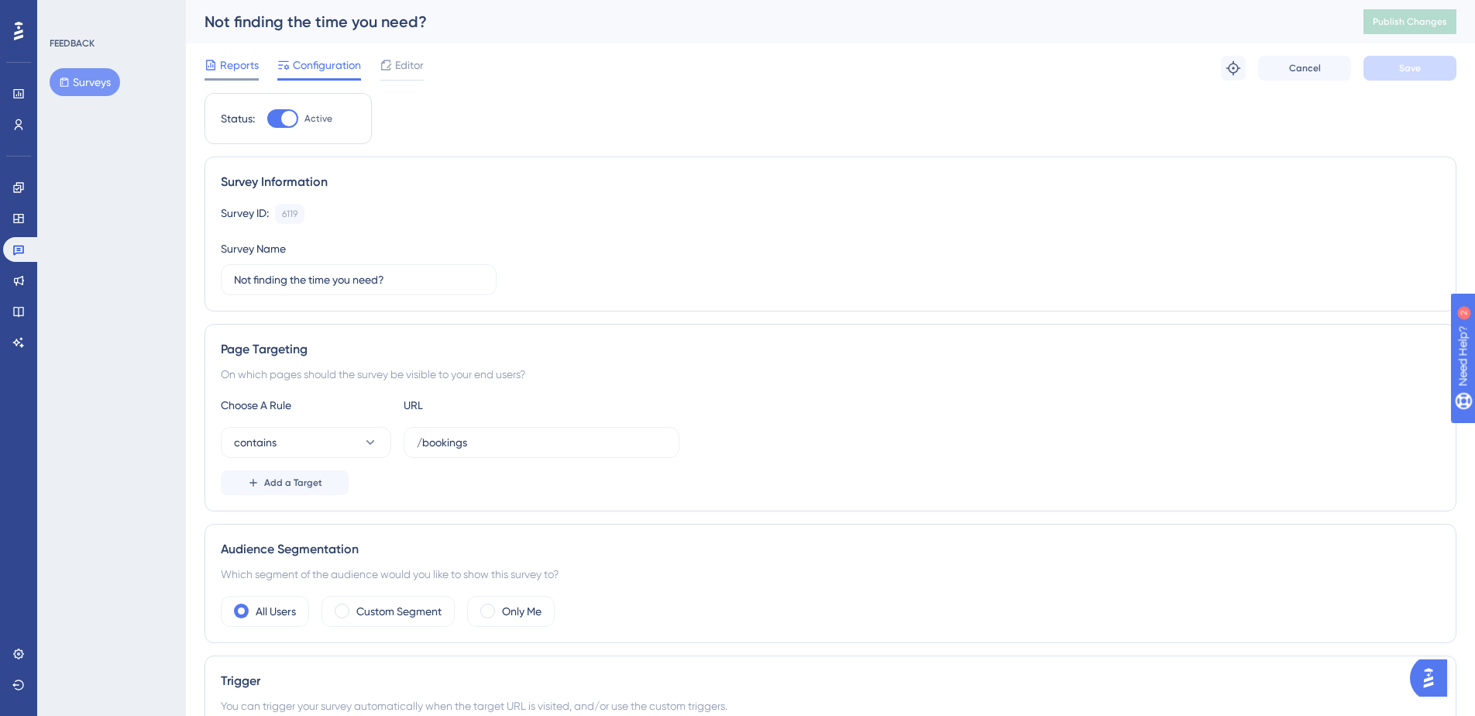
click at [218, 64] on div "Reports" at bounding box center [232, 65] width 54 height 19
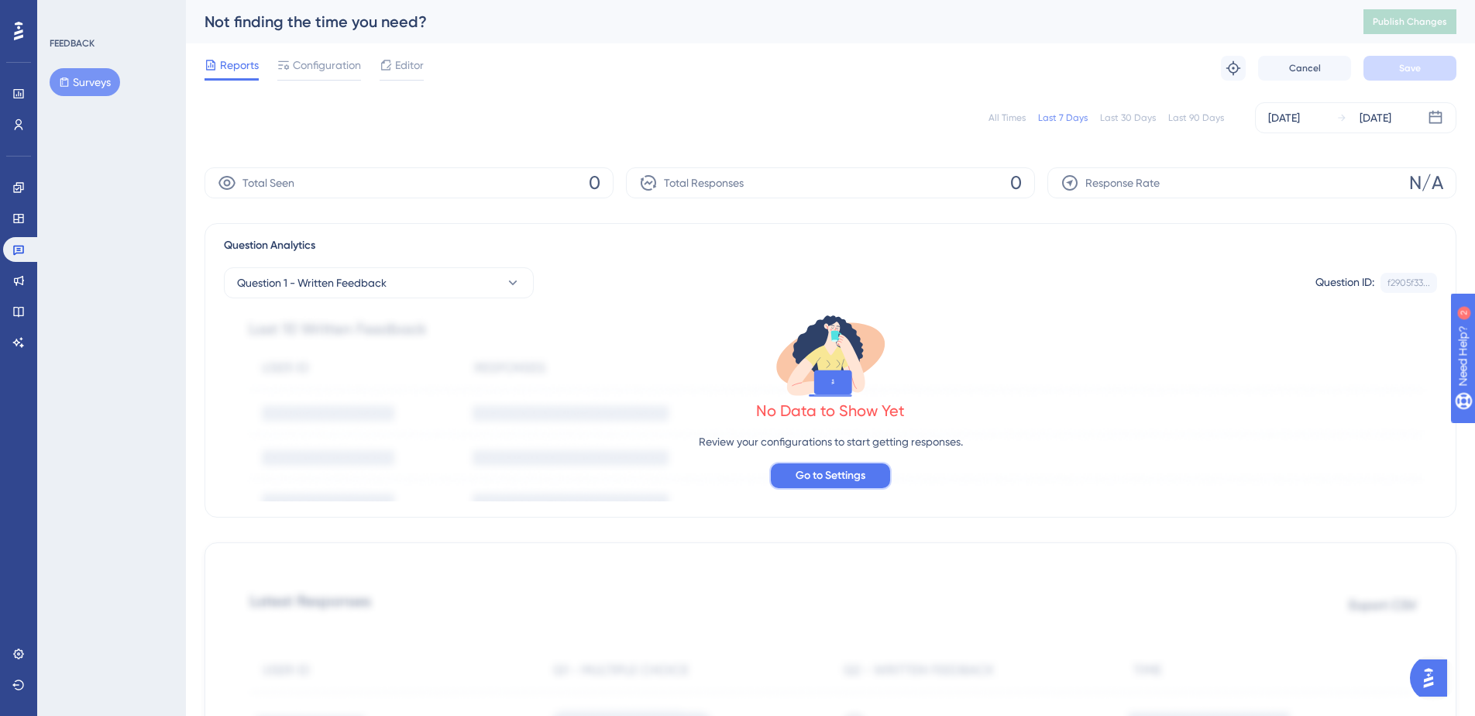
click at [832, 482] on span "Go to Settings" at bounding box center [831, 475] width 70 height 19
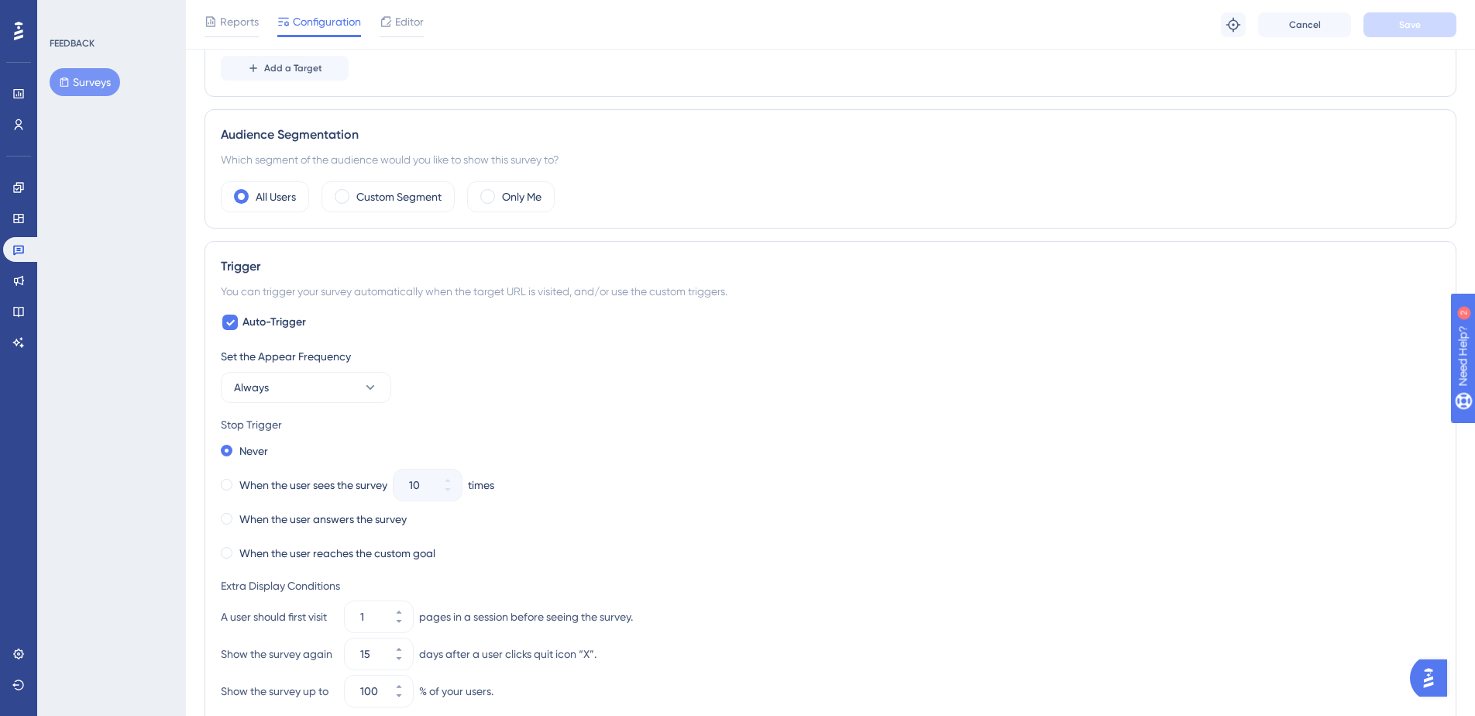
scroll to position [132, 0]
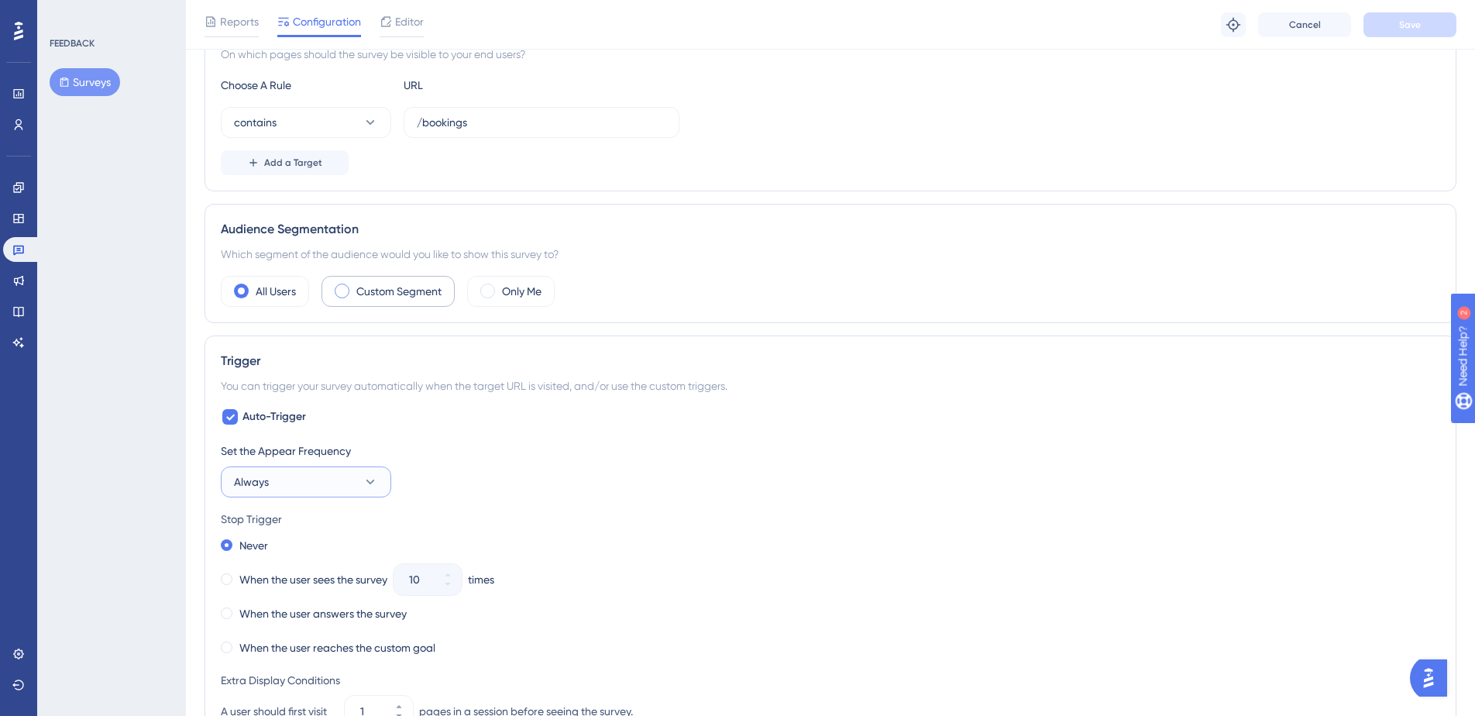
click at [359, 473] on button "Always" at bounding box center [306, 481] width 170 height 31
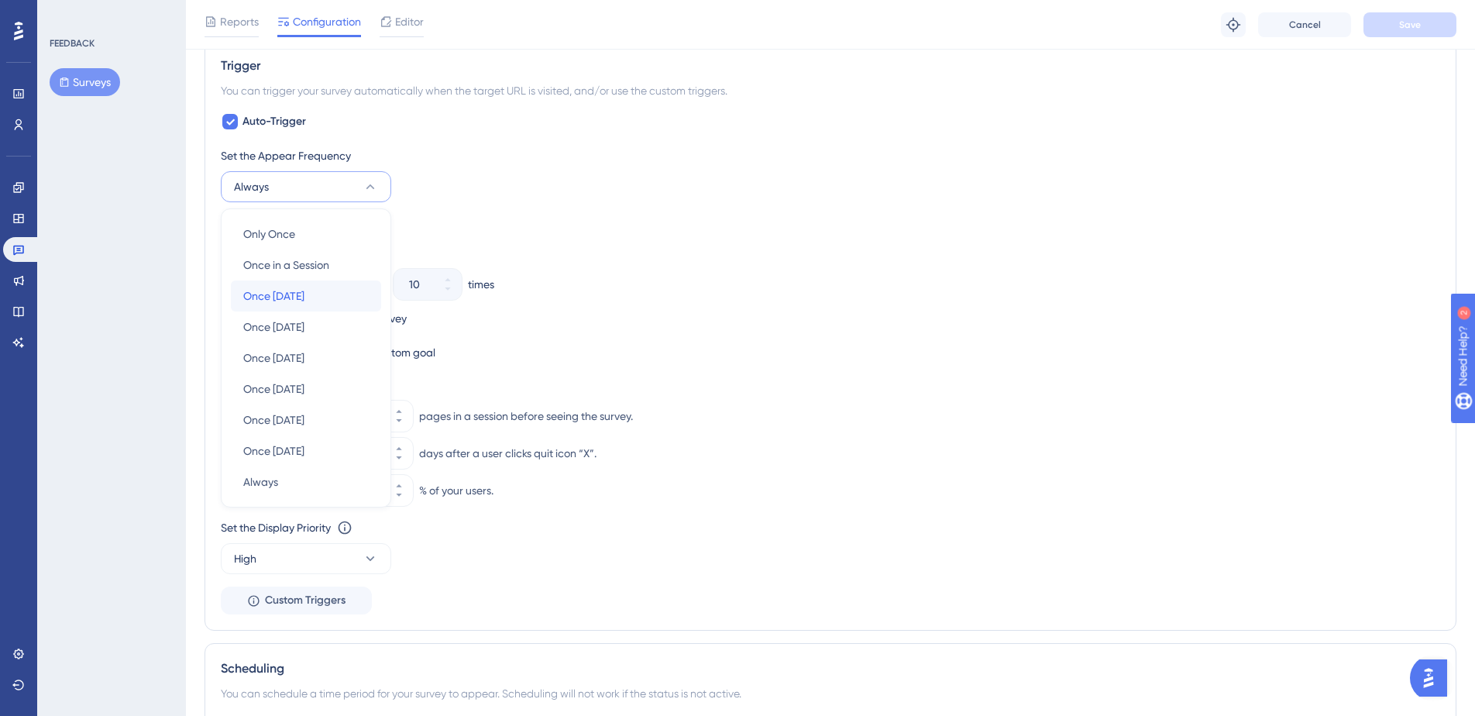
click at [319, 303] on div "Once in 1 day Once in 1 day" at bounding box center [306, 295] width 126 height 31
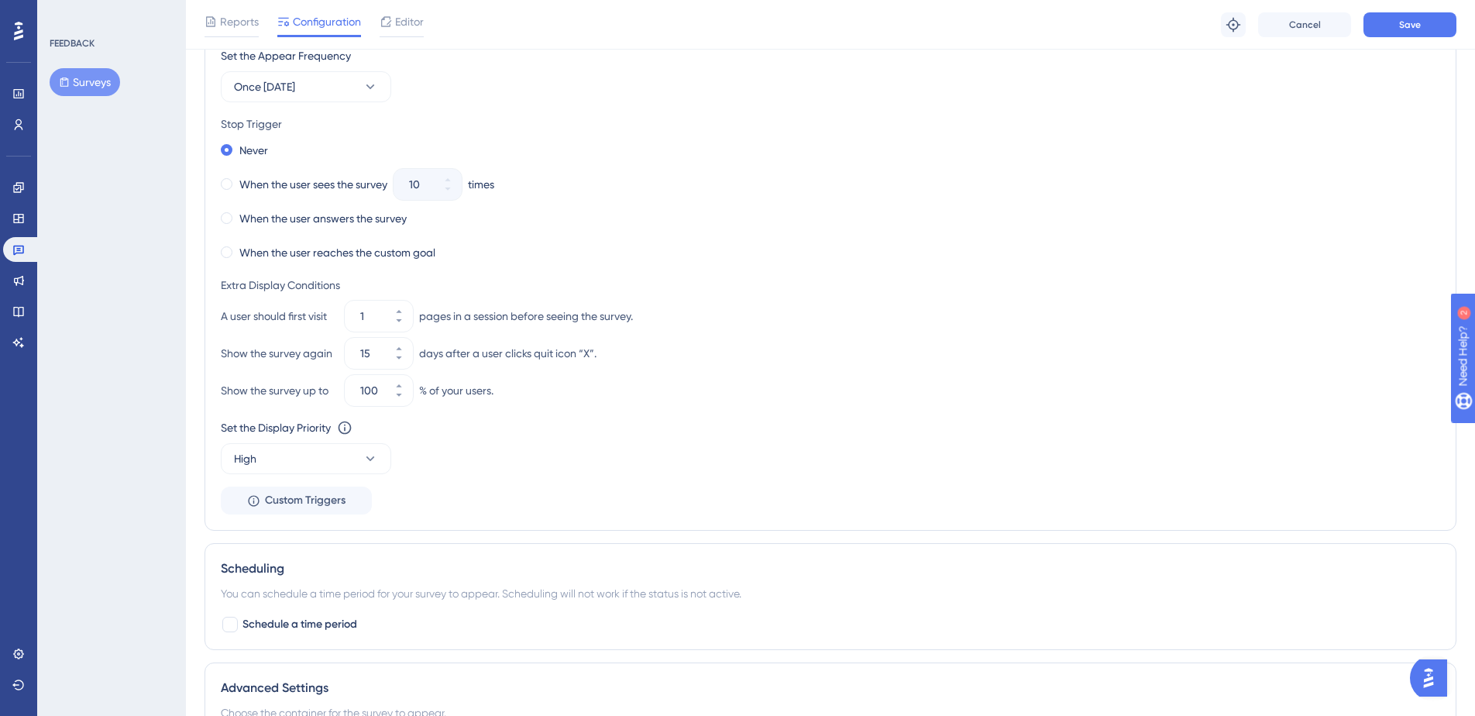
scroll to position [725, 0]
click at [230, 211] on span at bounding box center [227, 214] width 12 height 12
click at [237, 211] on input "radio" at bounding box center [237, 211] width 0 height 0
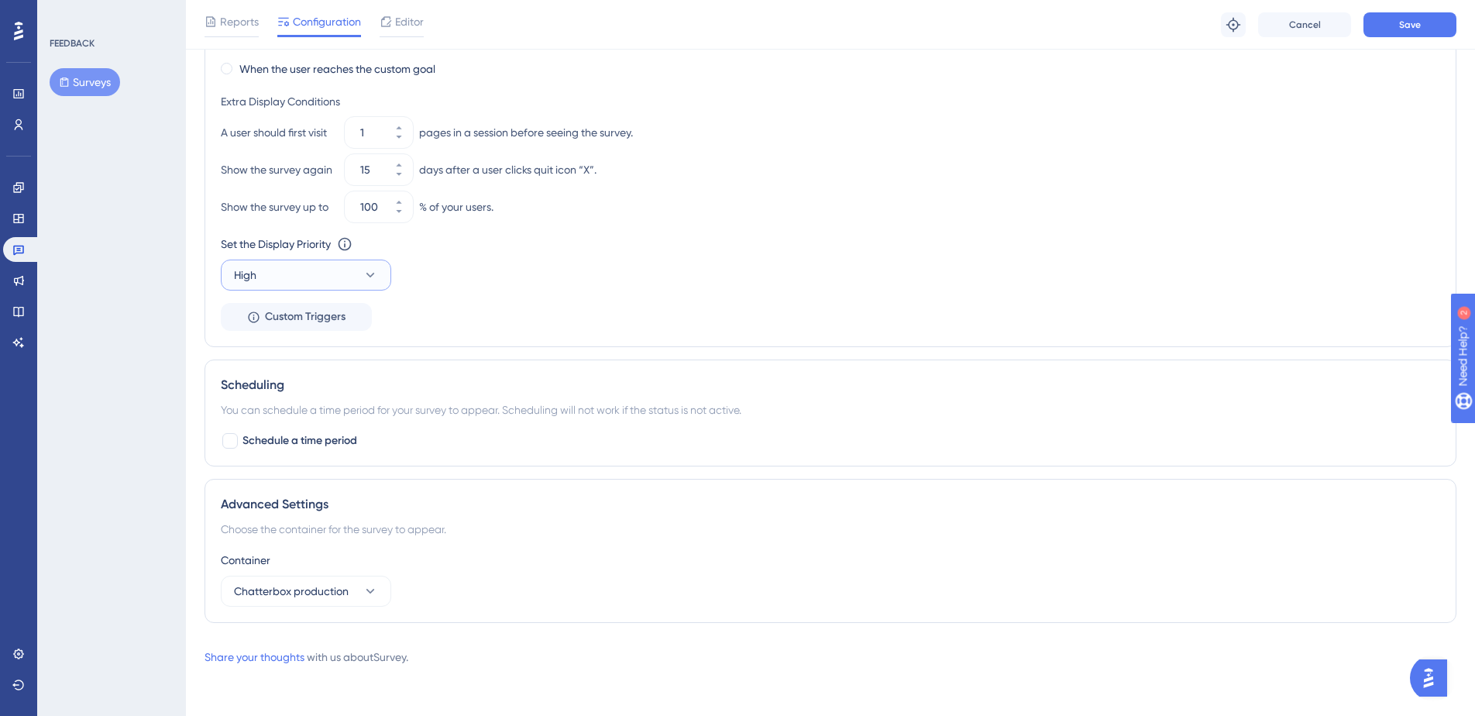
click at [332, 263] on button "High" at bounding box center [306, 275] width 170 height 31
click at [318, 329] on div "Low Low" at bounding box center [306, 322] width 126 height 31
click at [342, 278] on button "Low" at bounding box center [306, 275] width 170 height 31
click at [301, 352] on div "Medium Medium" at bounding box center [306, 353] width 126 height 31
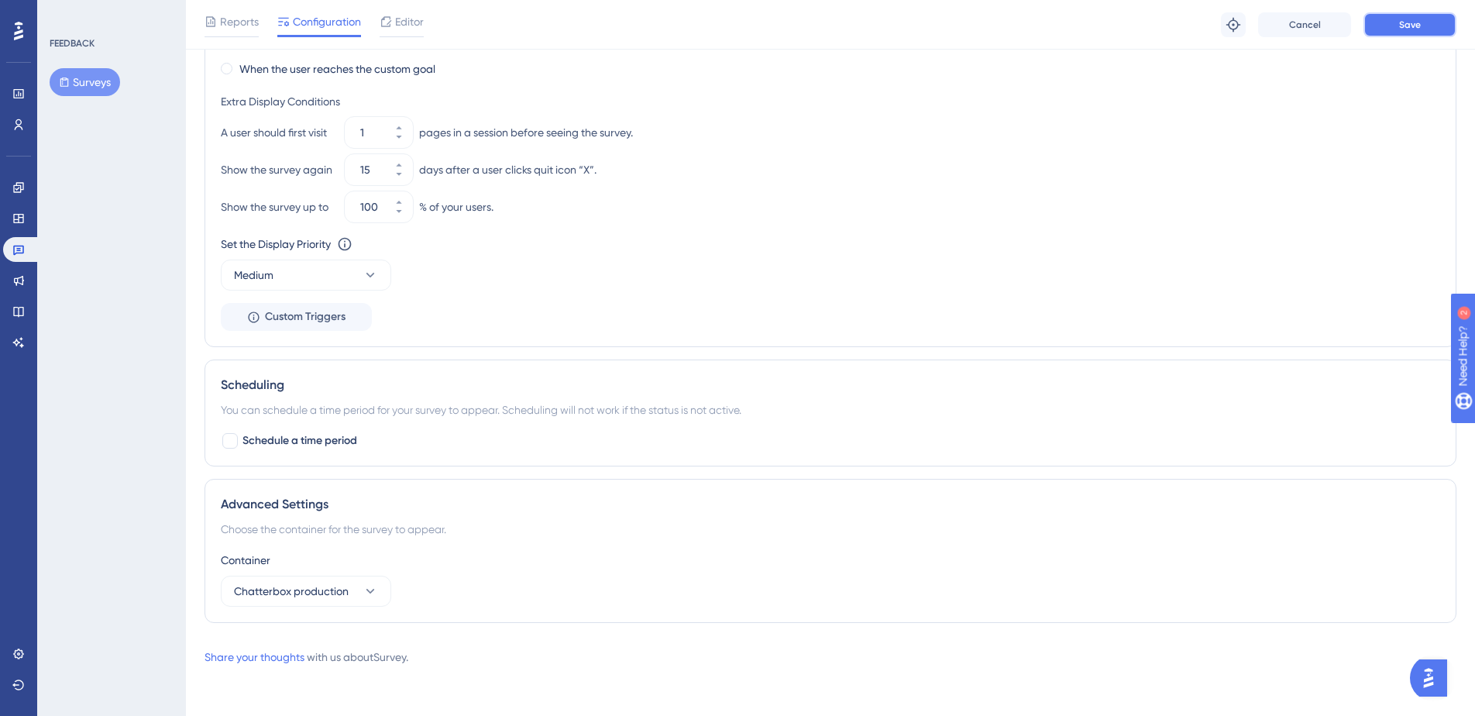
click at [1414, 33] on button "Save" at bounding box center [1409, 24] width 93 height 25
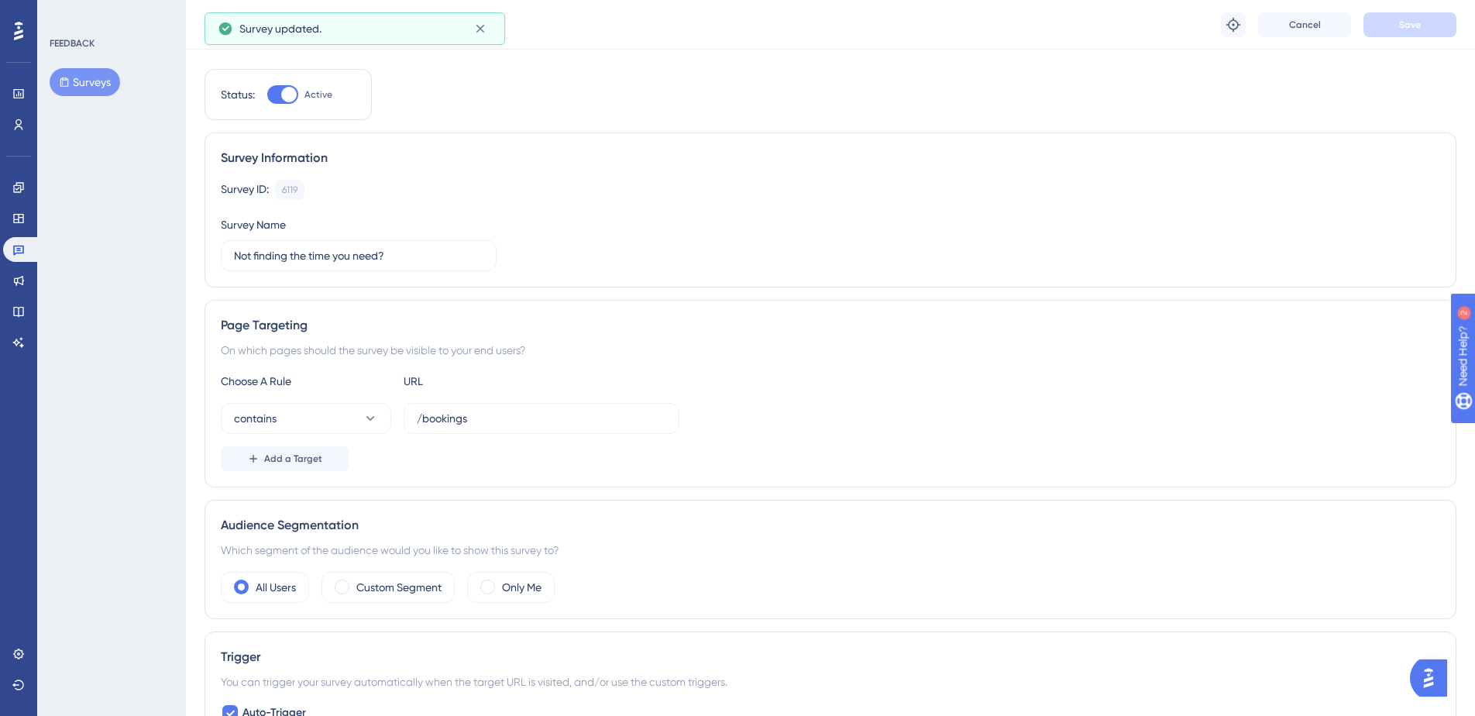
scroll to position [0, 0]
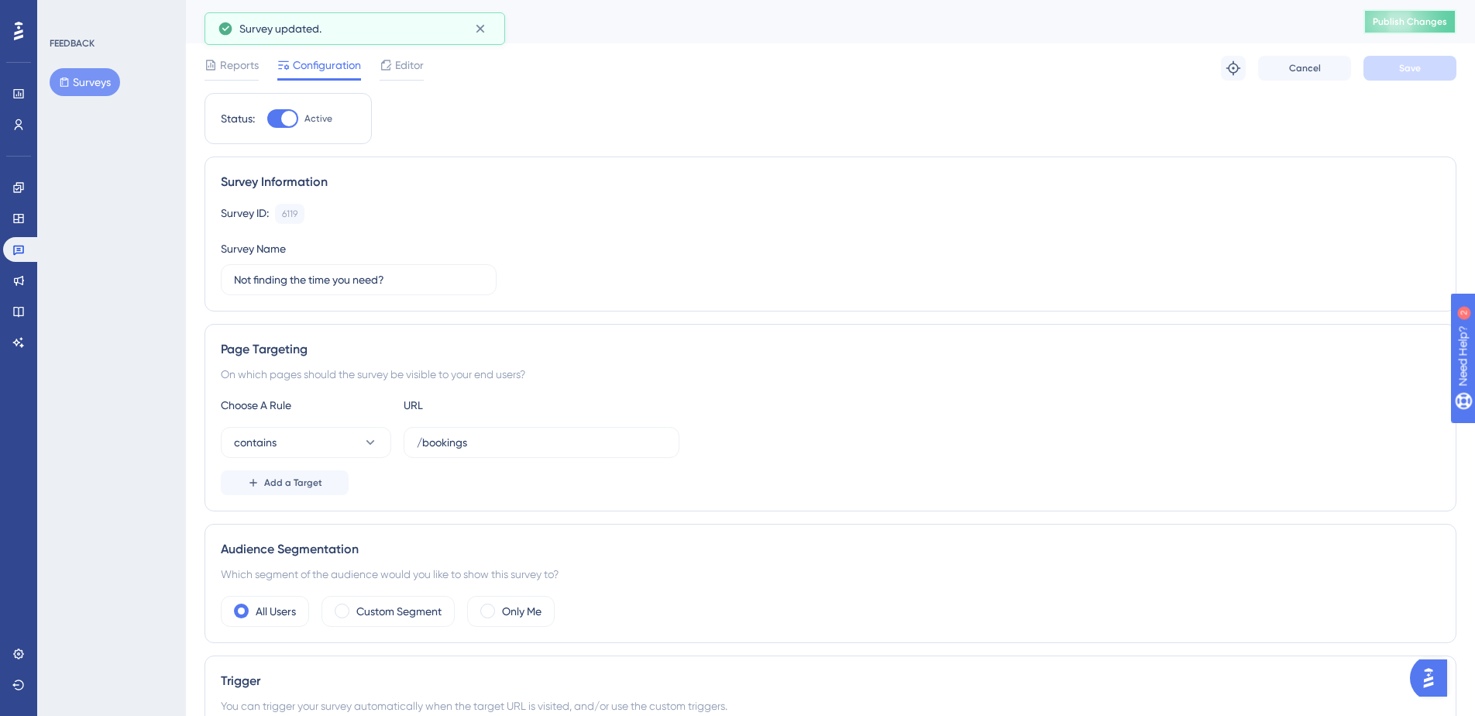
click at [1401, 22] on span "Publish Changes" at bounding box center [1410, 21] width 74 height 12
click at [23, 655] on icon at bounding box center [18, 654] width 12 height 12
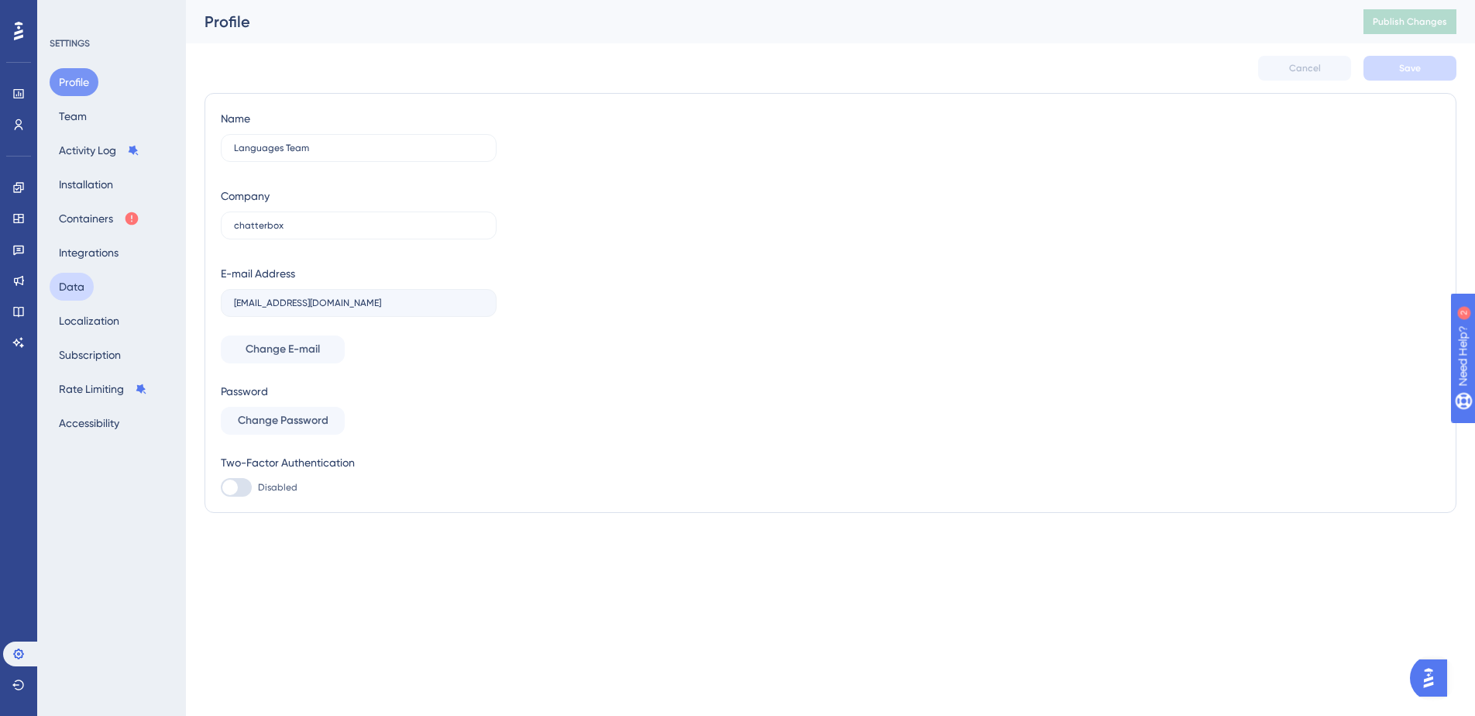
click at [79, 277] on button "Data" at bounding box center [72, 287] width 44 height 28
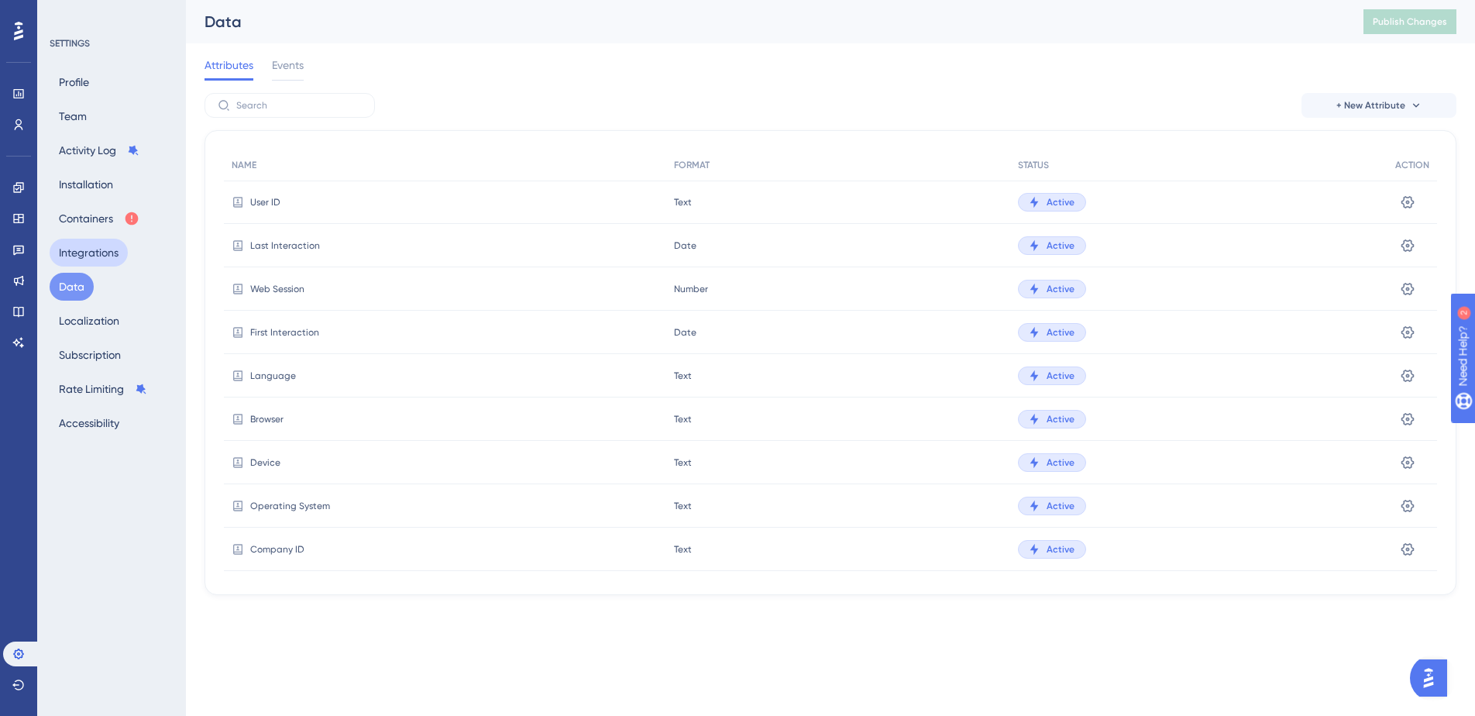
click at [94, 253] on button "Integrations" at bounding box center [89, 253] width 78 height 28
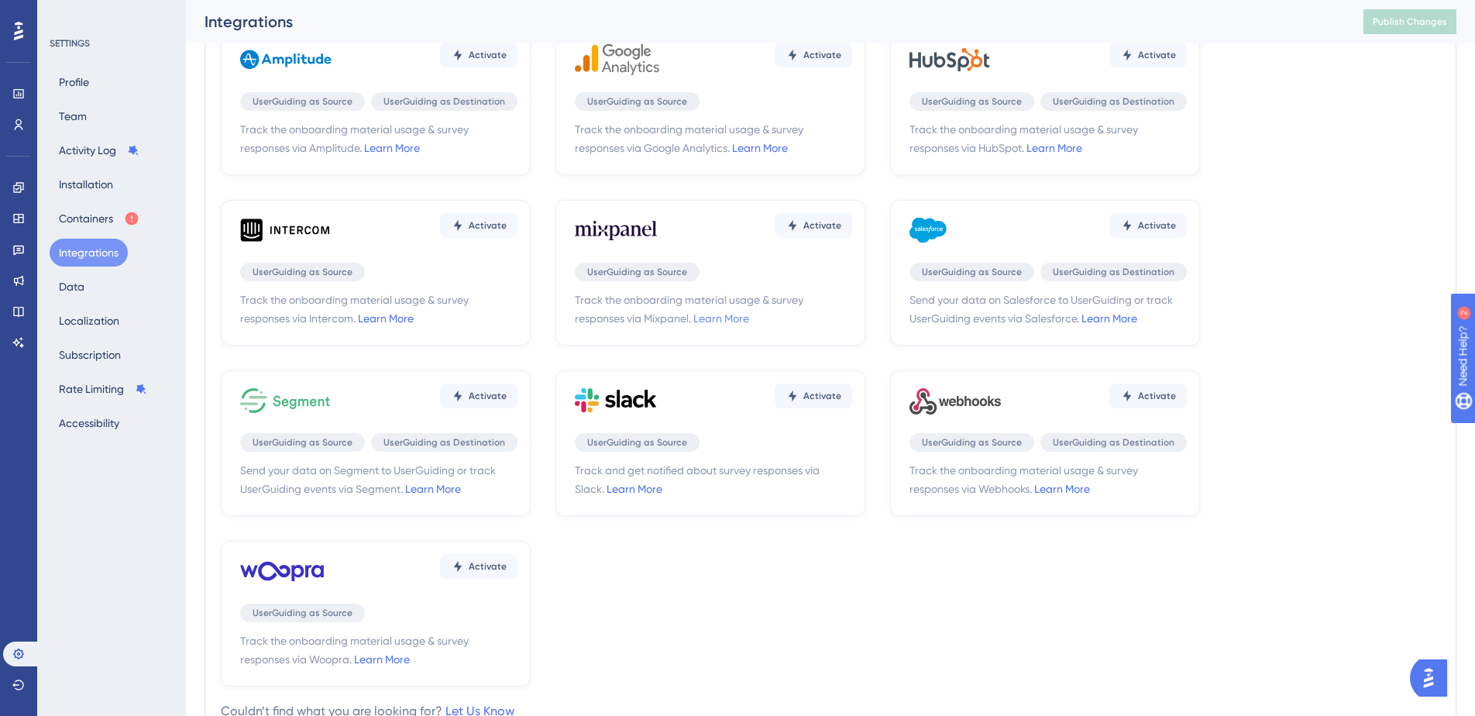
scroll to position [172, 0]
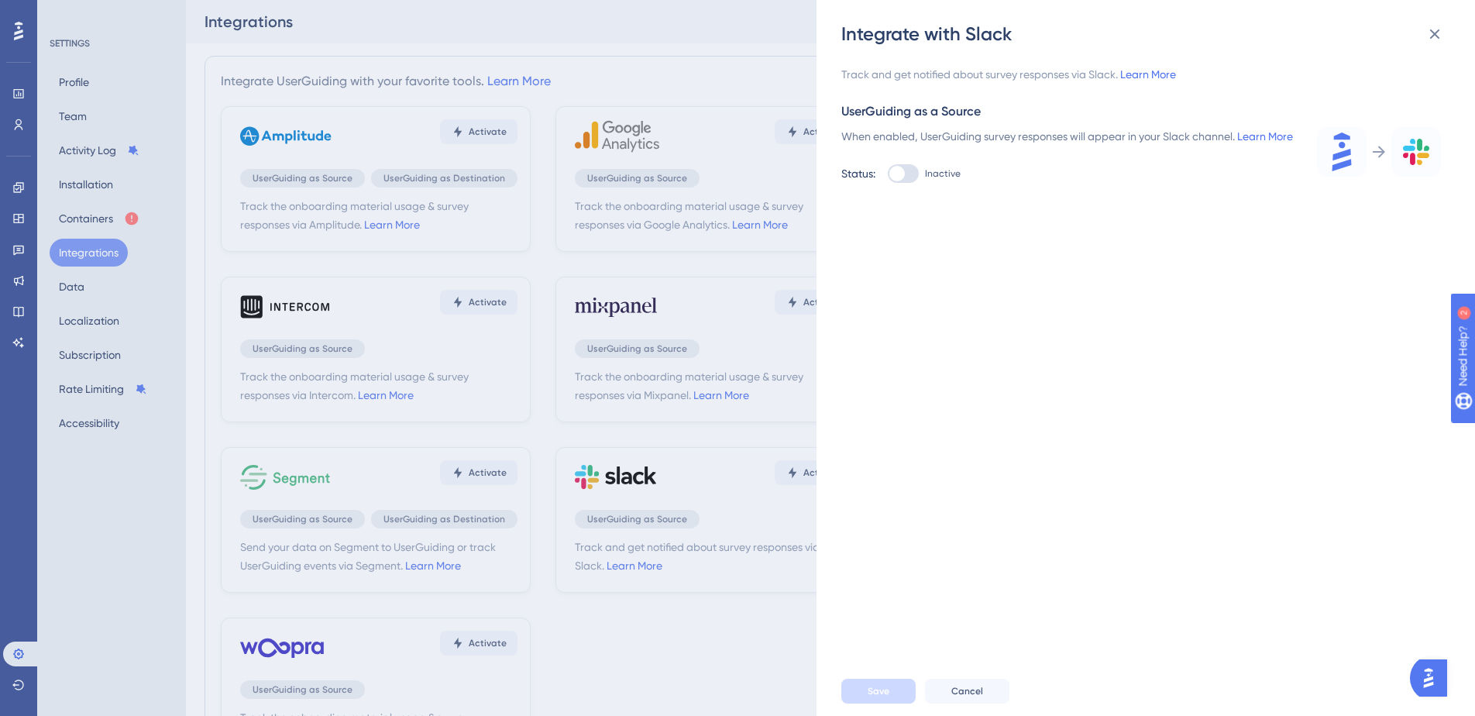
click at [908, 183] on div at bounding box center [903, 173] width 31 height 19
click at [888, 174] on input "Inactive" at bounding box center [887, 174] width 1 height 1
checkbox input "true"
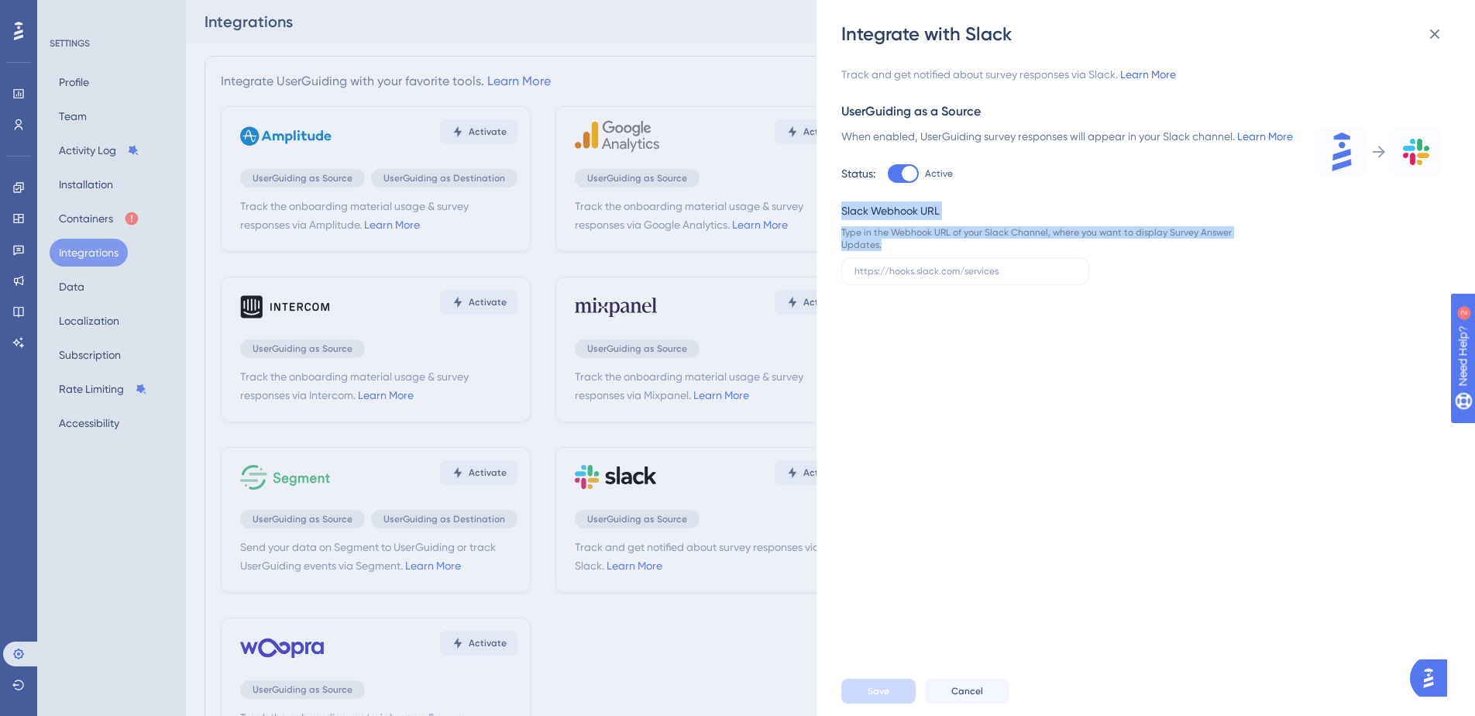
drag, startPoint x: 902, startPoint y: 265, endPoint x: 830, endPoint y: 217, distance: 85.9
click at [830, 217] on div "Integrate with Slack Track and get notified about survey responses via Slack. L…" at bounding box center [1146, 358] width 659 height 716
copy div "Slack Webhook URL Type in the Webhook URL of your Slack Channel, where you want…"
click at [910, 277] on input "text" at bounding box center [966, 271] width 222 height 11
paste input "https://hooks.slack.com/services/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"
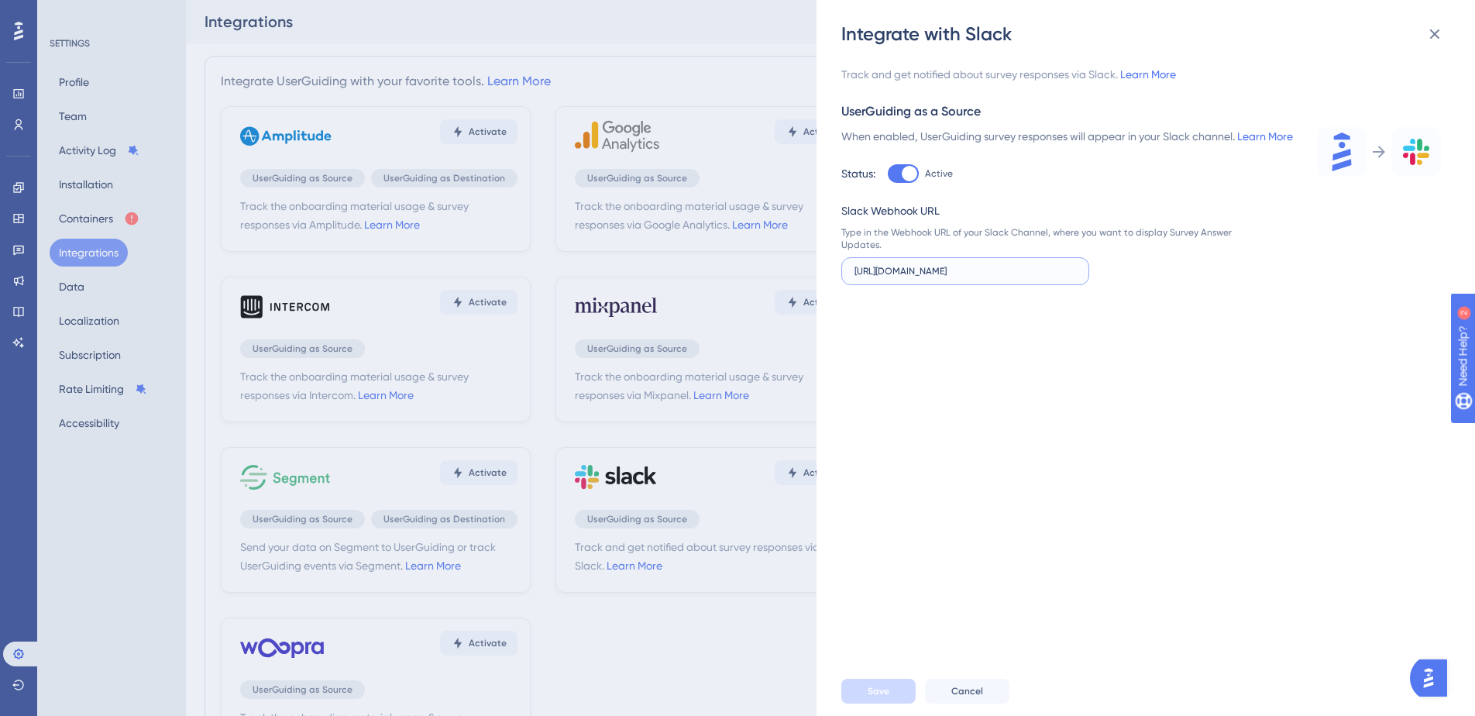
scroll to position [0, 174]
type input "https://hooks.slack.com/services/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"
click at [872, 687] on span "Save" at bounding box center [879, 691] width 22 height 12
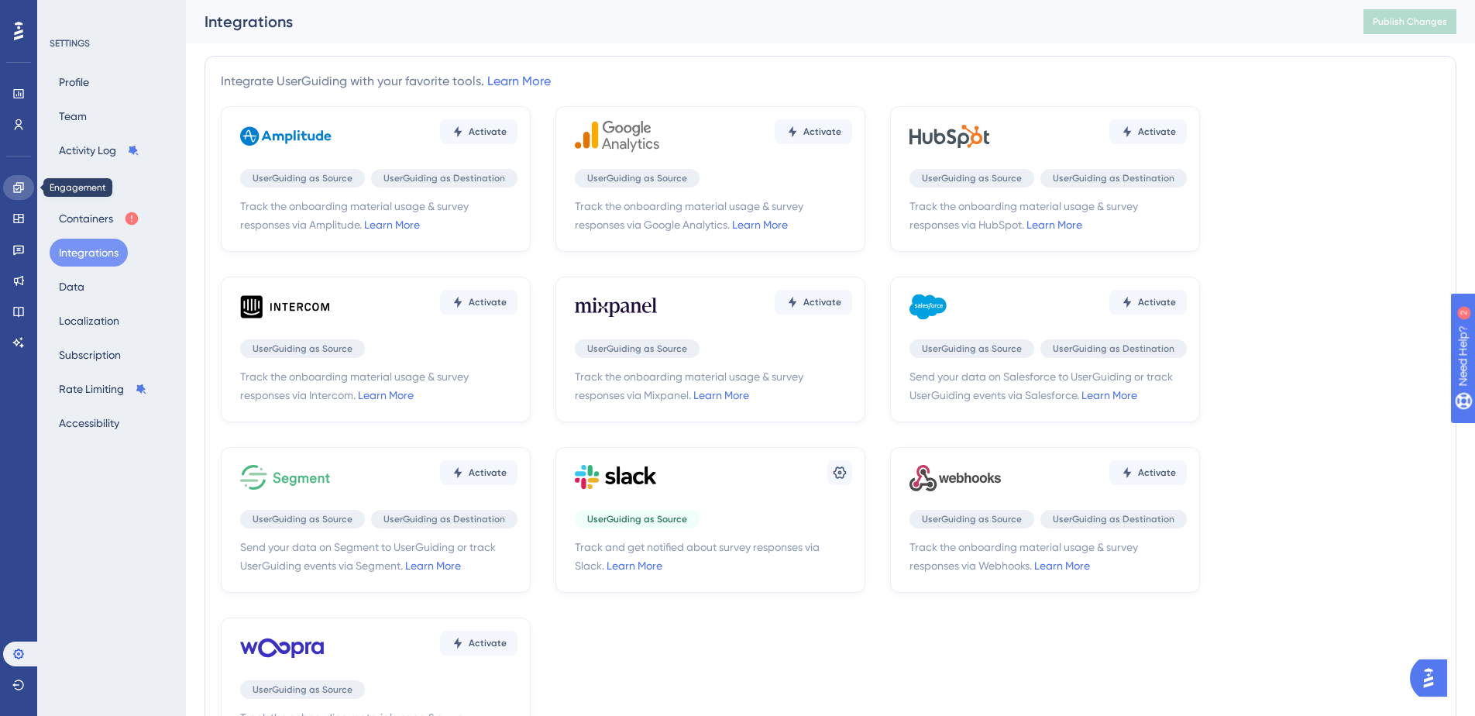
click at [23, 189] on icon at bounding box center [18, 187] width 10 height 10
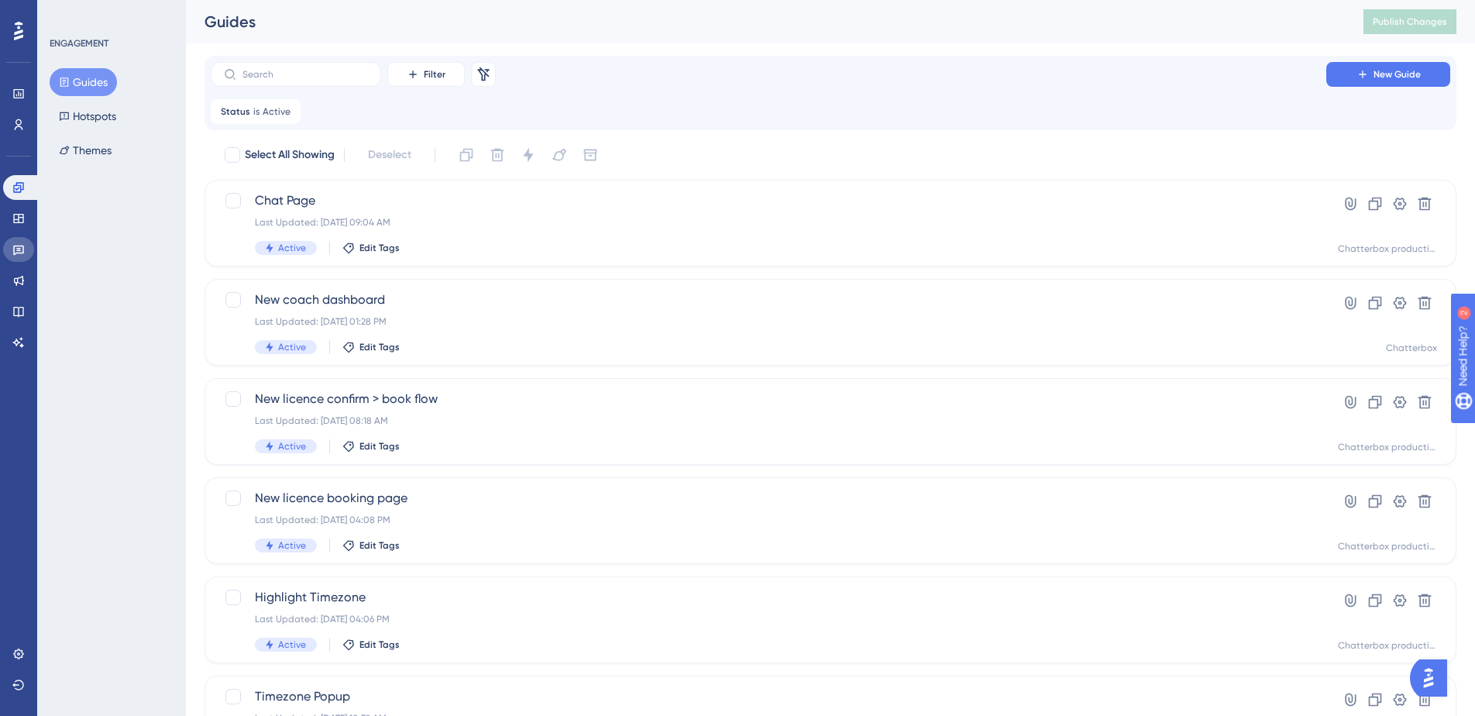
click at [16, 256] on link at bounding box center [18, 249] width 31 height 25
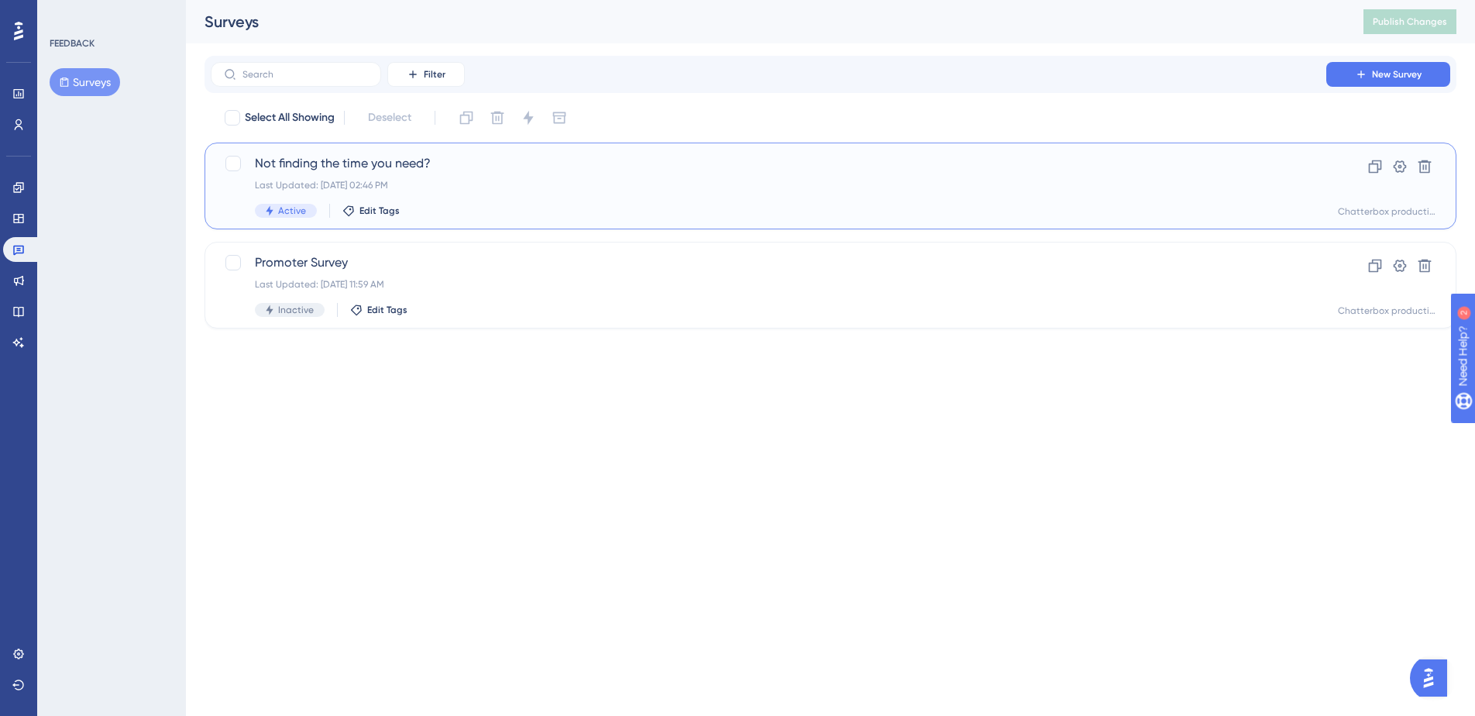
click at [483, 177] on div "Not finding the time you need? Last Updated: Aug 12 2025, 02:46 PM Active Edit …" at bounding box center [768, 186] width 1027 height 64
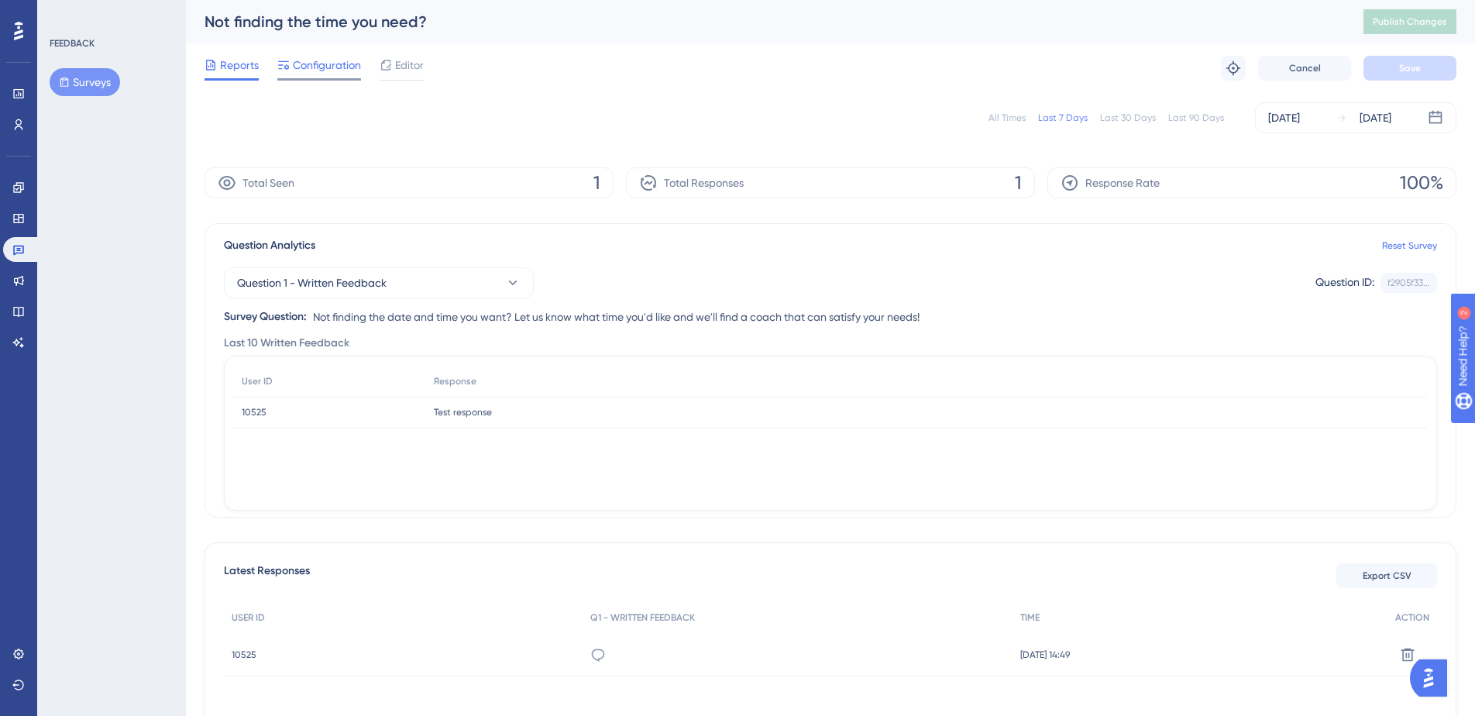
click at [333, 60] on span "Configuration" at bounding box center [327, 65] width 68 height 19
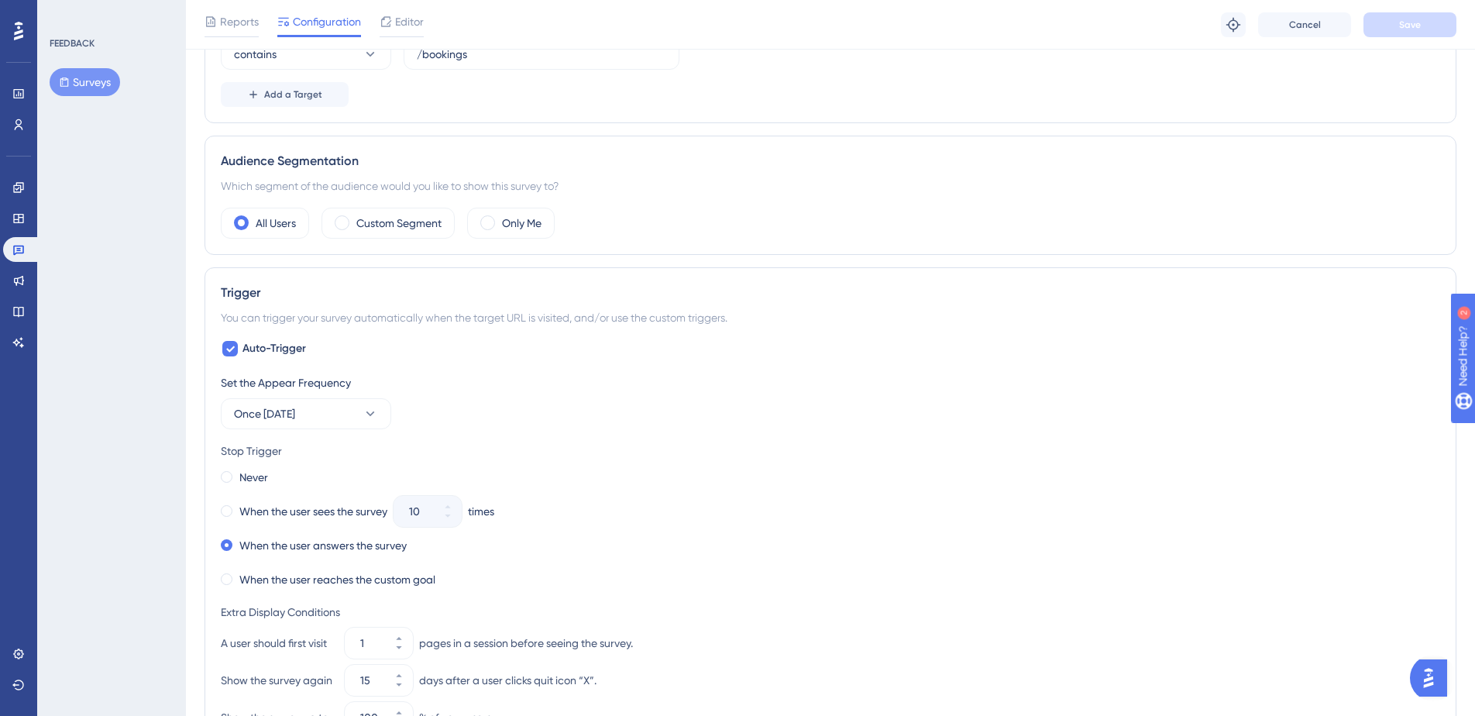
scroll to position [905, 0]
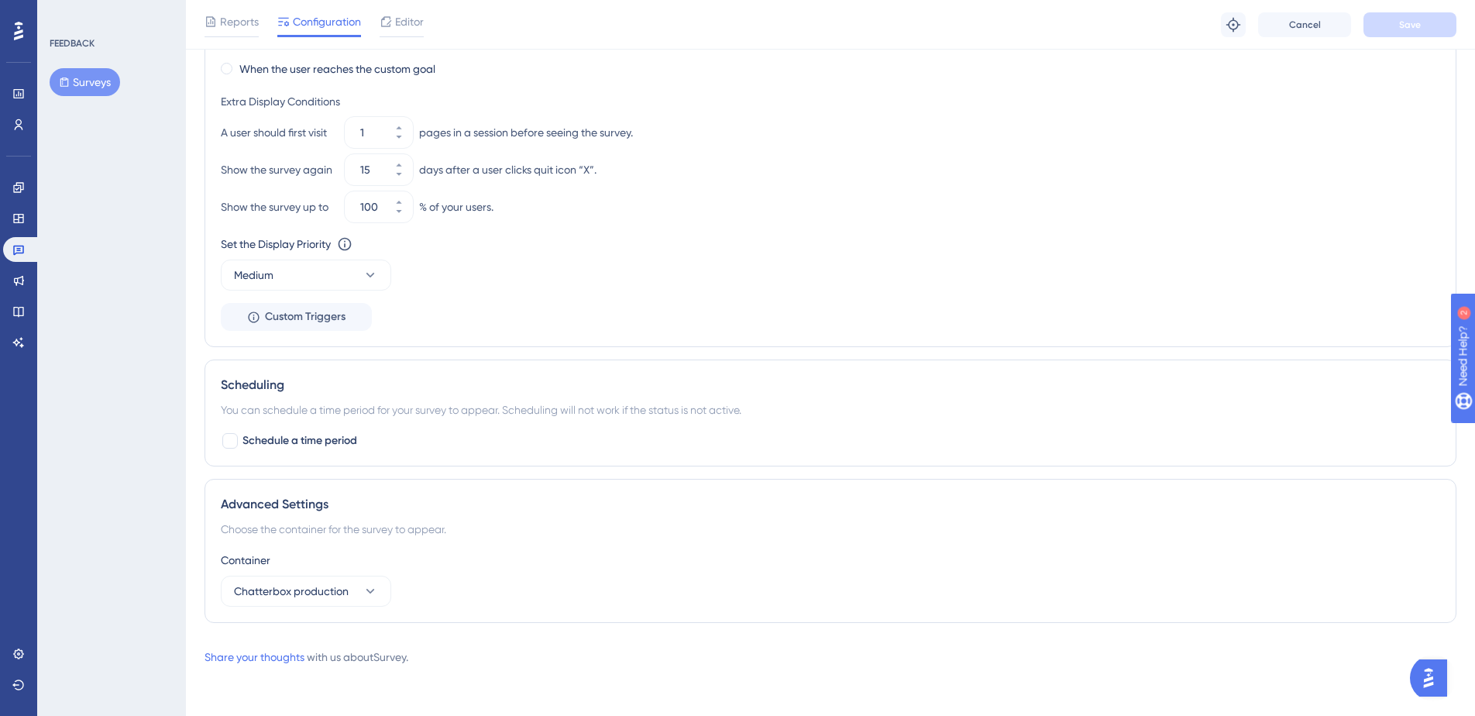
click at [12, 641] on div "Settings" at bounding box center [18, 653] width 31 height 25
click at [12, 650] on icon at bounding box center [18, 654] width 12 height 12
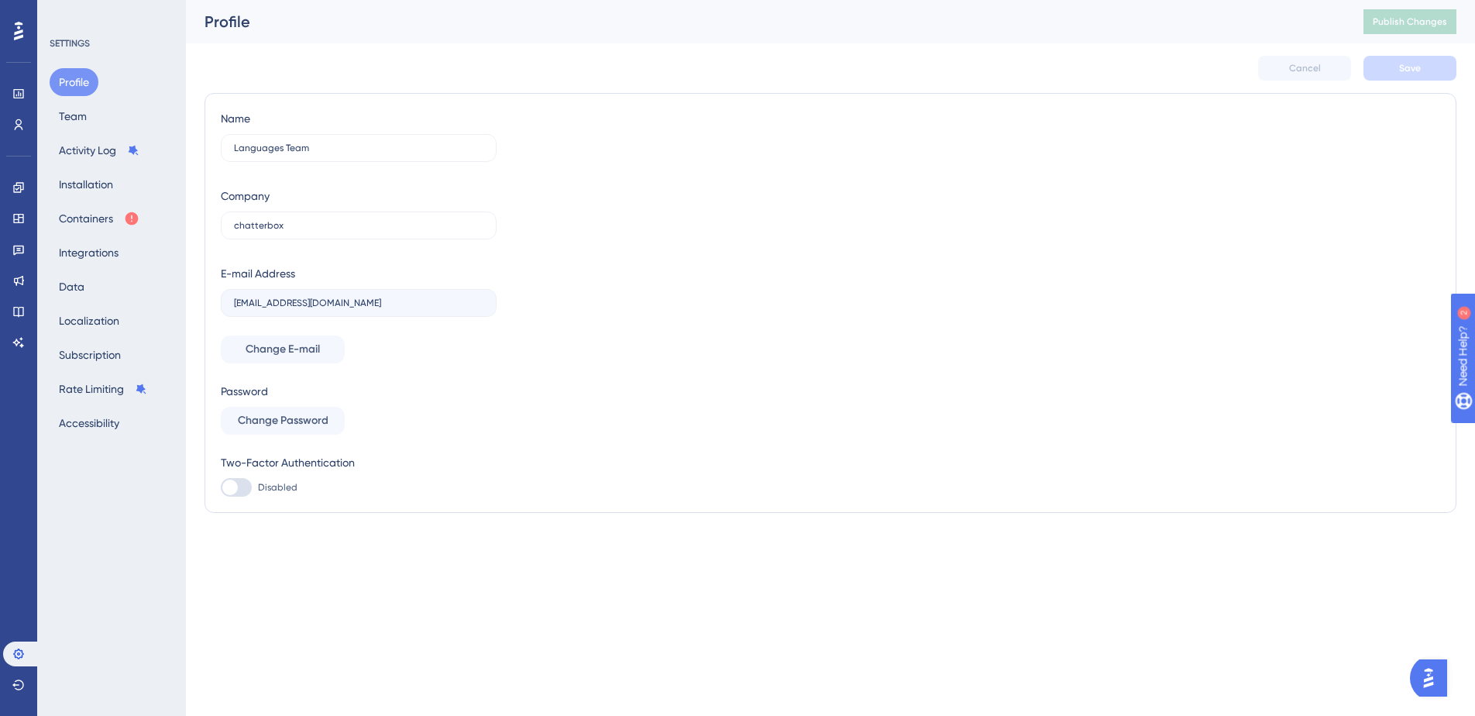
click at [125, 261] on div "Profile Team Activity Log Installation Containers Integrations Data Localizatio…" at bounding box center [113, 252] width 126 height 369
click at [110, 256] on button "Integrations" at bounding box center [89, 253] width 78 height 28
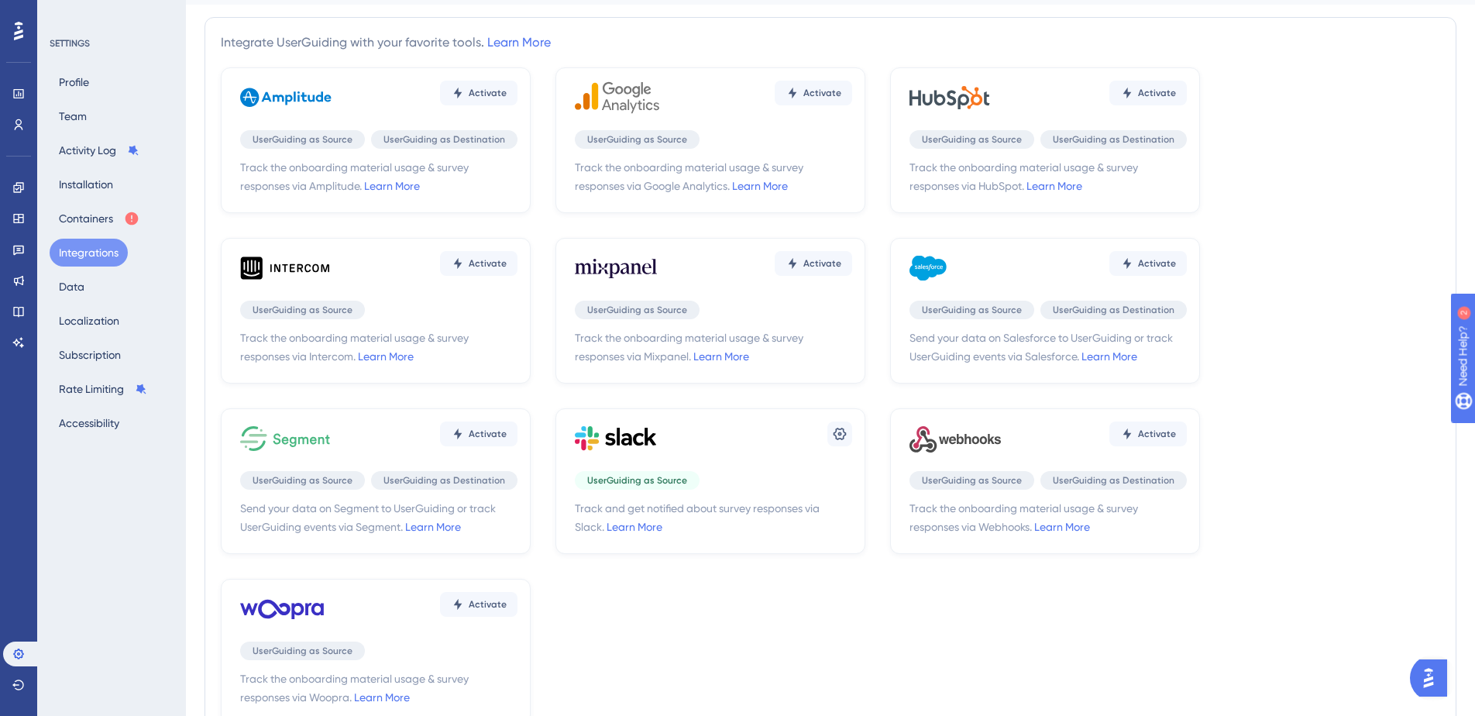
scroll to position [40, 0]
click at [840, 431] on icon at bounding box center [840, 433] width 13 height 12
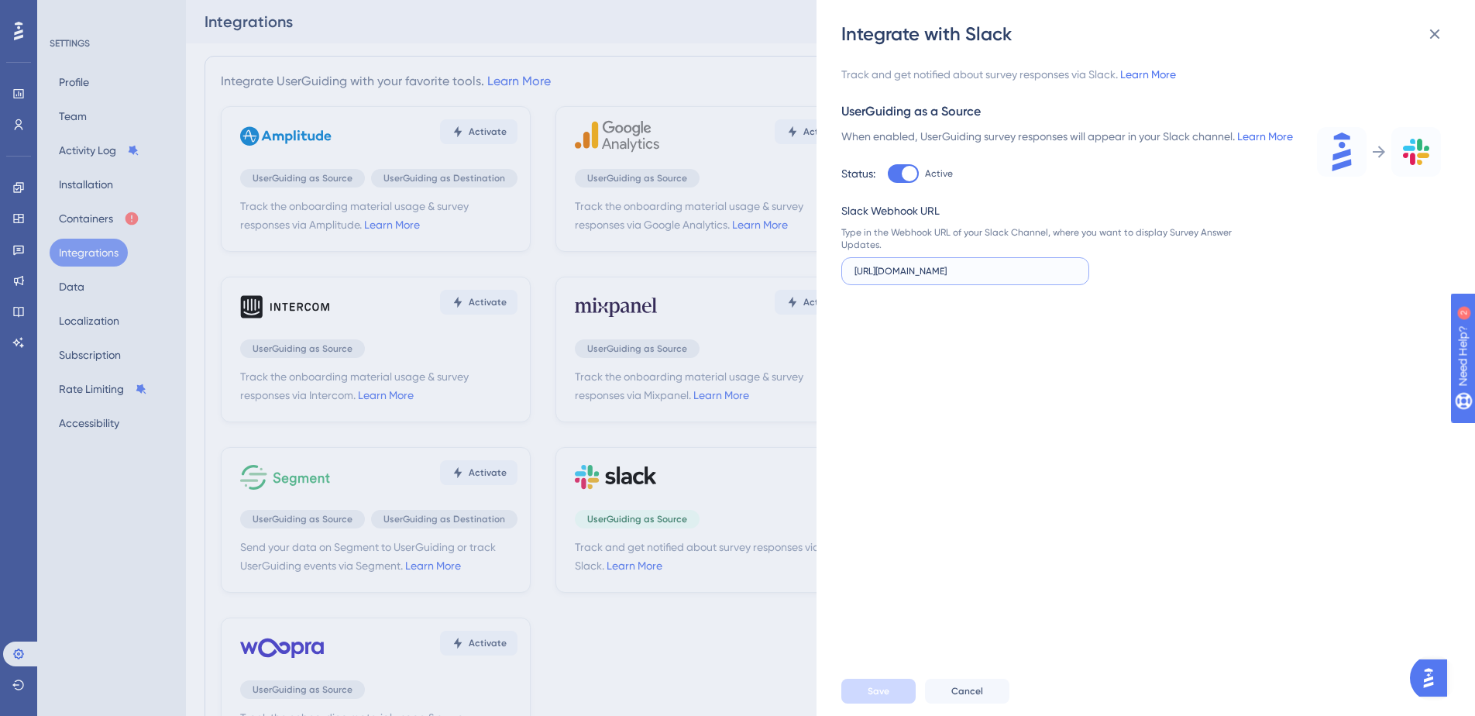
drag, startPoint x: 1024, startPoint y: 292, endPoint x: 1236, endPoint y: 294, distance: 212.3
click at [1236, 285] on div "Track and get notified about survey responses via Slack. Learn More UserGuiding…" at bounding box center [1141, 175] width 600 height 220
click at [1032, 277] on input "https://hooks.slack.com/services/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" at bounding box center [966, 271] width 222 height 11
